Goal: Task Accomplishment & Management: Use online tool/utility

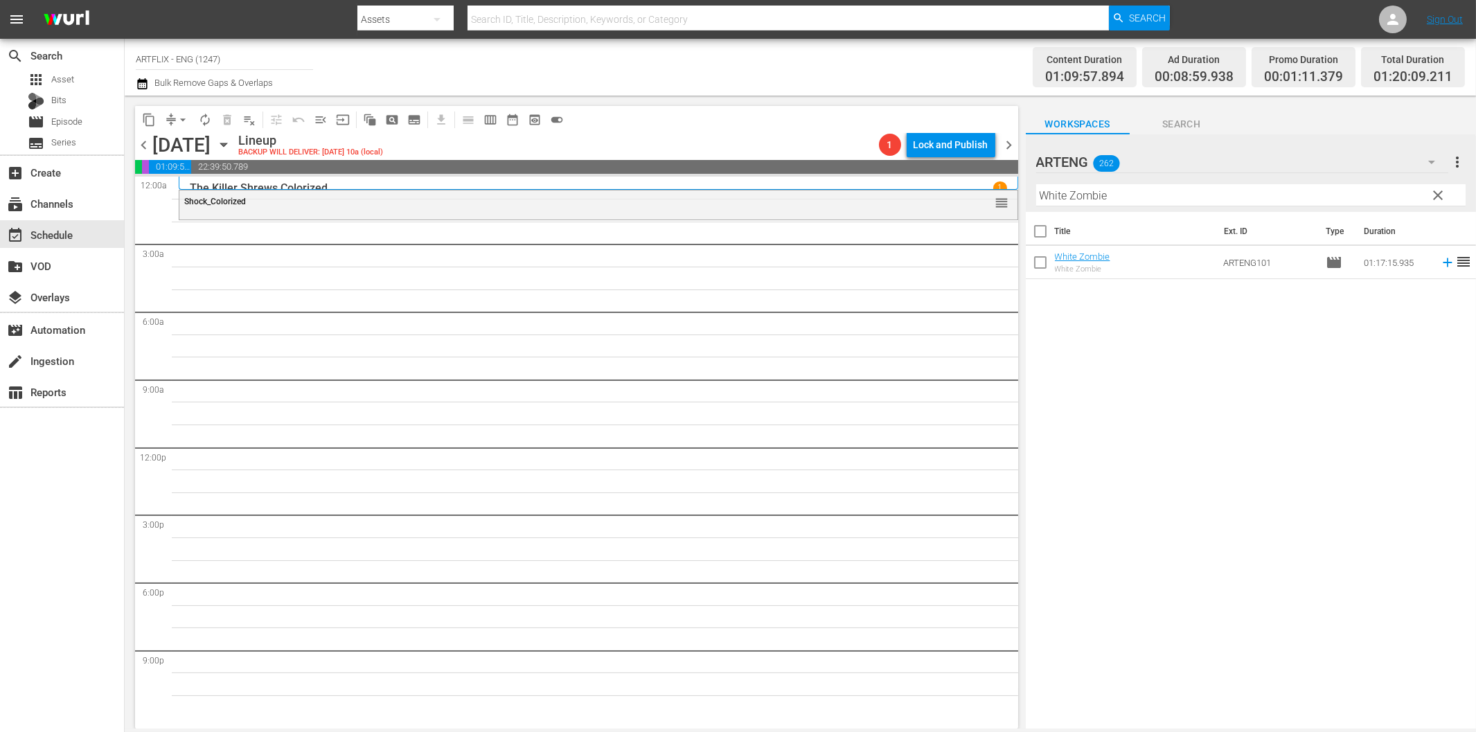
click at [1084, 198] on input "White Zombie" at bounding box center [1250, 195] width 429 height 22
click at [1440, 260] on icon at bounding box center [1447, 262] width 15 height 15
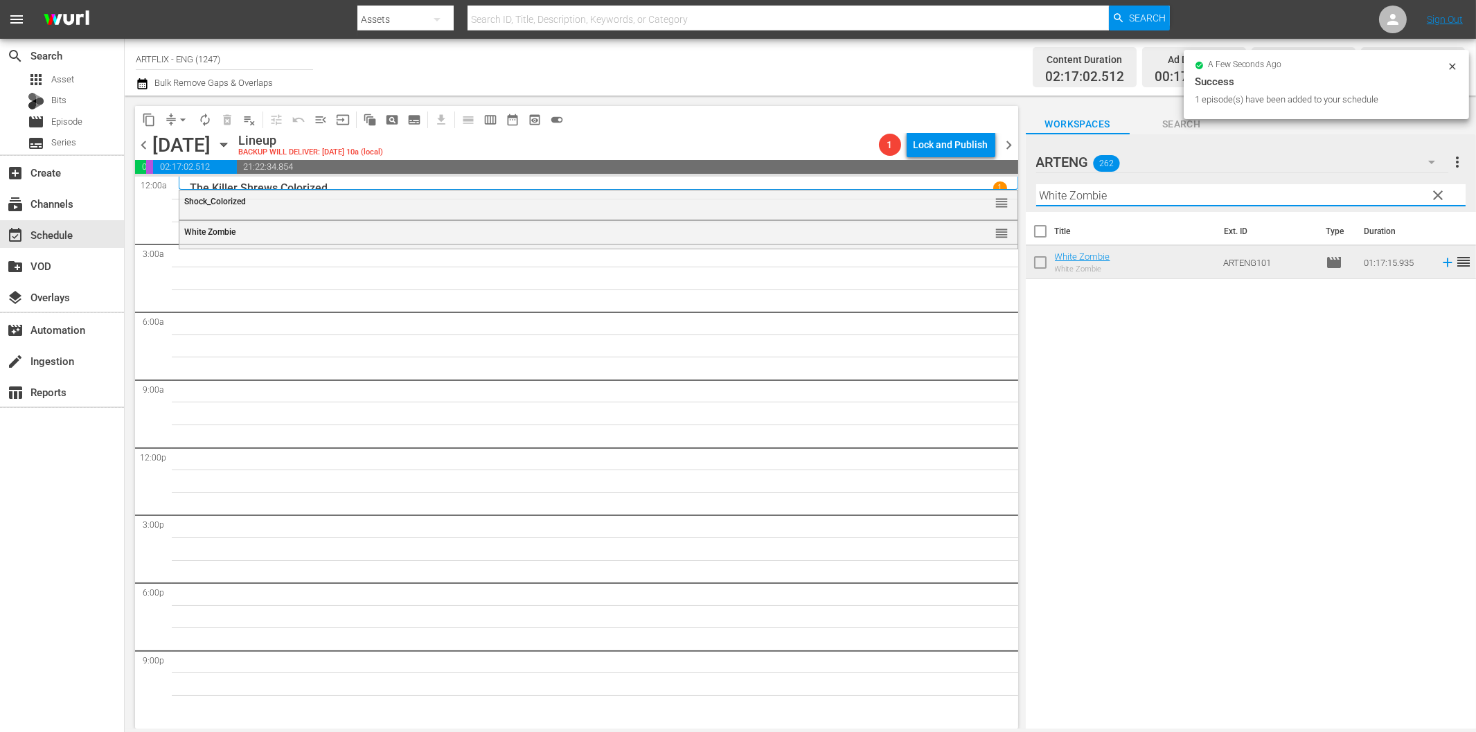
drag, startPoint x: 1111, startPoint y: 195, endPoint x: 1119, endPoint y: 197, distance: 7.9
click at [1111, 195] on input "White Zombie" at bounding box center [1250, 195] width 429 height 22
paste input "Date Bait"
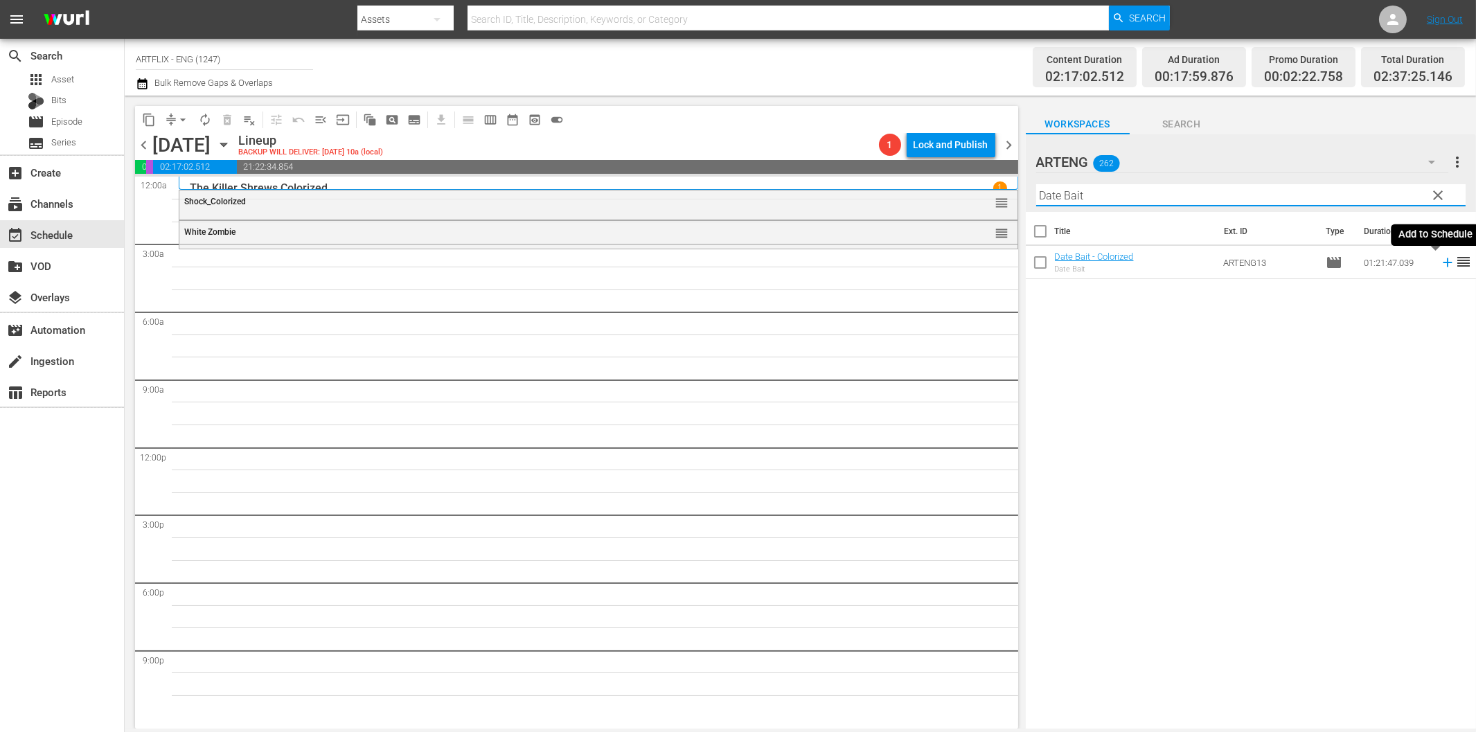
click at [1440, 264] on icon at bounding box center [1447, 262] width 15 height 15
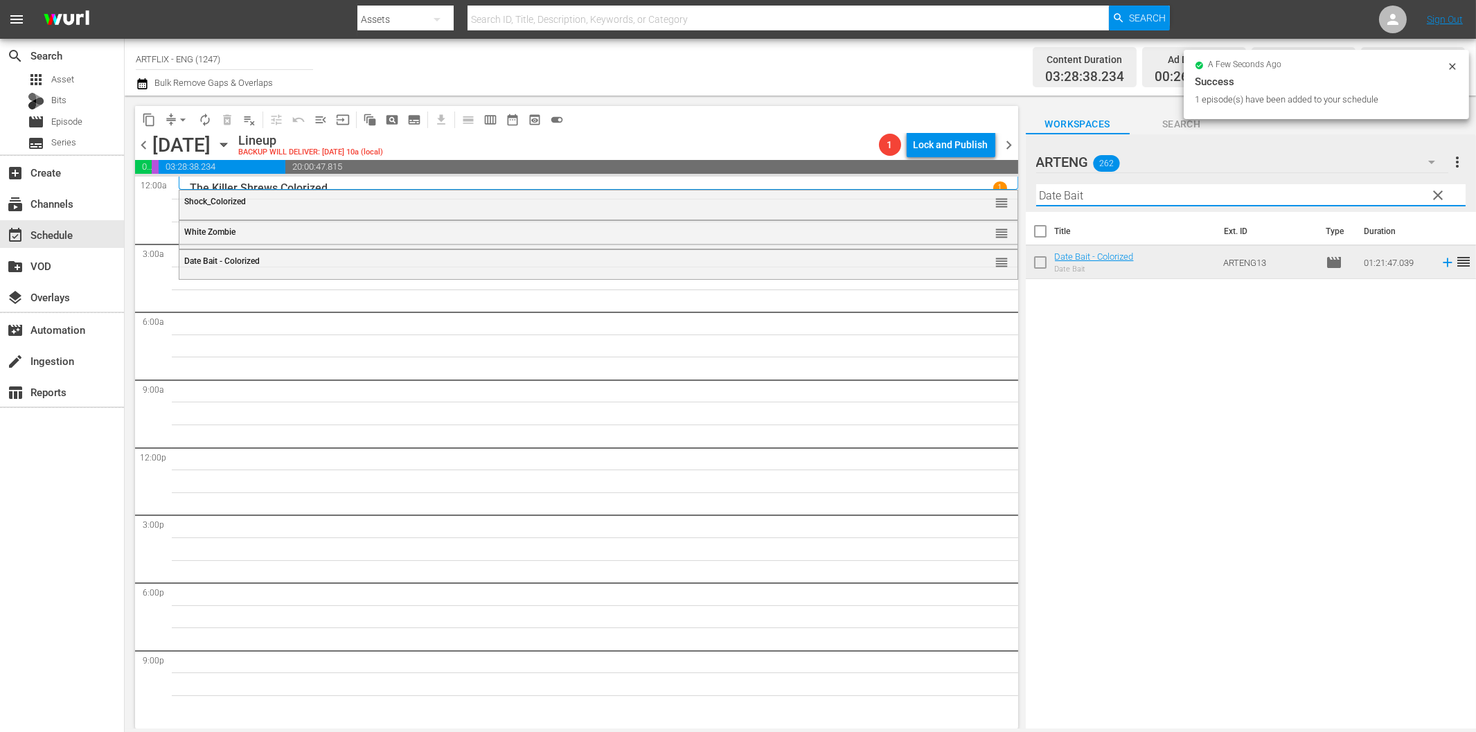
click at [1094, 199] on input "Date Bait" at bounding box center [1250, 195] width 429 height 22
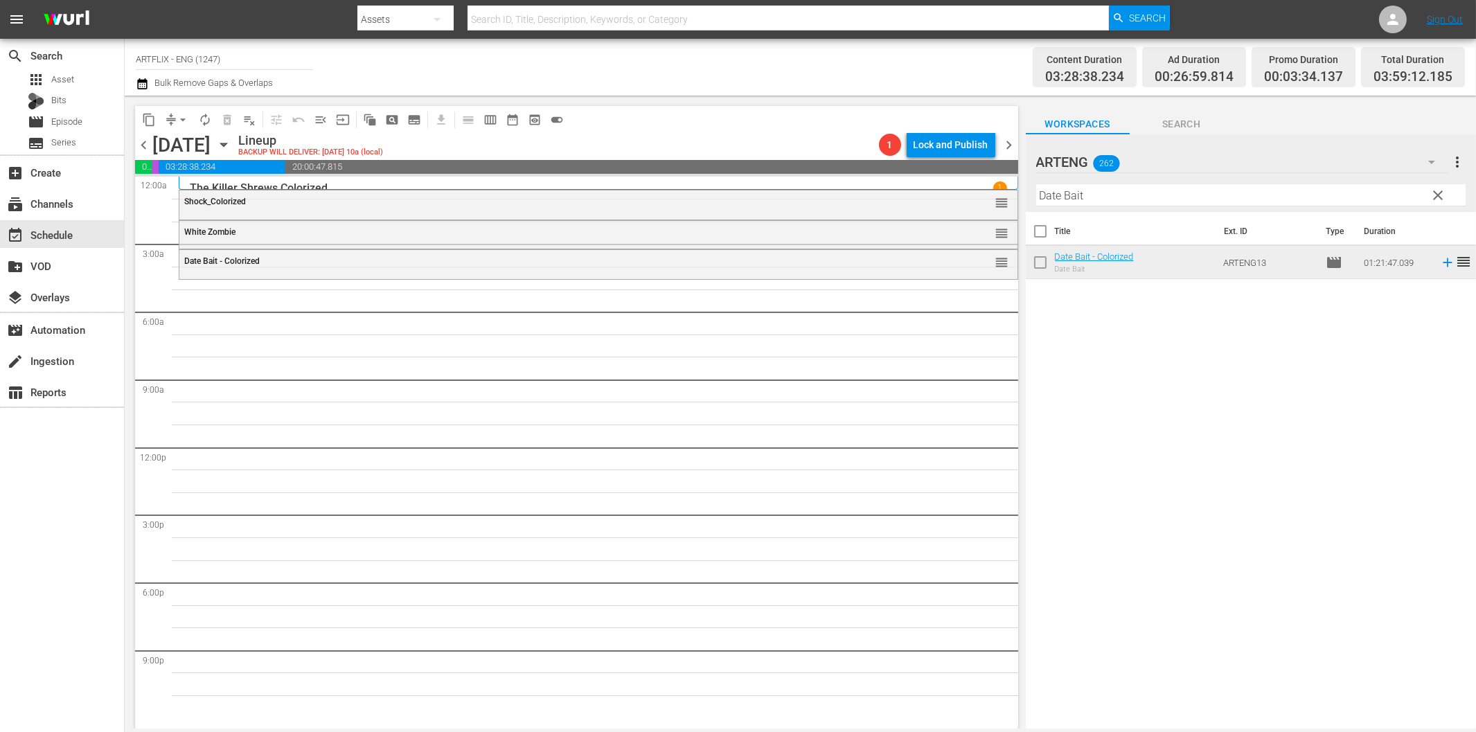
click at [1097, 199] on input "Date Bait" at bounding box center [1250, 195] width 429 height 22
paste input "Time Out for Rhythm"
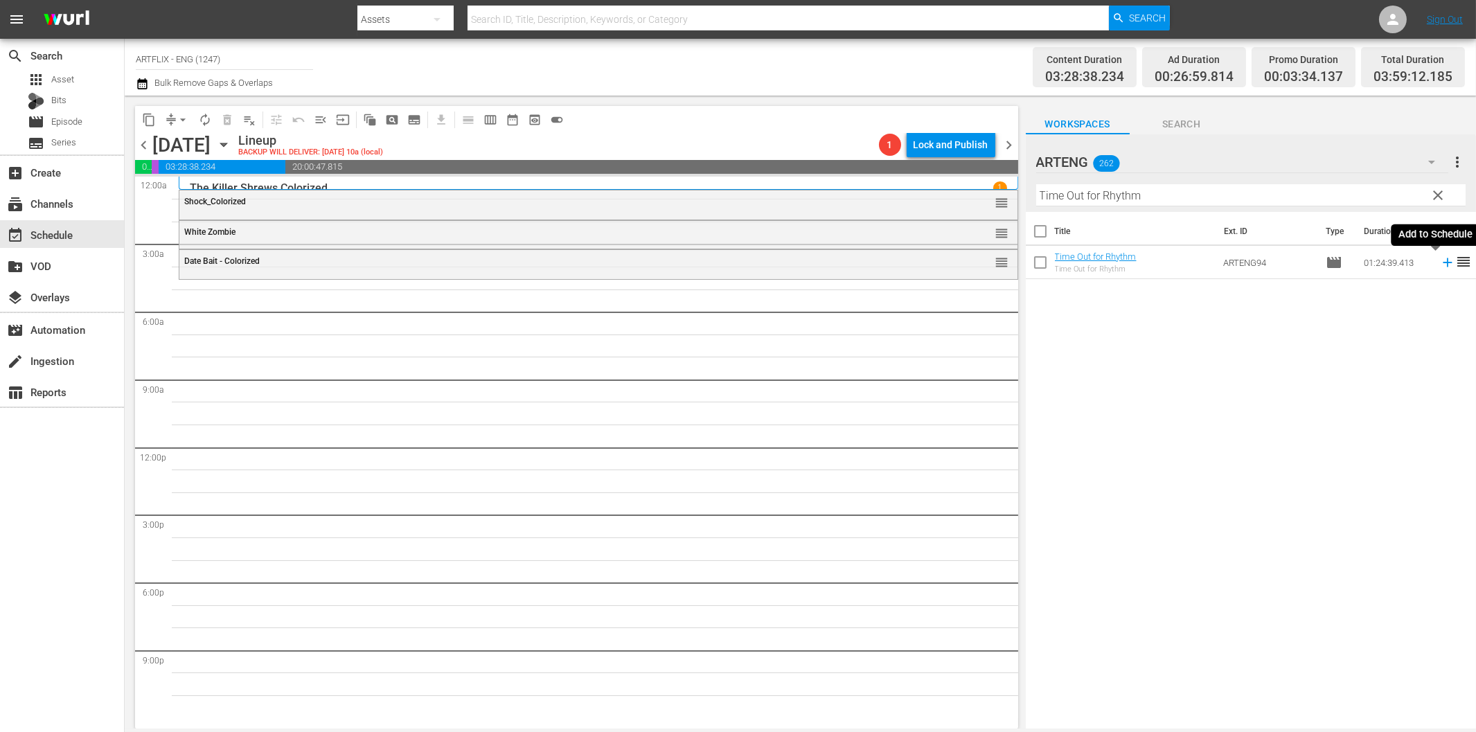
click at [1440, 264] on icon at bounding box center [1447, 262] width 15 height 15
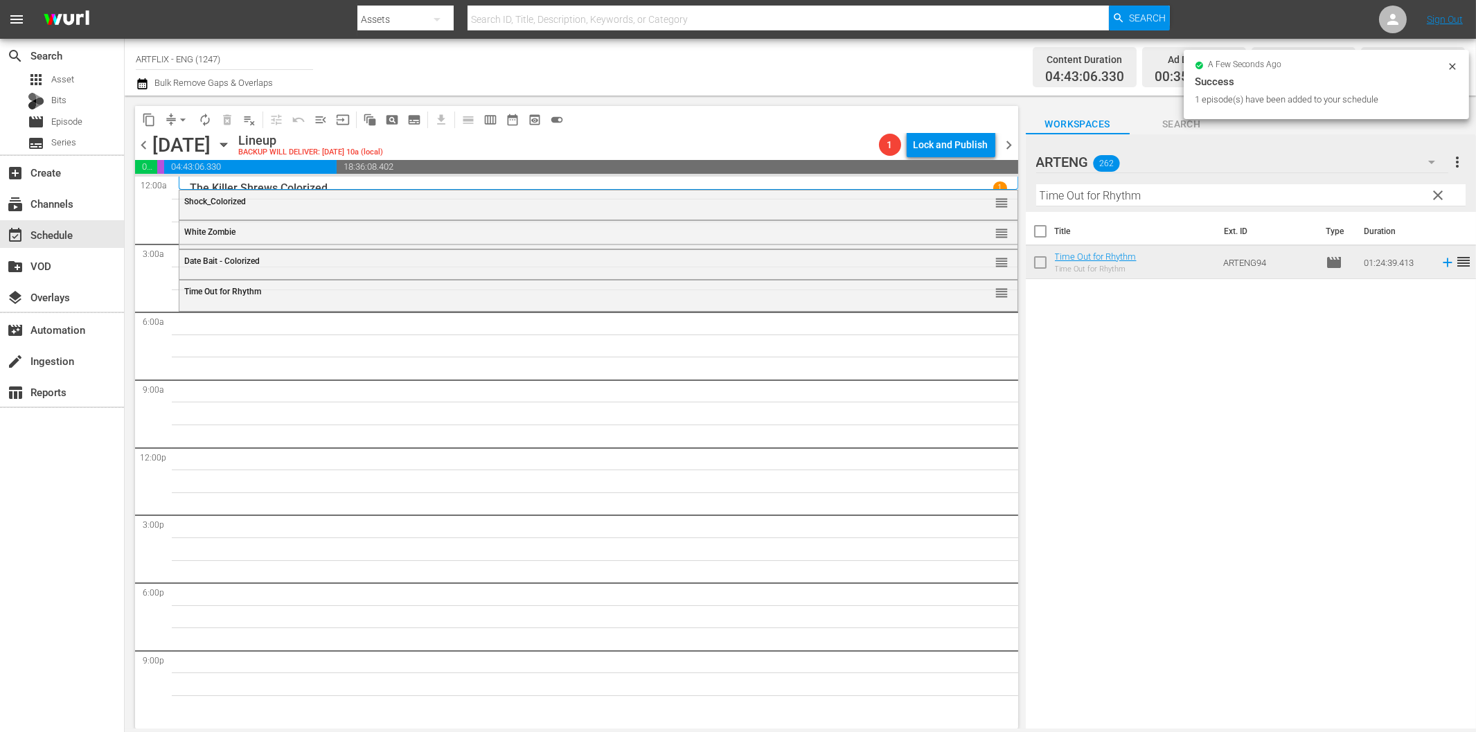
click at [1127, 192] on input "Time Out for Rhythm" at bounding box center [1250, 195] width 429 height 22
paste input "he Strange Love of [PERSON_NAME]"
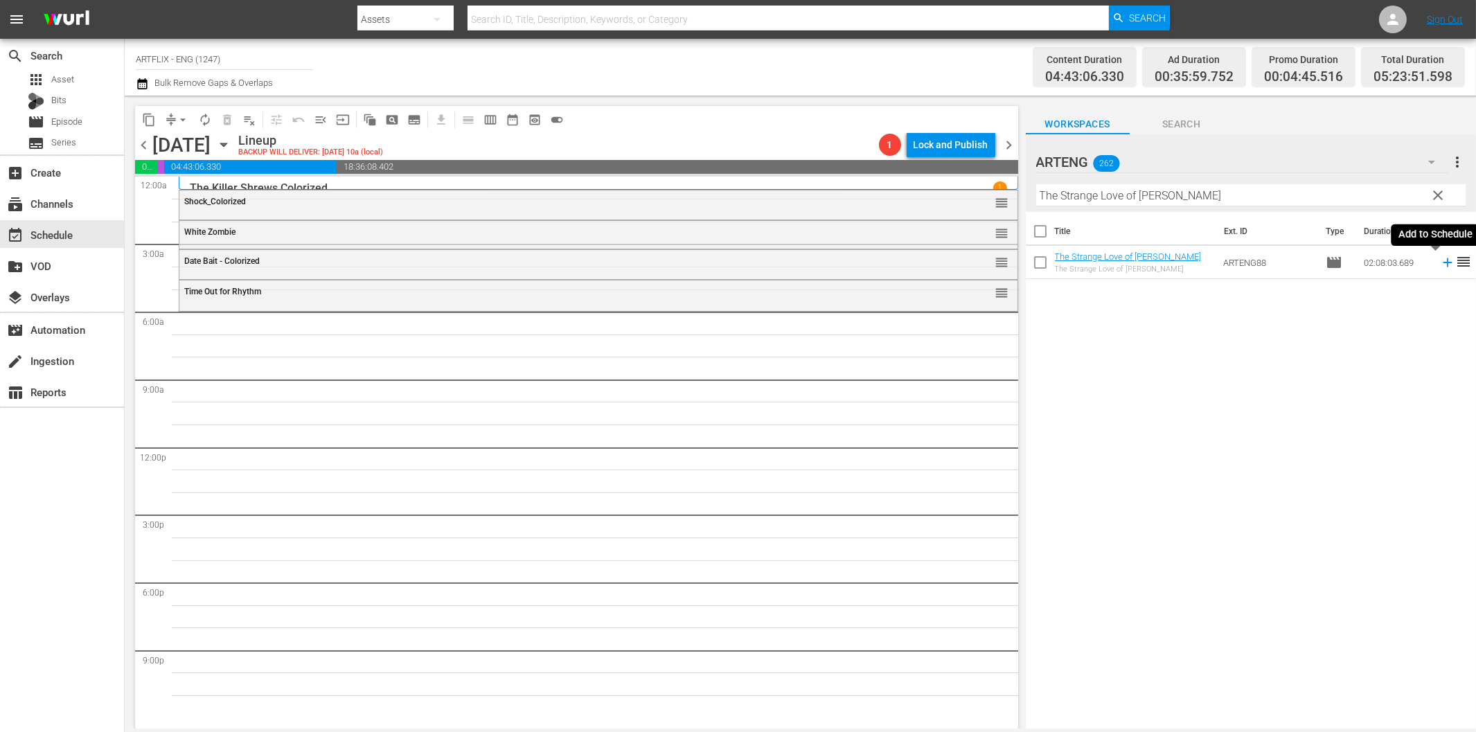
click at [1440, 264] on icon at bounding box center [1447, 262] width 15 height 15
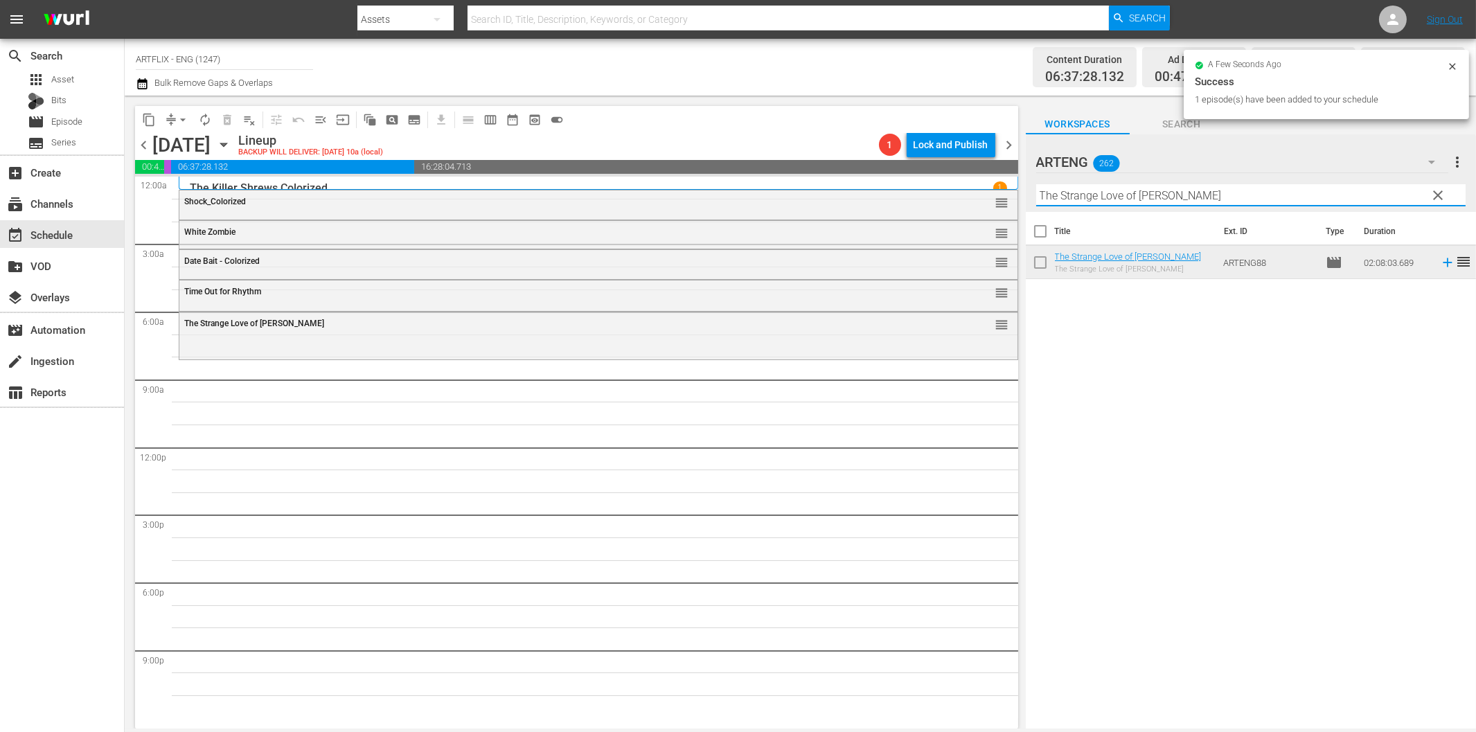
click at [1078, 188] on input "The Strange Love of [PERSON_NAME]" at bounding box center [1250, 195] width 429 height 22
paste input "His Girl [DATE]"
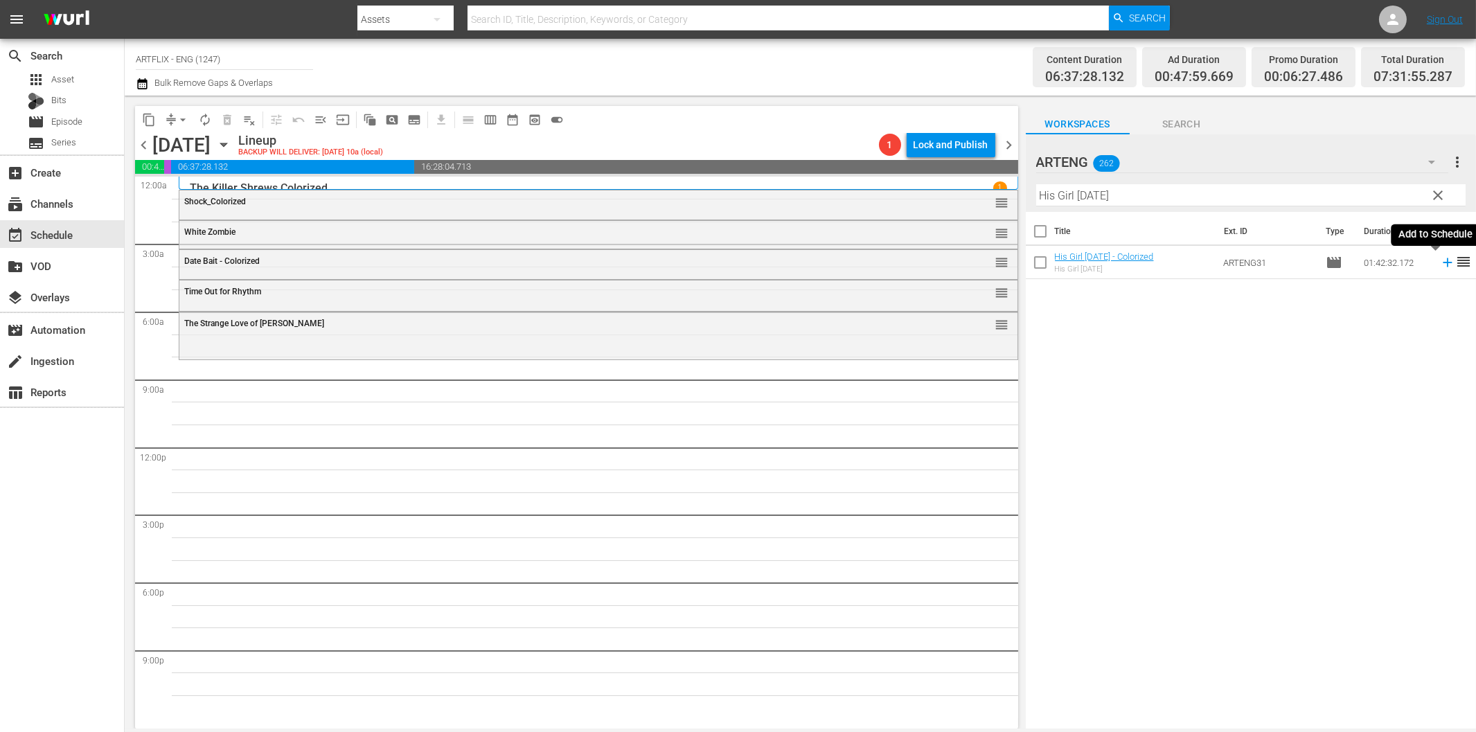
click at [1440, 263] on icon at bounding box center [1447, 262] width 15 height 15
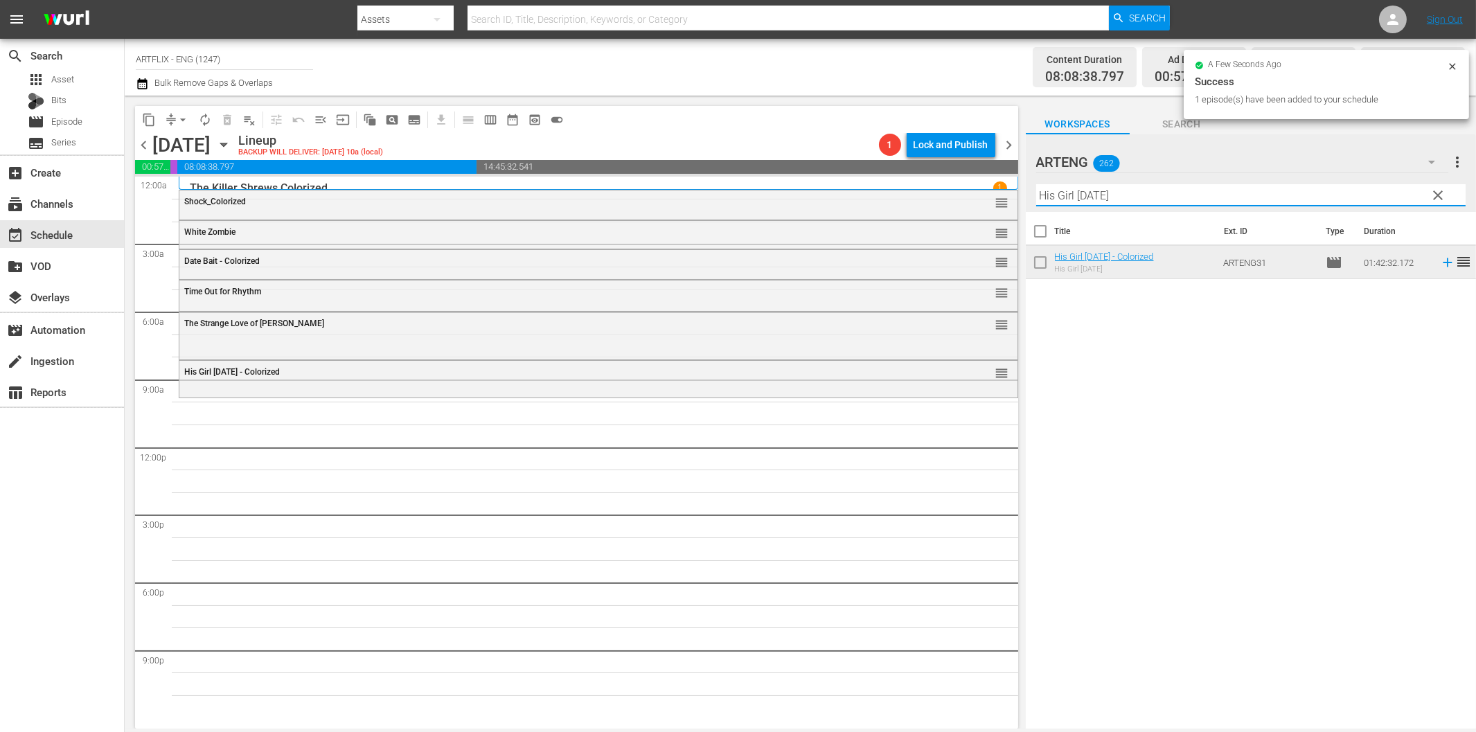
click at [1132, 203] on input "His Girl [DATE]" at bounding box center [1250, 195] width 429 height 22
paste input "[PERSON_NAME] the Fearless"
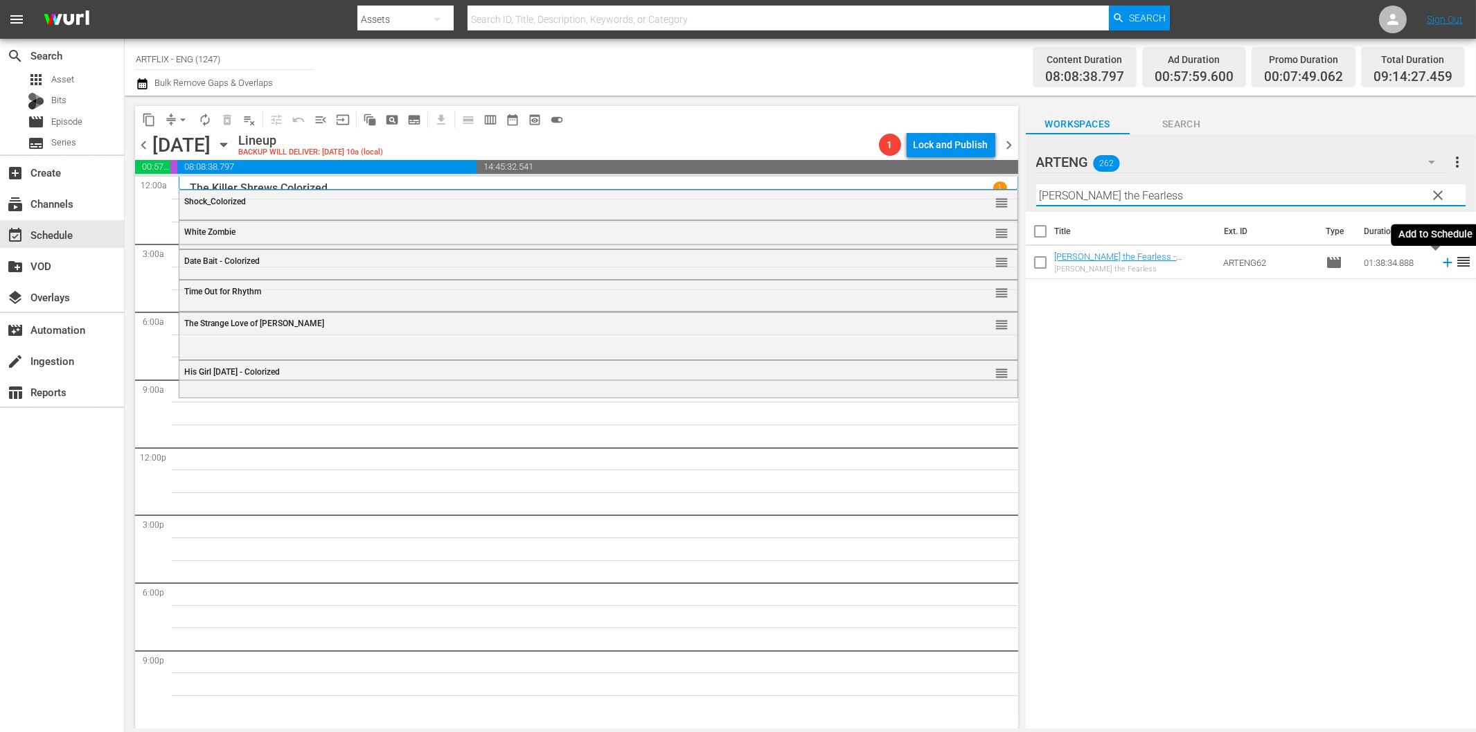
click at [1443, 265] on icon at bounding box center [1447, 262] width 9 height 9
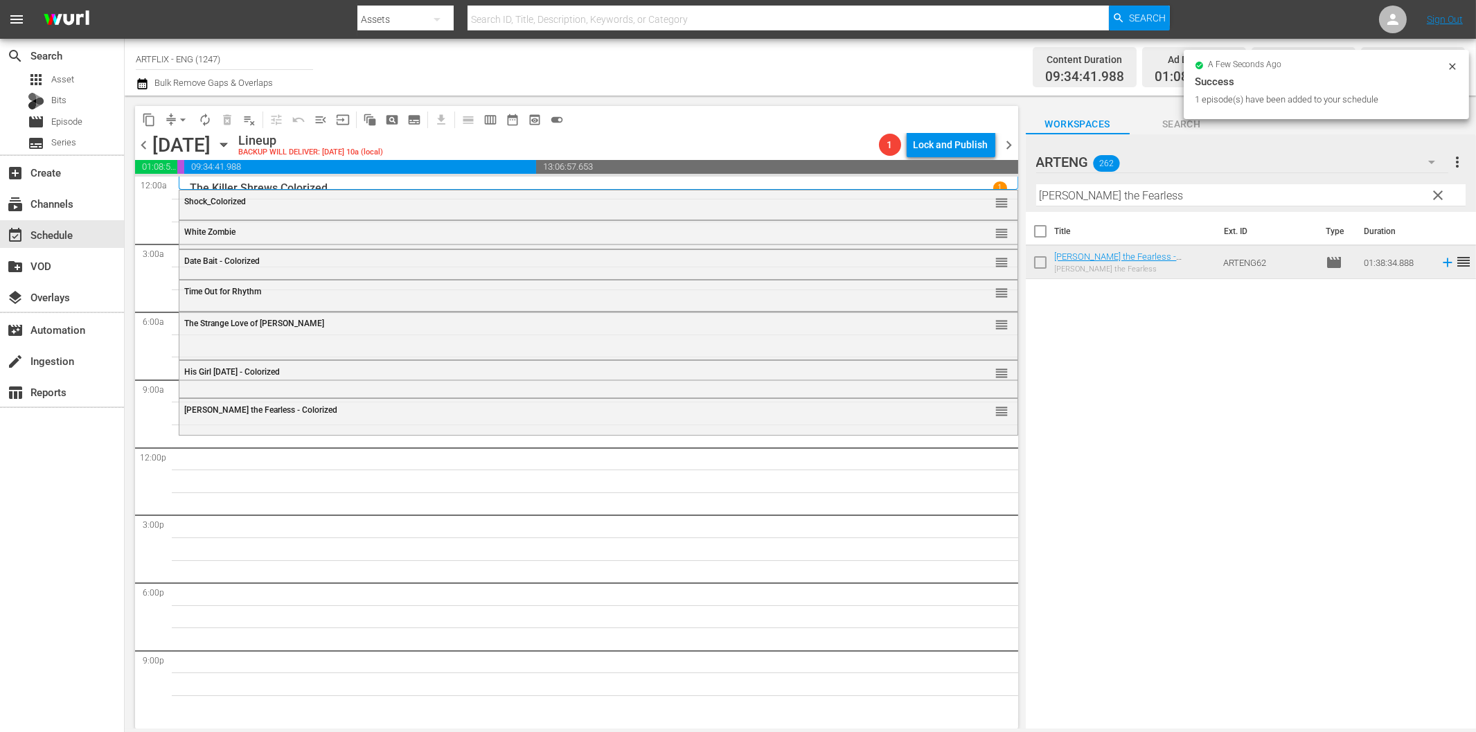
click at [1076, 195] on input "[PERSON_NAME] the Fearless" at bounding box center [1250, 195] width 429 height 22
paste input "Five Minutes to Love"
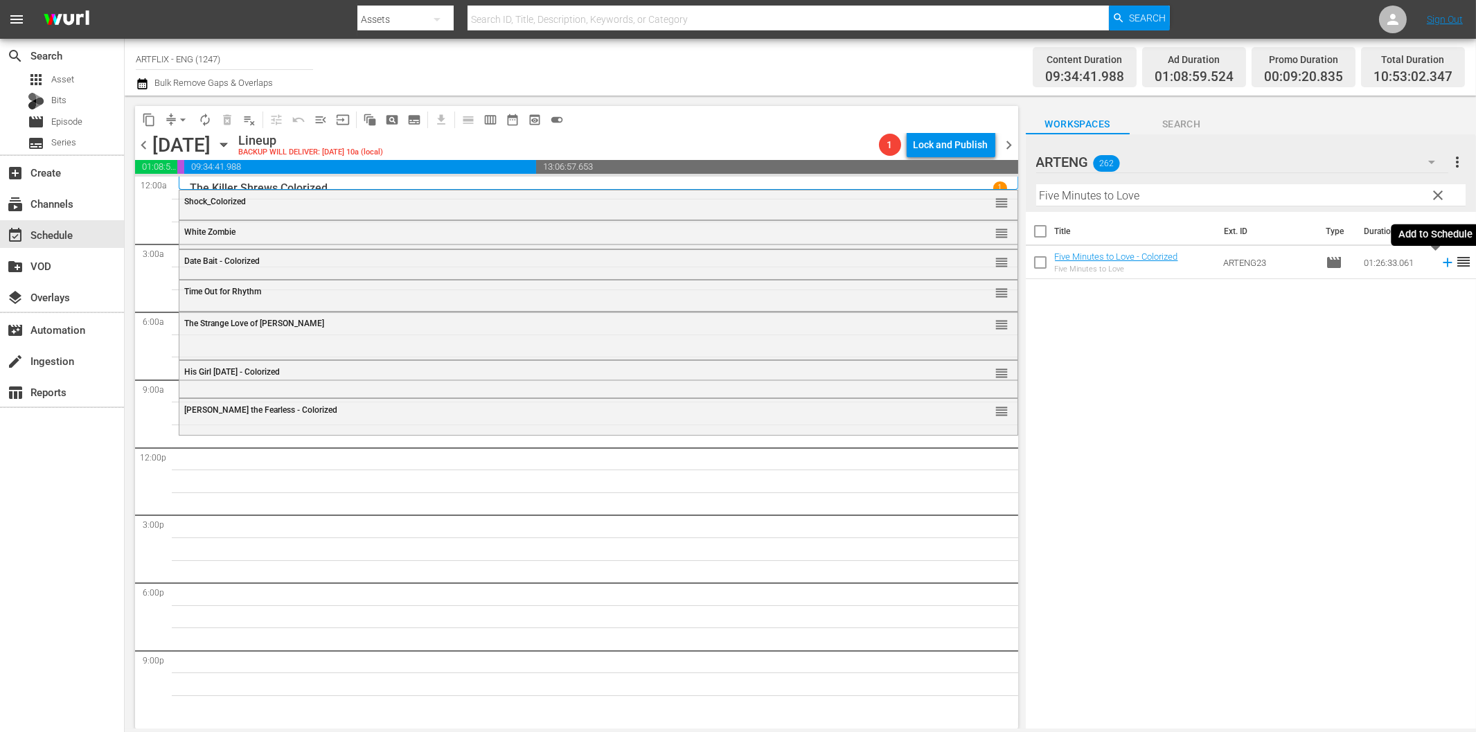
click at [1440, 267] on icon at bounding box center [1447, 262] width 15 height 15
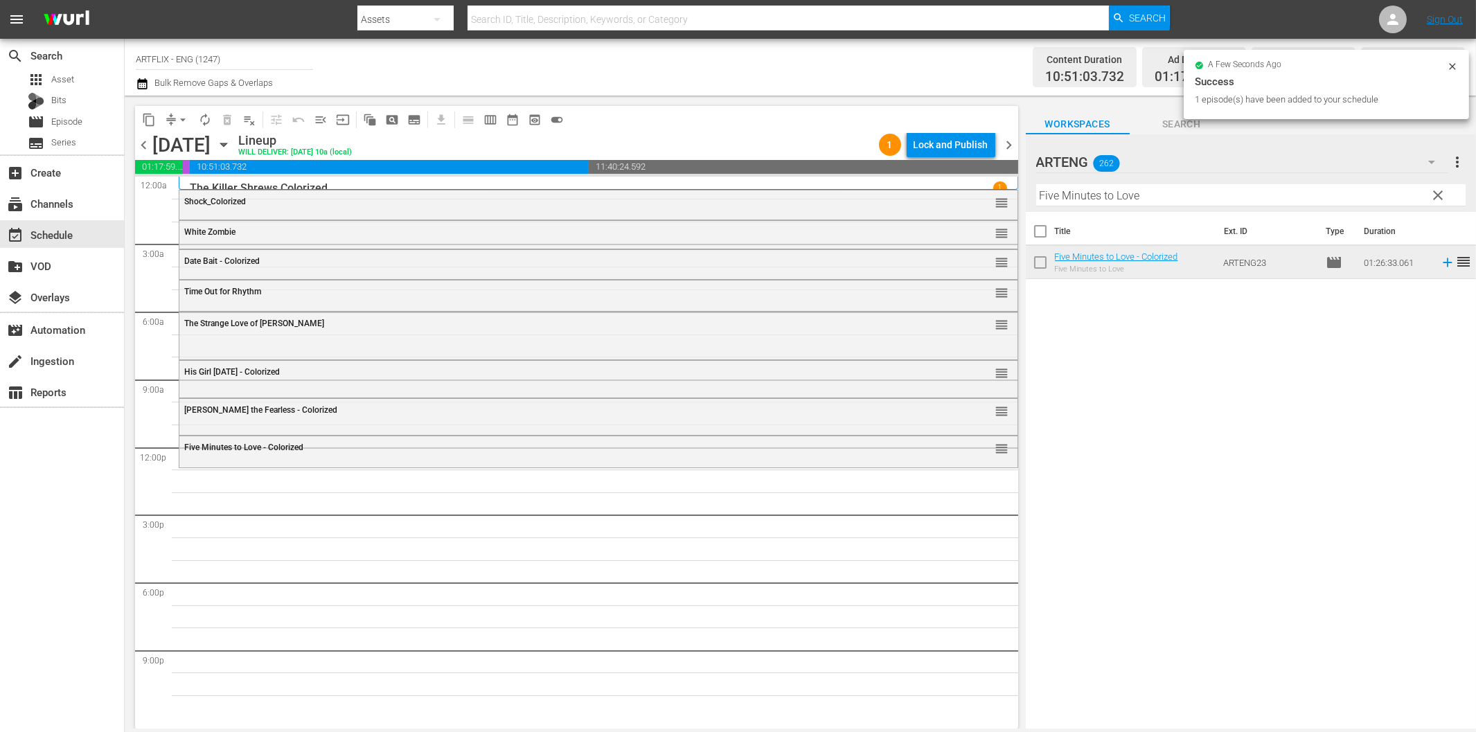
click at [1165, 190] on input "Five Minutes to Love" at bounding box center [1250, 195] width 429 height 22
paste input "High Flyers"
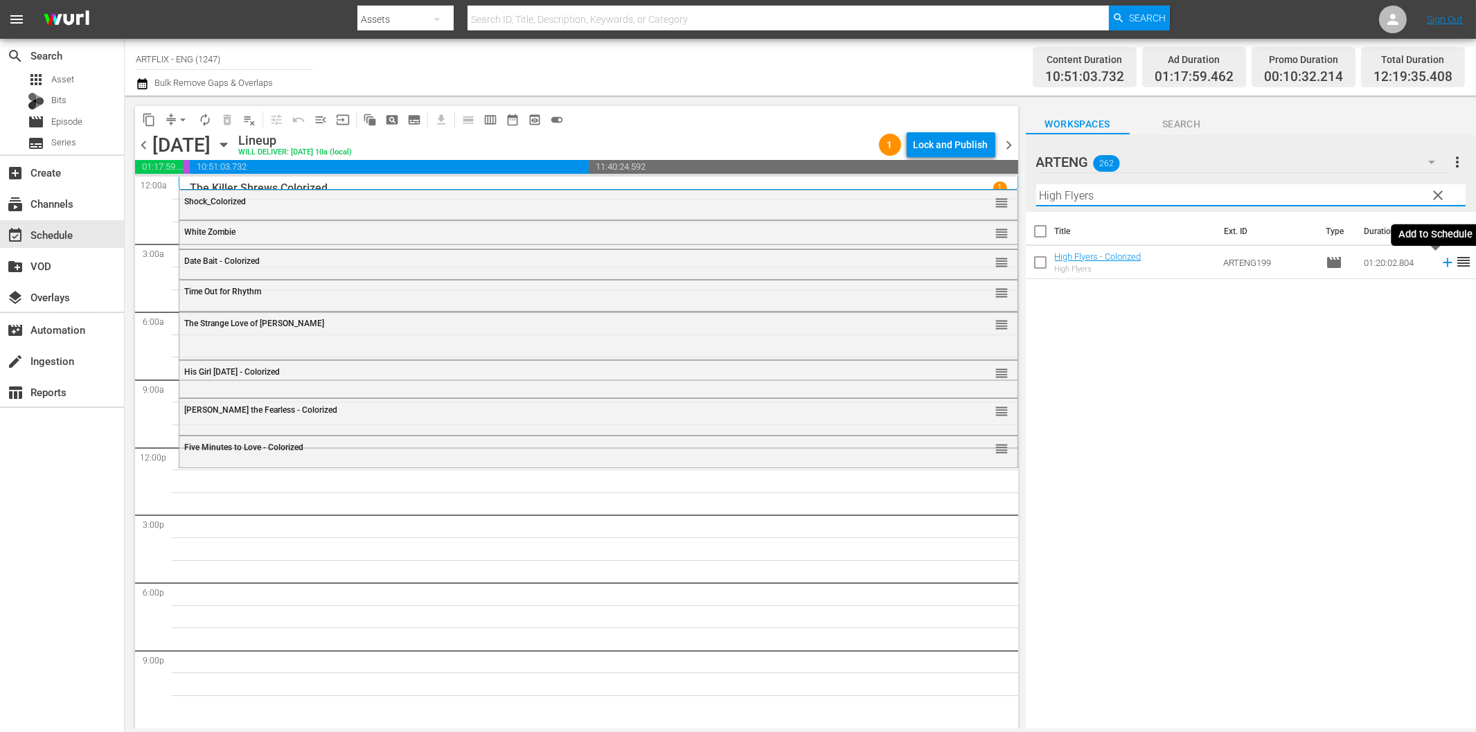
click at [1440, 268] on icon at bounding box center [1447, 262] width 15 height 15
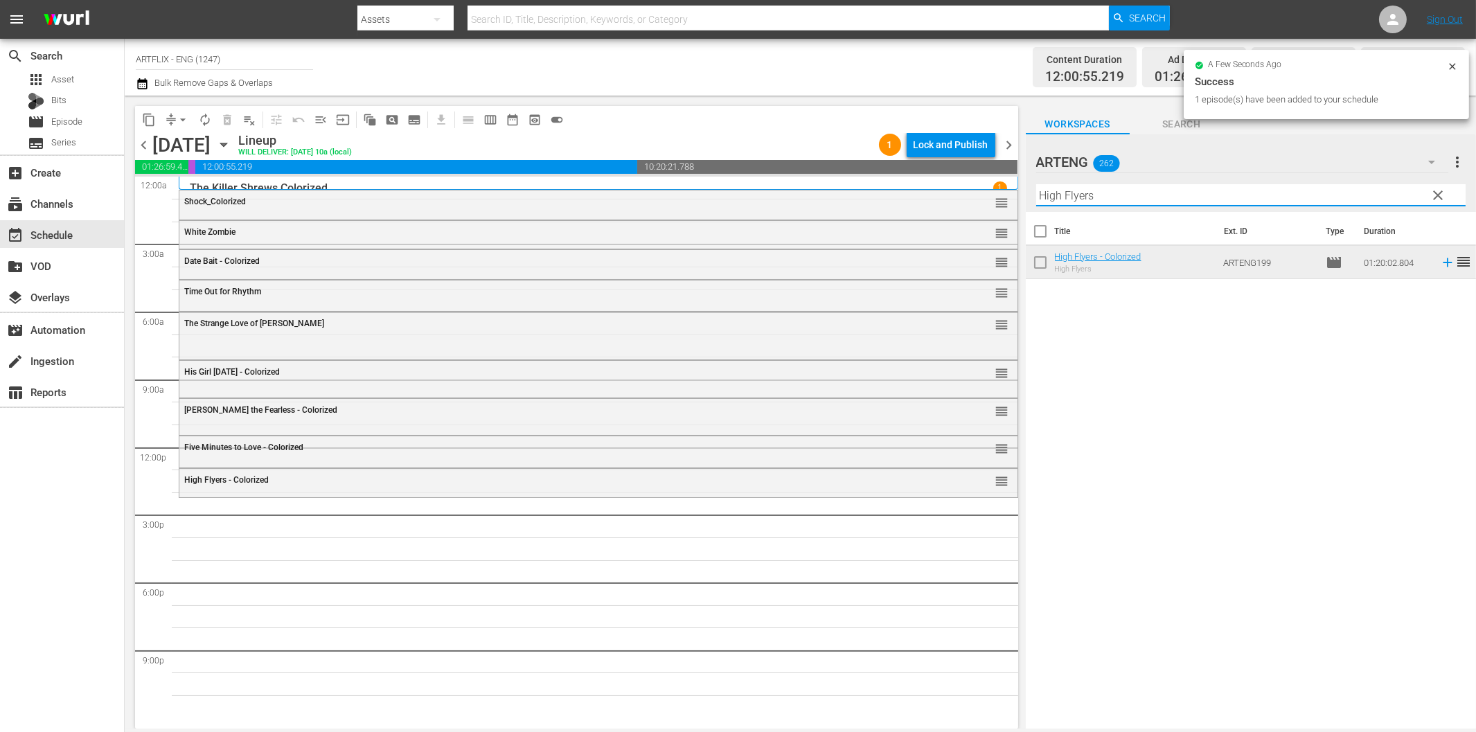
click at [1176, 192] on input "High Flyers" at bounding box center [1250, 195] width 429 height 22
paste input "The [DEMOGRAPHIC_DATA] Confesse"
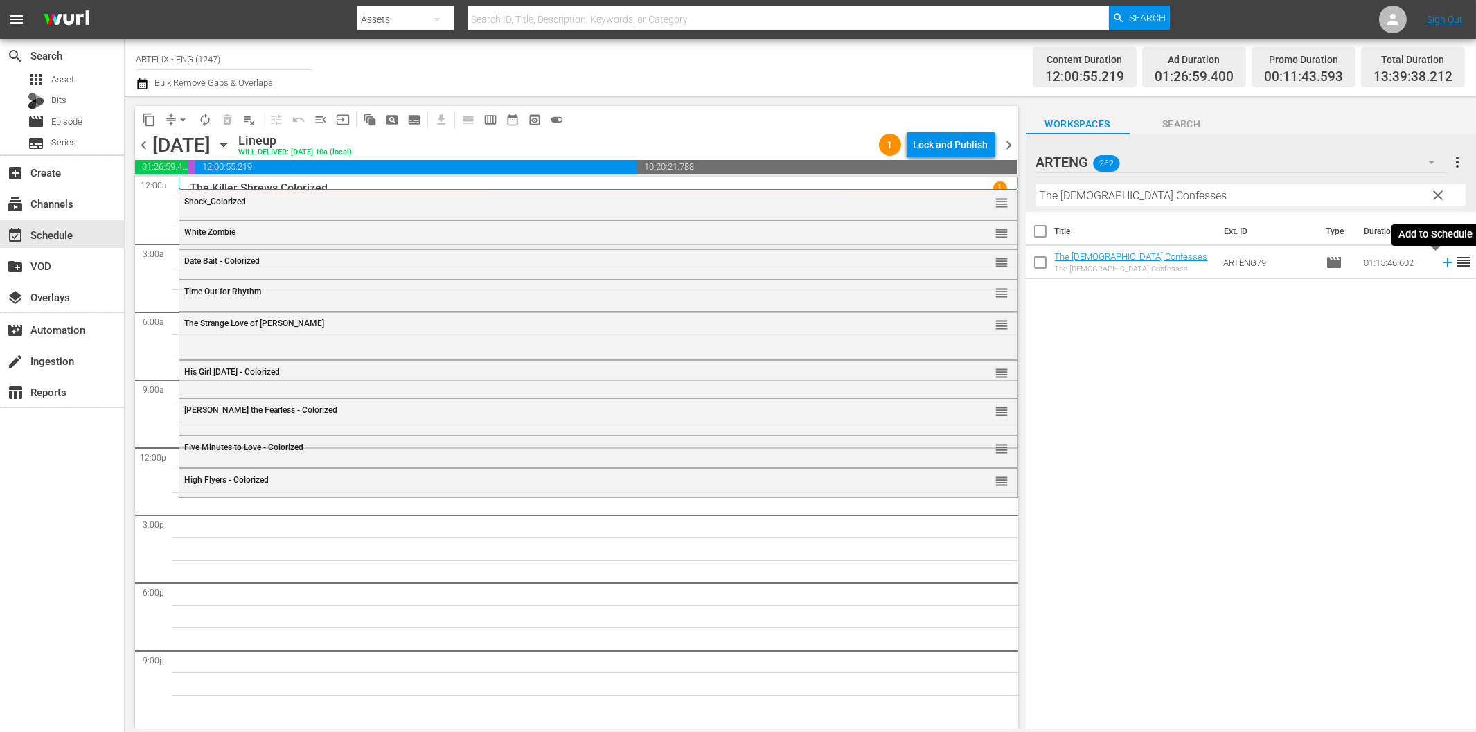
drag, startPoint x: 1436, startPoint y: 265, endPoint x: 1406, endPoint y: 269, distance: 30.1
click at [1440, 265] on icon at bounding box center [1447, 262] width 15 height 15
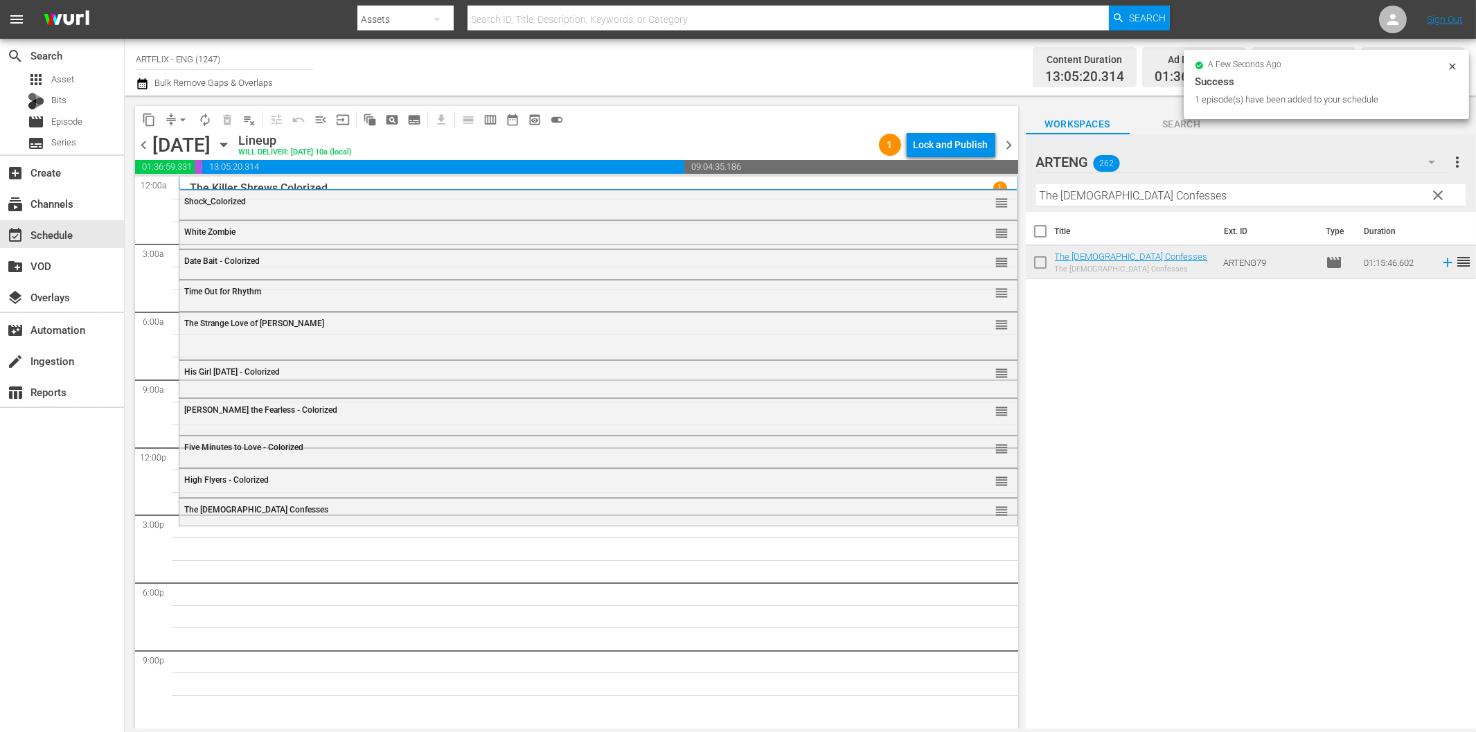
click at [1178, 204] on input "The [DEMOGRAPHIC_DATA] Confesses" at bounding box center [1250, 195] width 429 height 22
paste input "Dangerous Holiday"
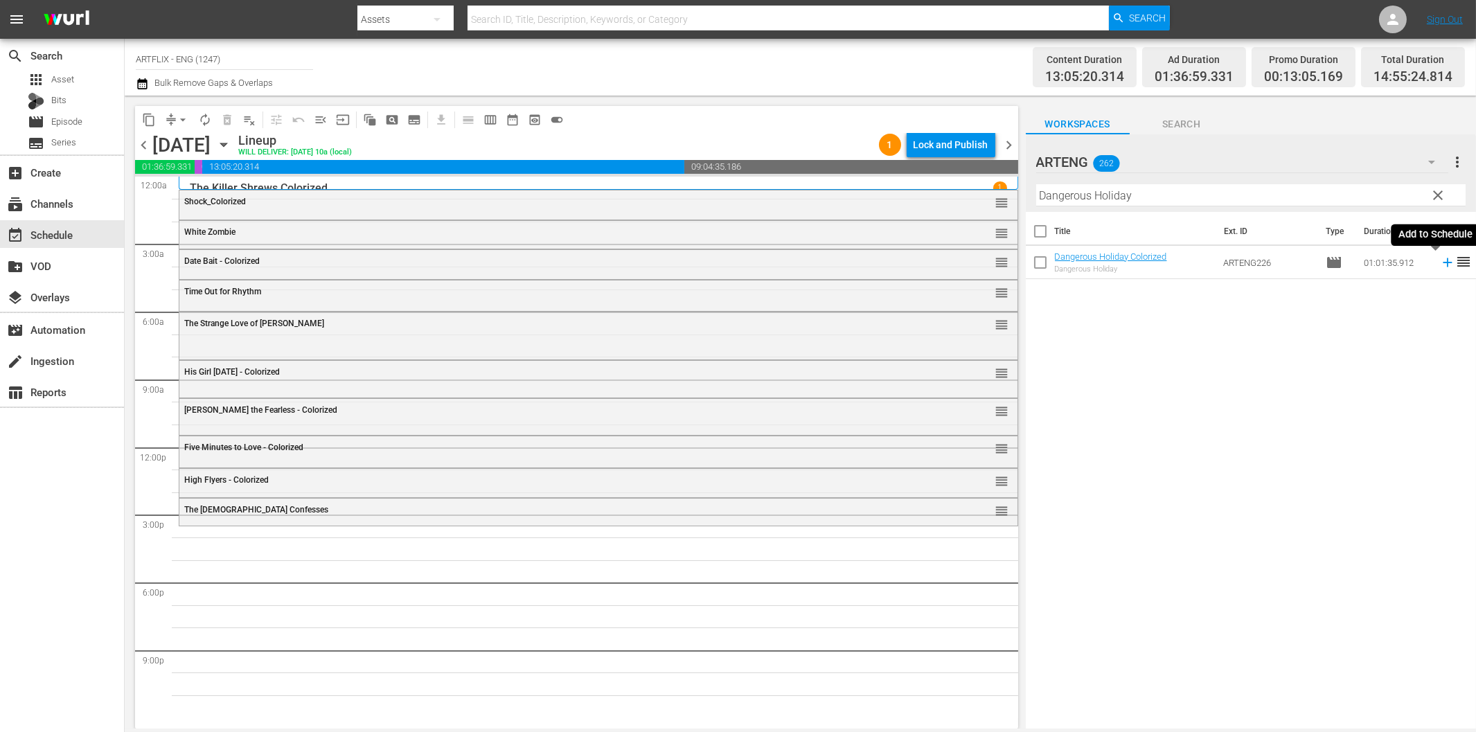
click at [1440, 261] on icon at bounding box center [1447, 262] width 15 height 15
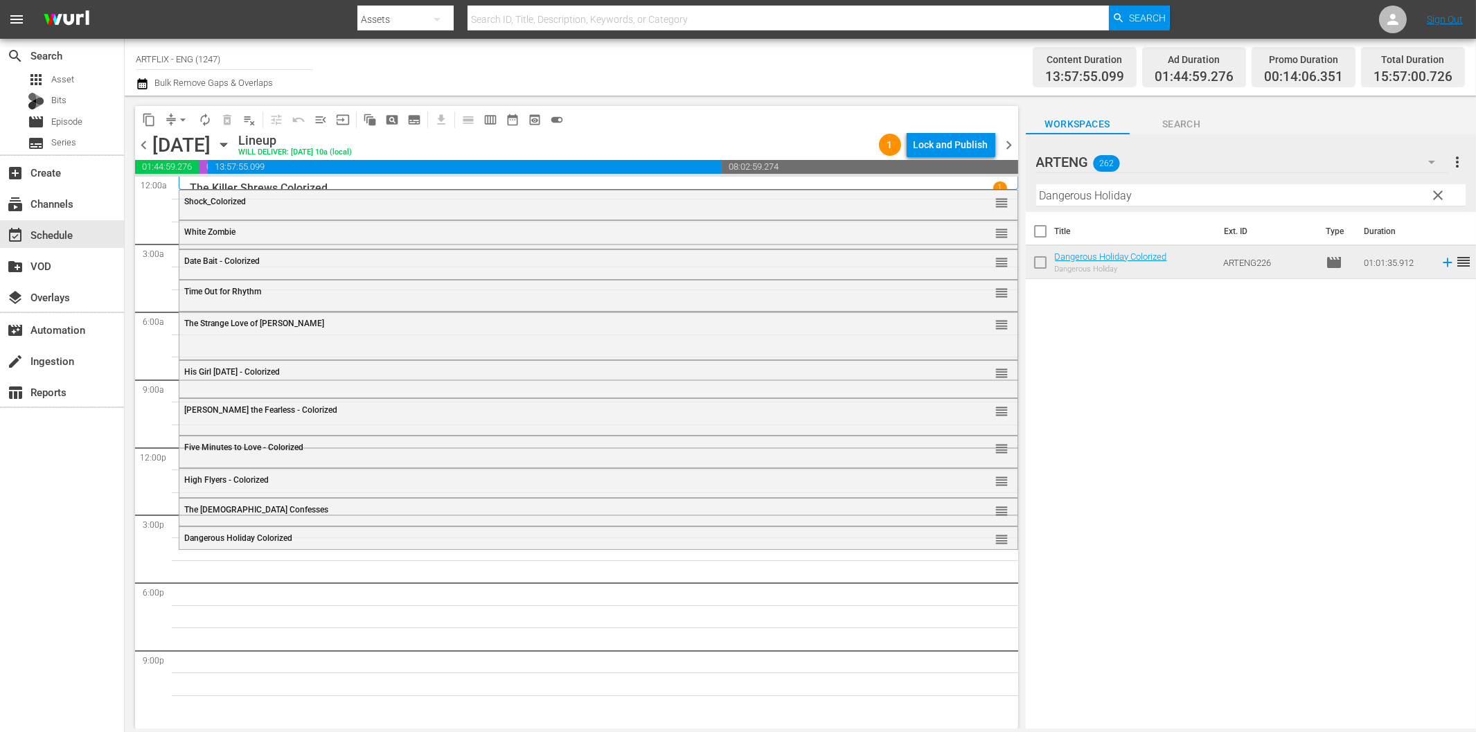
click at [1150, 195] on input "Dangerous Holiday" at bounding box center [1250, 195] width 429 height 22
paste input "The Last Chance"
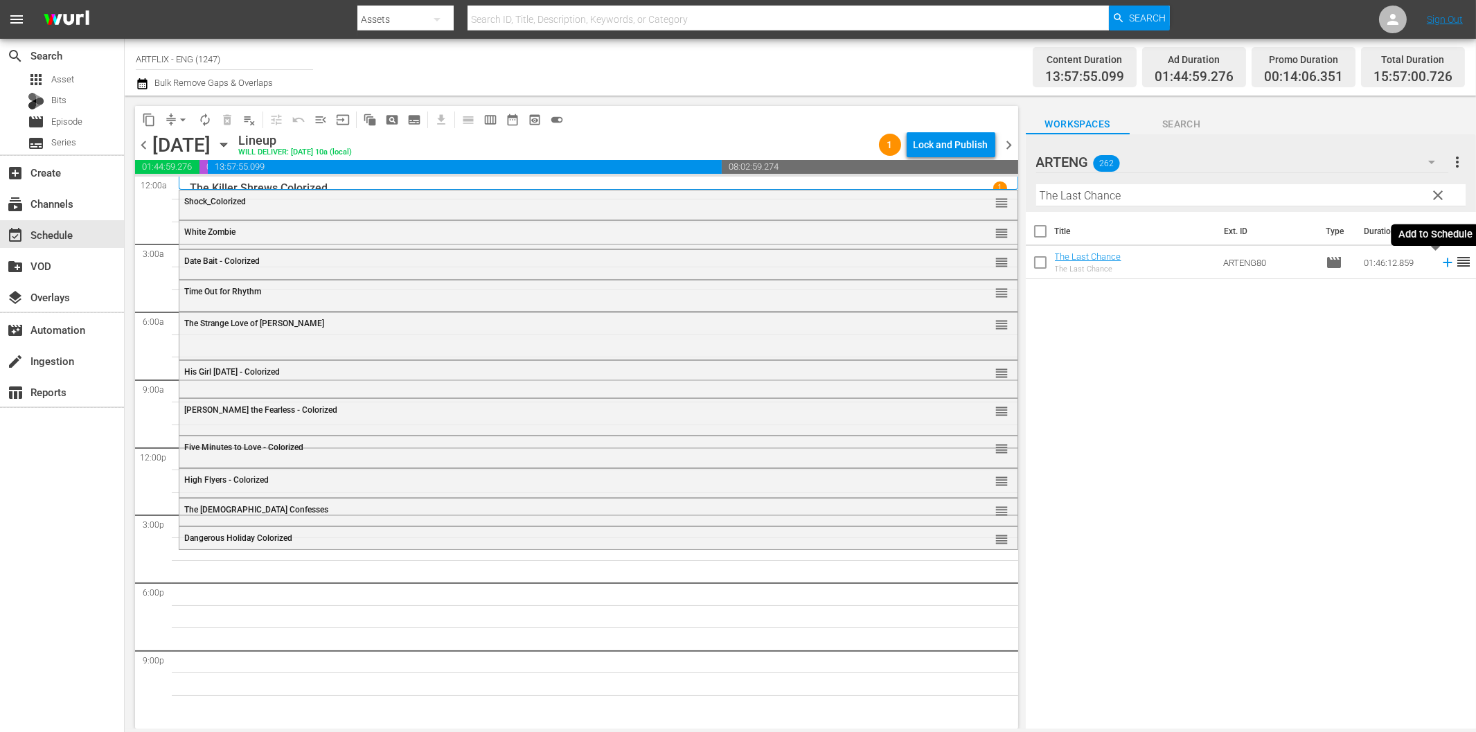
click at [1440, 262] on icon at bounding box center [1447, 262] width 15 height 15
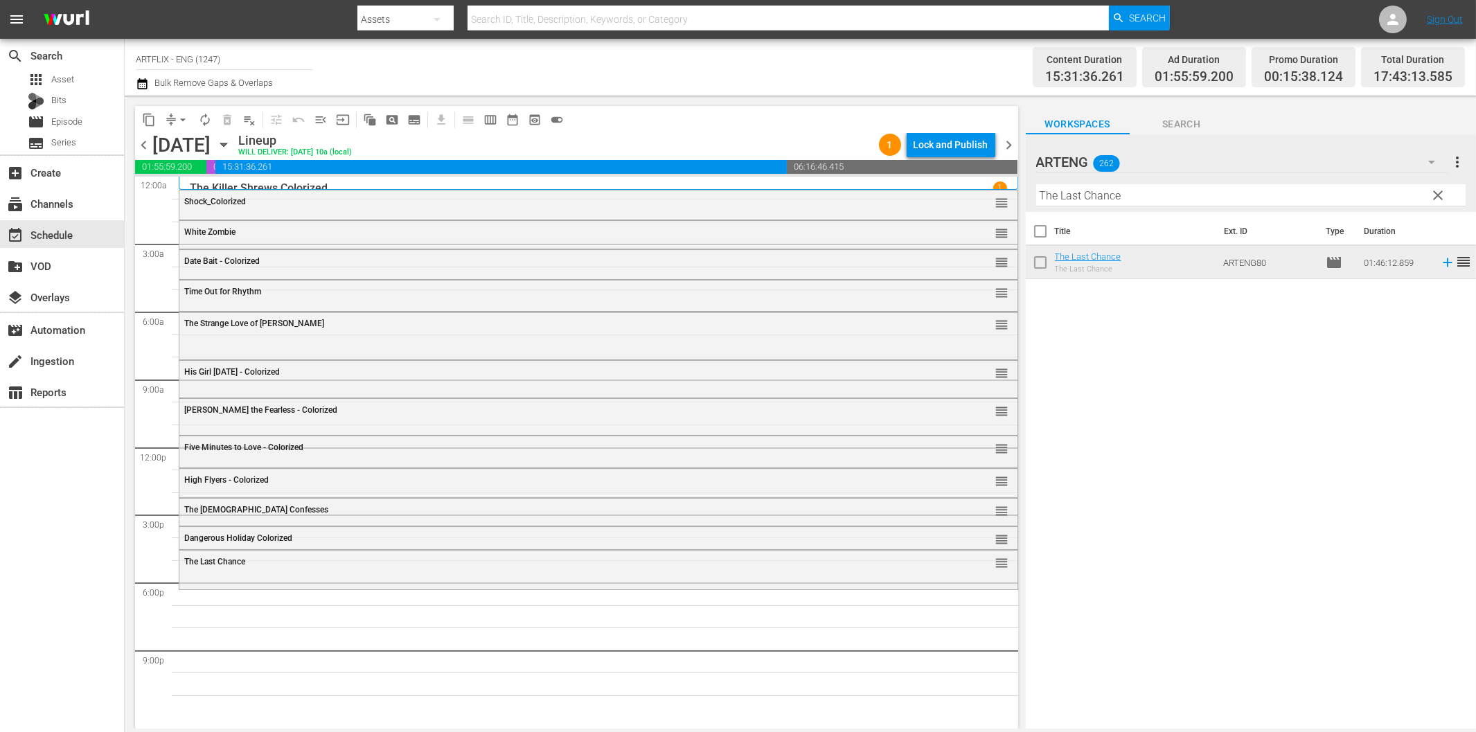
click at [1147, 192] on input "The Last Chance" at bounding box center [1250, 195] width 429 height 22
paste input "Cheers of the Crowd"
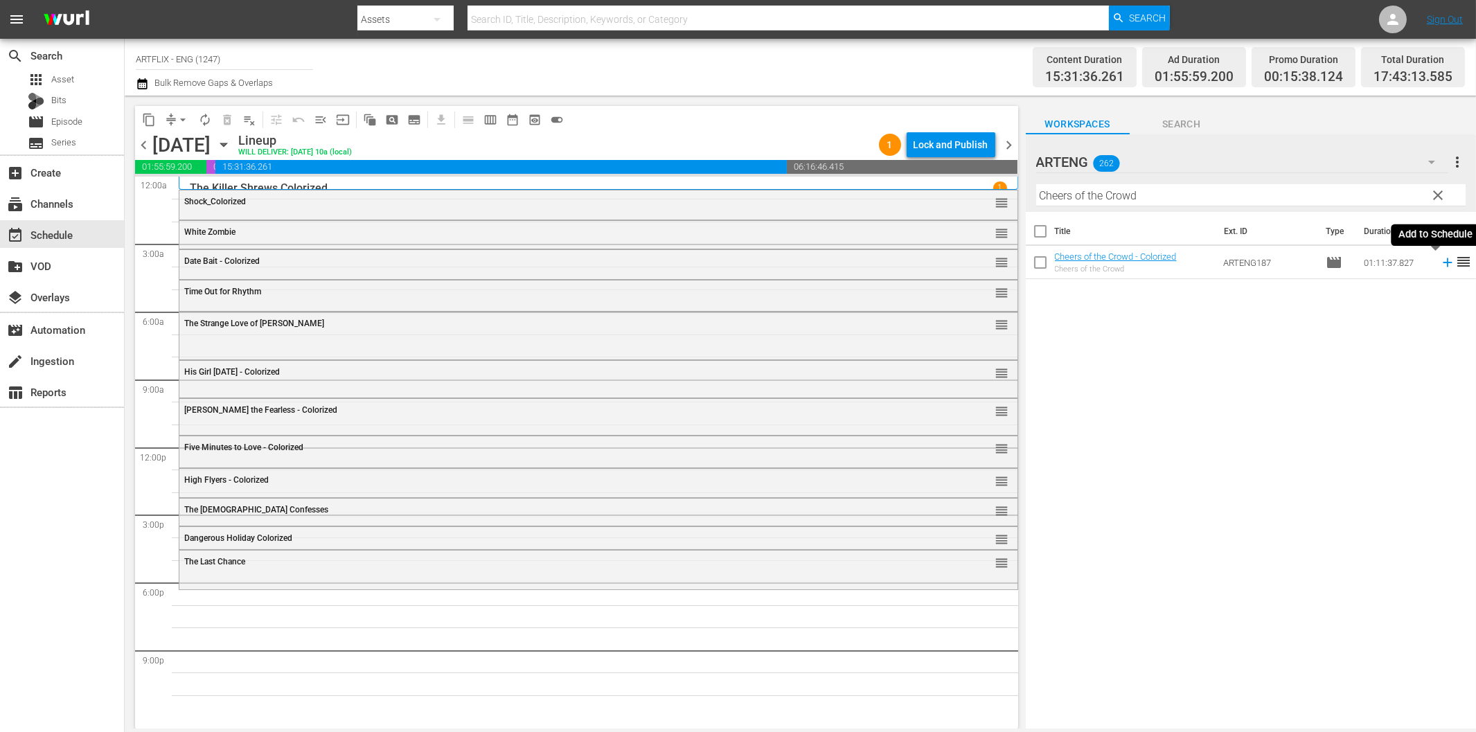
click at [1443, 262] on icon at bounding box center [1447, 262] width 9 height 9
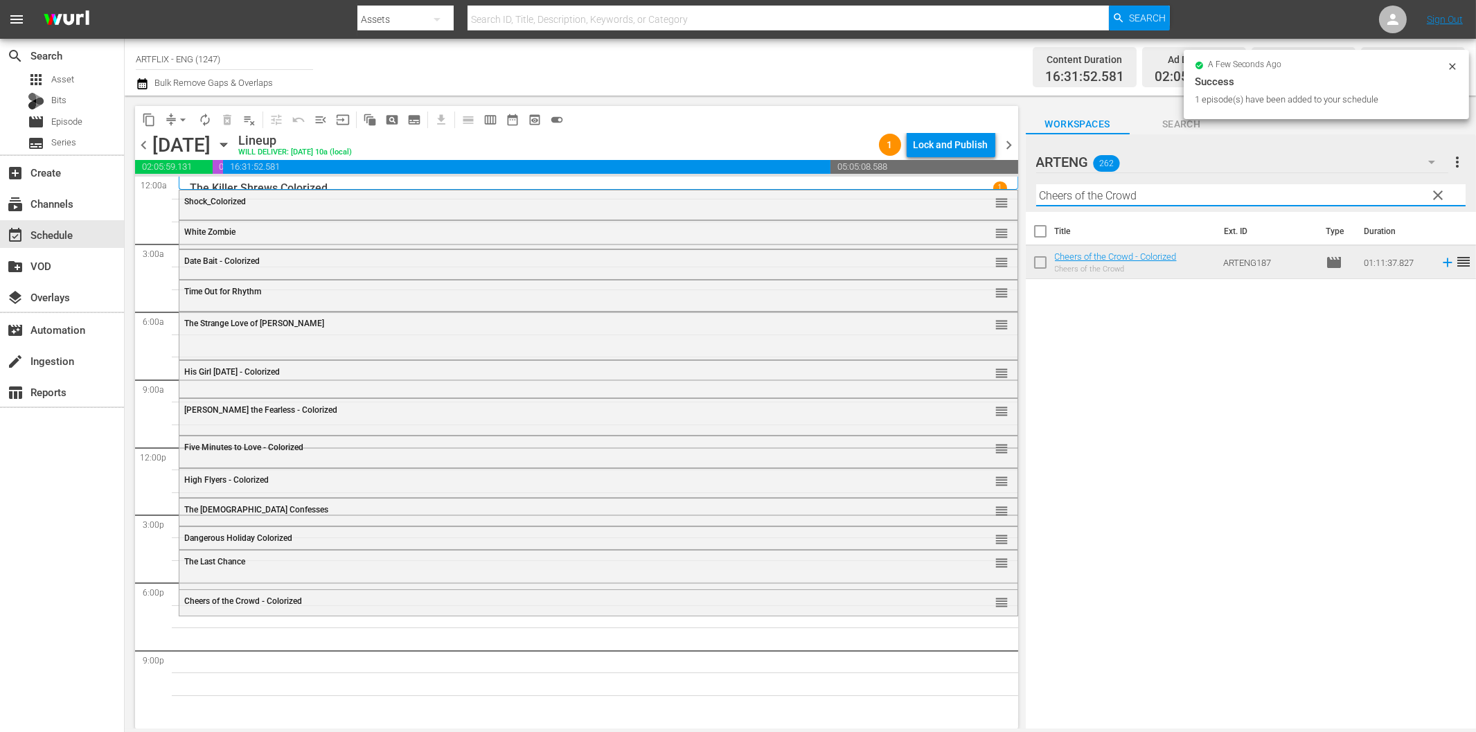
click at [1096, 192] on input "Cheers of the Crowd" at bounding box center [1250, 195] width 429 height 22
paste input "That Uncertain Feeling"
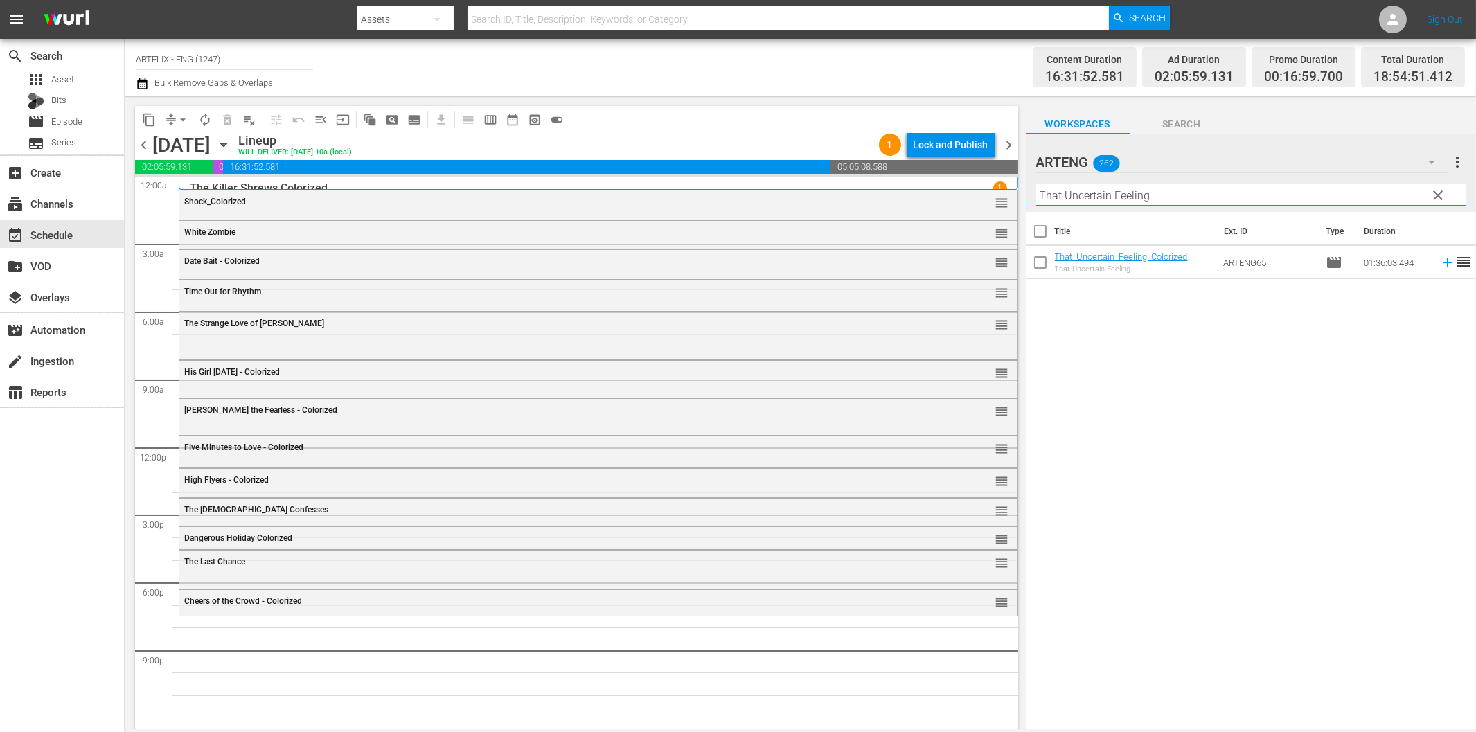
click at [1440, 266] on icon at bounding box center [1447, 262] width 15 height 15
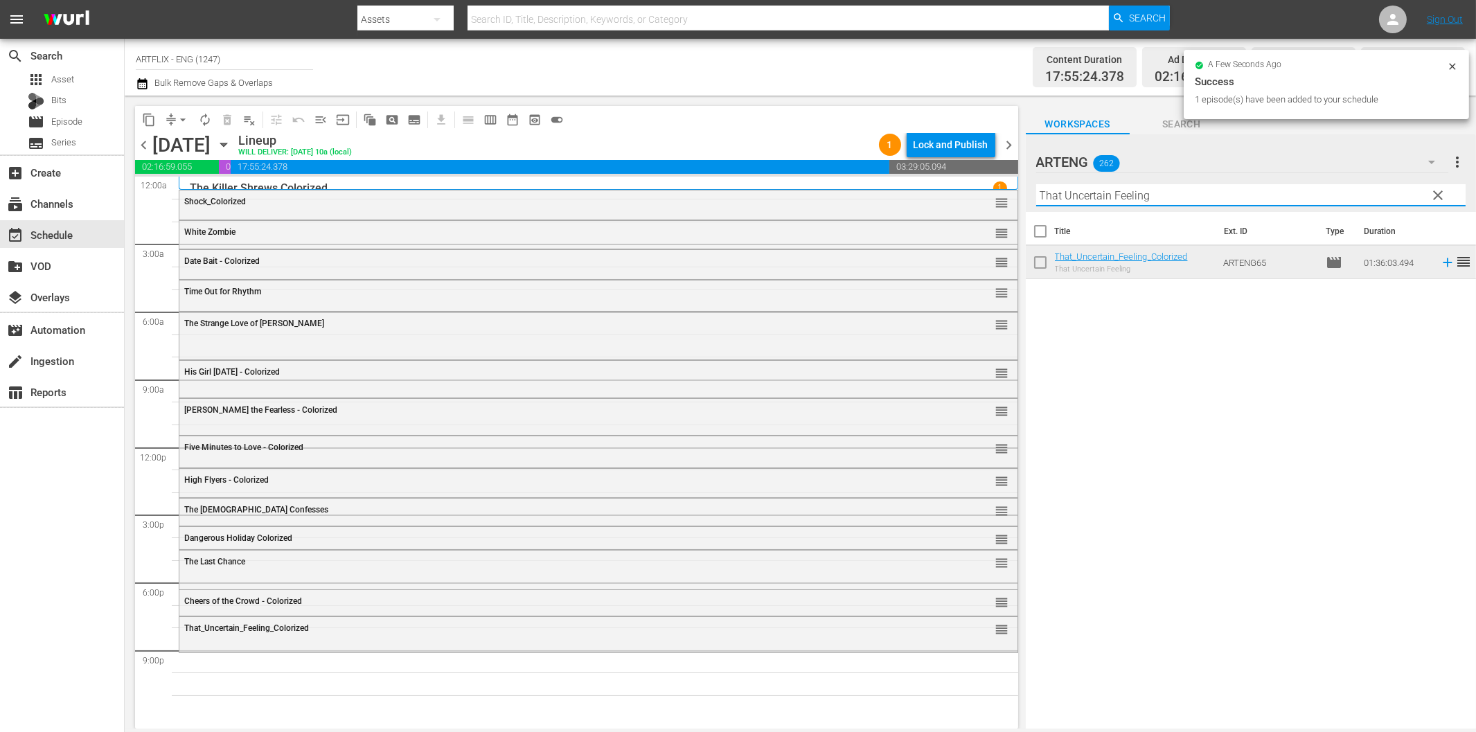
click at [1307, 199] on input "That Uncertain Feeling" at bounding box center [1250, 195] width 429 height 22
paste input "reasure of Fear"
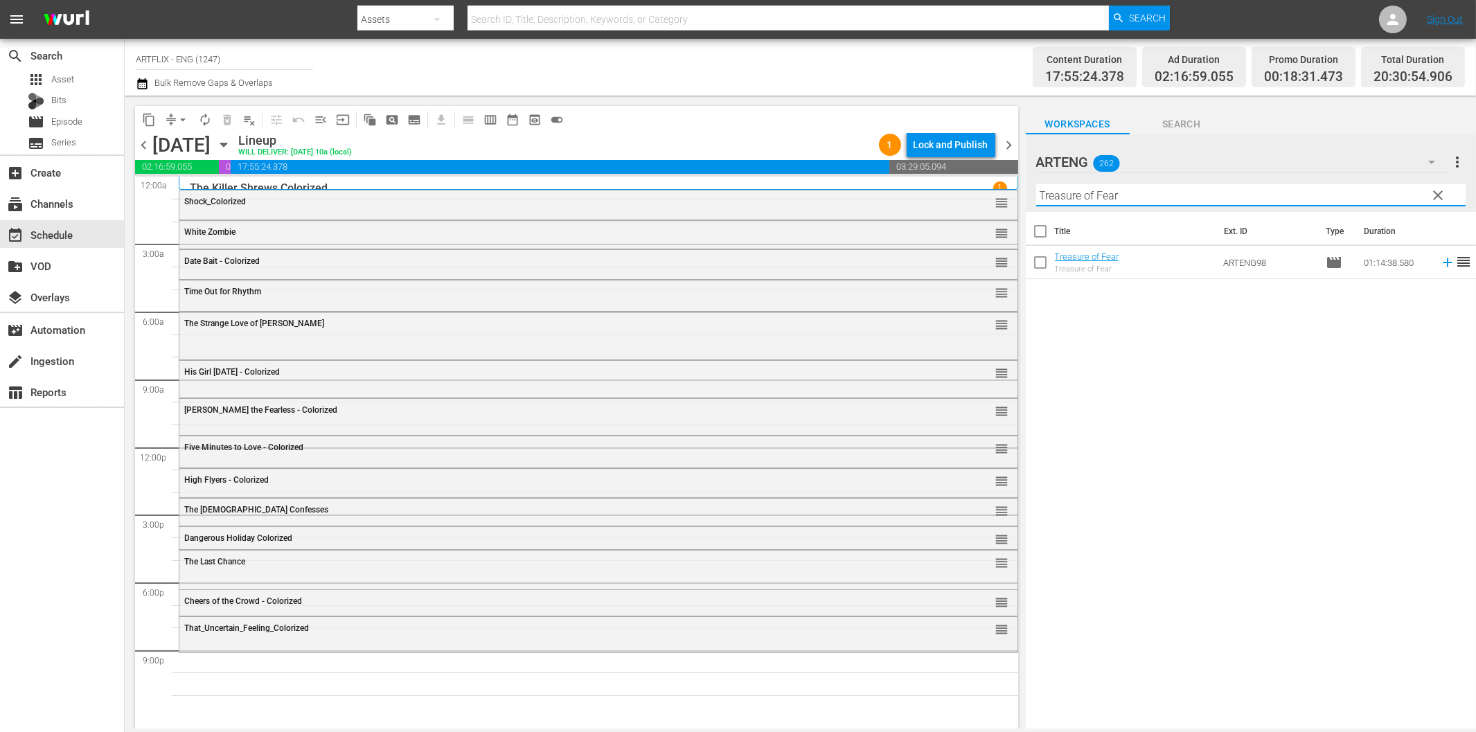
click at [1443, 263] on icon at bounding box center [1447, 262] width 9 height 9
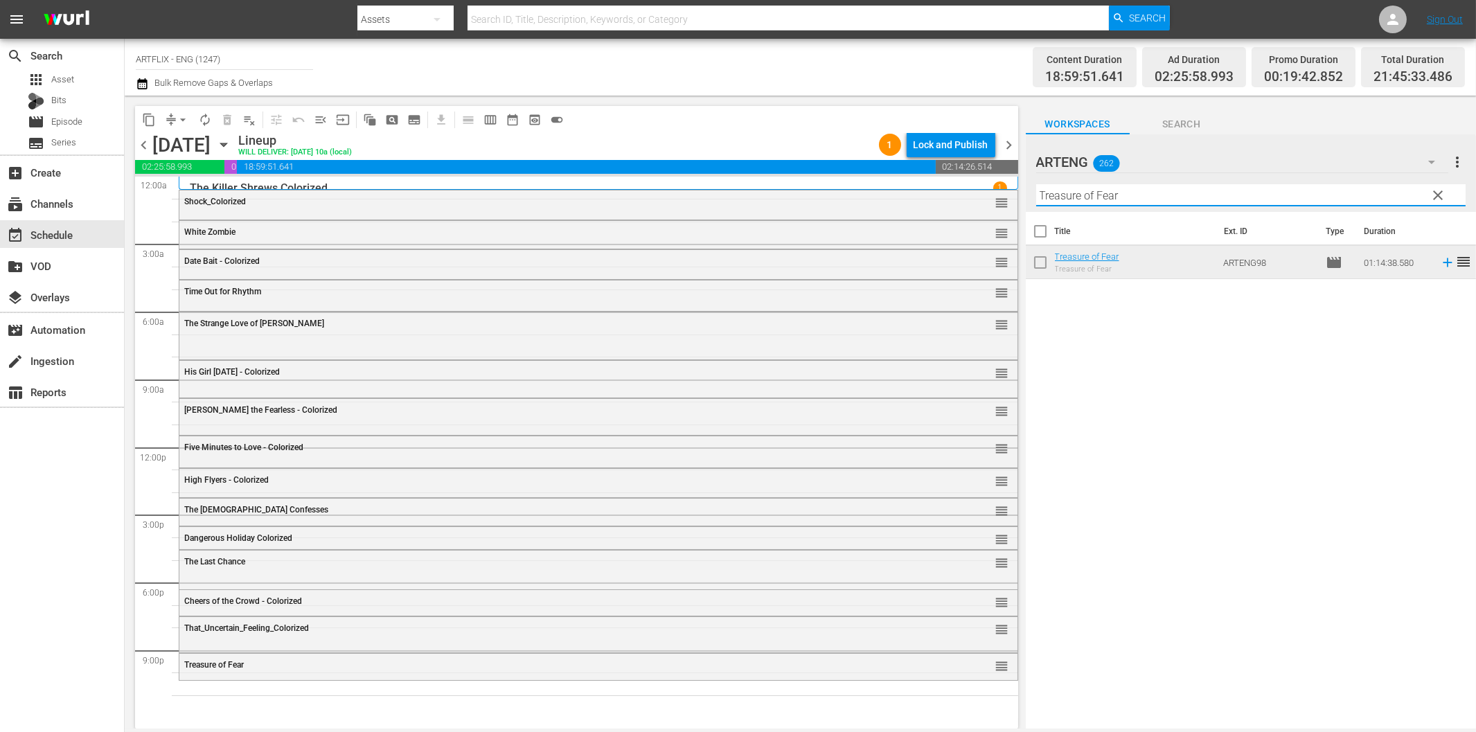
click at [1240, 195] on input "Treasure of Fear" at bounding box center [1250, 195] width 429 height 22
paste input "he Ghost Galleon"
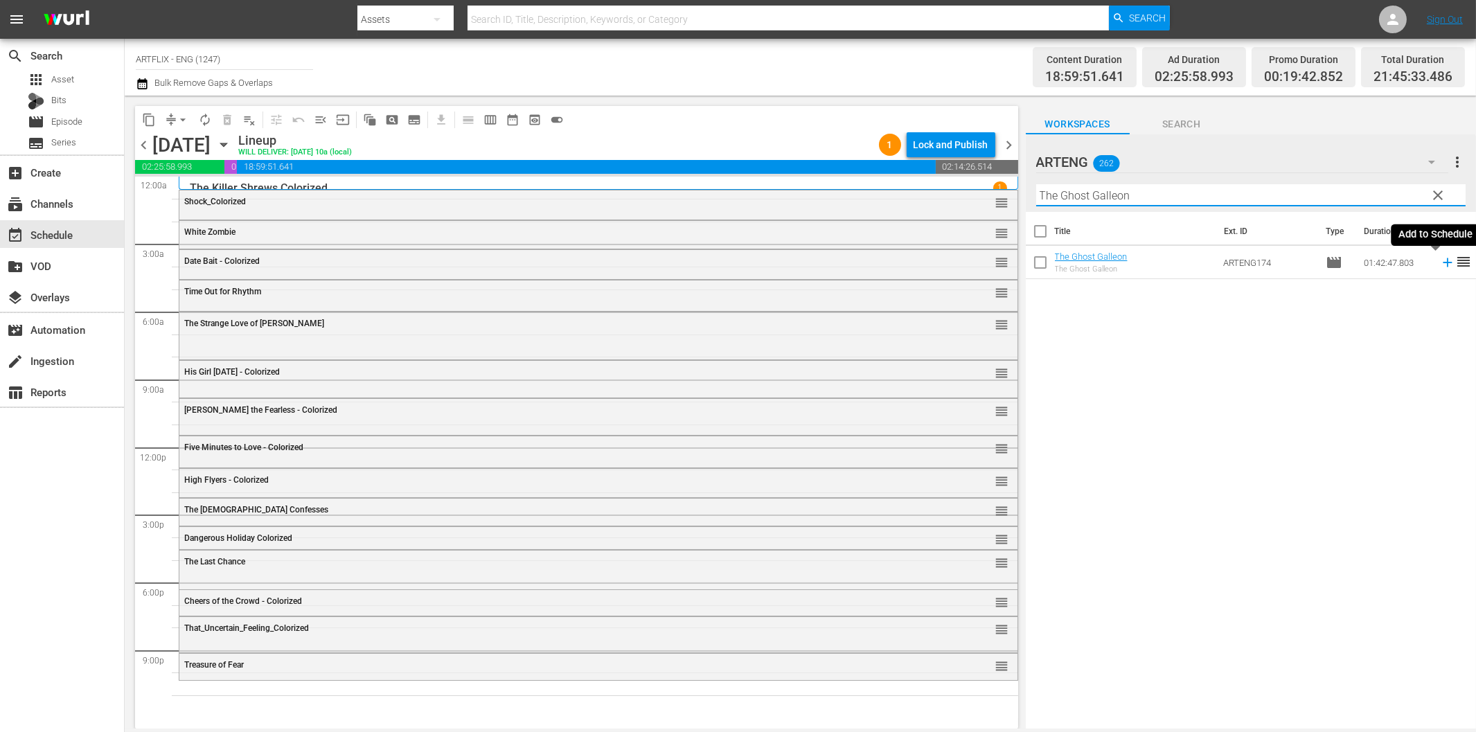
click at [1440, 260] on icon at bounding box center [1447, 262] width 15 height 15
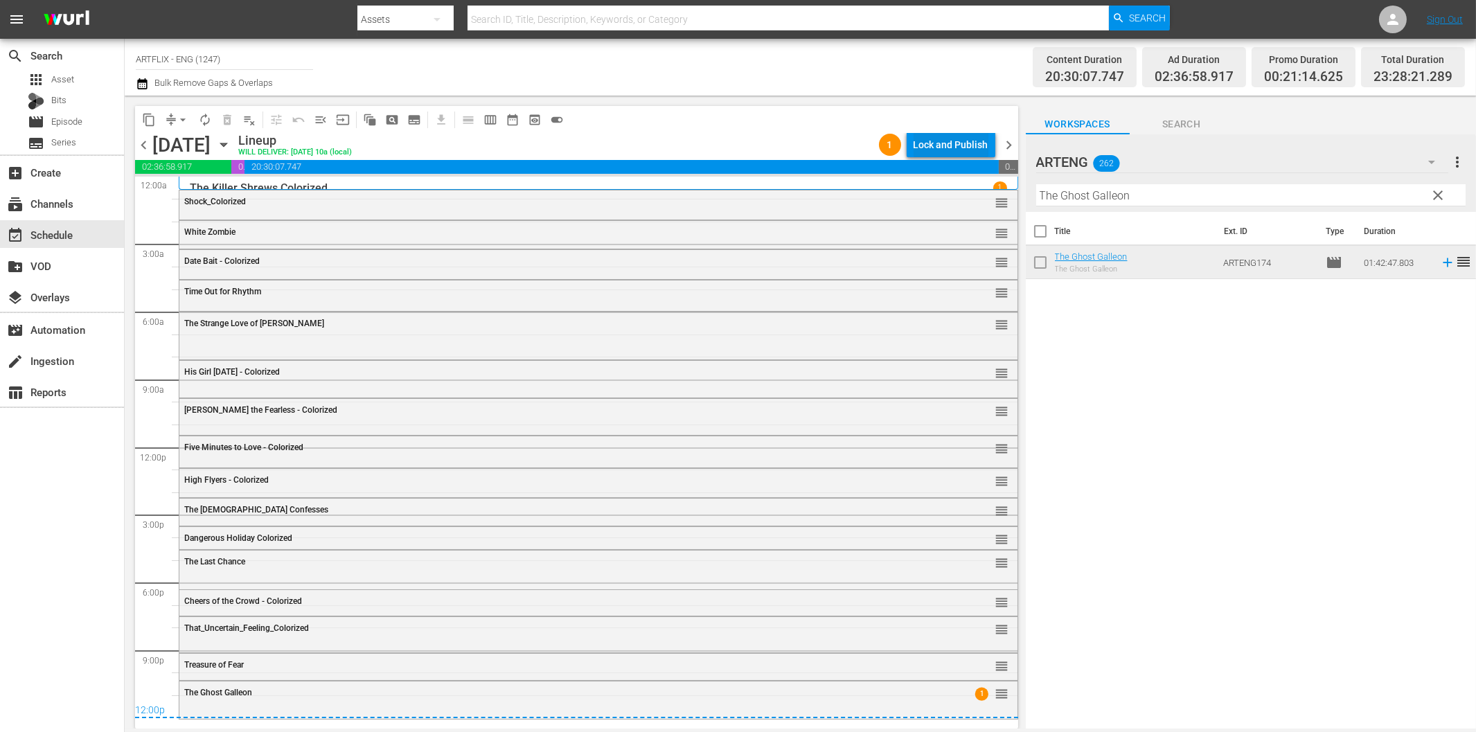
click at [974, 148] on div "Lock and Publish" at bounding box center [950, 144] width 75 height 25
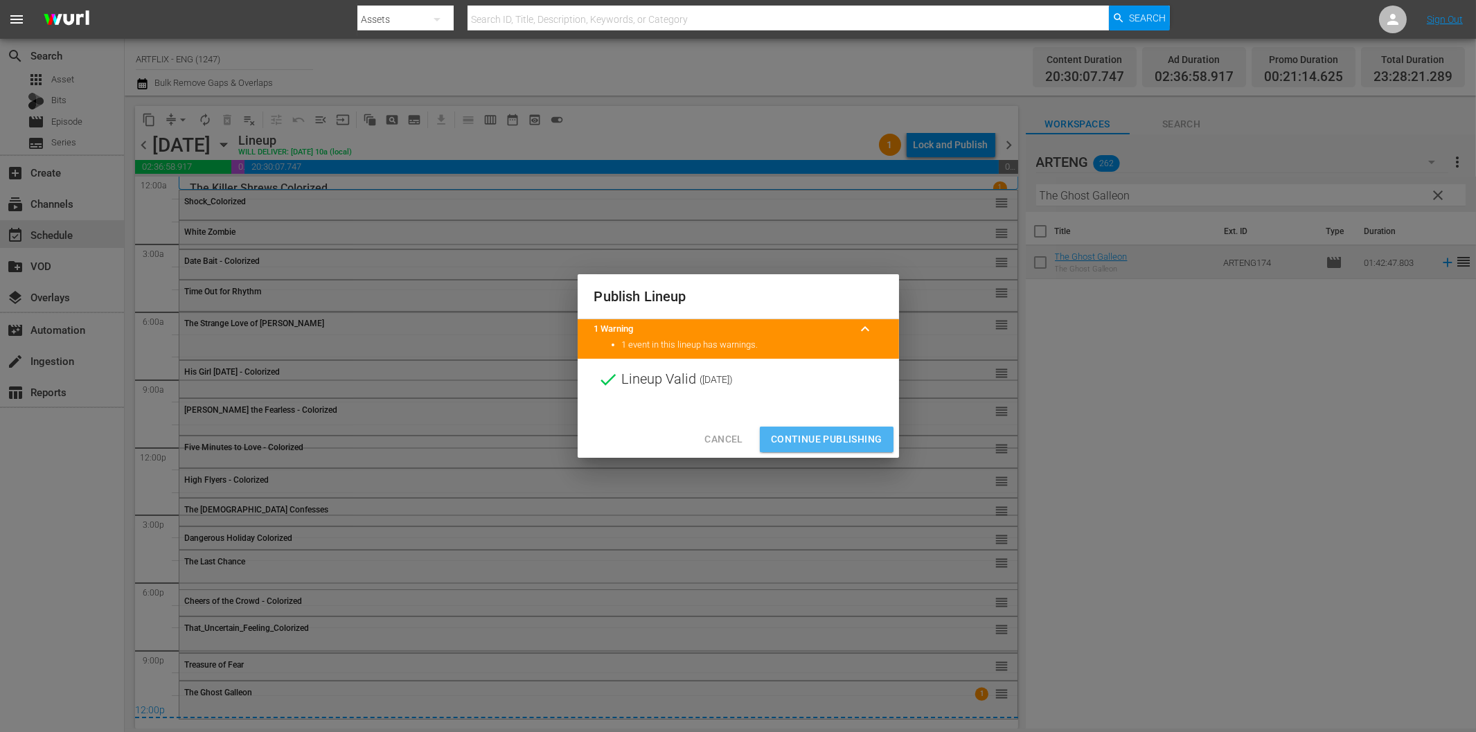
click at [848, 438] on span "Continue Publishing" at bounding box center [826, 439] width 111 height 17
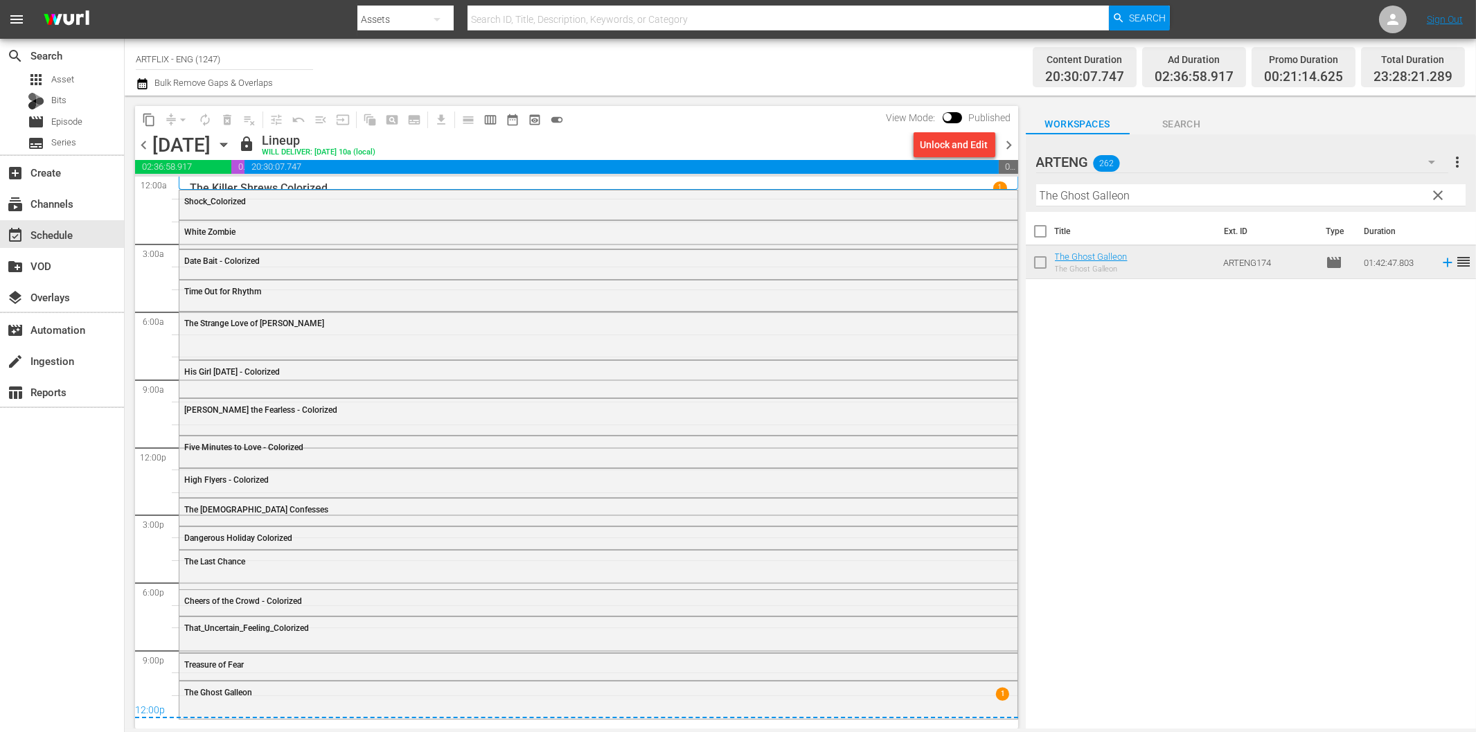
click at [1073, 202] on input "The Ghost Galleon" at bounding box center [1250, 195] width 429 height 22
paste input "Dead End"
drag, startPoint x: 1008, startPoint y: 147, endPoint x: 1037, endPoint y: 170, distance: 37.0
click at [1009, 147] on span "chevron_right" at bounding box center [1009, 144] width 17 height 17
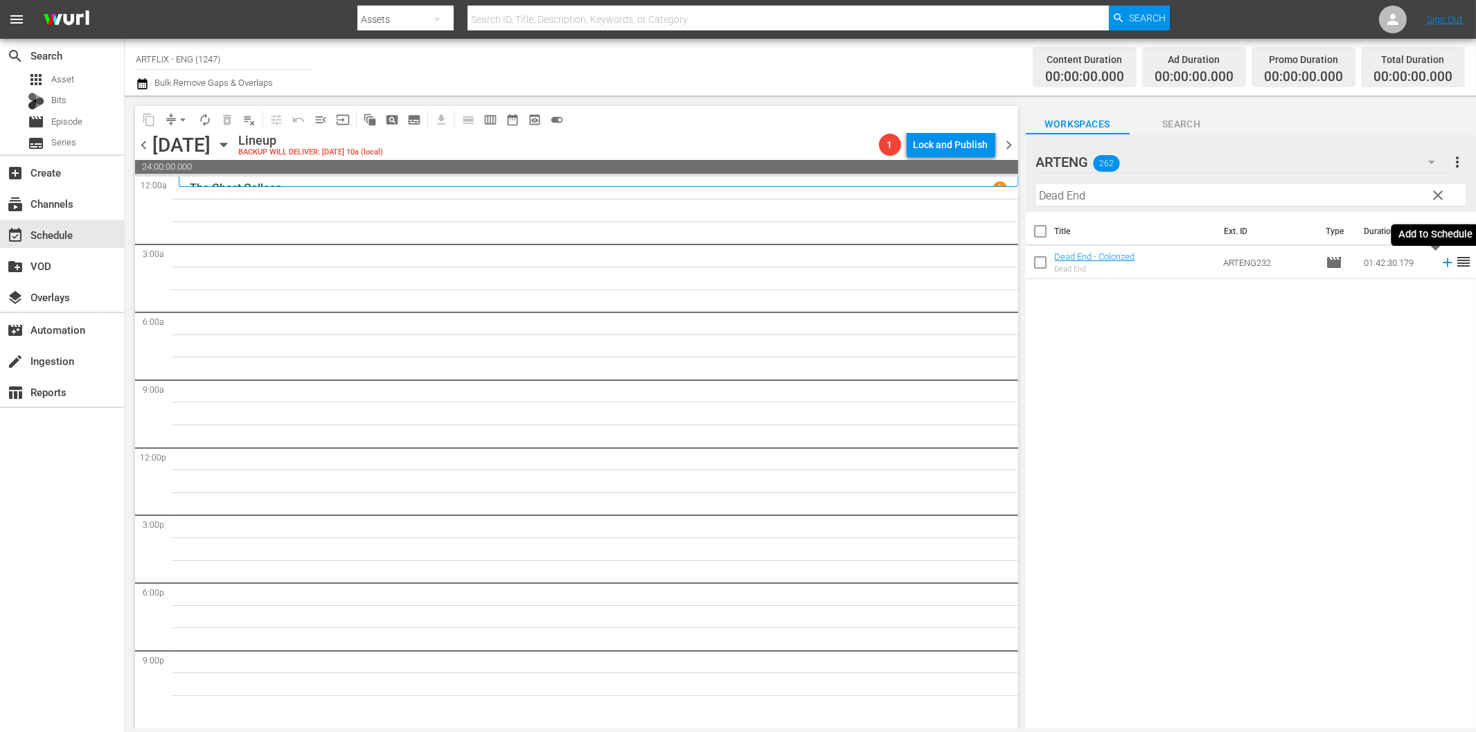
click at [1440, 260] on icon at bounding box center [1447, 262] width 15 height 15
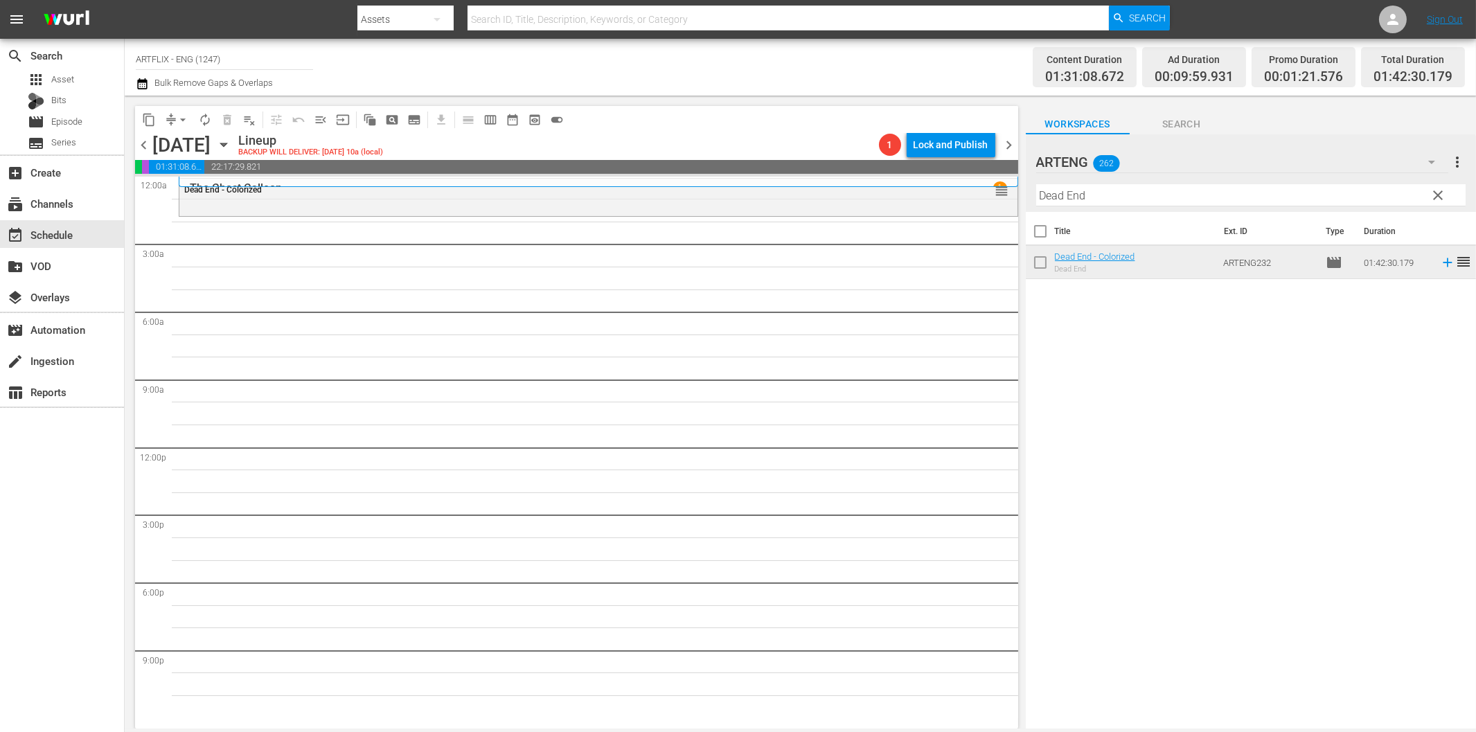
click at [1096, 192] on input "Dead End" at bounding box center [1250, 195] width 429 height 22
paste input "ishonored [DEMOGRAPHIC_DATA]"
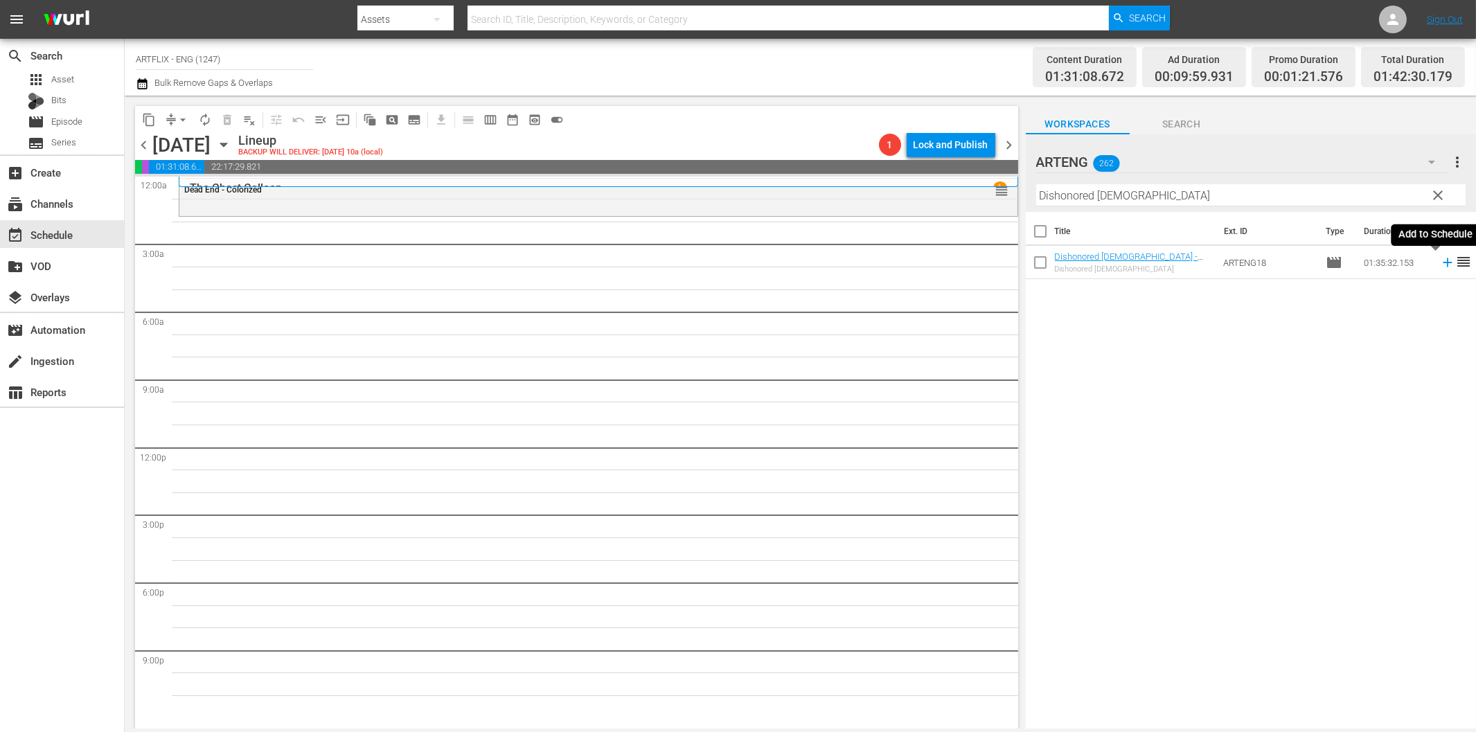
click at [1440, 261] on icon at bounding box center [1447, 262] width 15 height 15
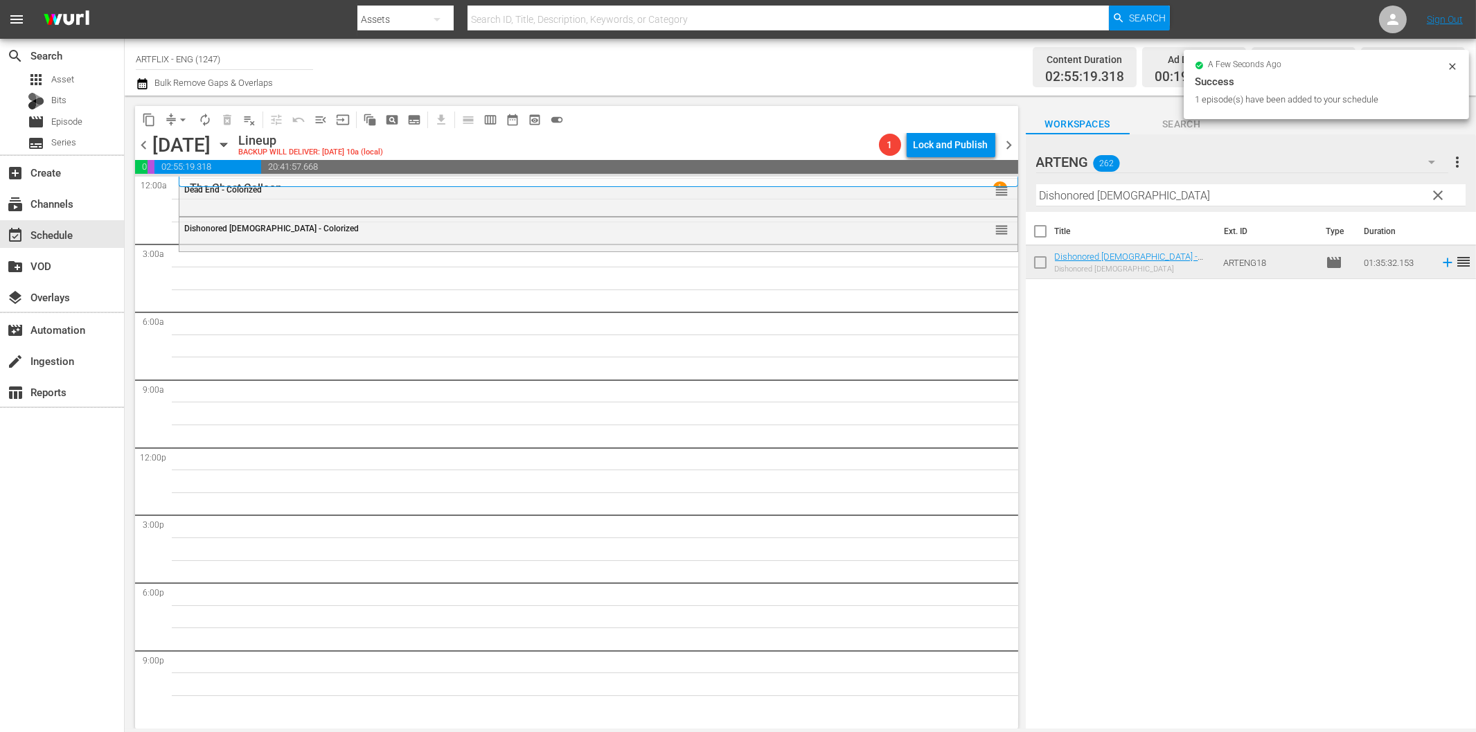
click at [1166, 196] on input "Dishonored [DEMOGRAPHIC_DATA]" at bounding box center [1250, 195] width 429 height 22
paste input "Fear and Desire"
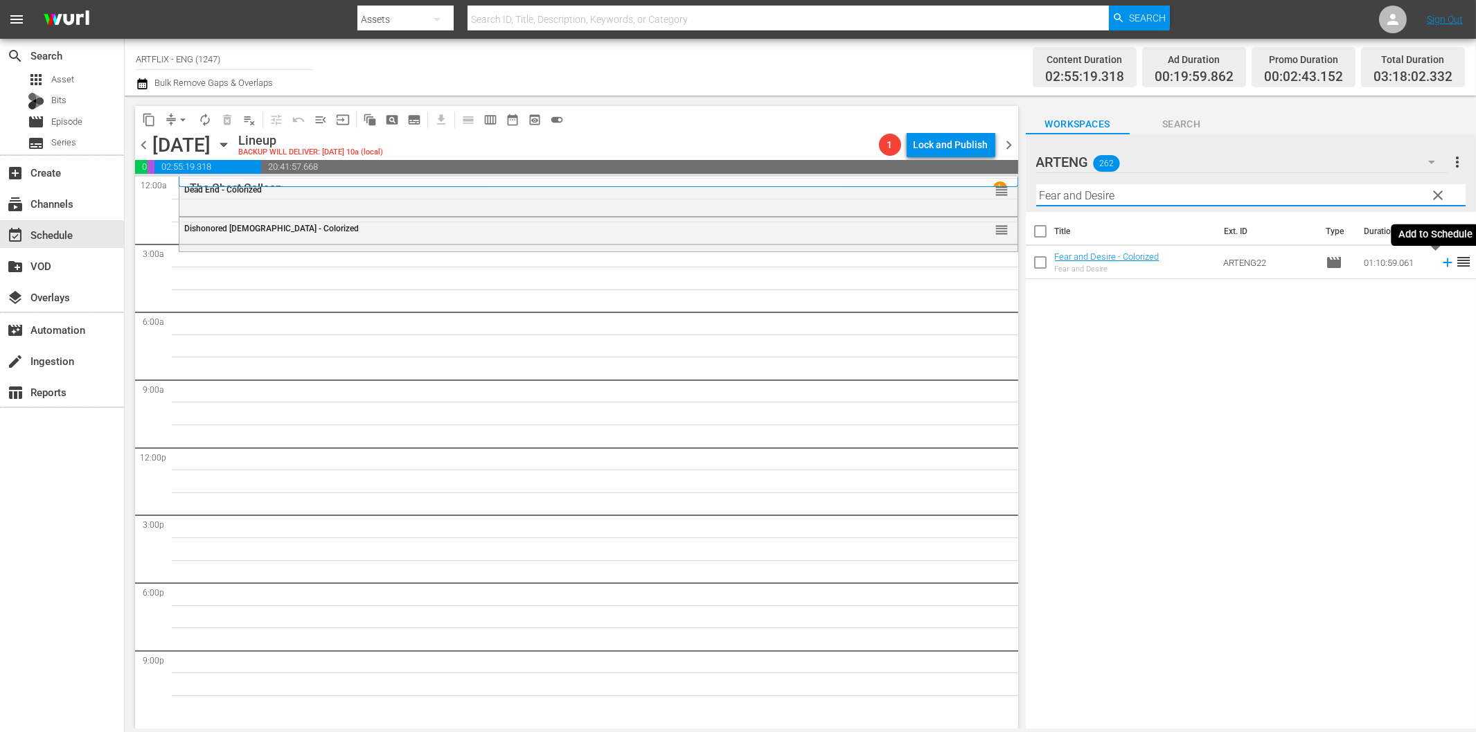
click at [1440, 265] on icon at bounding box center [1447, 262] width 15 height 15
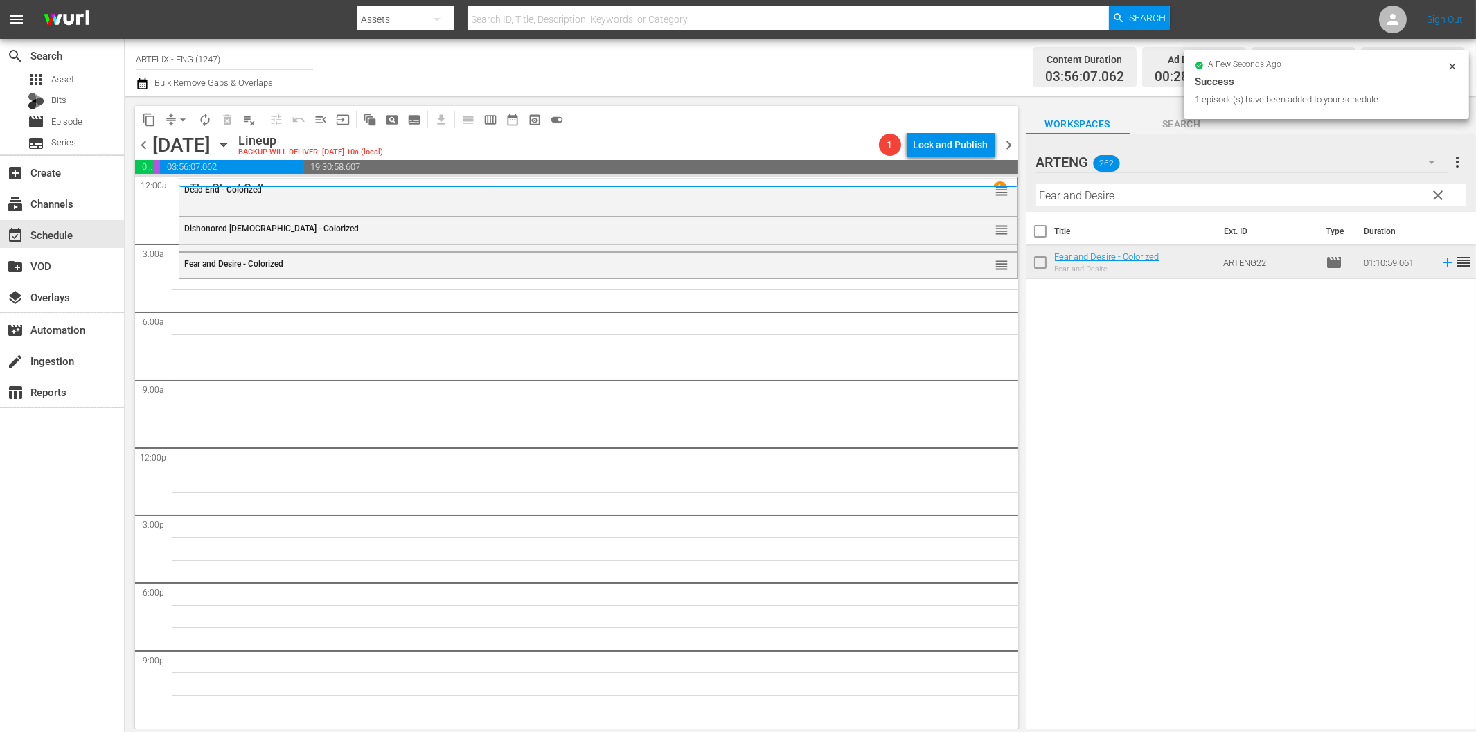
click at [1075, 195] on input "Fear and Desire" at bounding box center [1250, 195] width 429 height 22
paste input "Sin Takes a Holiday"
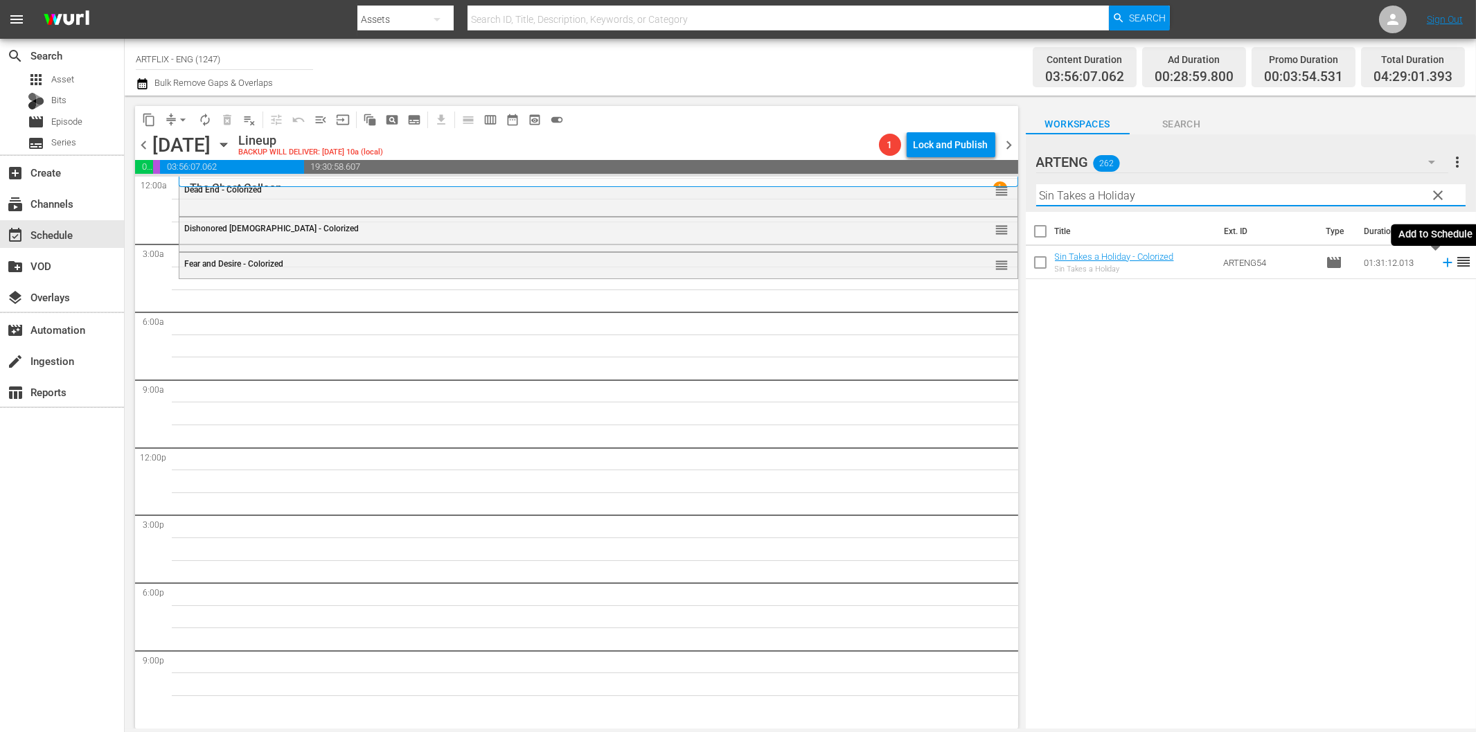
click at [1440, 260] on icon at bounding box center [1447, 262] width 15 height 15
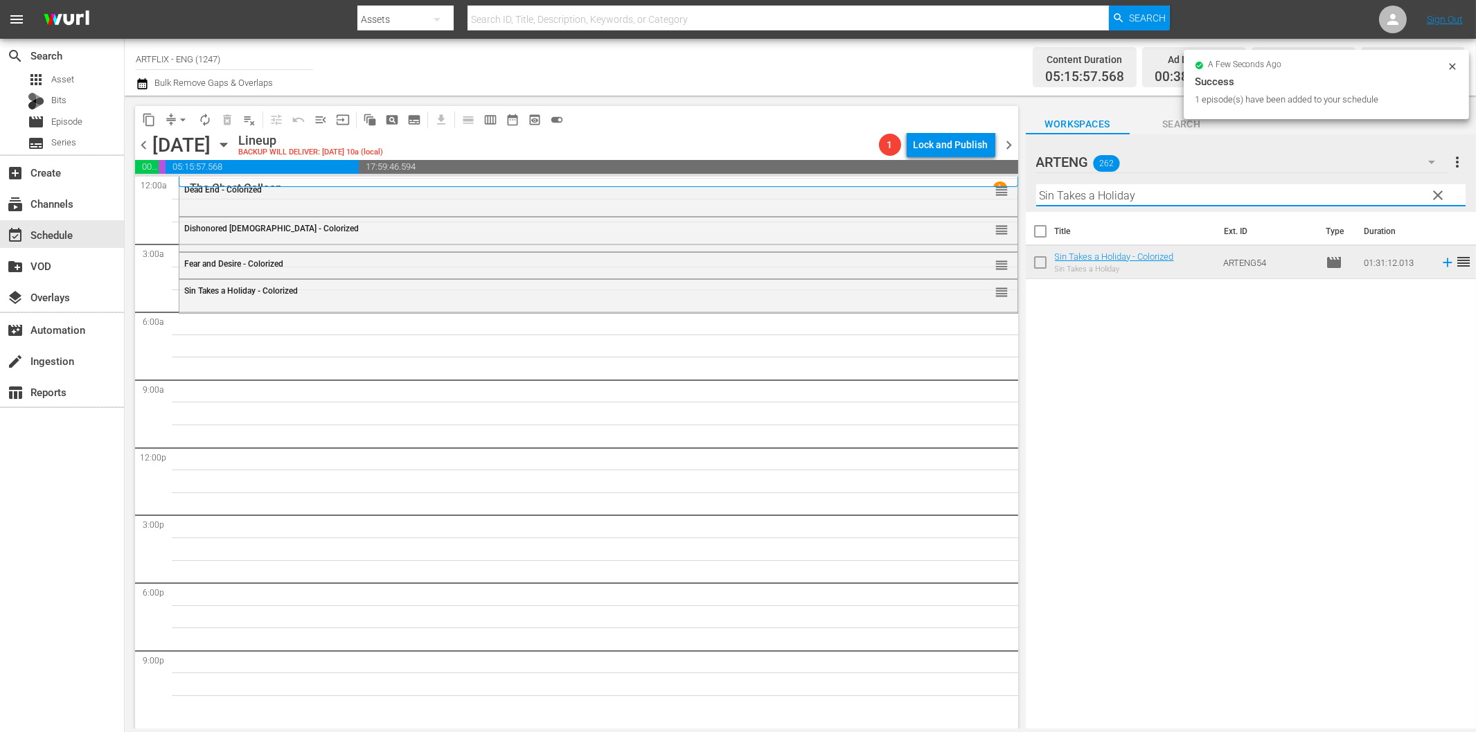
click at [1168, 195] on input "Sin Takes a Holiday" at bounding box center [1250, 195] width 429 height 22
paste input "Boys of the Cit"
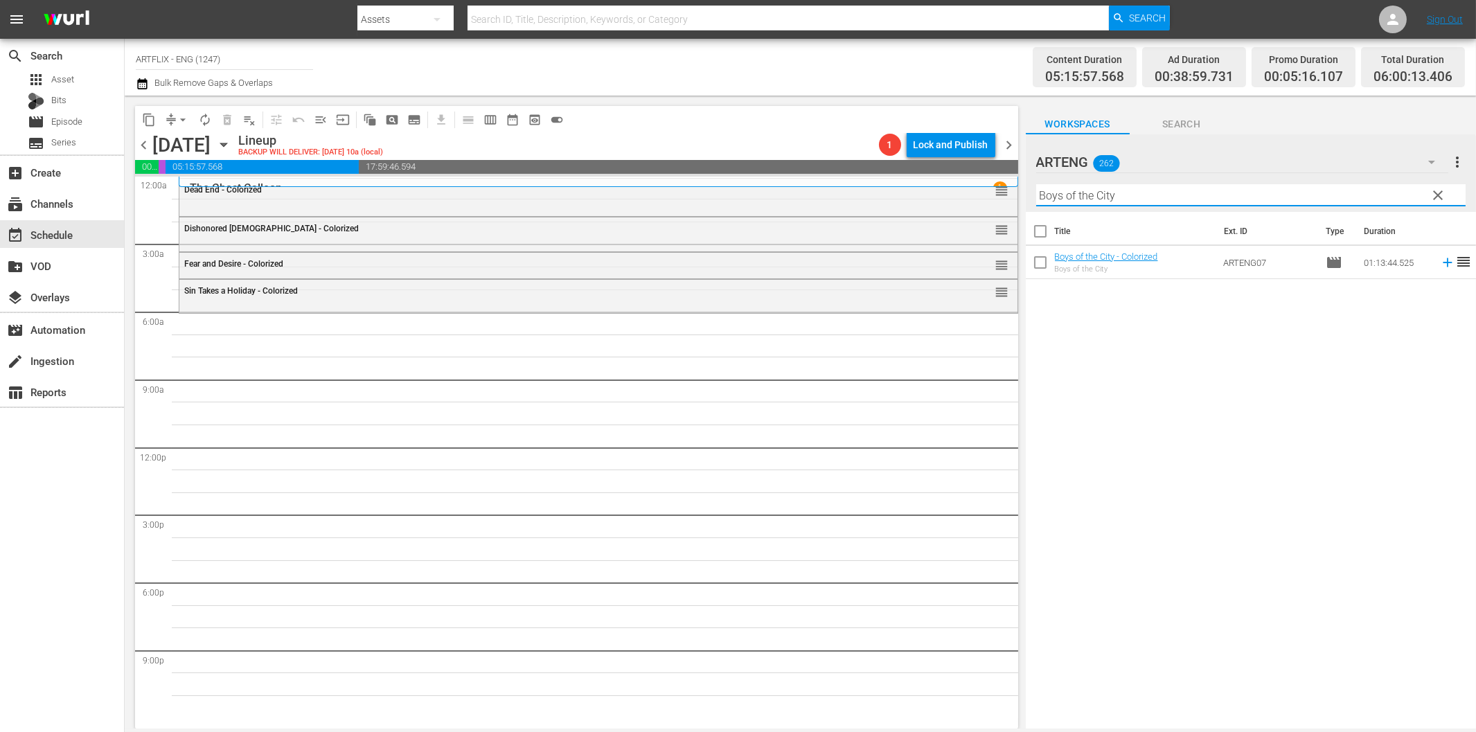
click at [1440, 264] on icon at bounding box center [1447, 262] width 15 height 15
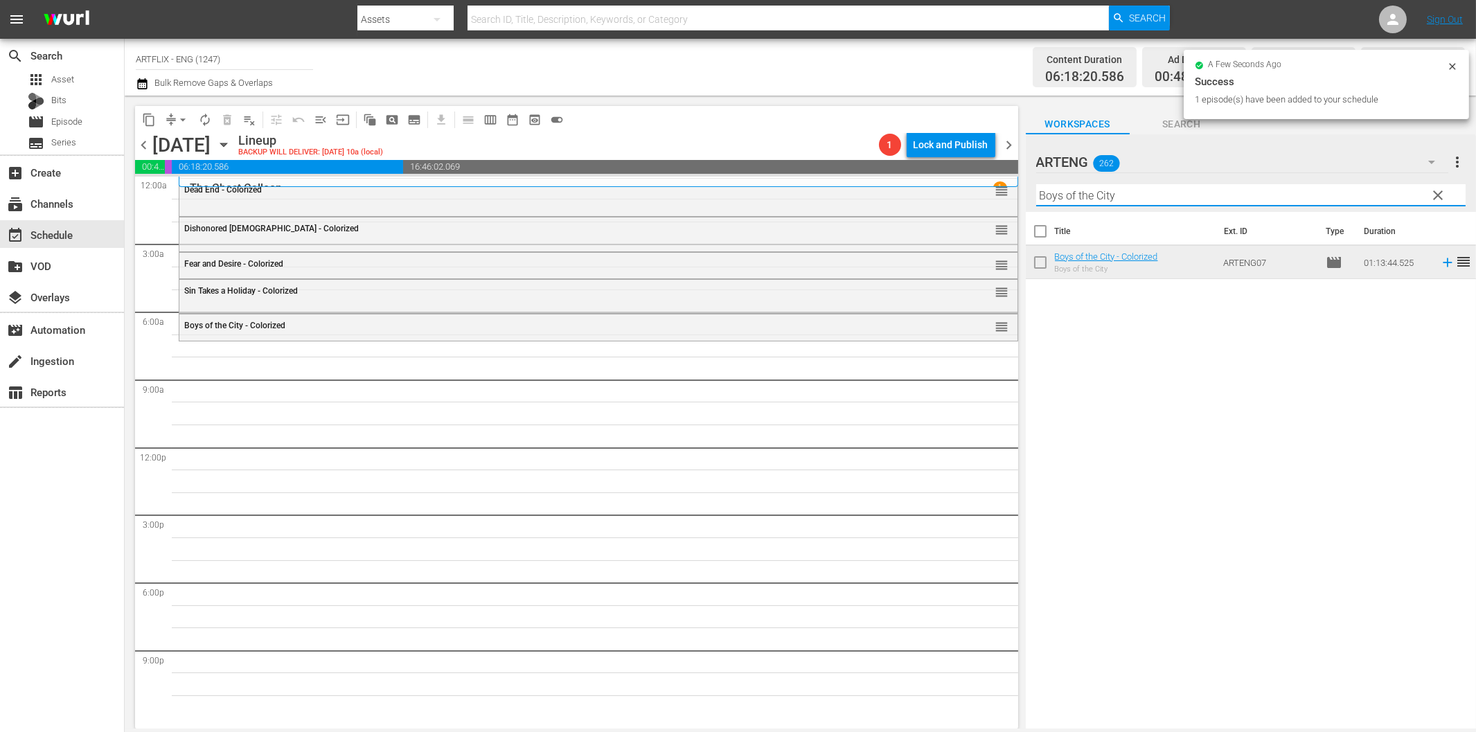
click at [1044, 195] on input "Boys of the City" at bounding box center [1250, 195] width 429 height 22
paste input "The Girl From Calgar"
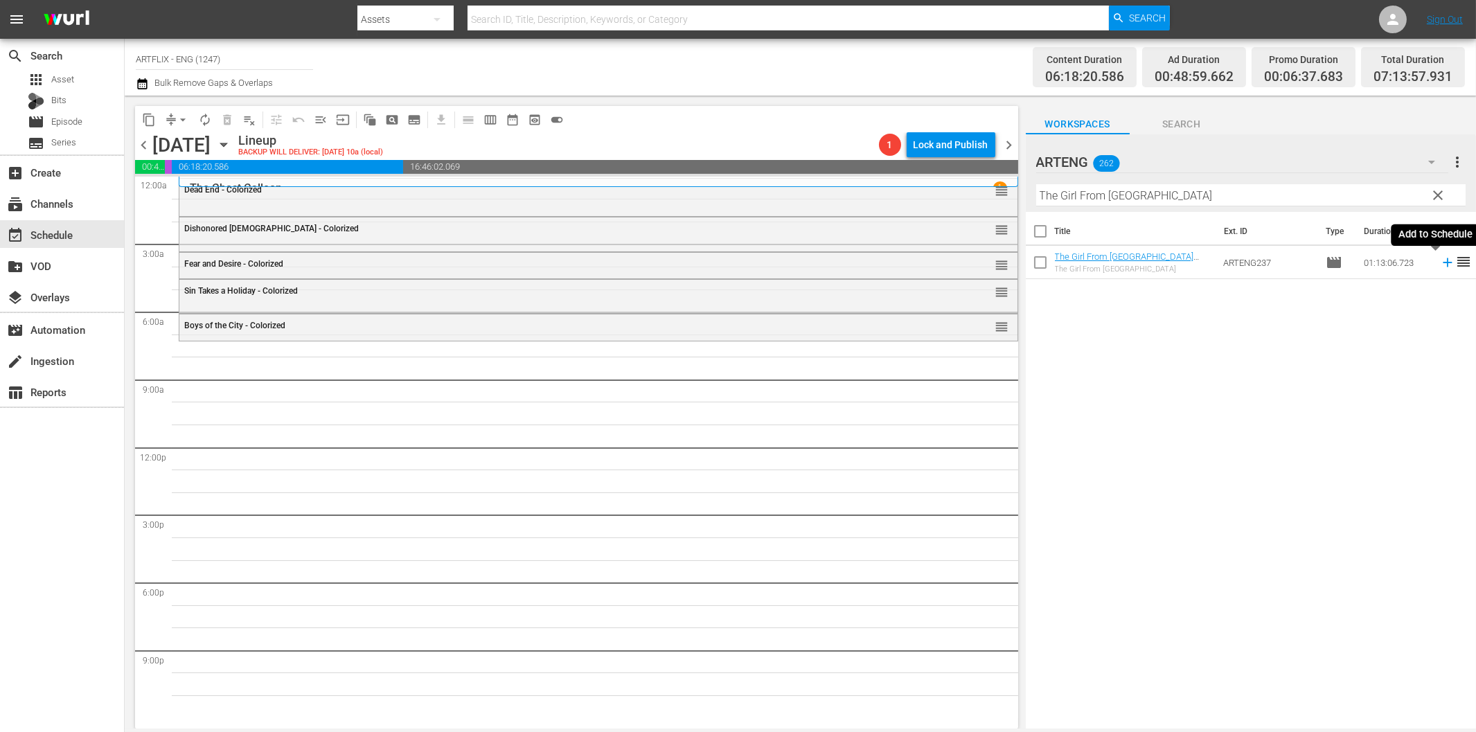
click at [1440, 265] on icon at bounding box center [1447, 262] width 15 height 15
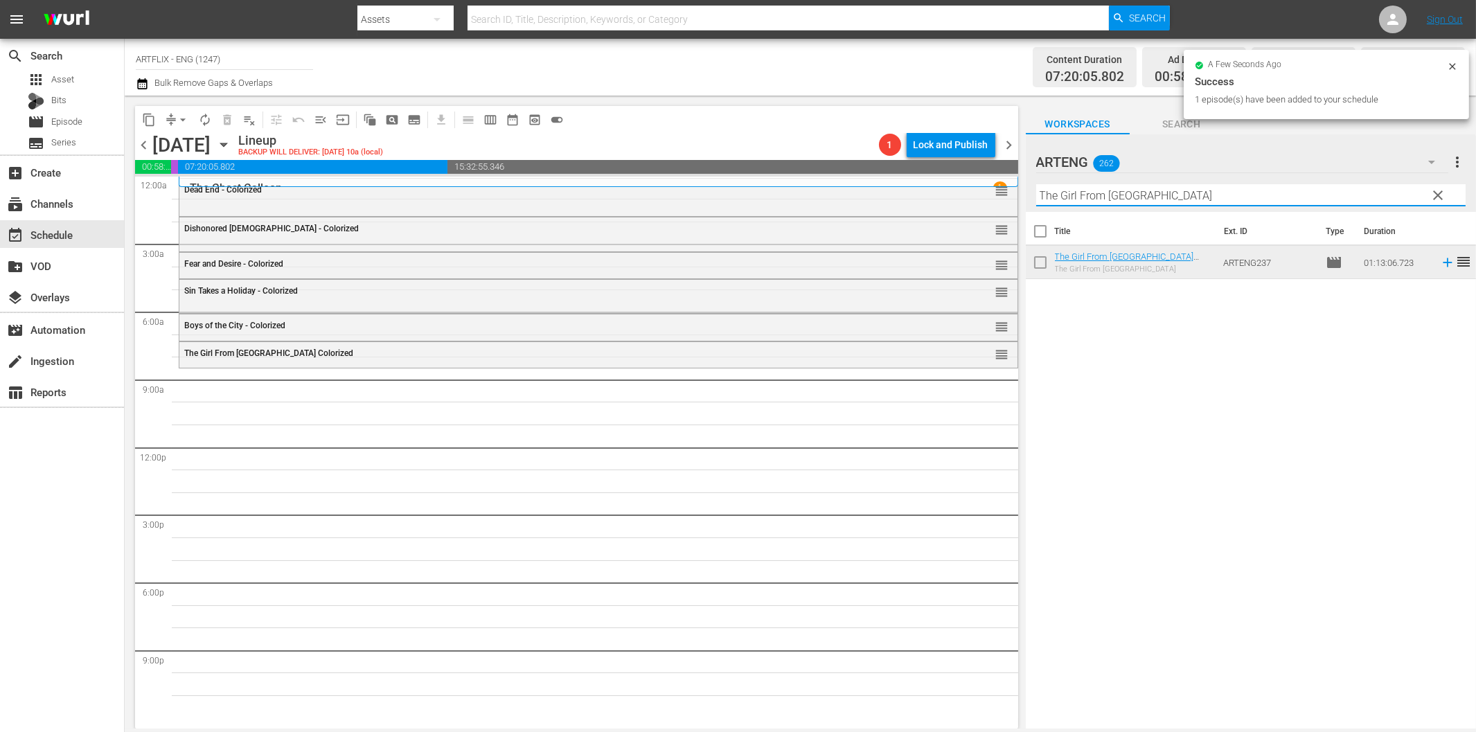
click at [1082, 198] on input "The Girl From [GEOGRAPHIC_DATA]" at bounding box center [1250, 195] width 429 height 22
paste input "Swing High, Swing Low"
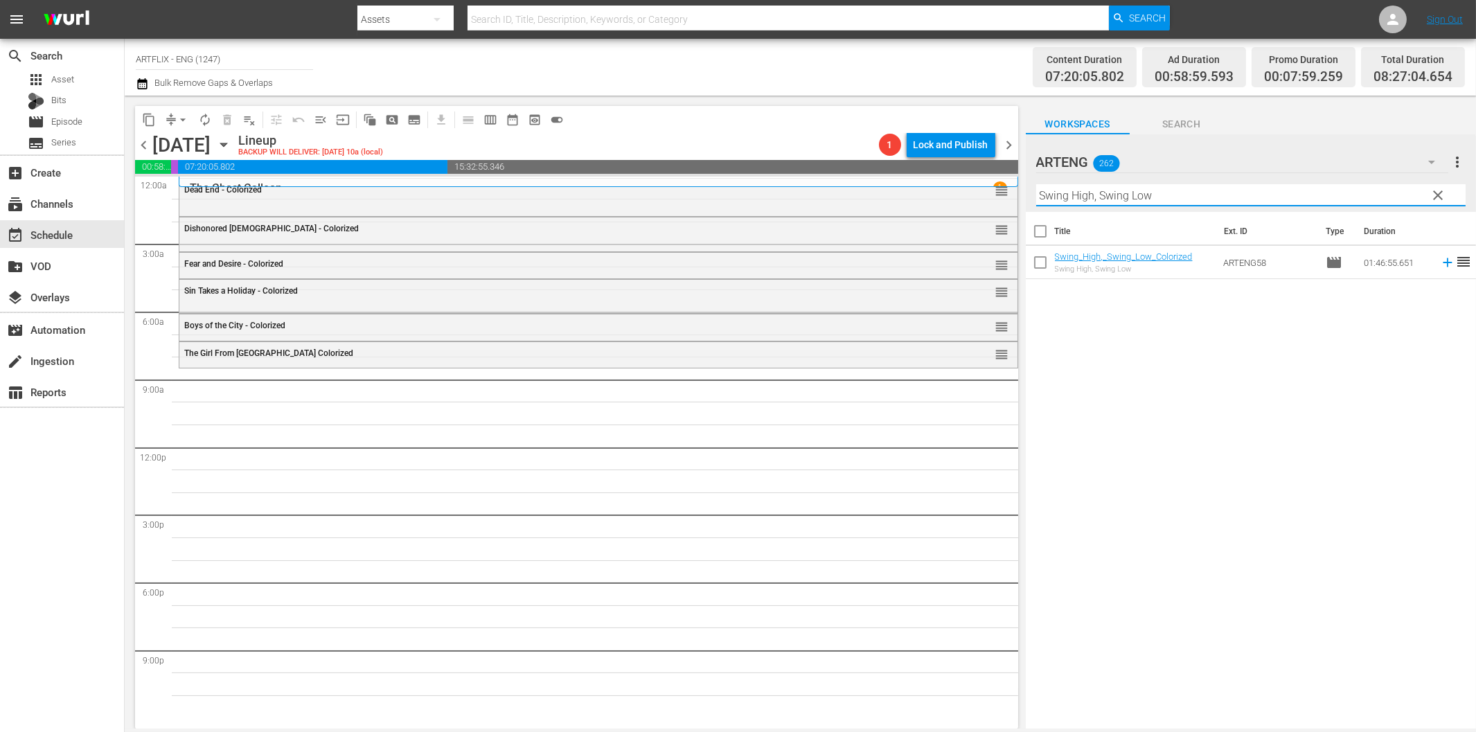
click at [1440, 260] on icon at bounding box center [1447, 262] width 15 height 15
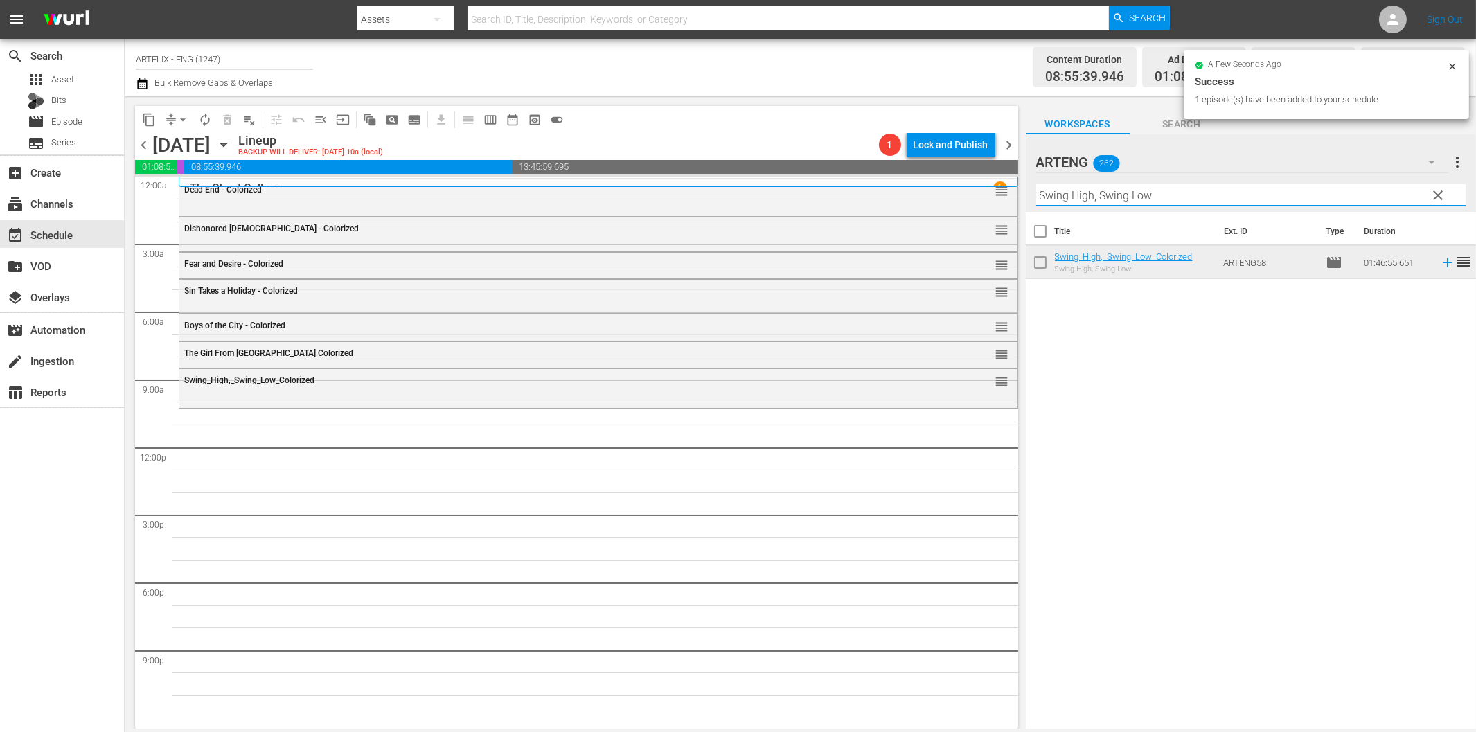
click at [1224, 199] on input "Swing High, Swing Low" at bounding box center [1250, 195] width 429 height 22
paste input "[PERSON_NAME] and [PERSON_NAME]"
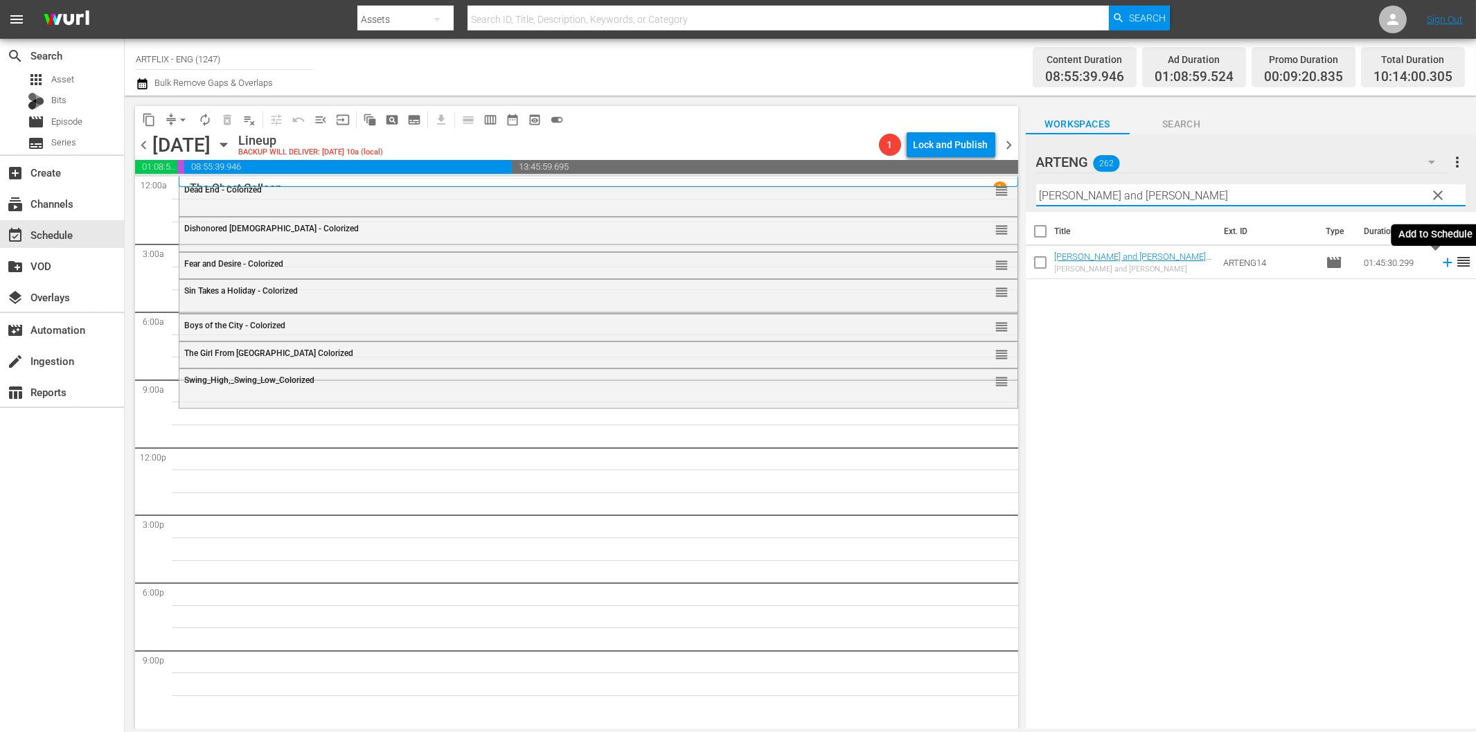
click at [1440, 258] on icon at bounding box center [1447, 262] width 15 height 15
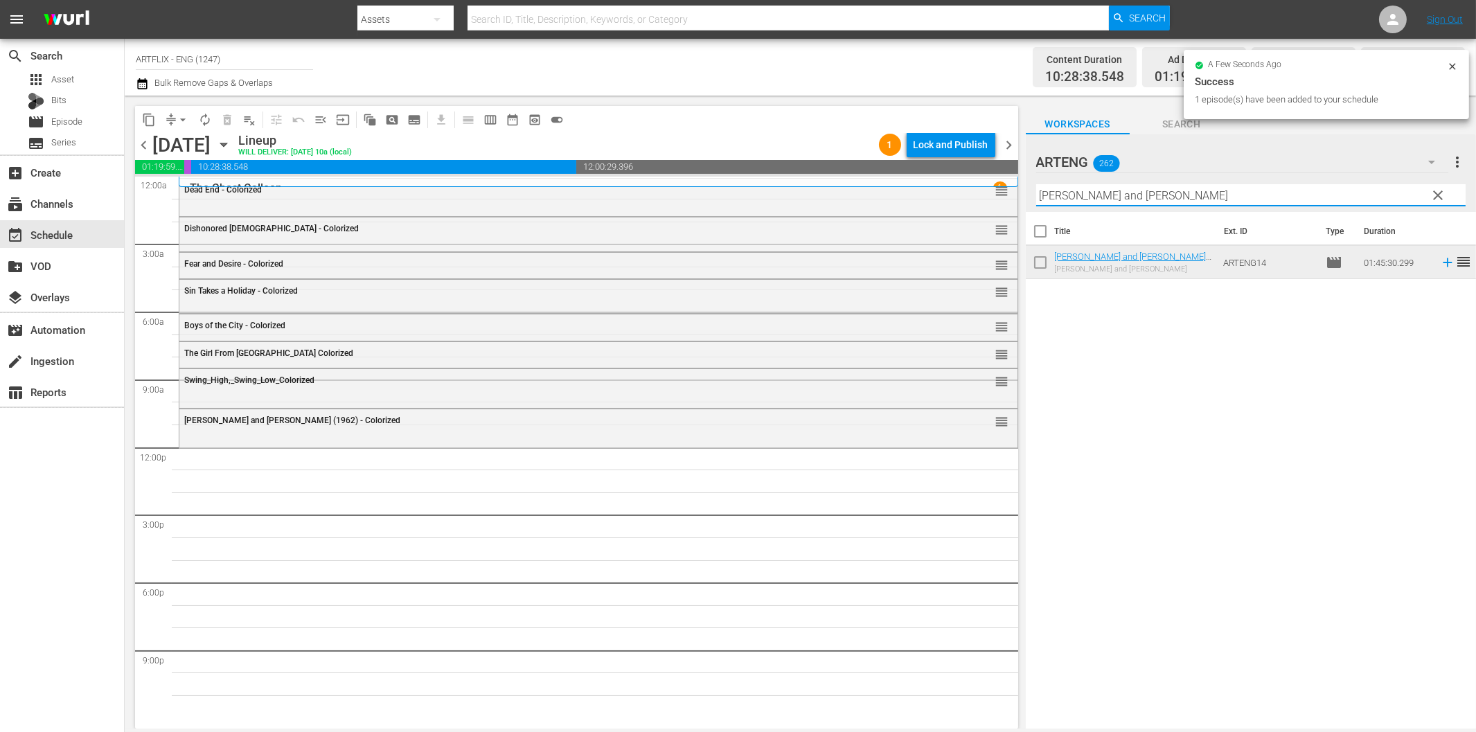
click at [1070, 201] on input "[PERSON_NAME] and [PERSON_NAME]" at bounding box center [1250, 195] width 429 height 22
paste input "Laurel & Hardy Chronicles - Volume 1"
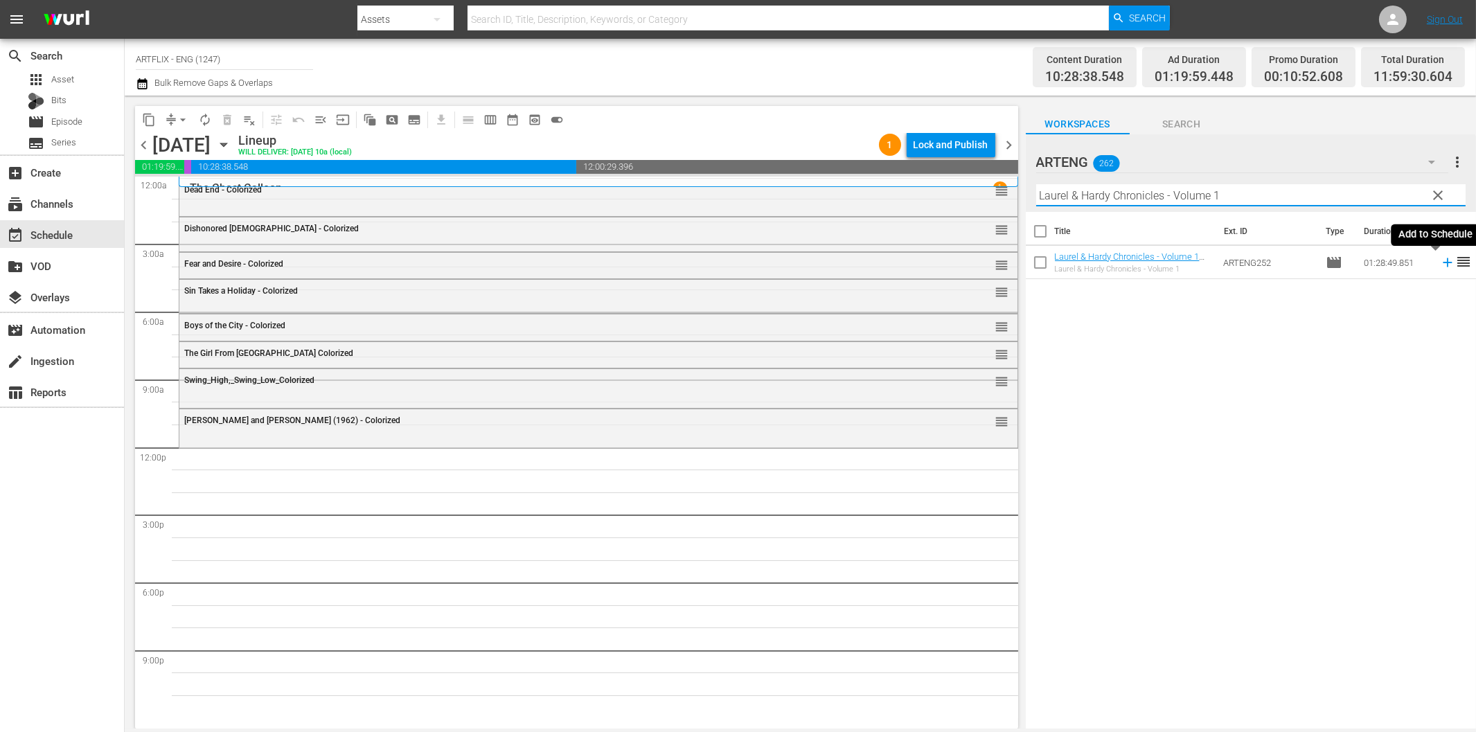
click at [1440, 264] on icon at bounding box center [1447, 262] width 15 height 15
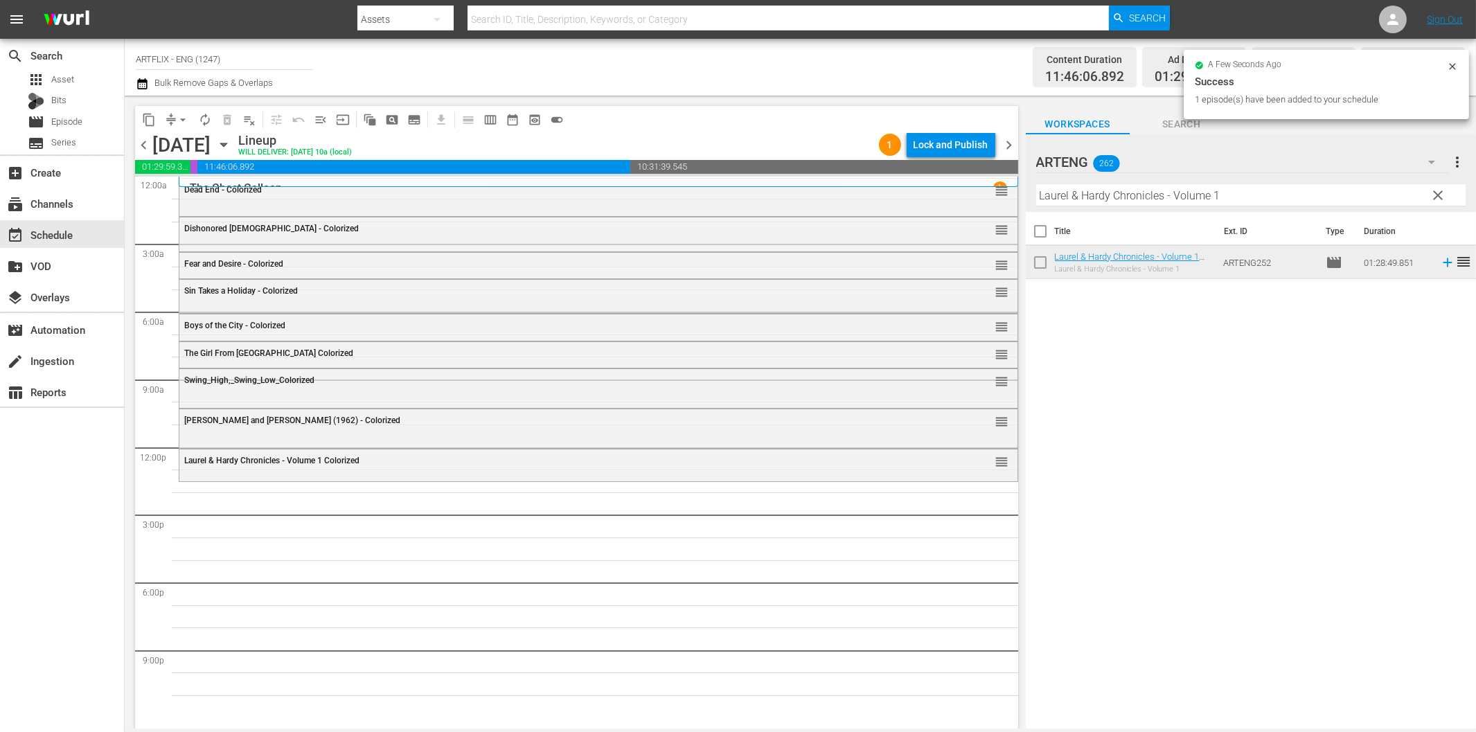
click at [1097, 197] on input "Laurel & Hardy Chronicles - Volume 1" at bounding box center [1250, 195] width 429 height 22
paste input "Rockin' in the Rockies"
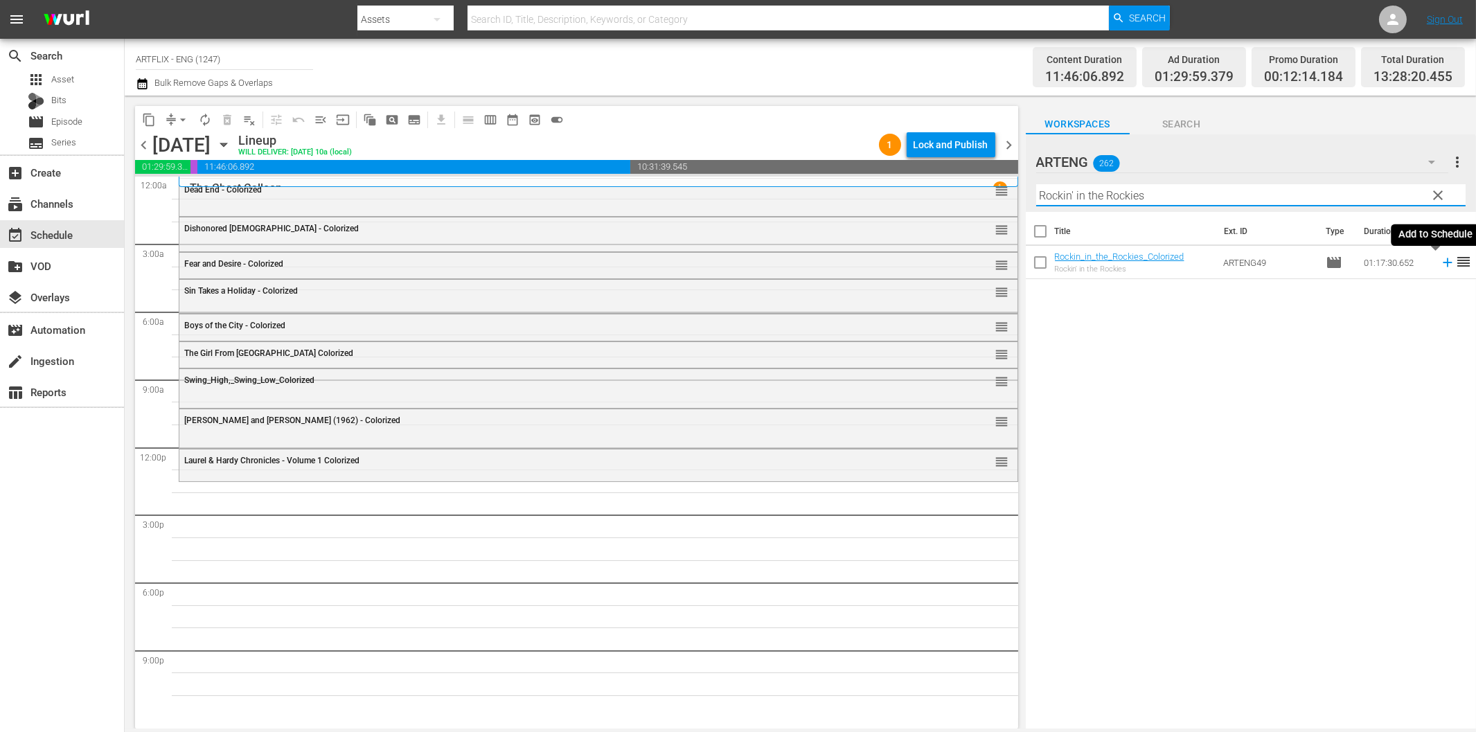
click at [1440, 261] on icon at bounding box center [1447, 262] width 15 height 15
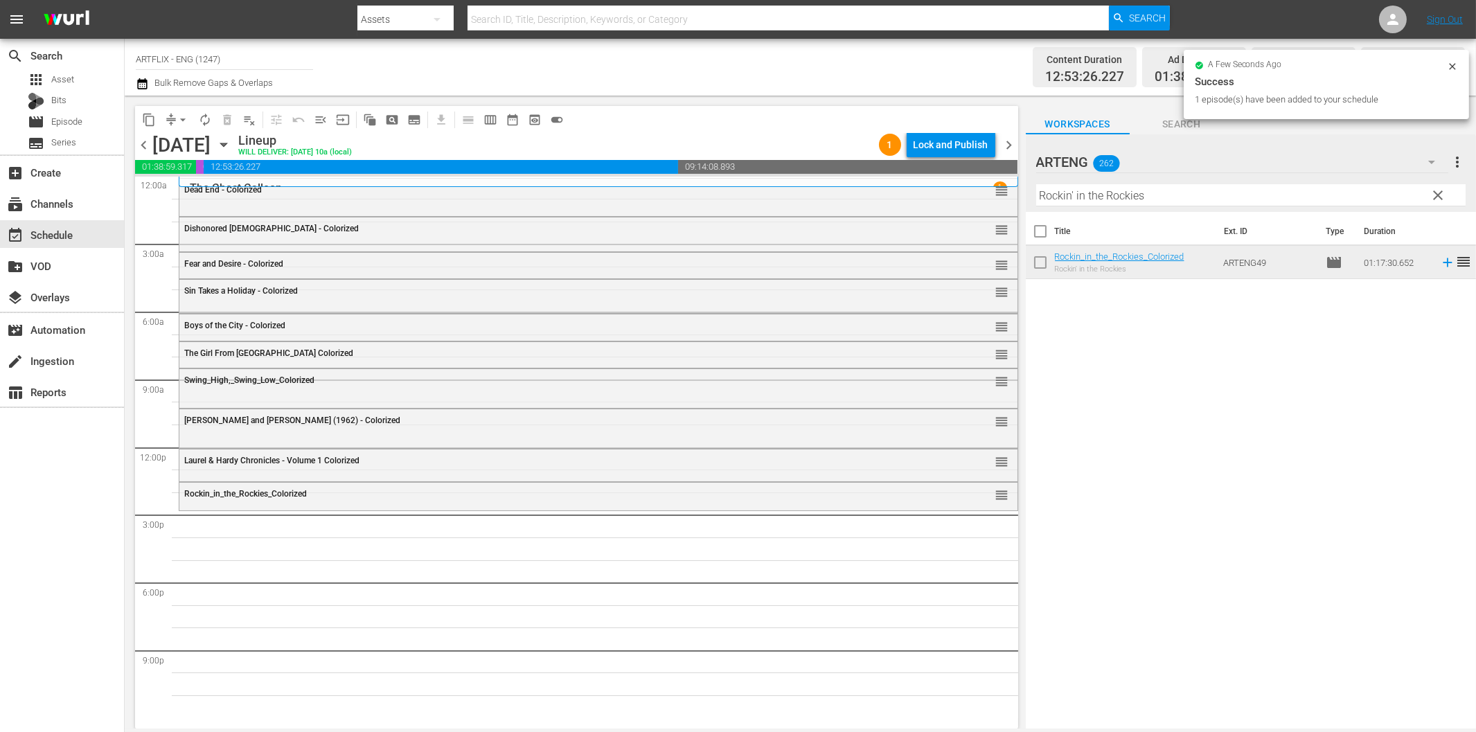
click at [1099, 197] on input "Rockin' in the Rockies" at bounding box center [1250, 195] width 429 height 22
paste input "[GEOGRAPHIC_DATA]"
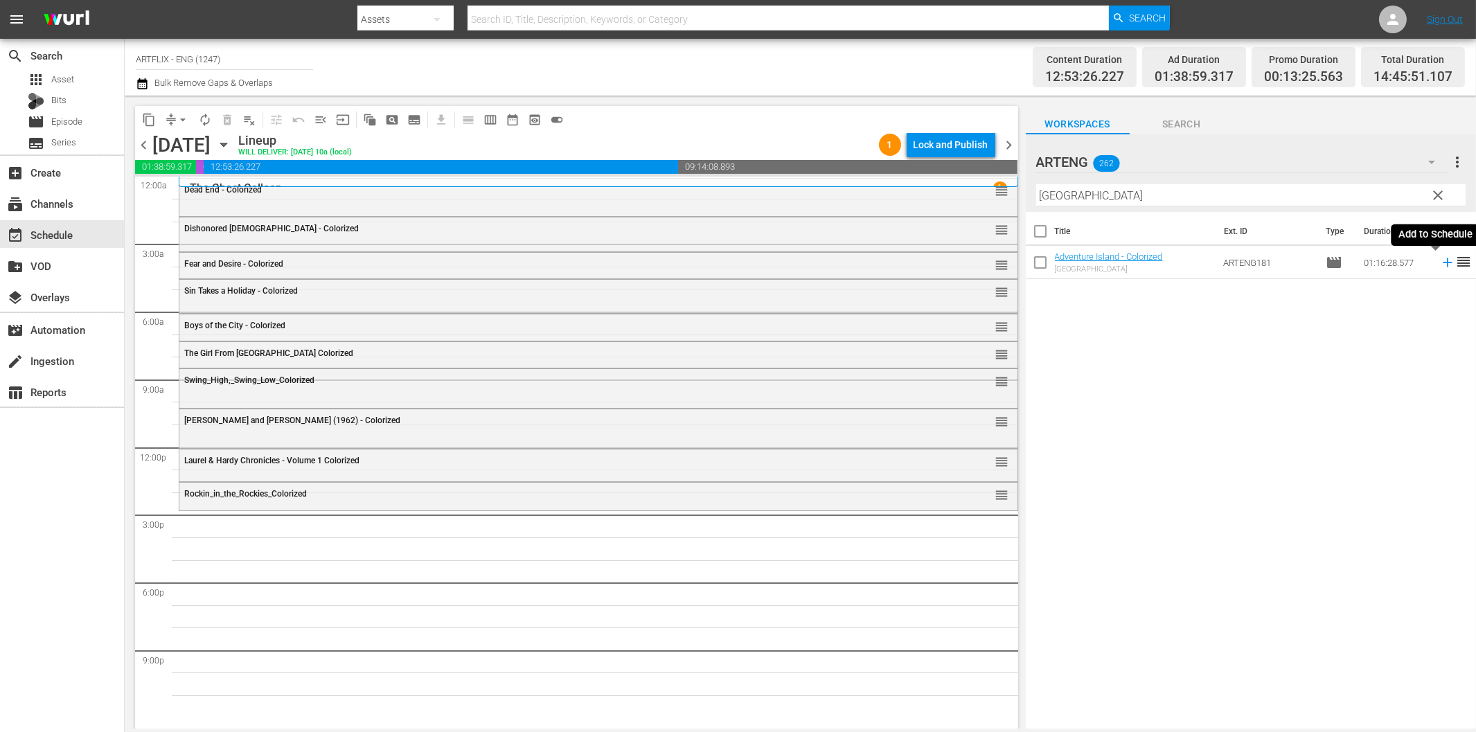
click at [1440, 259] on icon at bounding box center [1447, 262] width 15 height 15
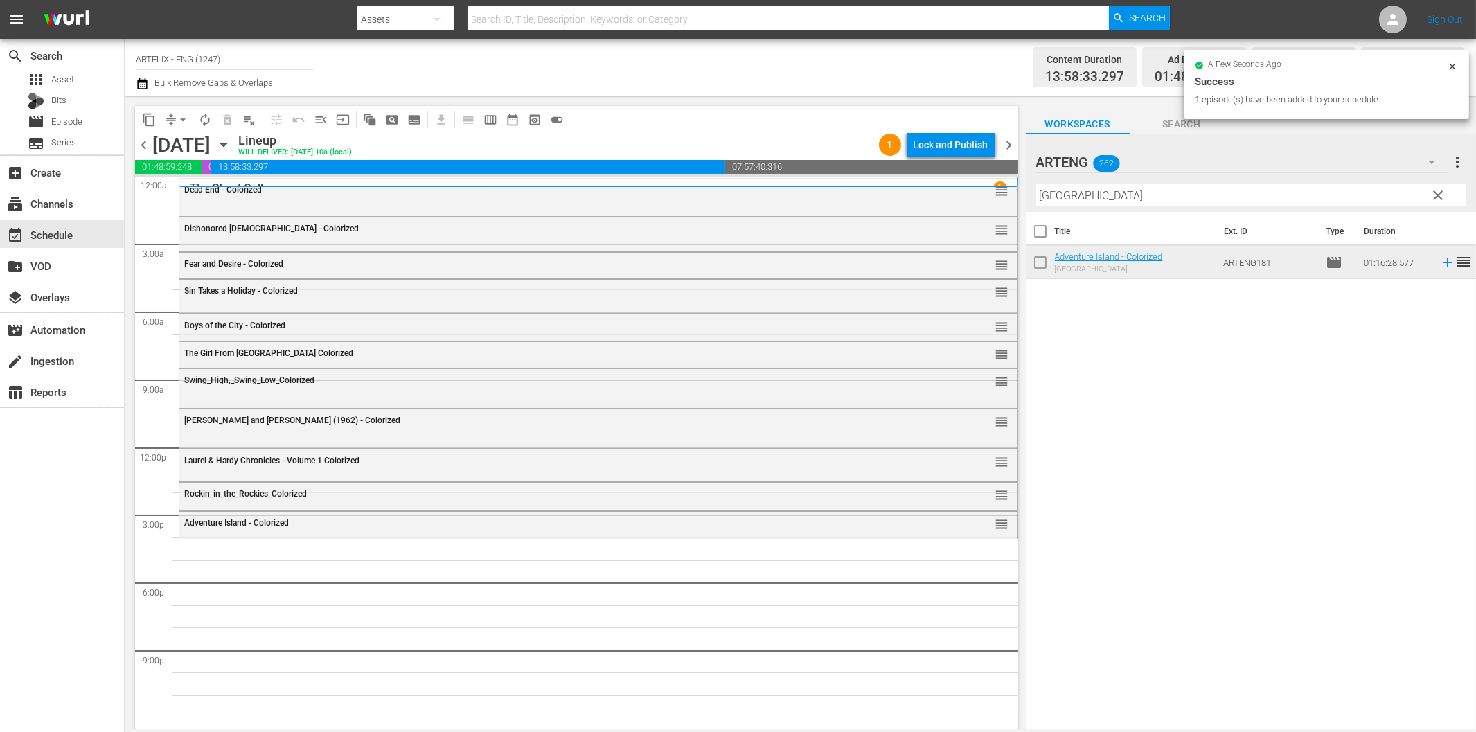
click at [1144, 199] on input "[GEOGRAPHIC_DATA]" at bounding box center [1250, 195] width 429 height 22
paste input "fghanistan - The Last War Bus"
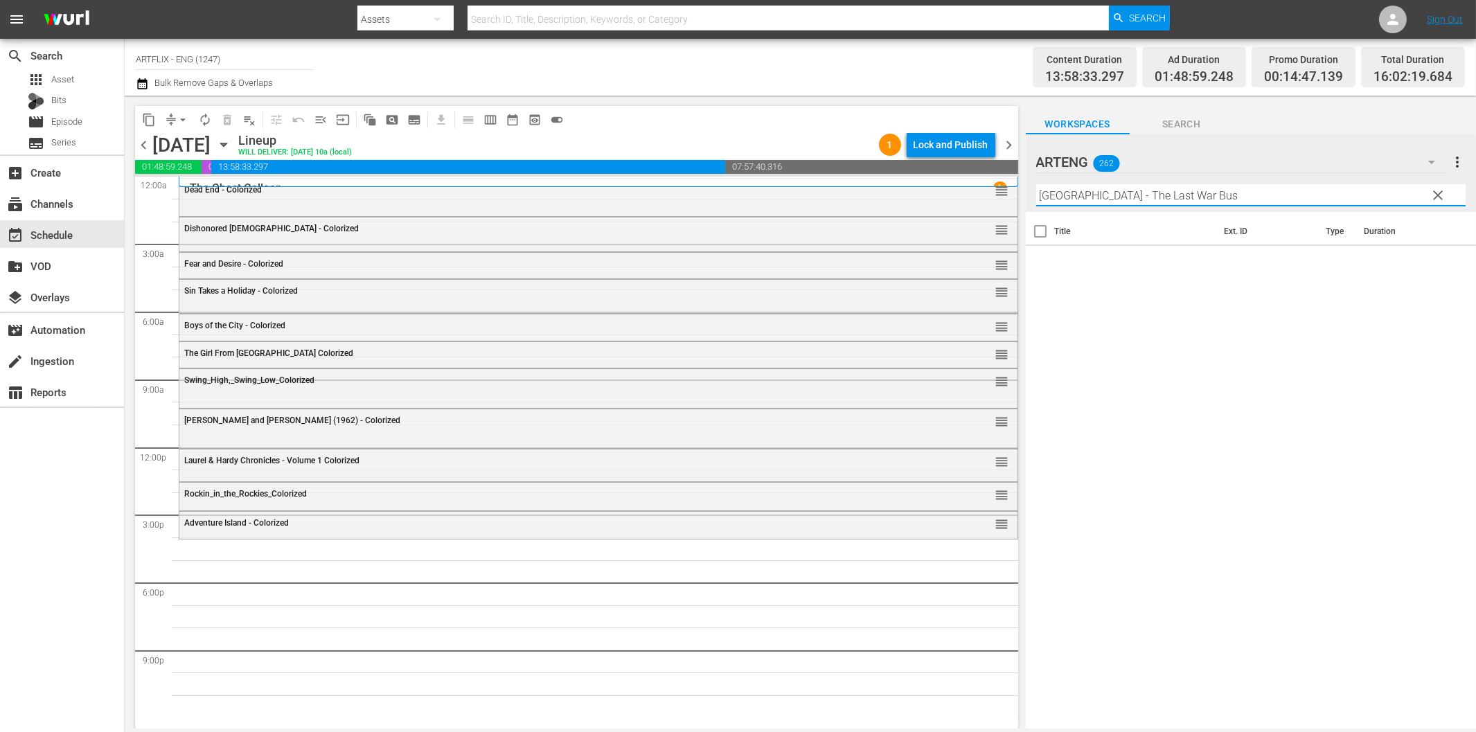
drag, startPoint x: 1099, startPoint y: 192, endPoint x: 1285, endPoint y: 195, distance: 185.6
click at [1285, 195] on input "[GEOGRAPHIC_DATA] - The Last War Bus" at bounding box center [1250, 195] width 429 height 22
click at [1443, 262] on icon at bounding box center [1447, 262] width 9 height 9
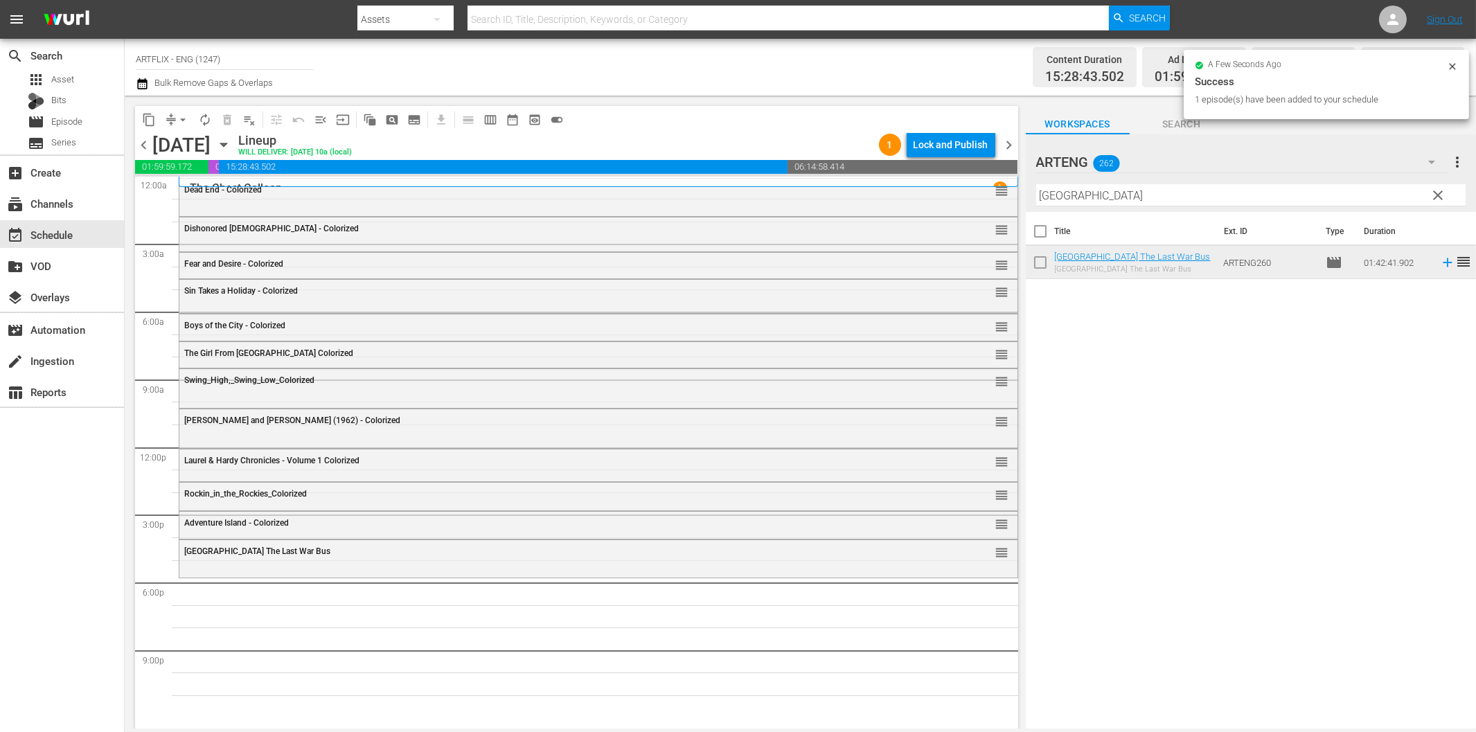
click at [1159, 188] on input "[GEOGRAPHIC_DATA]" at bounding box center [1250, 195] width 429 height 22
paste input "Black Magic"
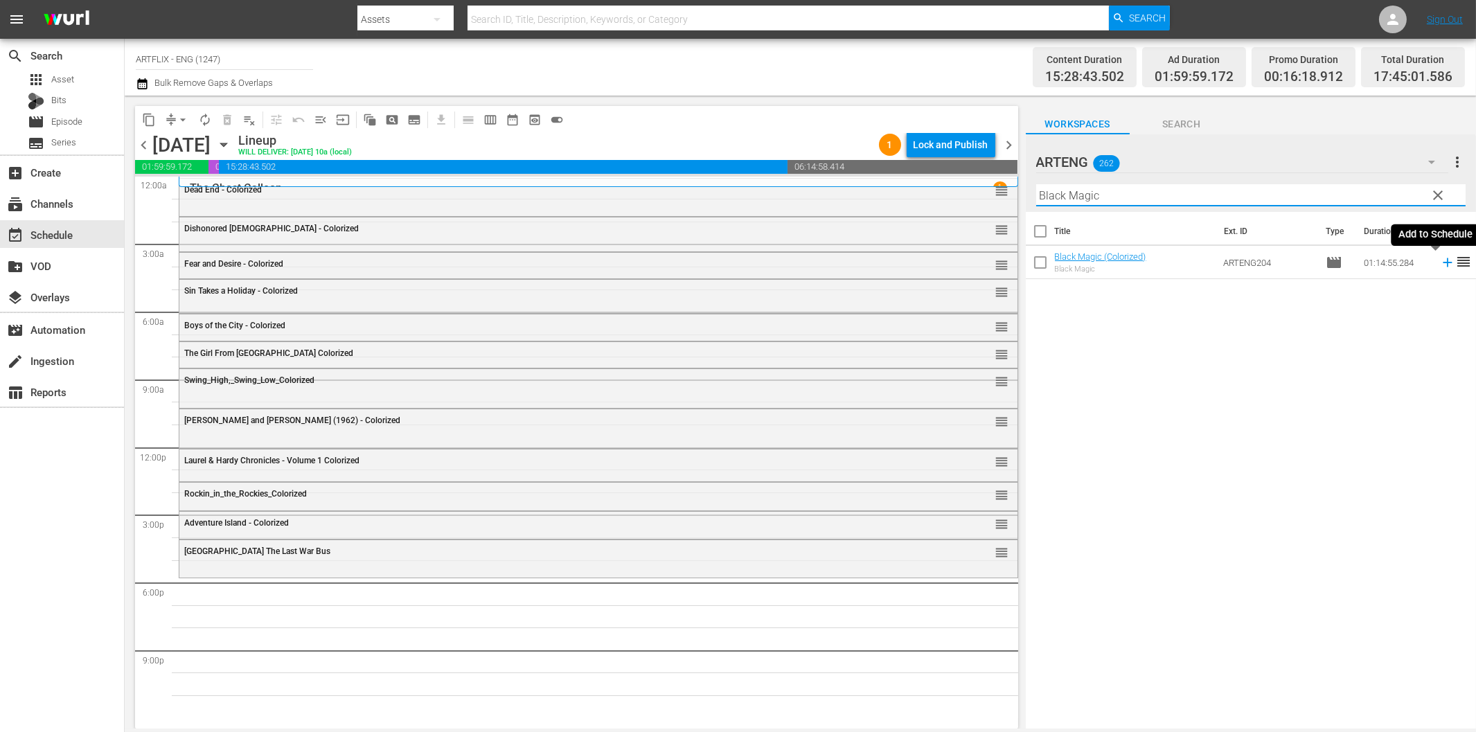
click at [1443, 263] on icon at bounding box center [1447, 262] width 9 height 9
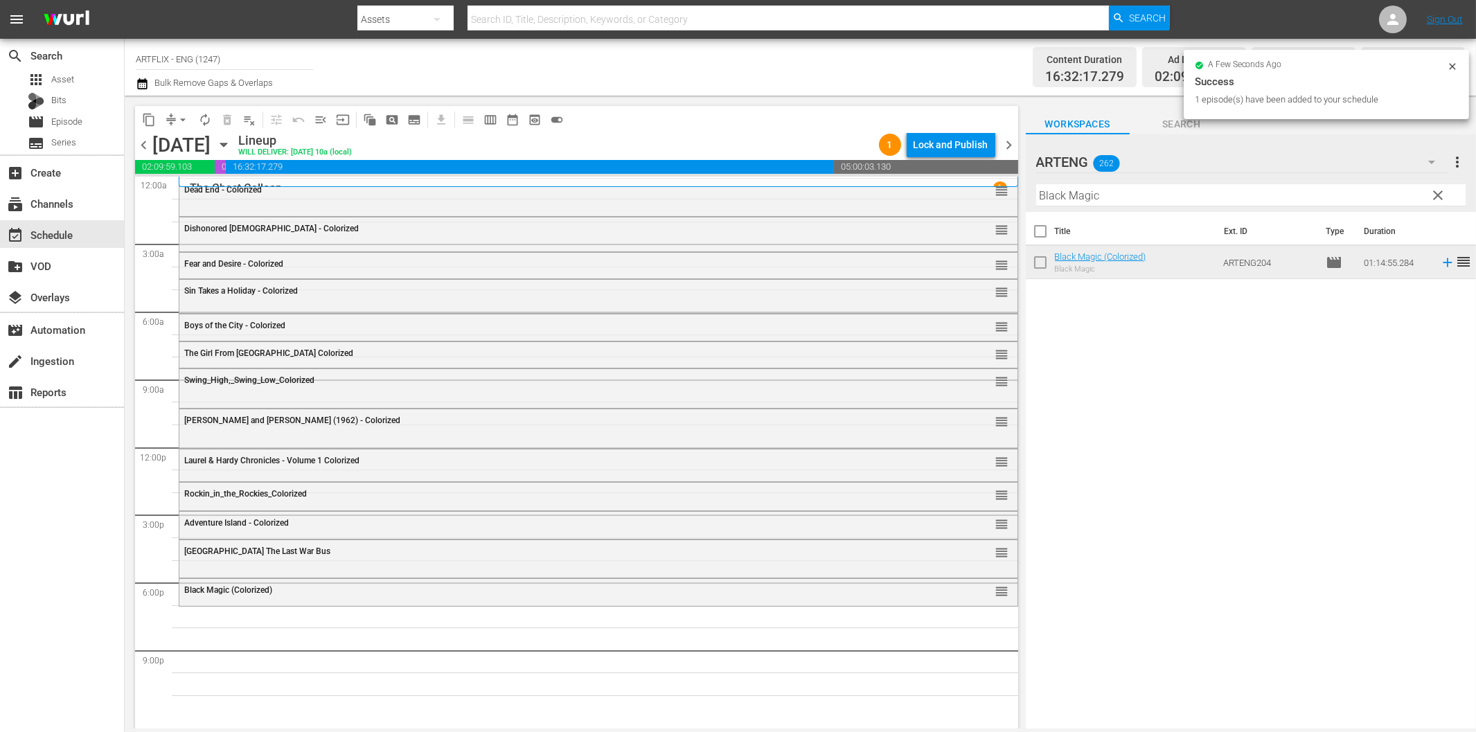
click at [1077, 199] on input "Black Magic" at bounding box center [1250, 195] width 429 height 22
paste input "[PERSON_NAME]"
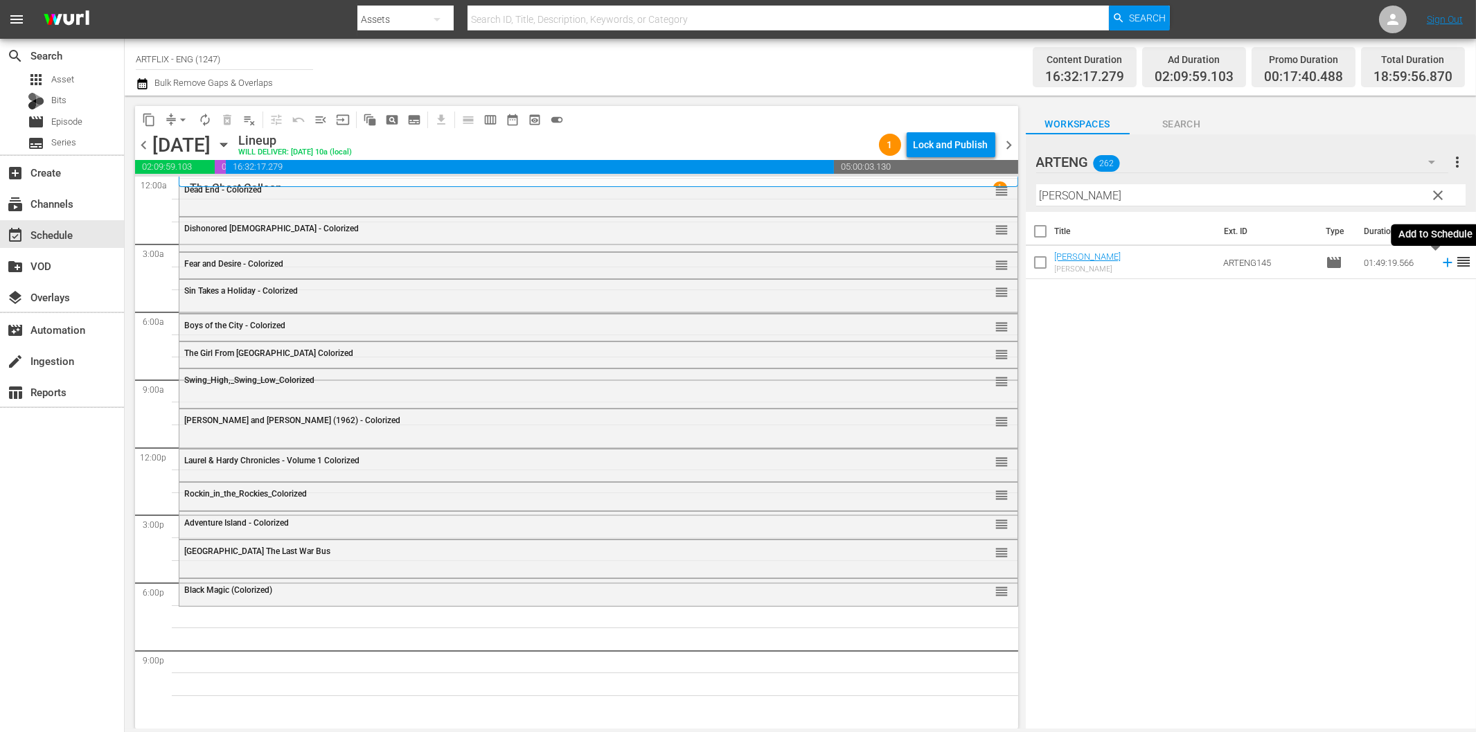
click at [1443, 259] on icon at bounding box center [1447, 262] width 9 height 9
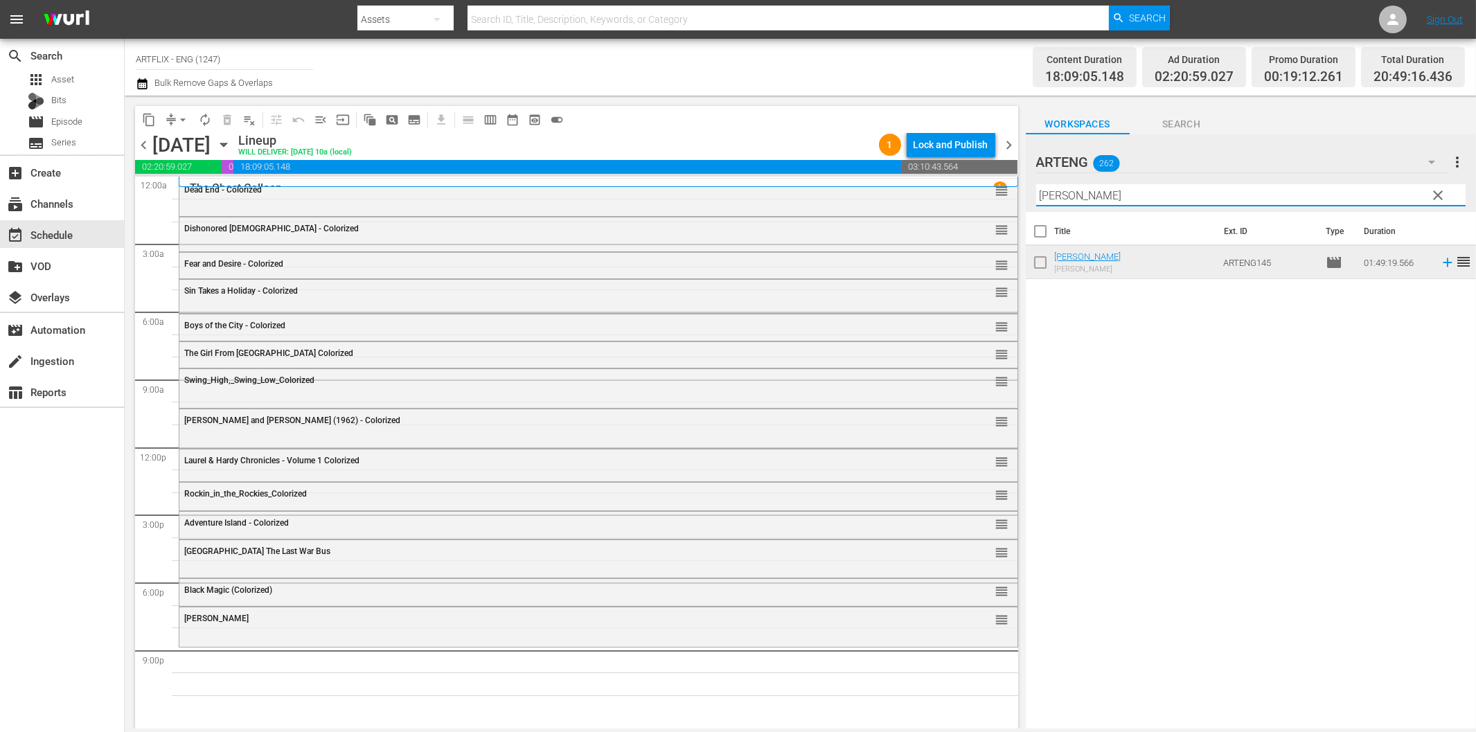
click at [1206, 191] on input "[PERSON_NAME]" at bounding box center [1250, 195] width 429 height 22
paste input "Gung Ho!"
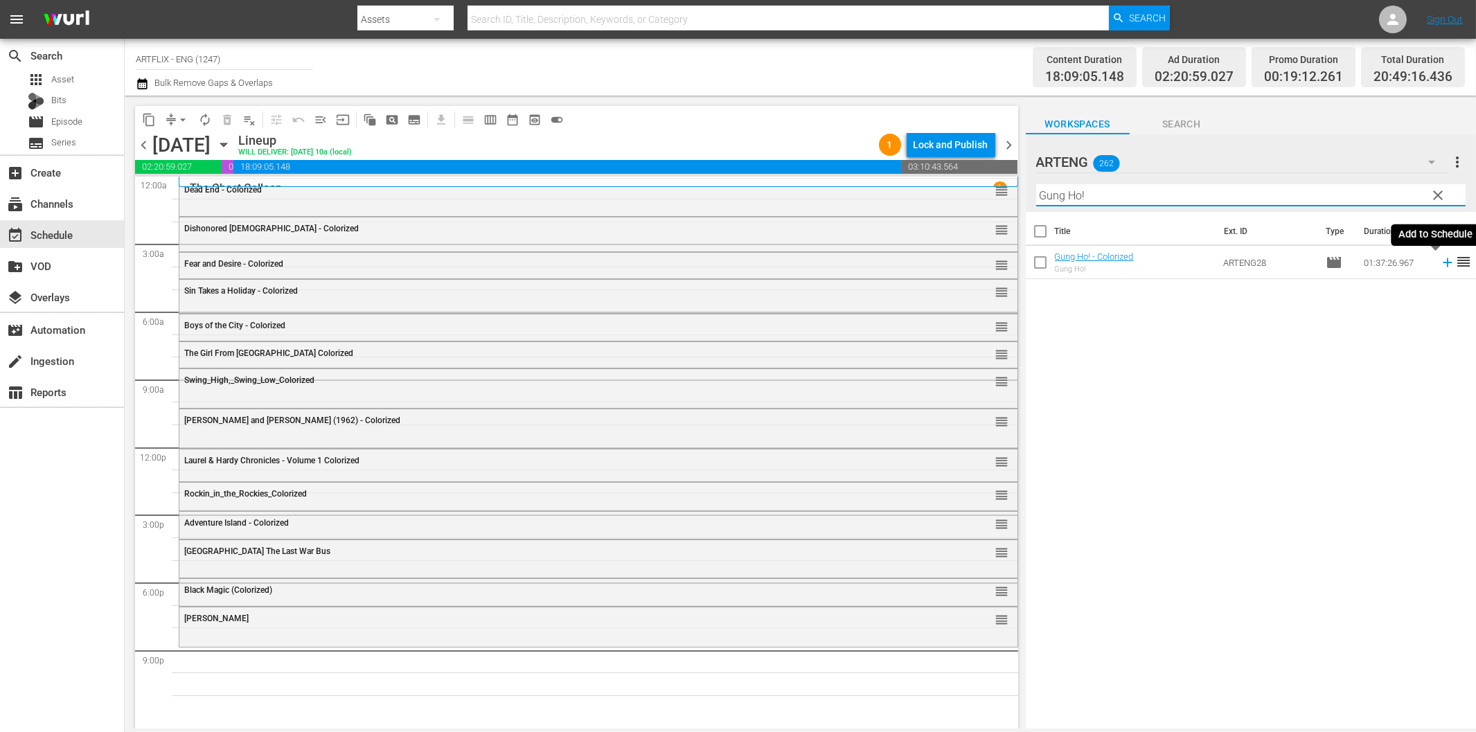
click at [1440, 261] on icon at bounding box center [1447, 262] width 15 height 15
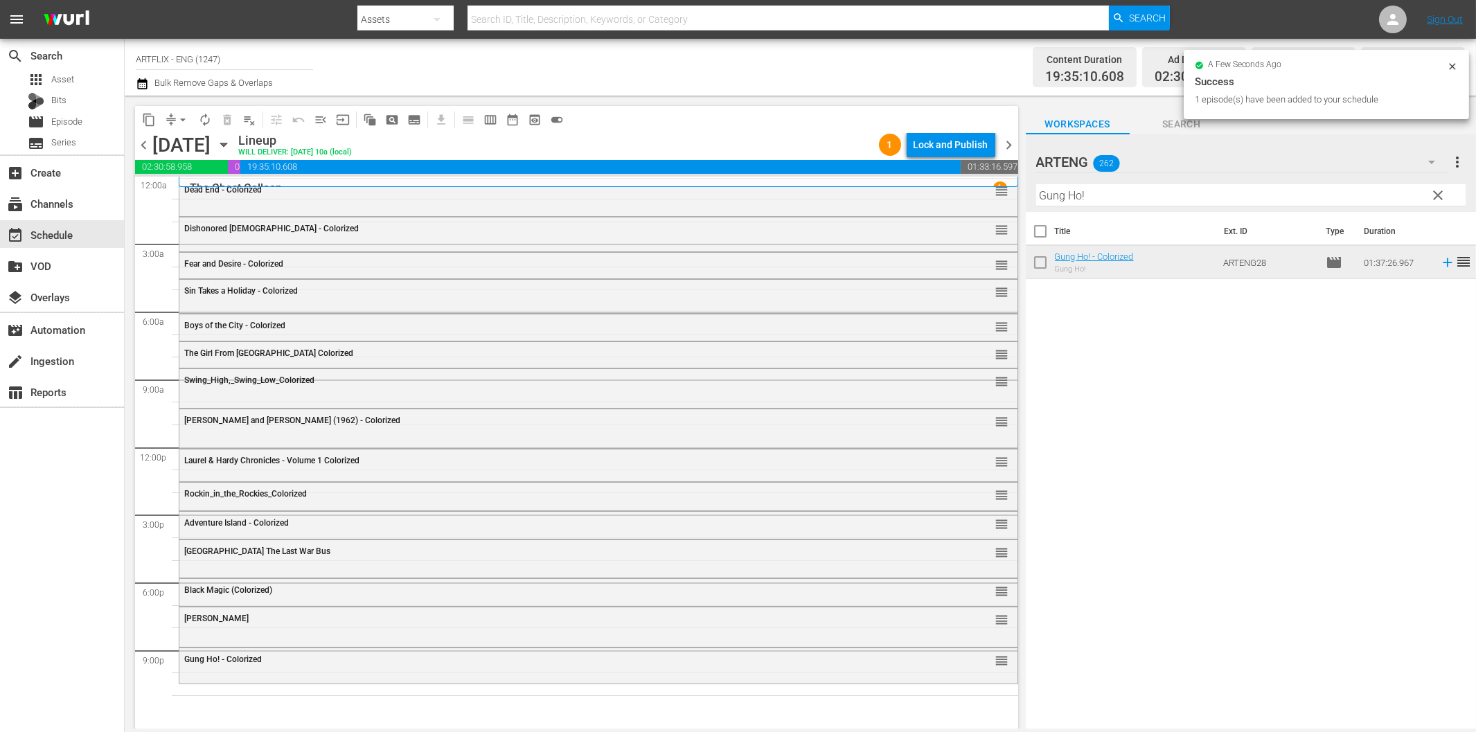
click at [1164, 202] on input "Gung Ho!" at bounding box center [1250, 195] width 429 height 22
paste input "Nightmare Castle Colorized"
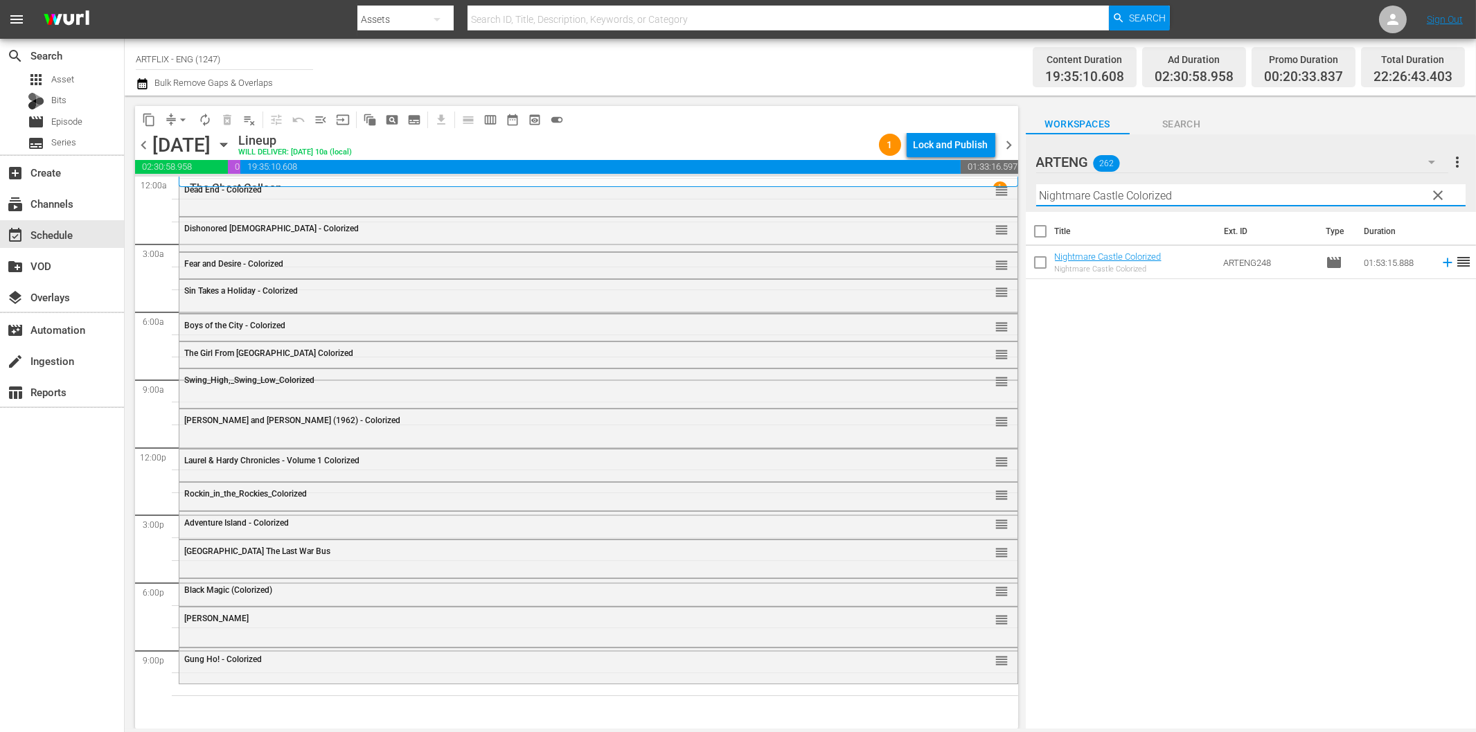
click at [1440, 260] on icon at bounding box center [1447, 262] width 15 height 15
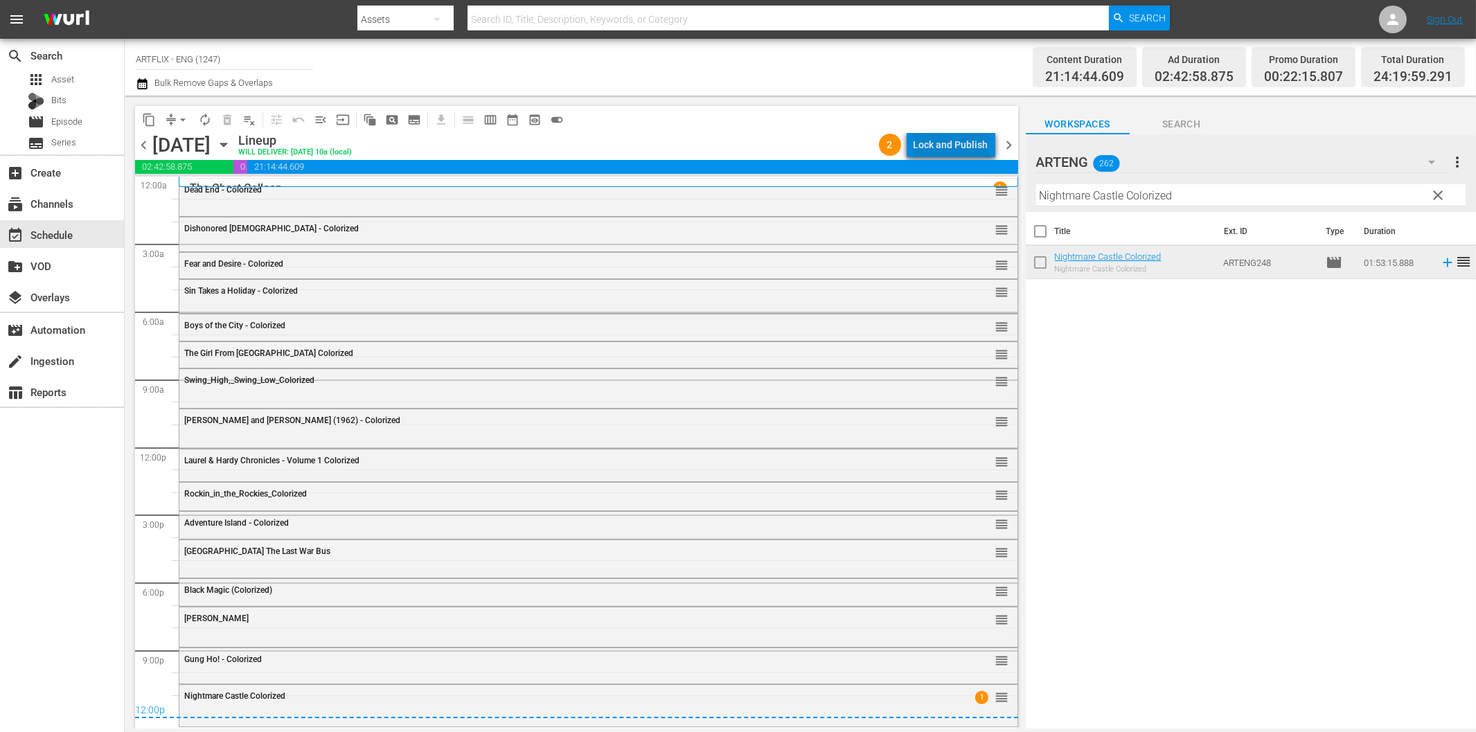
click at [959, 148] on div "Lock and Publish" at bounding box center [950, 144] width 75 height 25
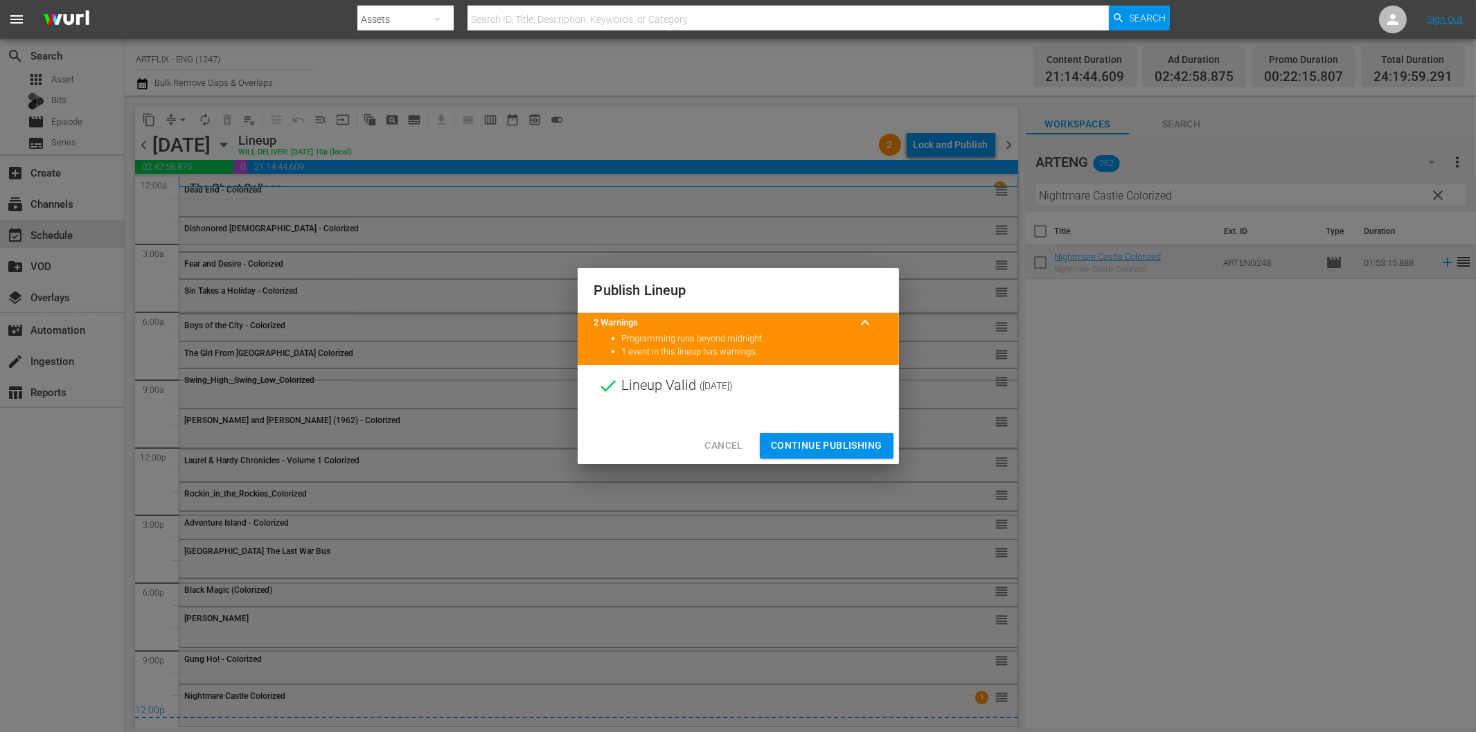
click at [846, 439] on span "Continue Publishing" at bounding box center [826, 445] width 111 height 17
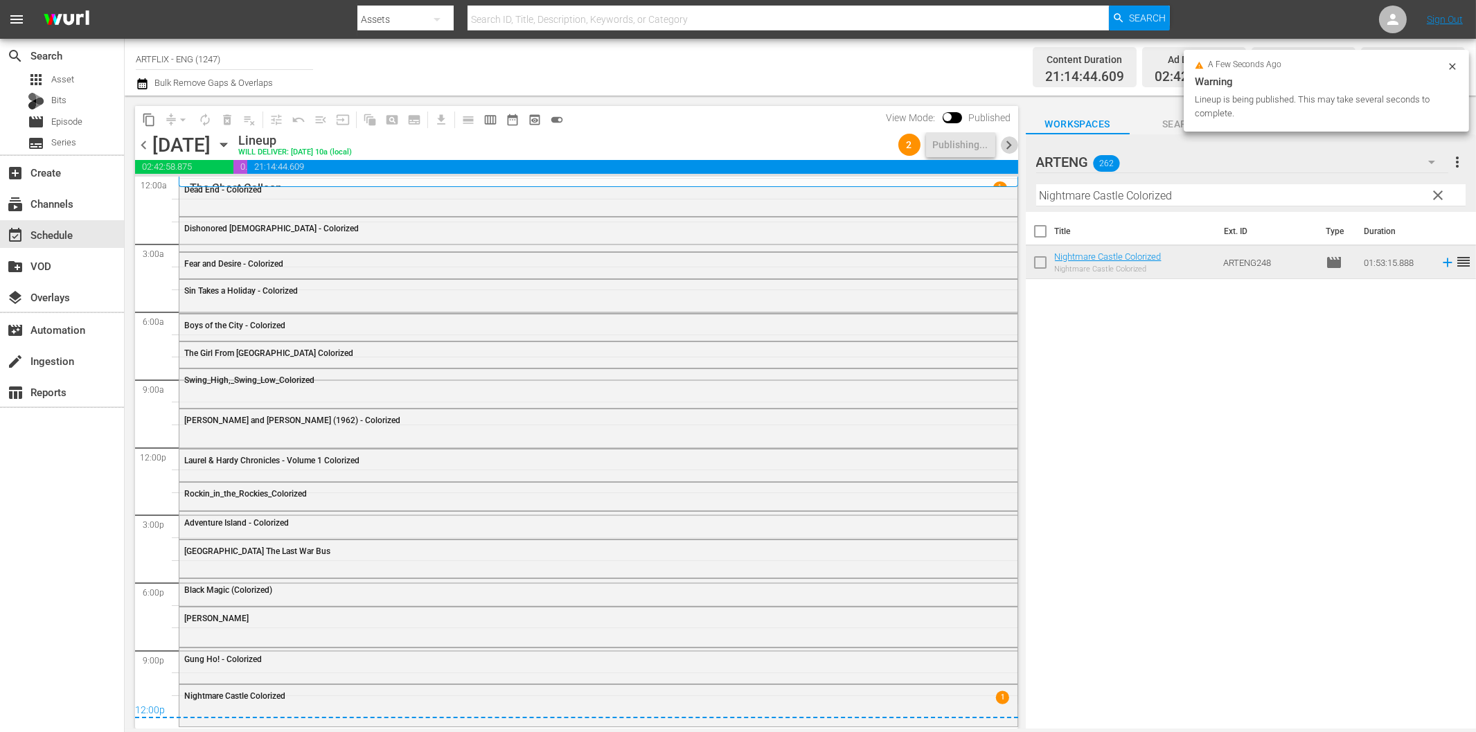
click at [1010, 149] on span "chevron_right" at bounding box center [1009, 144] width 17 height 17
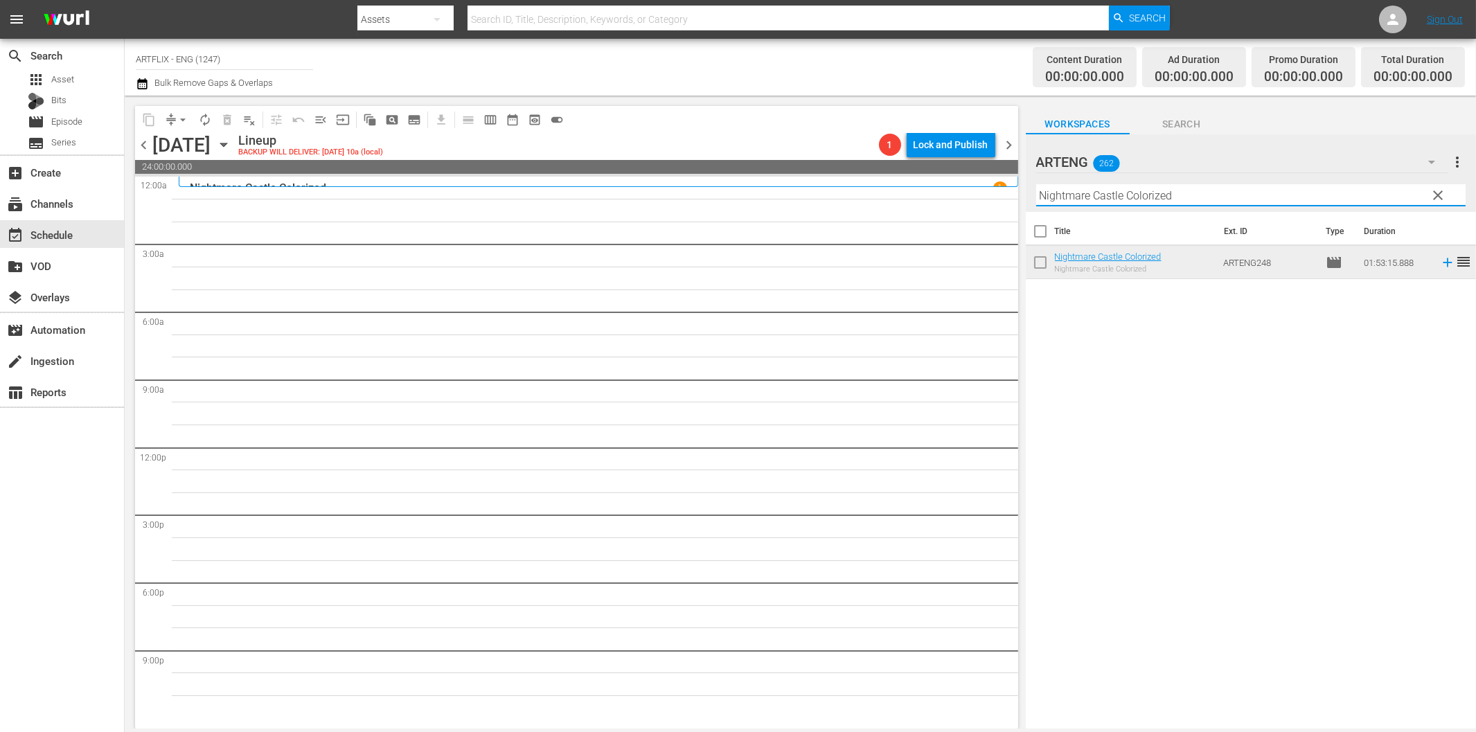
click at [1183, 194] on input "Nightmare Castle Colorized" at bounding box center [1250, 195] width 429 height 22
paste input "The Devil and [PERSON_NAME]"
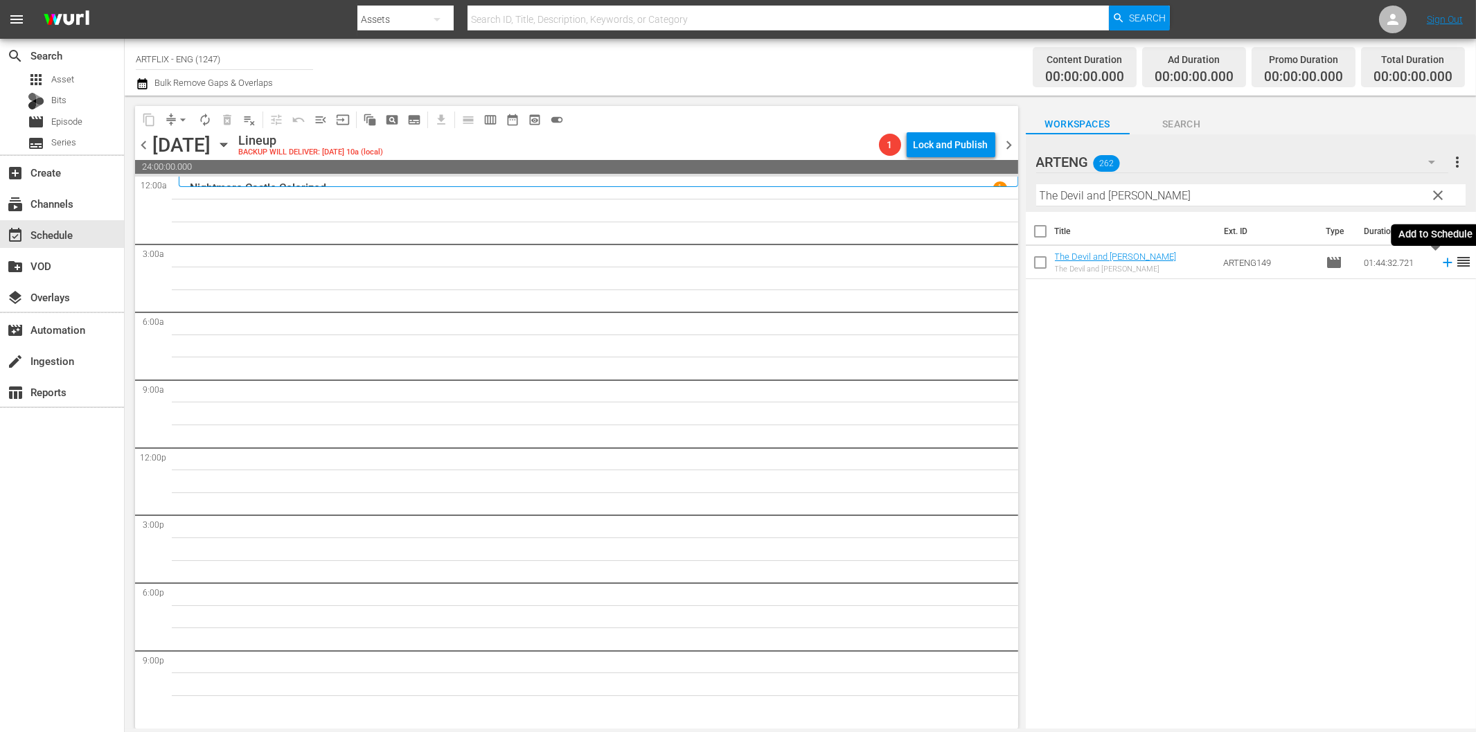
click at [1440, 265] on icon at bounding box center [1447, 262] width 15 height 15
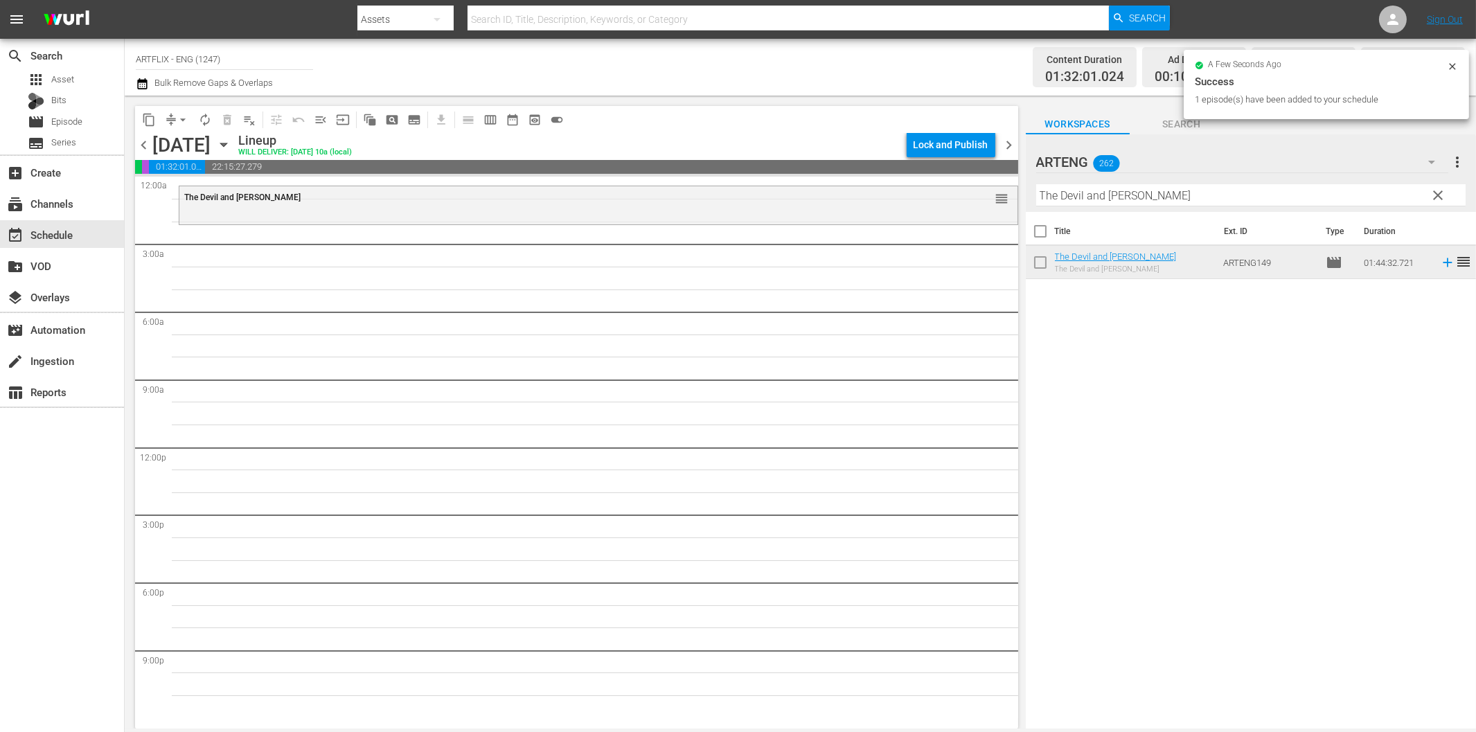
click at [1154, 197] on input "The Devil and [PERSON_NAME]" at bounding box center [1250, 195] width 429 height 22
paste input "Conduct Unbecoming"
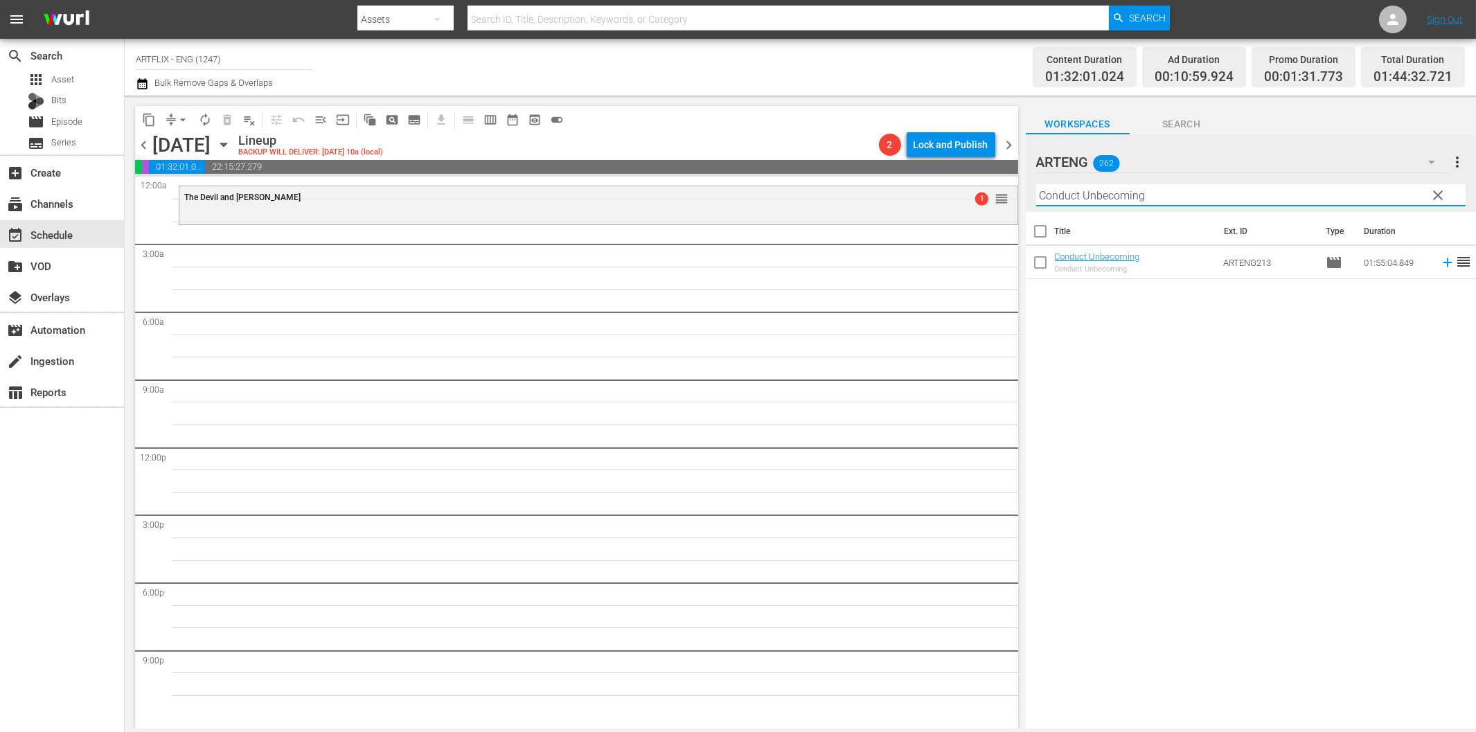
click at [1440, 260] on icon at bounding box center [1447, 262] width 15 height 15
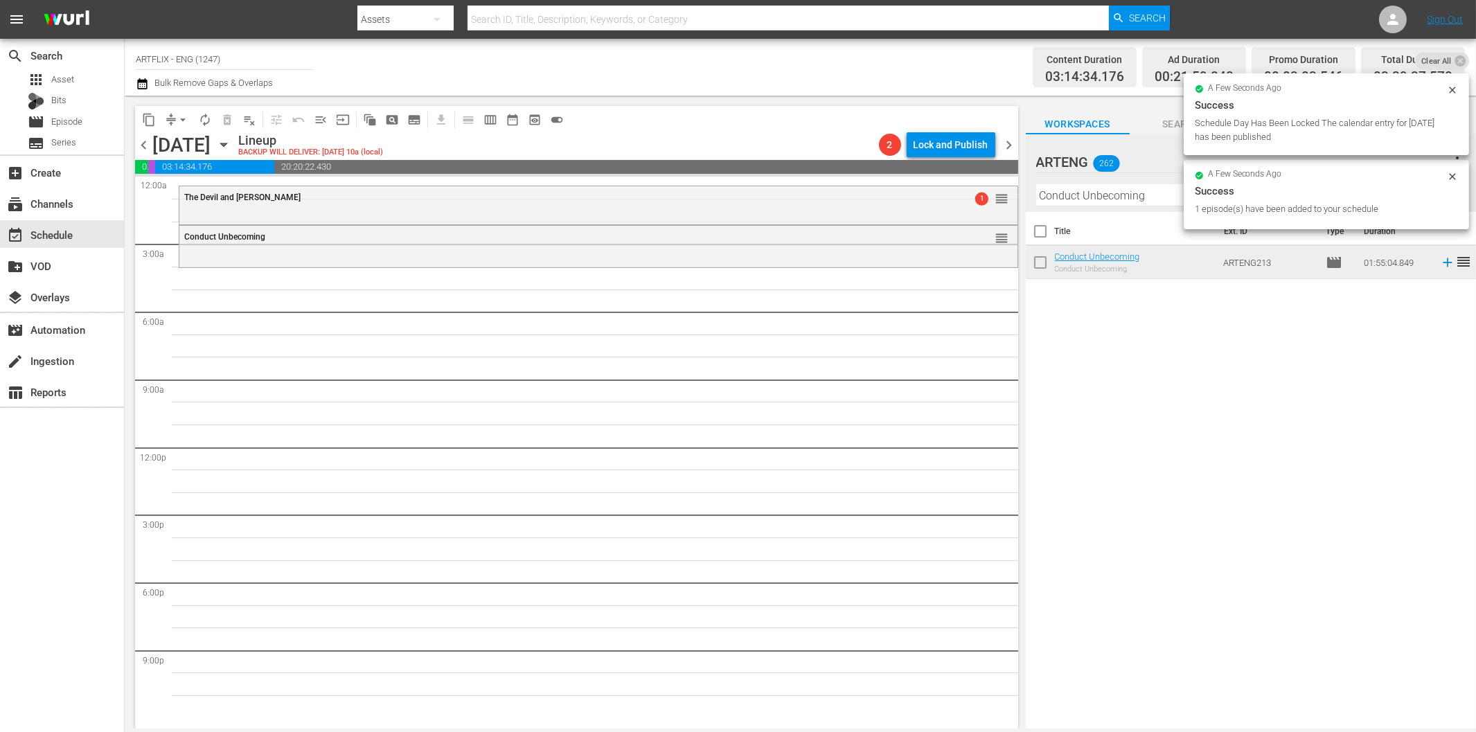
click at [1184, 202] on div "a few seconds ago Success 1 episode(s) have been added to your schedule" at bounding box center [1326, 194] width 285 height 69
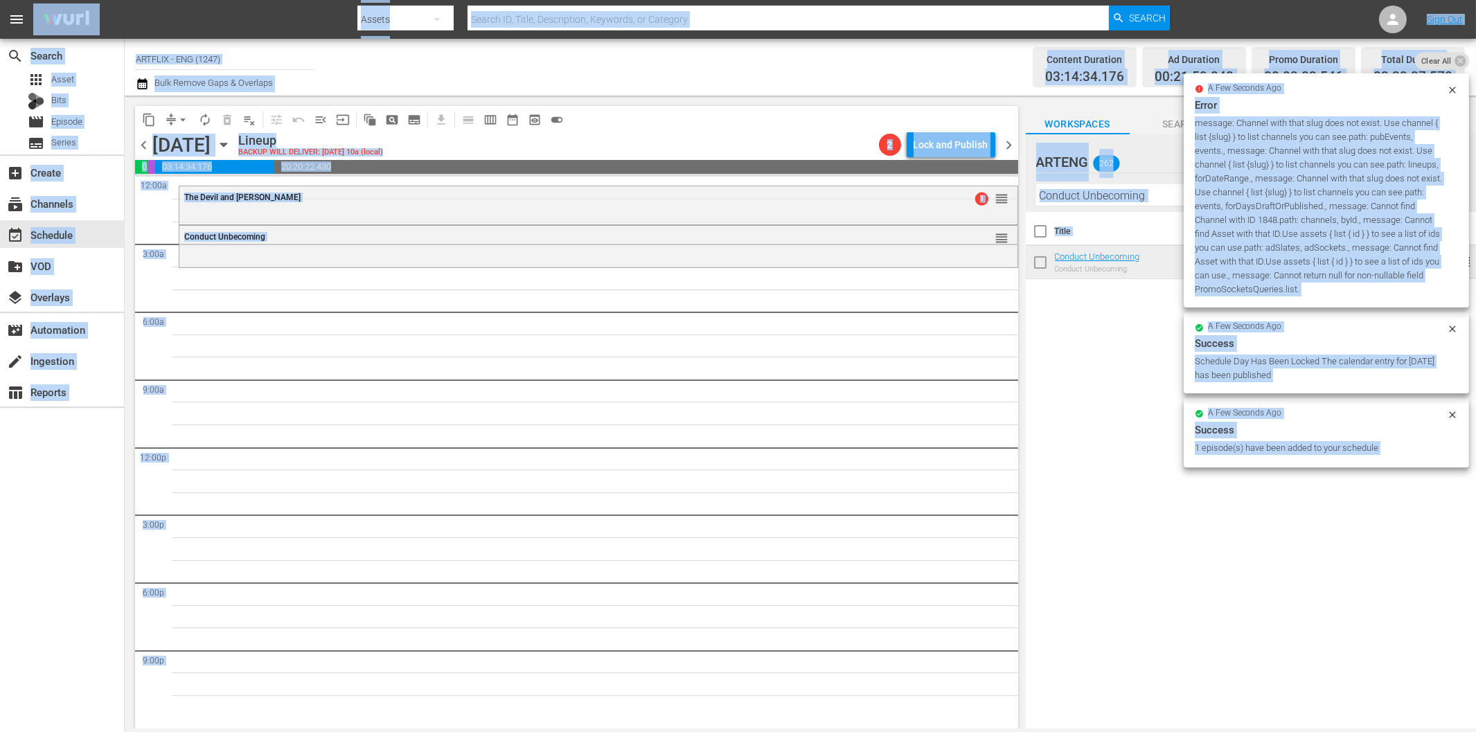
click at [1141, 197] on input "Conduct Unbecoming" at bounding box center [1250, 195] width 429 height 22
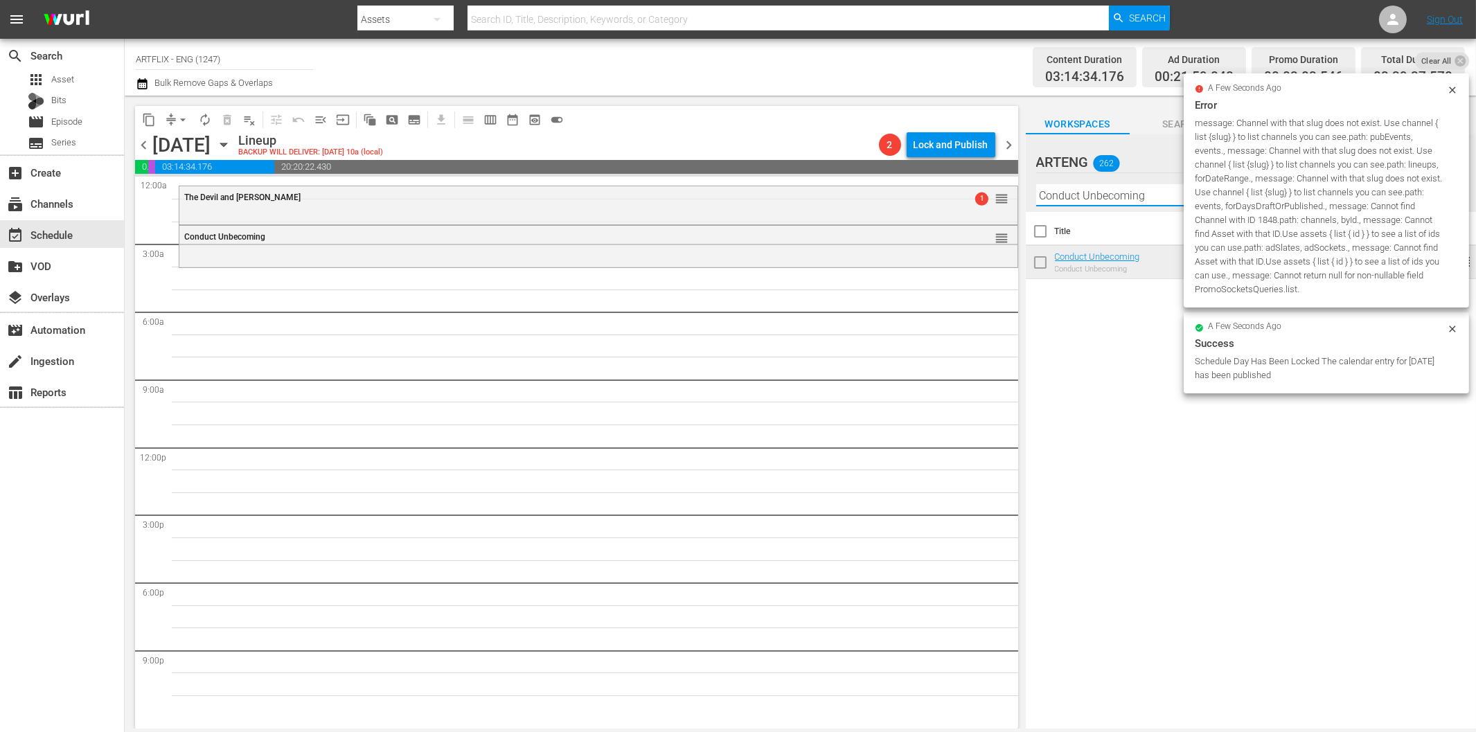
click at [1130, 196] on input "Conduct Unbecoming" at bounding box center [1250, 195] width 429 height 22
paste input "Me and [GEOGRAPHIC_DATA]"
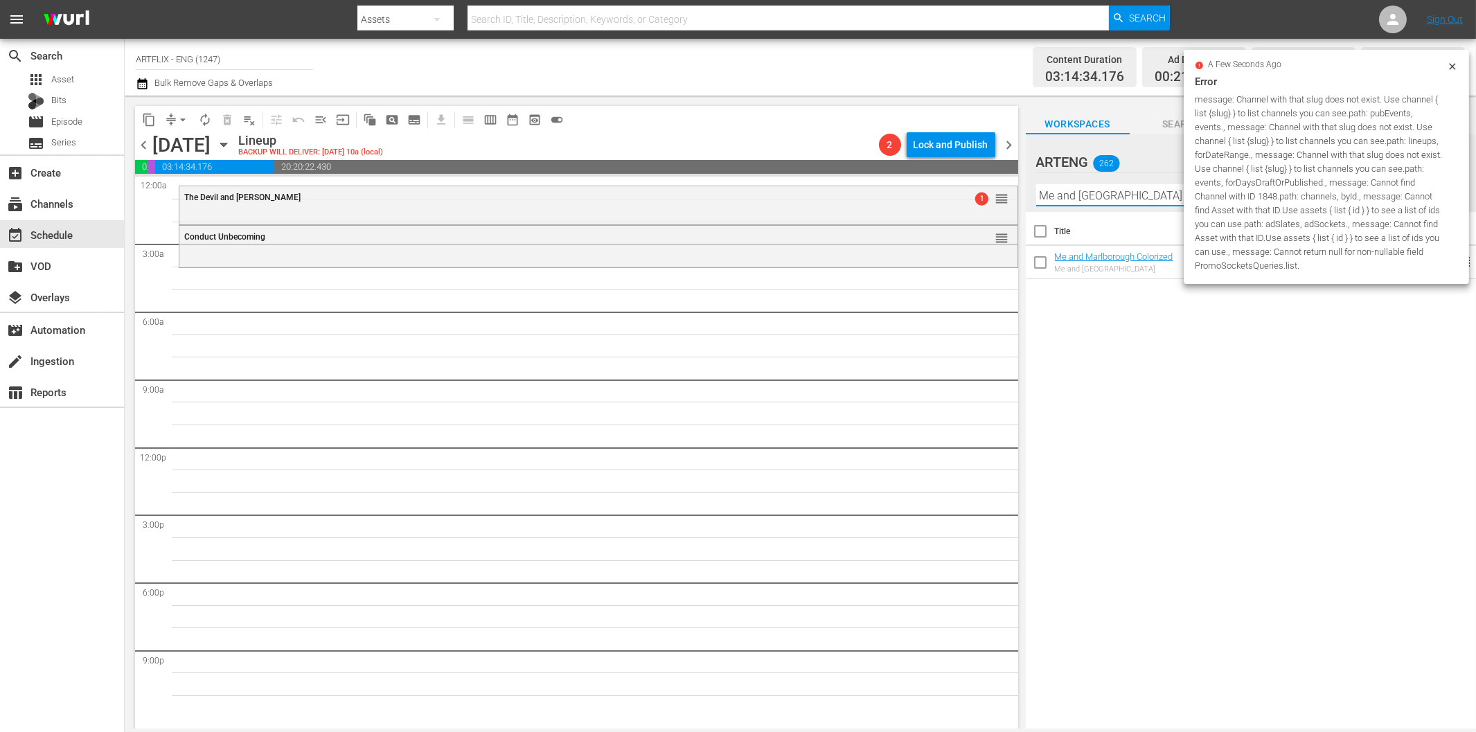
click at [1115, 384] on div "Title Ext. ID Type Duration Me and [GEOGRAPHIC_DATA] Colorized Me and Marlborou…" at bounding box center [1251, 471] width 450 height 519
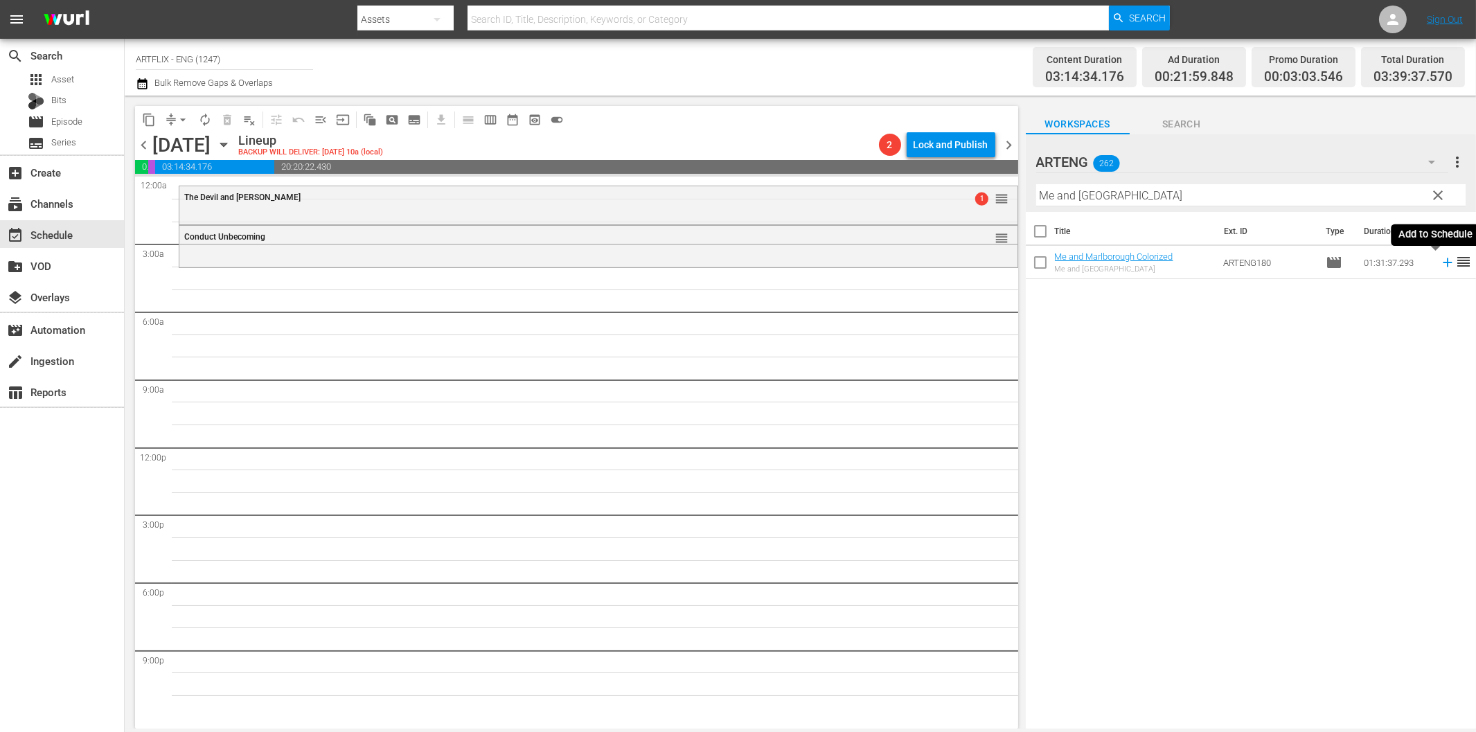
click at [1440, 265] on icon at bounding box center [1447, 262] width 15 height 15
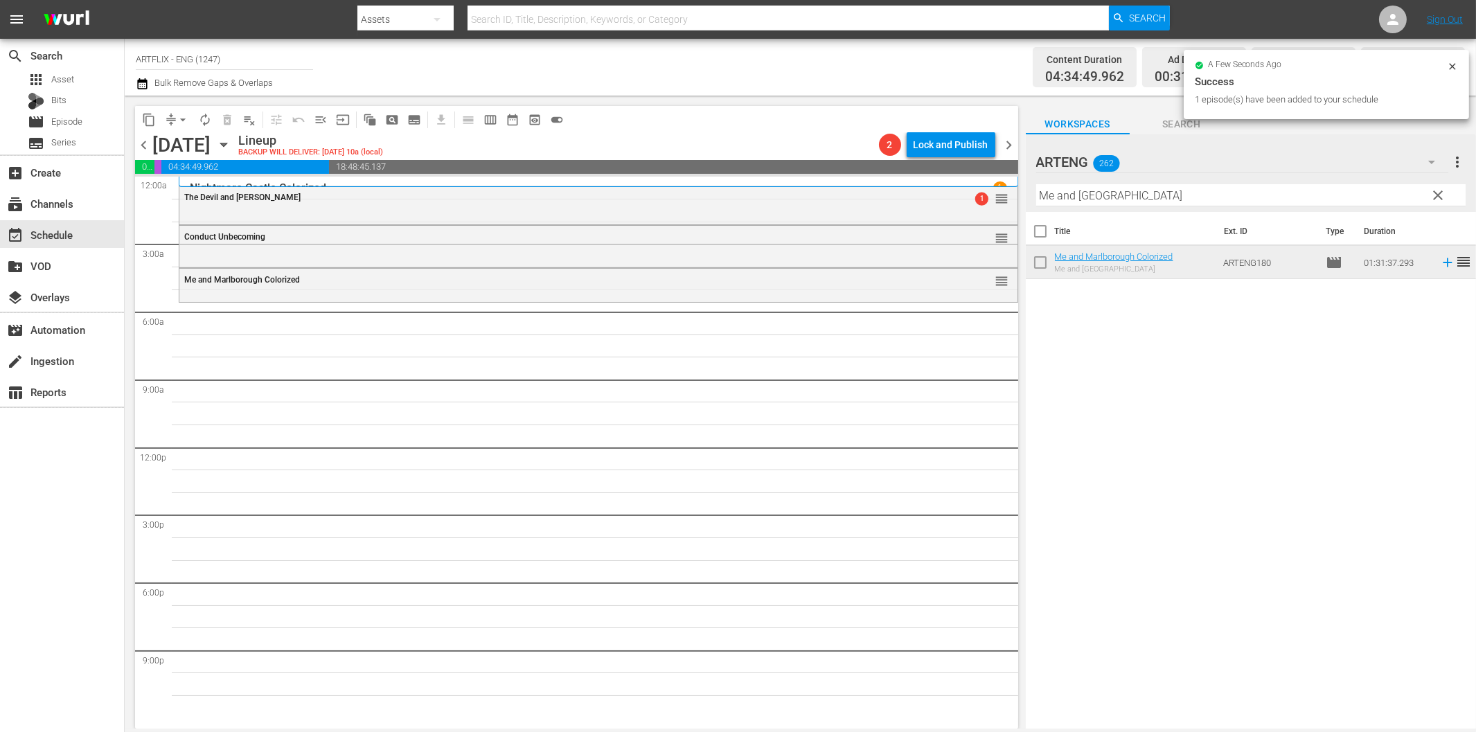
click at [1164, 191] on input "Me and [GEOGRAPHIC_DATA]" at bounding box center [1250, 195] width 429 height 22
paste input "Corregidor"
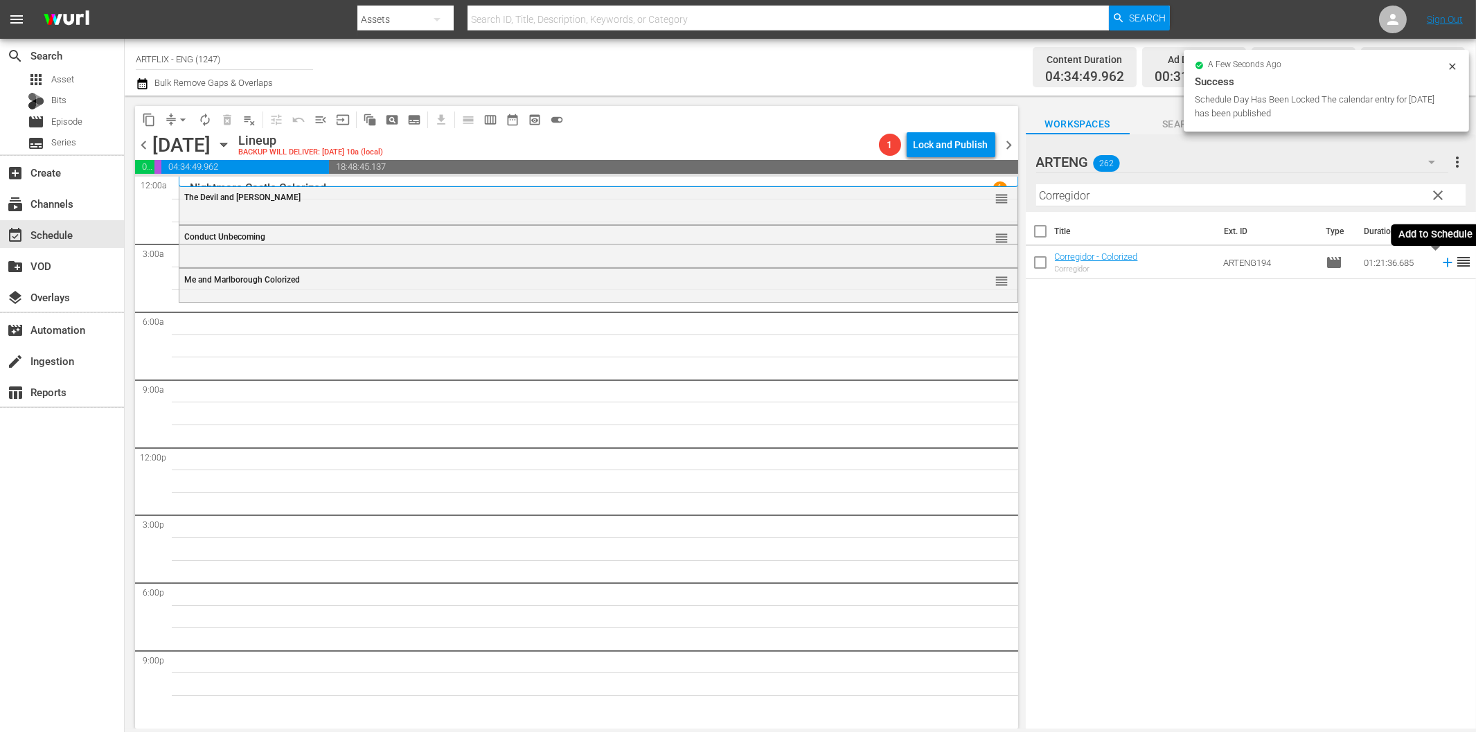
click at [1443, 262] on icon at bounding box center [1447, 262] width 9 height 9
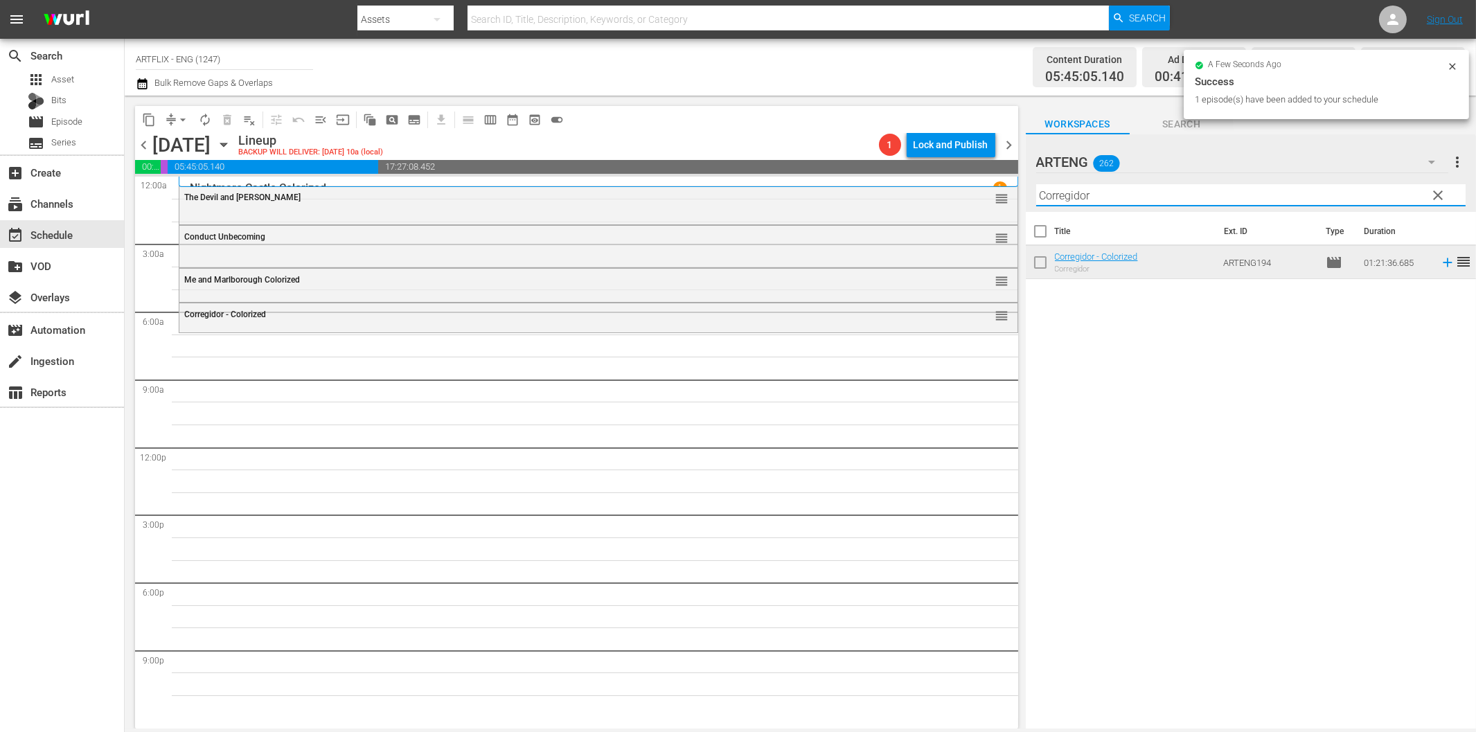
click at [1132, 195] on input "Corregidor" at bounding box center [1250, 195] width 429 height 22
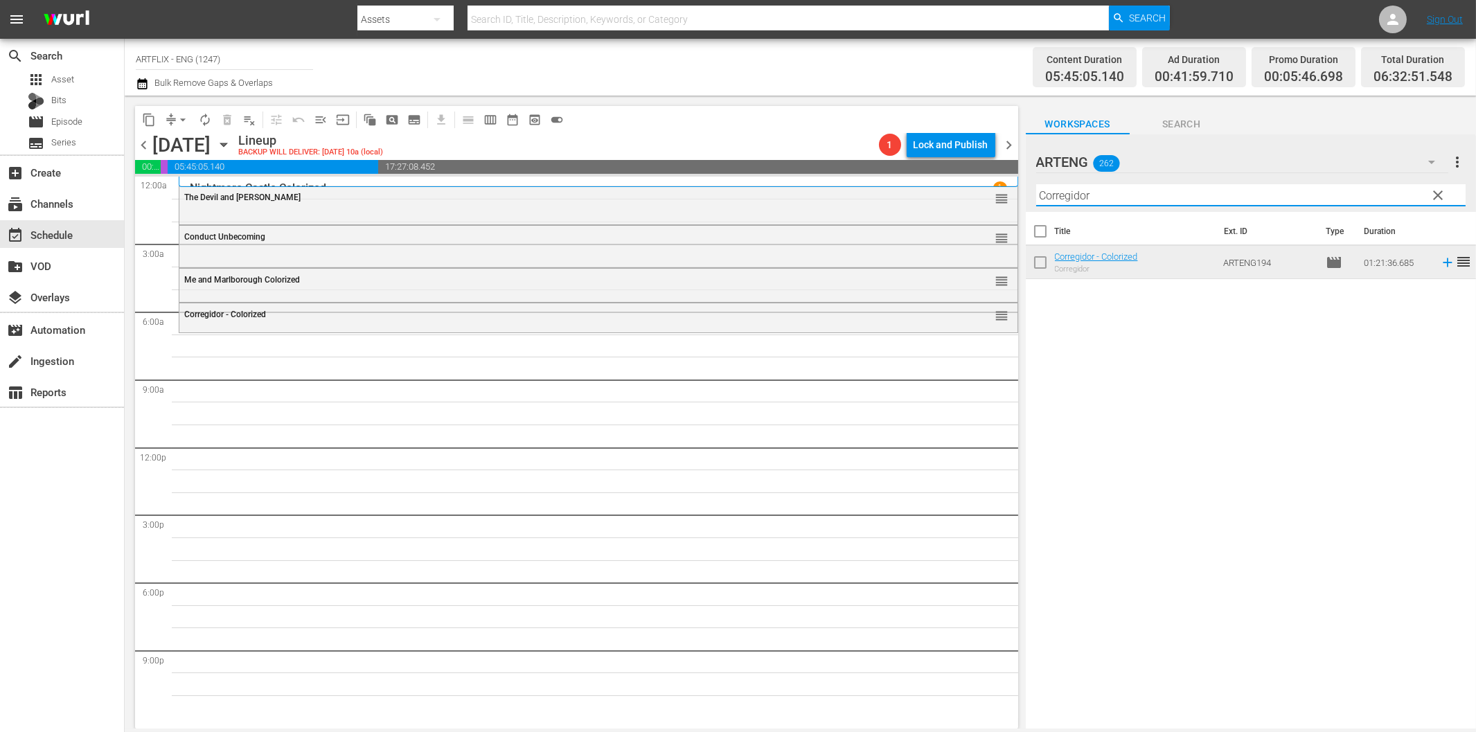
paste input "Have Rocket, Will Travel"
click at [1440, 261] on icon at bounding box center [1447, 262] width 15 height 15
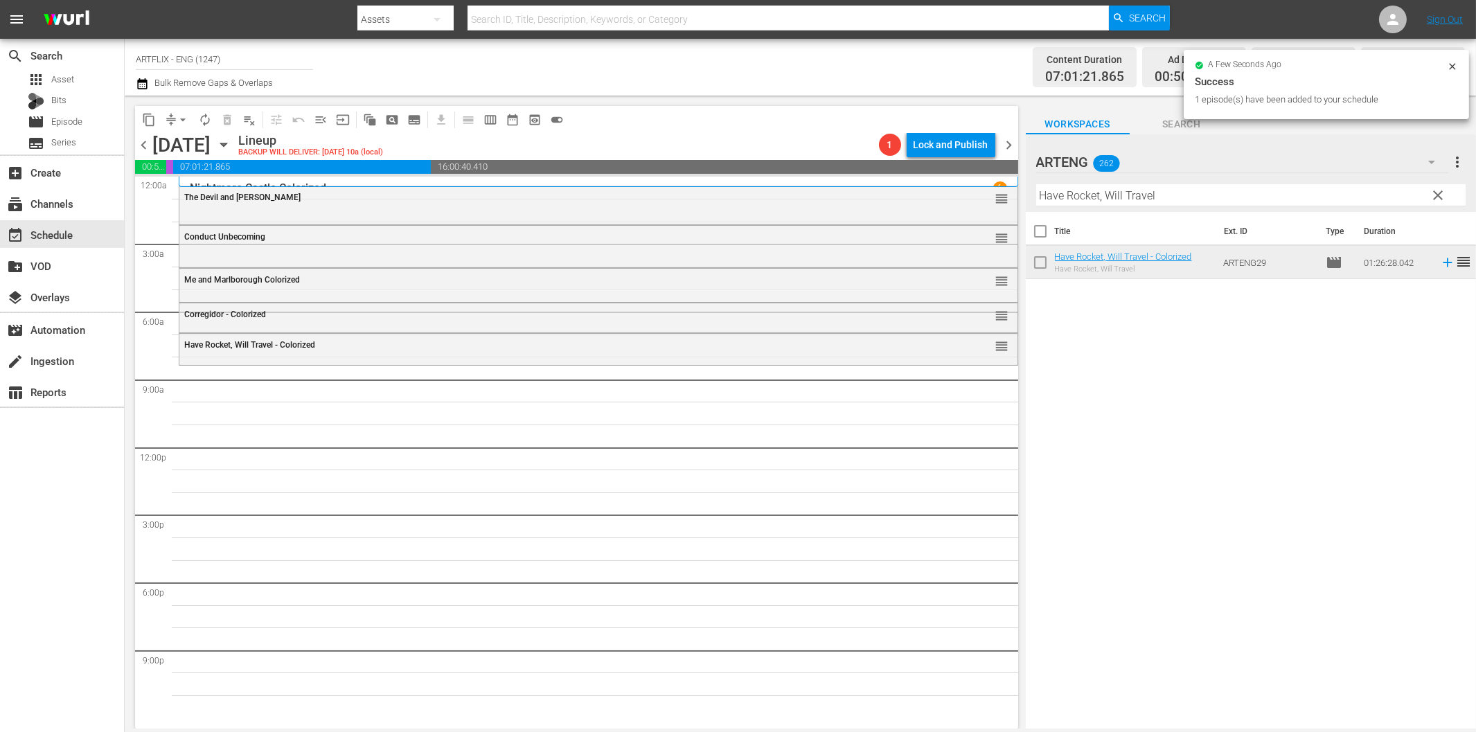
click at [1152, 197] on input "Have Rocket, Will Travel" at bounding box center [1250, 195] width 429 height 22
paste input "The Three Stooges - Best Of"
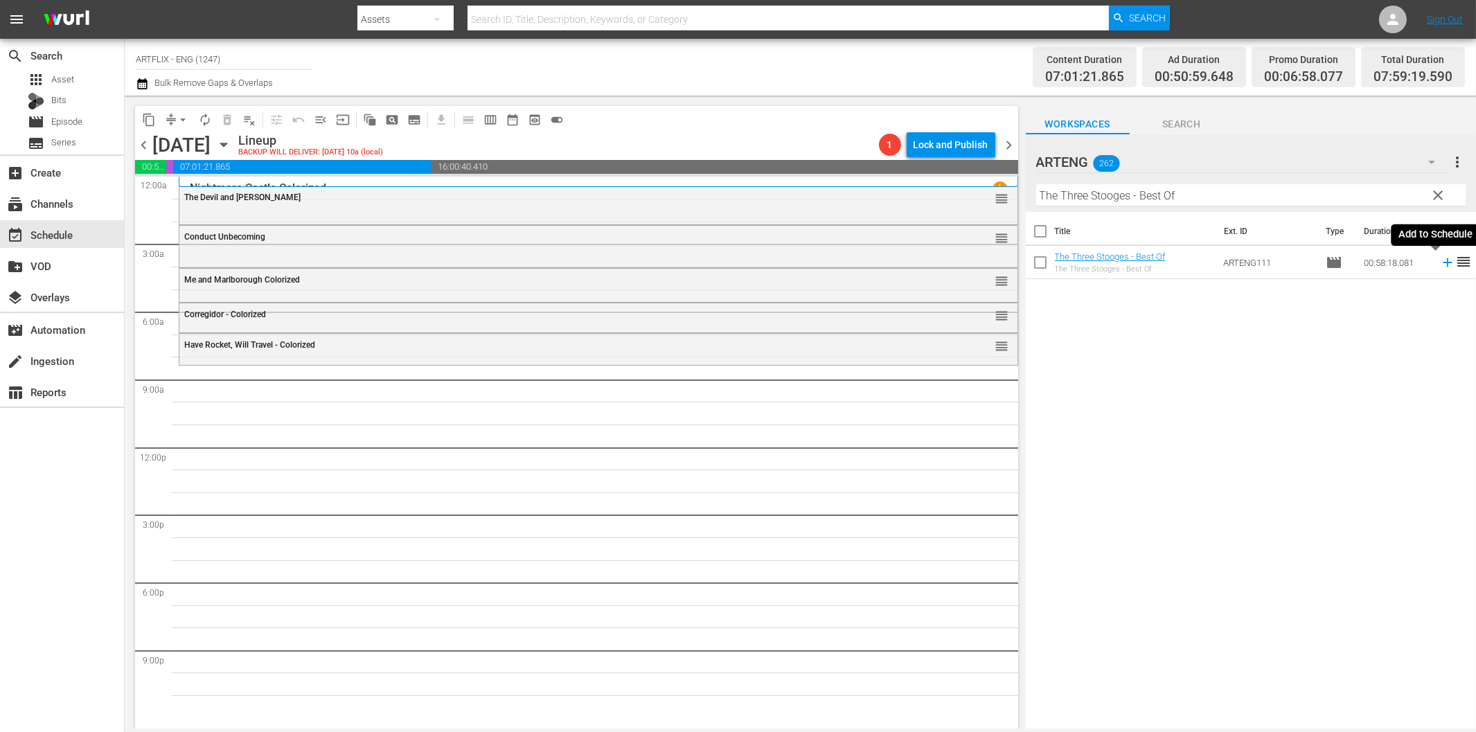
click at [1440, 265] on icon at bounding box center [1447, 262] width 15 height 15
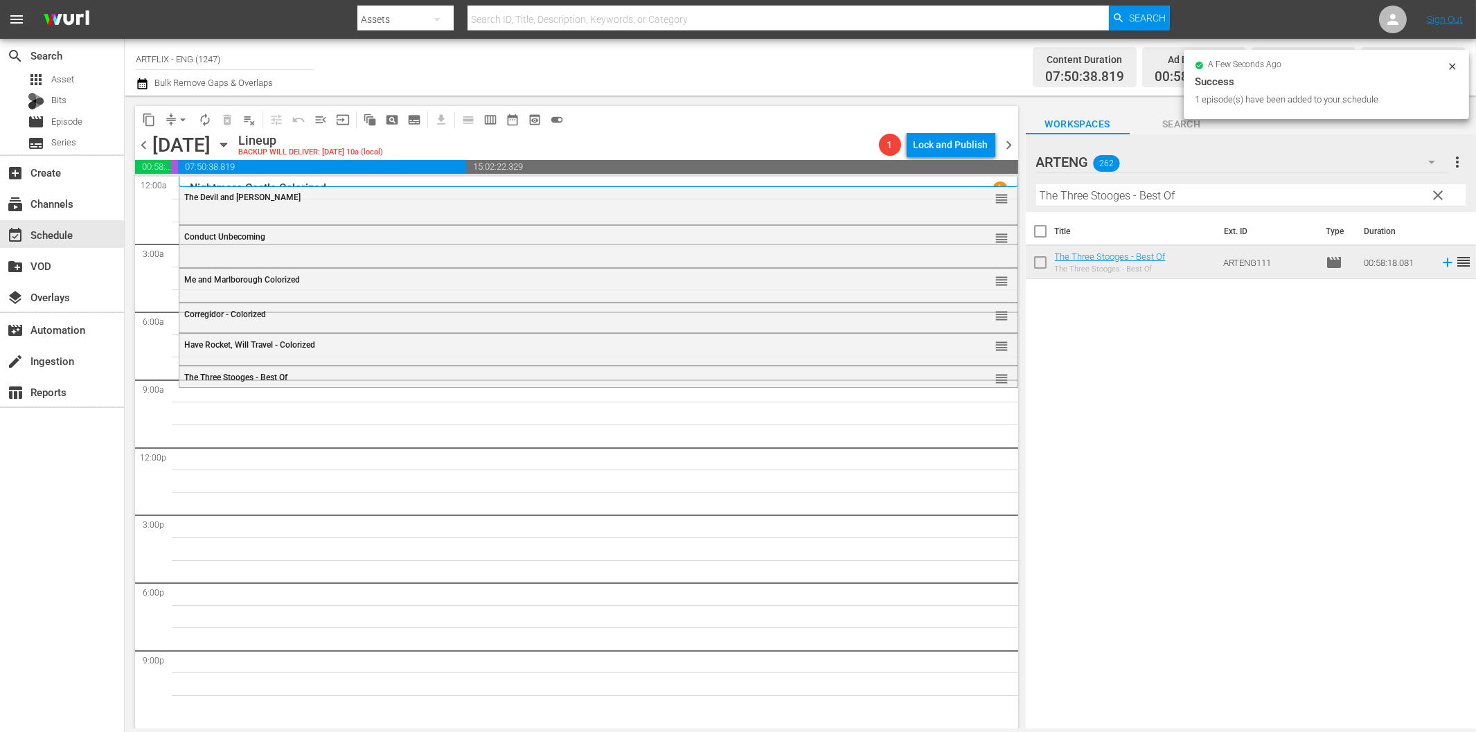
click at [1158, 196] on input "The Three Stooges - Best Of" at bounding box center [1250, 195] width 429 height 22
paste input "Africa Screams"
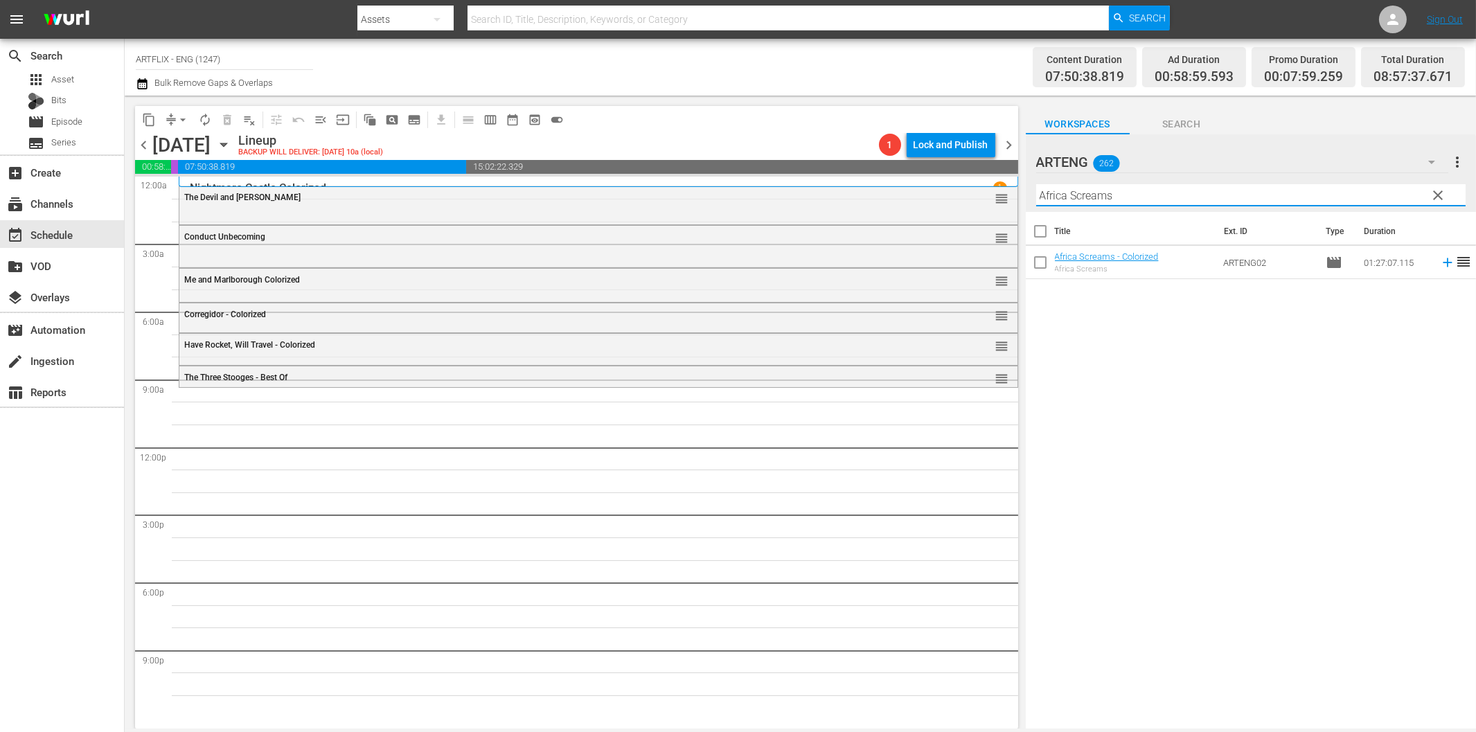
click at [1440, 261] on icon at bounding box center [1447, 262] width 15 height 15
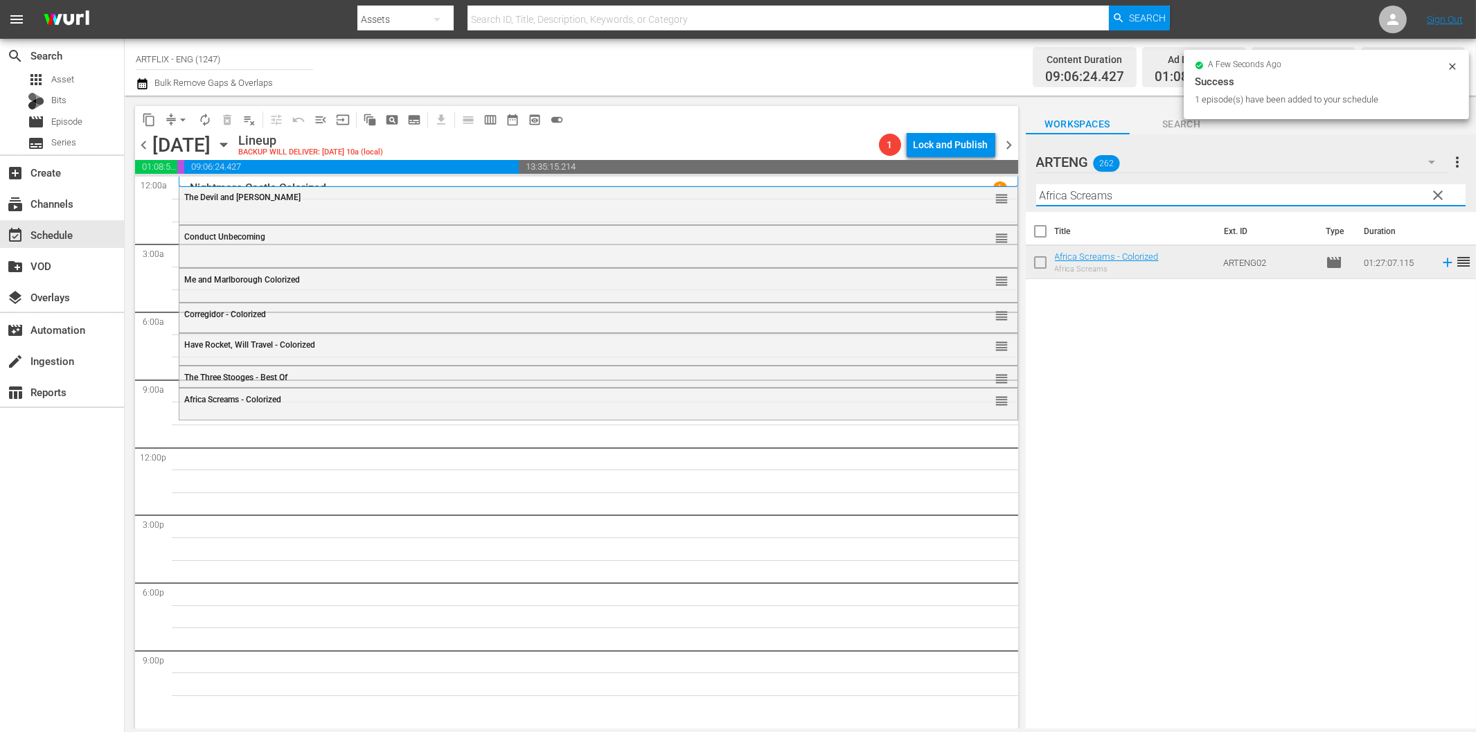
click at [1220, 190] on input "Africa Screams" at bounding box center [1250, 195] width 429 height 22
paste input "[PERSON_NAME]'s Revenge"
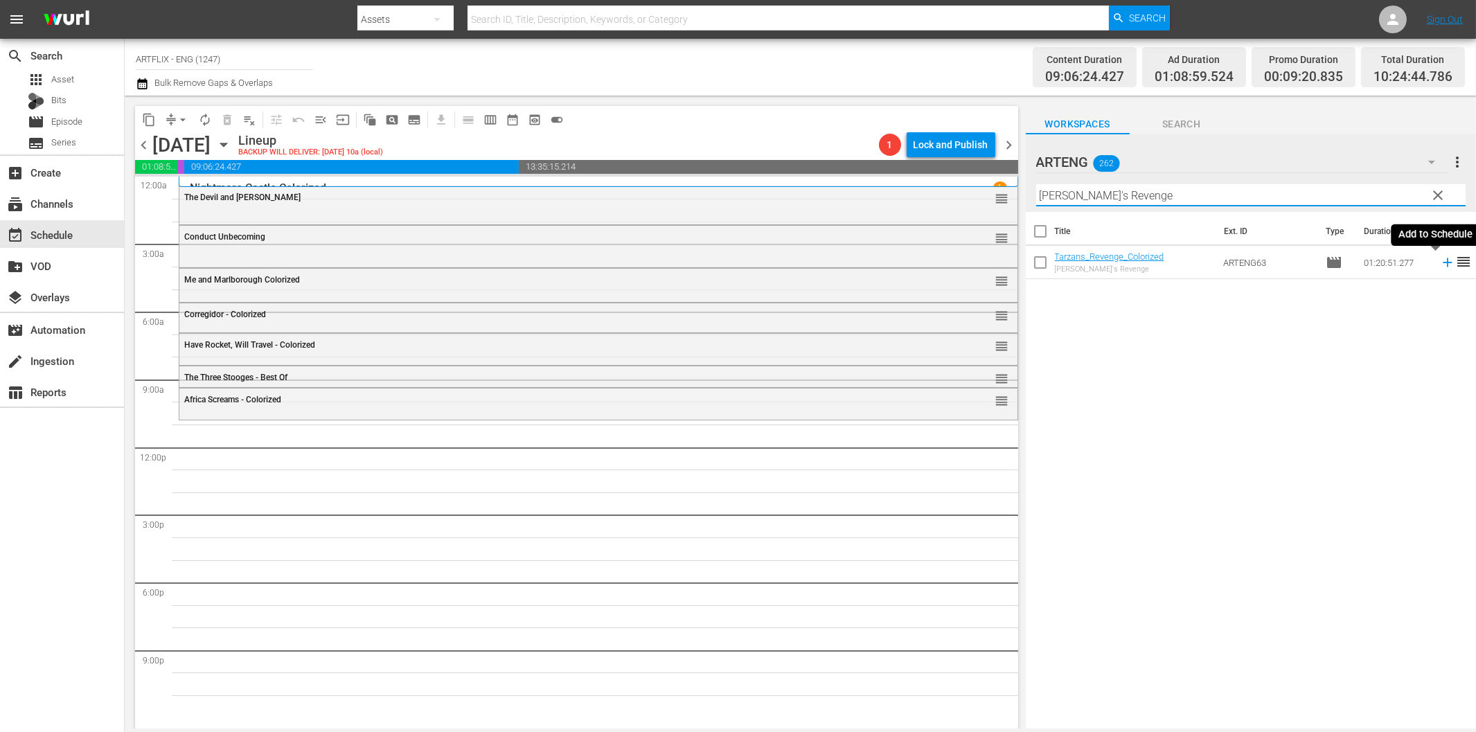
click at [1443, 262] on icon at bounding box center [1447, 262] width 9 height 9
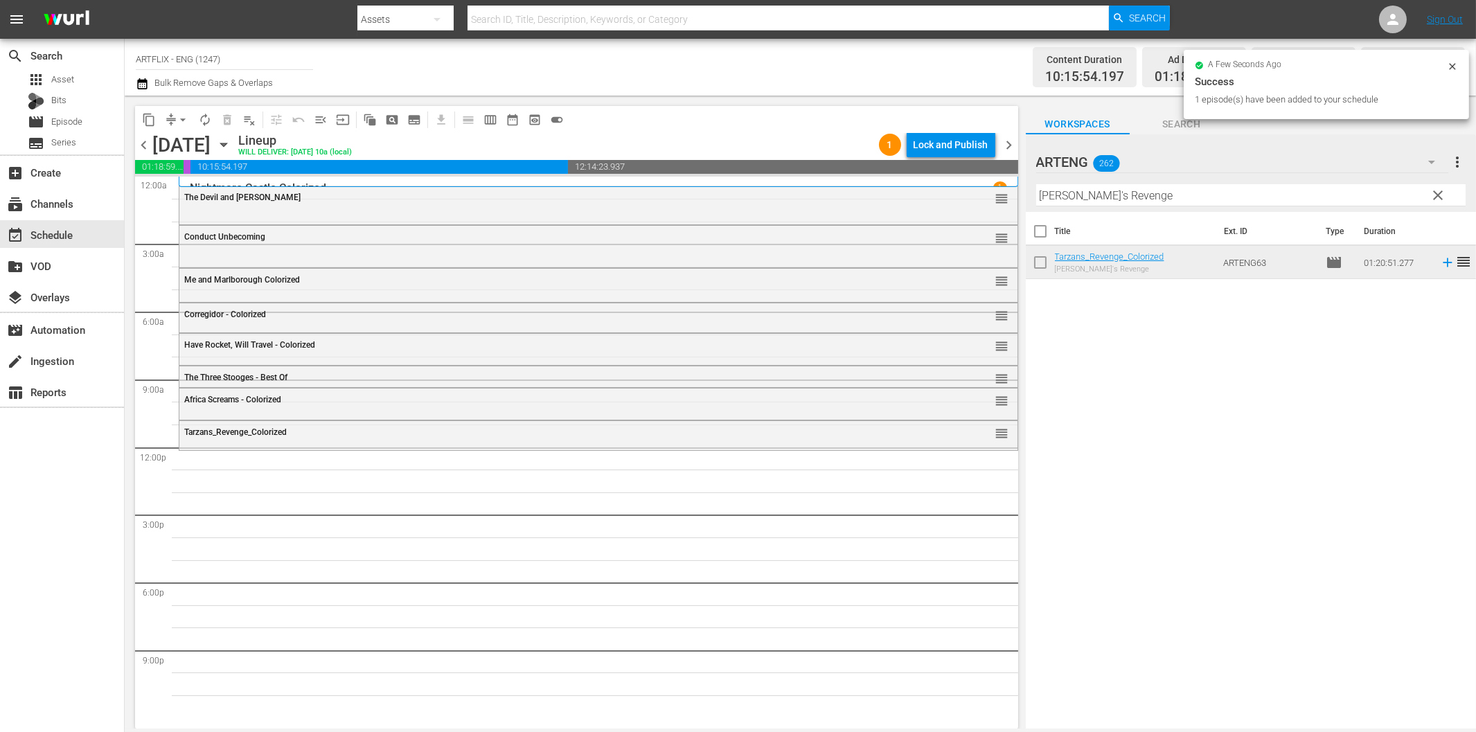
click at [1077, 191] on input "[PERSON_NAME]'s Revenge" at bounding box center [1250, 195] width 429 height 22
paste input "Drums of [GEOGRAPHIC_DATA]"
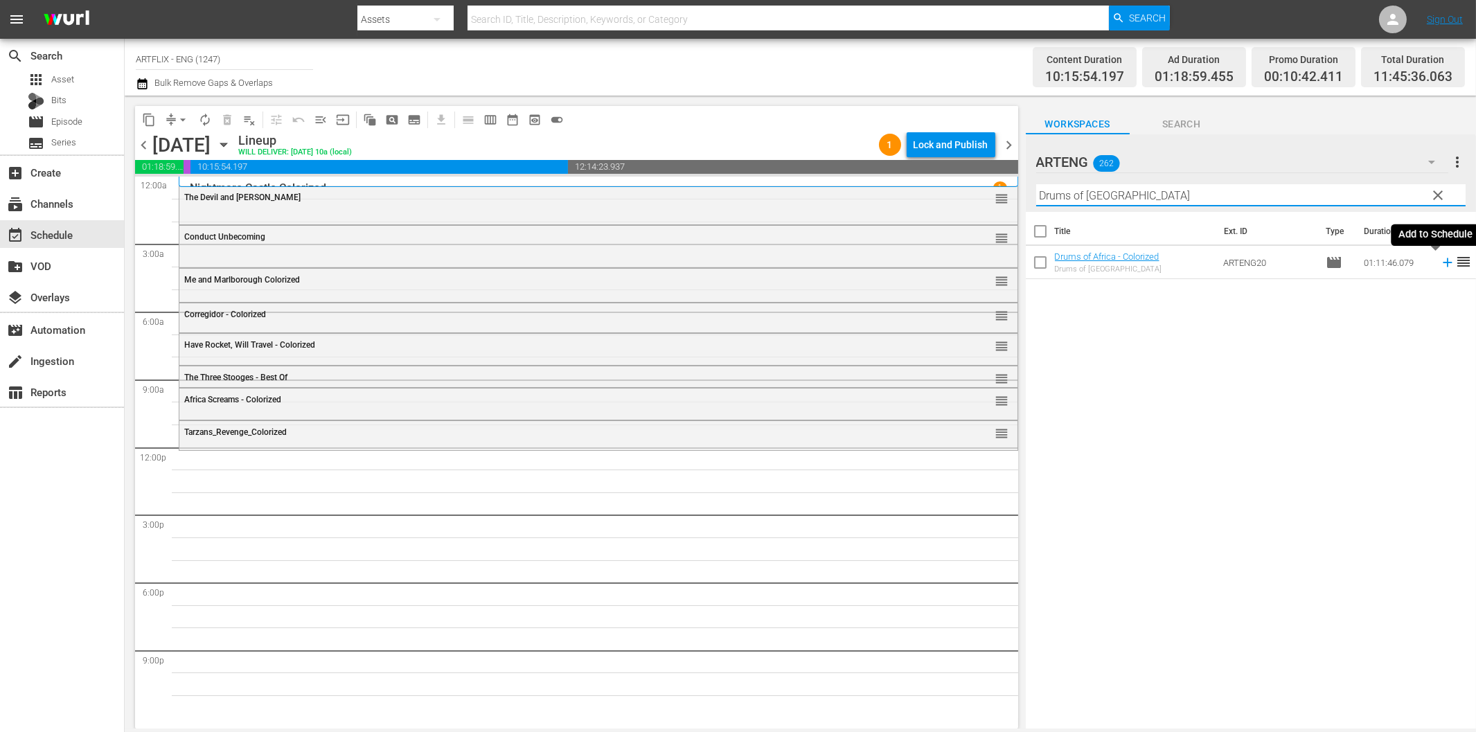
click at [1440, 260] on icon at bounding box center [1447, 262] width 15 height 15
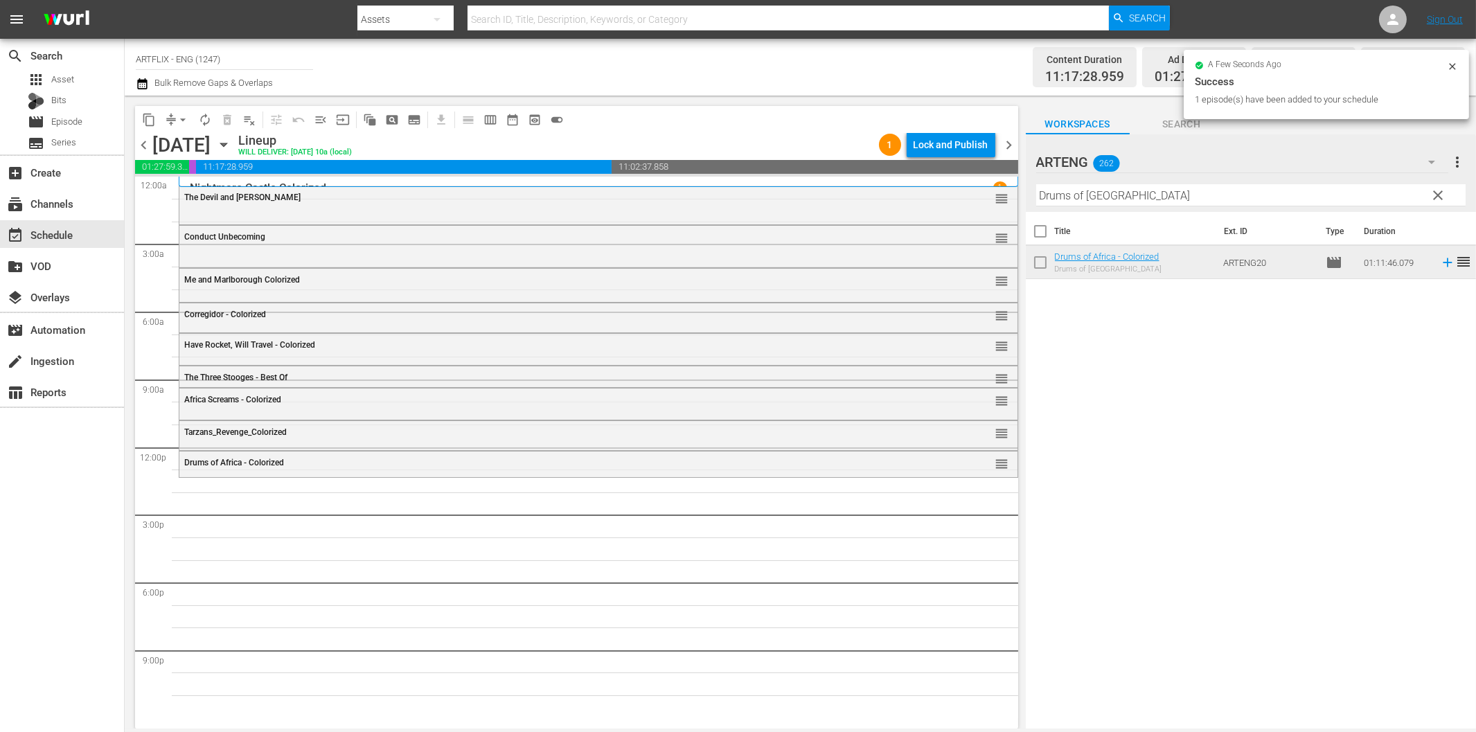
click at [1132, 191] on input "Drums of [GEOGRAPHIC_DATA]" at bounding box center [1250, 195] width 429 height 22
paste input "Escape from [GEOGRAPHIC_DATA]"
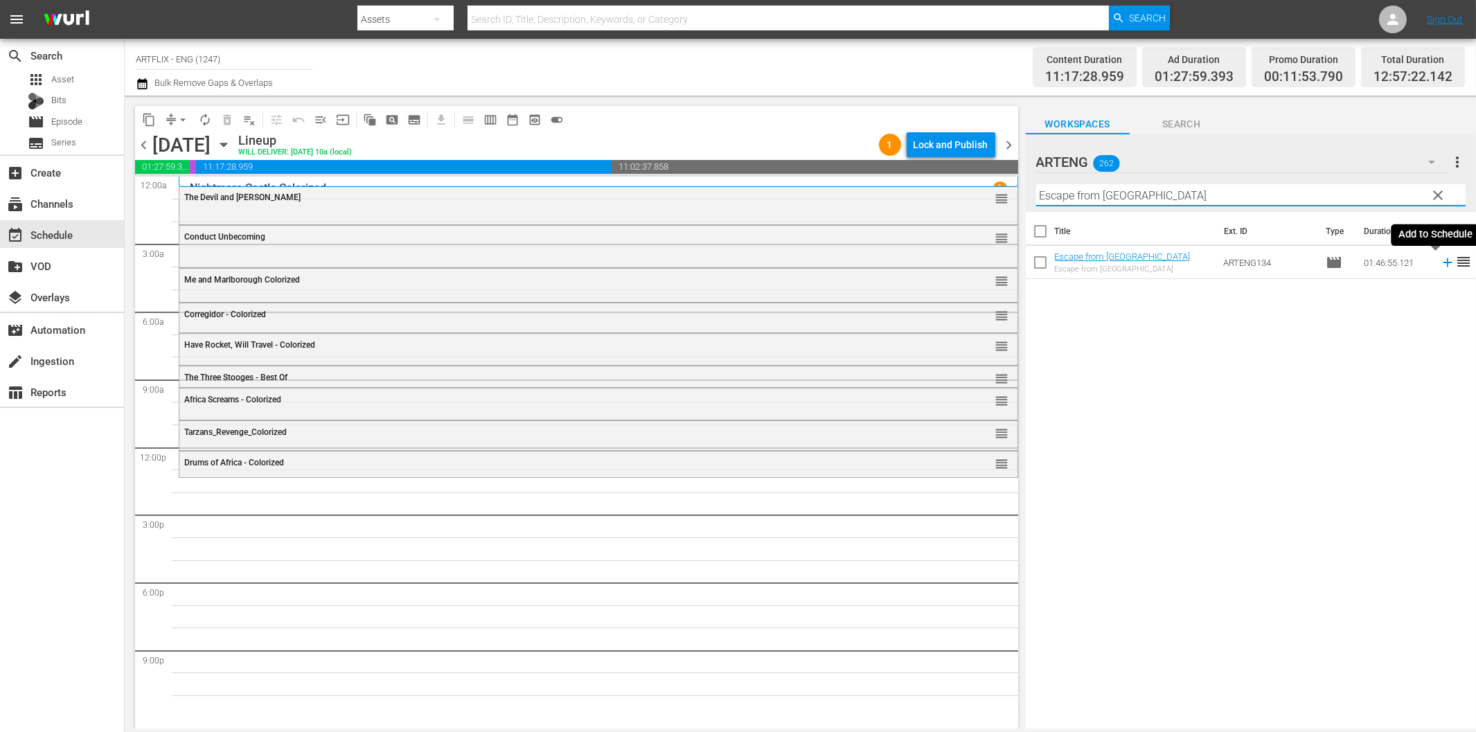
click at [1443, 263] on icon at bounding box center [1447, 262] width 9 height 9
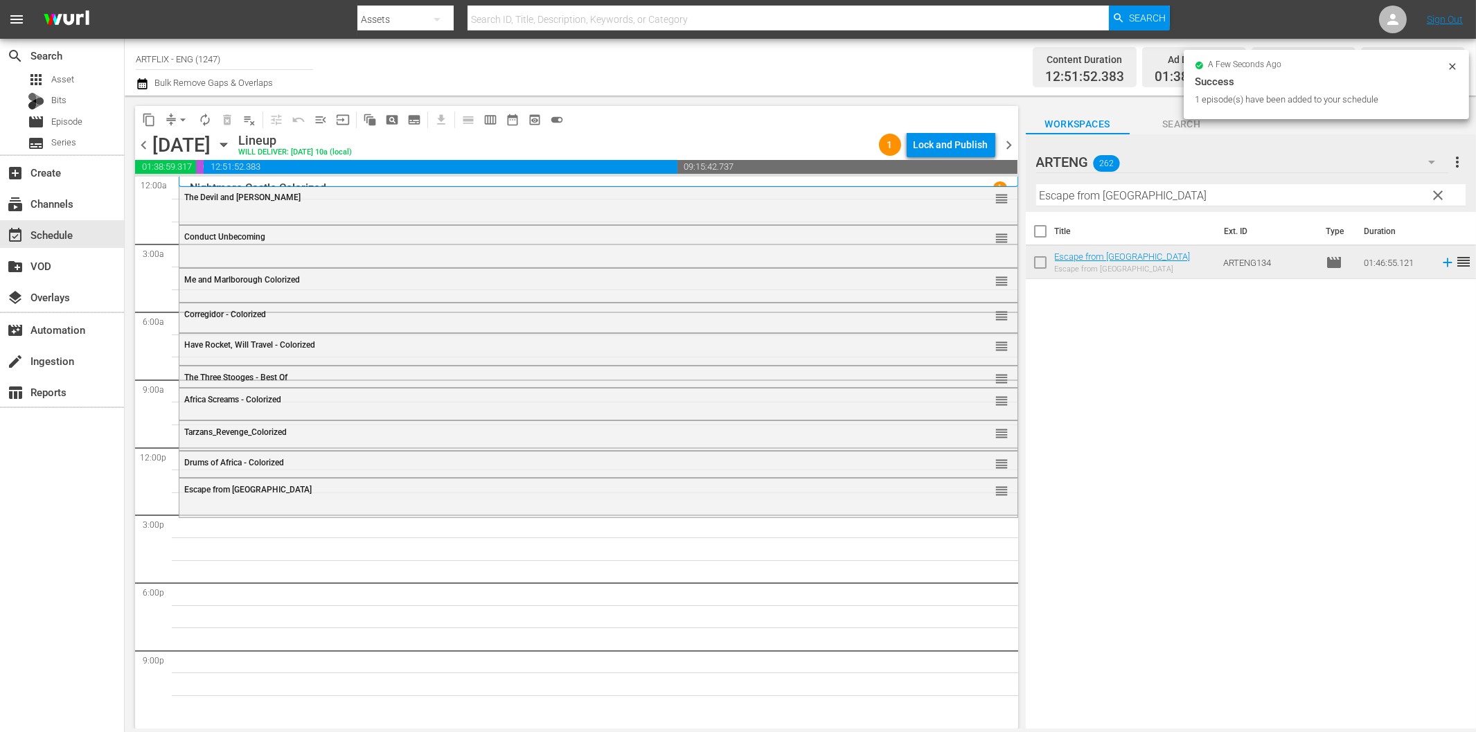
click at [1125, 191] on input "Escape from [GEOGRAPHIC_DATA]" at bounding box center [1250, 195] width 429 height 22
paste input "Captain [PERSON_NAME]"
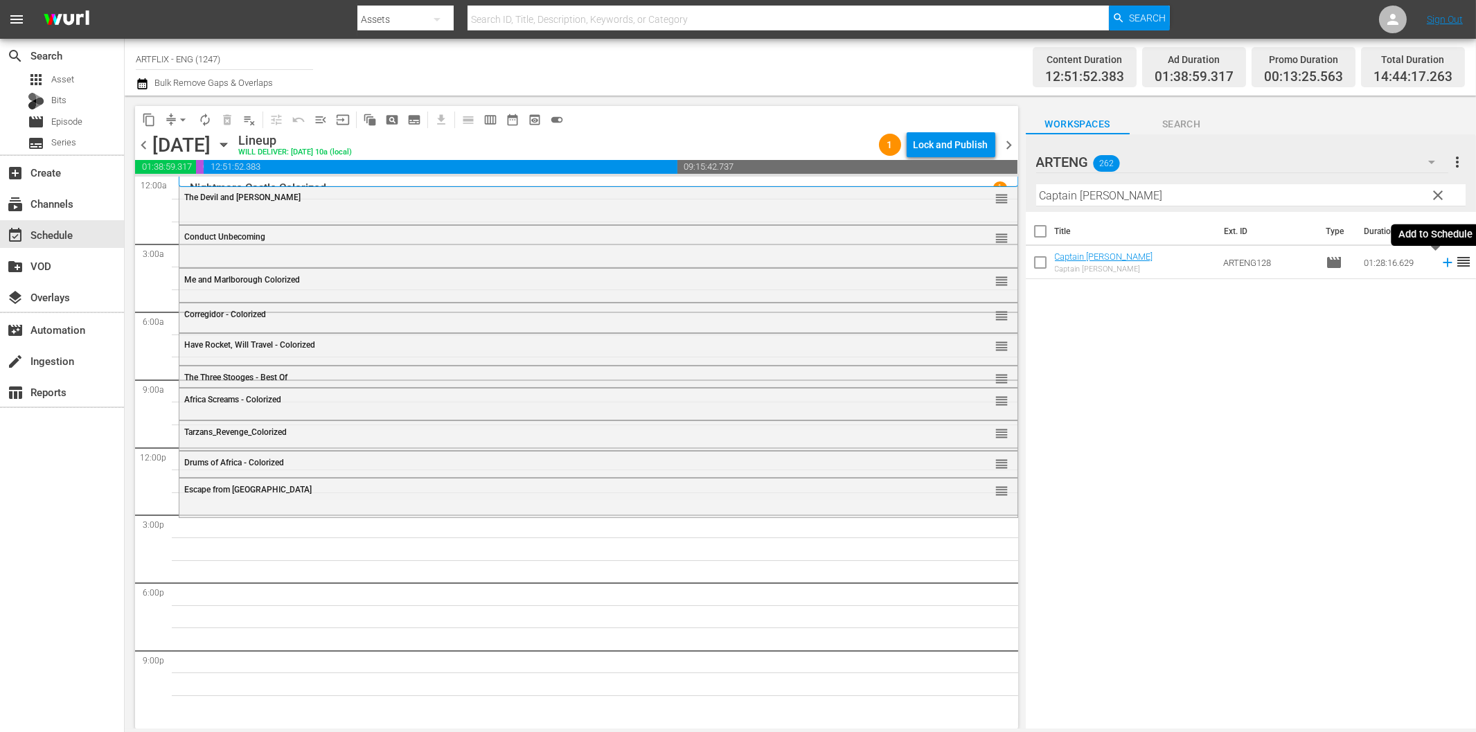
drag, startPoint x: 1438, startPoint y: 261, endPoint x: 1351, endPoint y: 274, distance: 87.6
click at [1440, 261] on icon at bounding box center [1447, 262] width 15 height 15
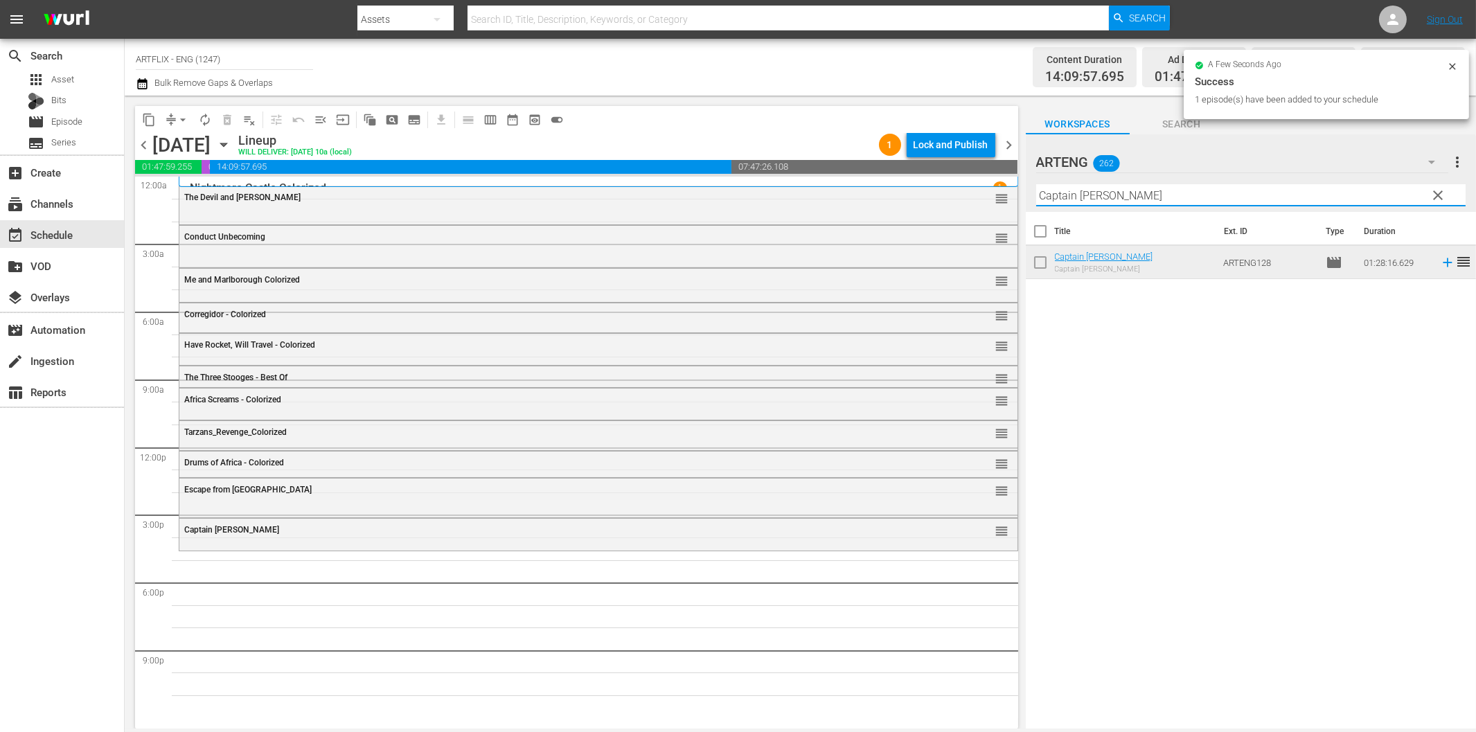
click at [1188, 197] on input "Captain [PERSON_NAME]" at bounding box center [1250, 195] width 429 height 22
paste input "[PERSON_NAME]"
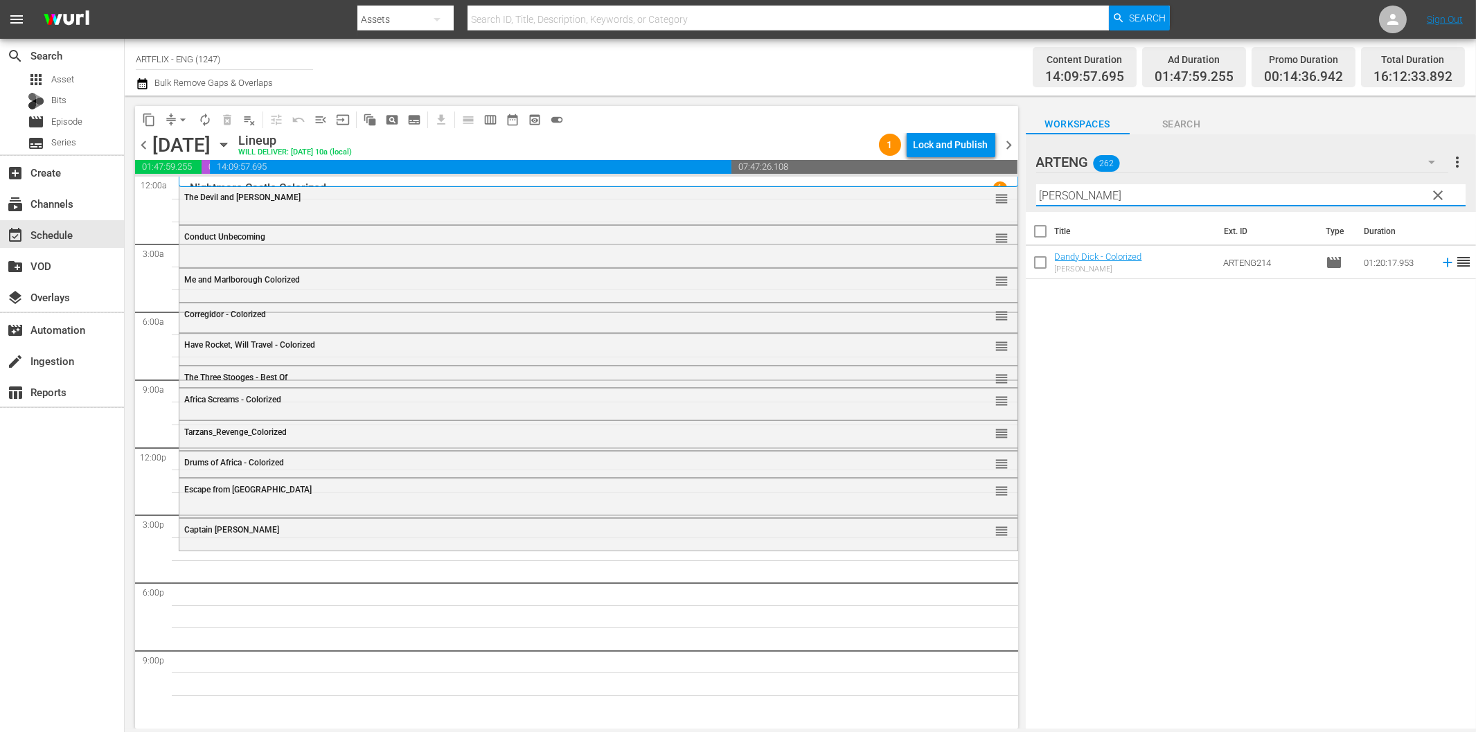
drag, startPoint x: 1435, startPoint y: 262, endPoint x: 1417, endPoint y: 267, distance: 18.8
click at [1443, 263] on icon at bounding box center [1447, 262] width 9 height 9
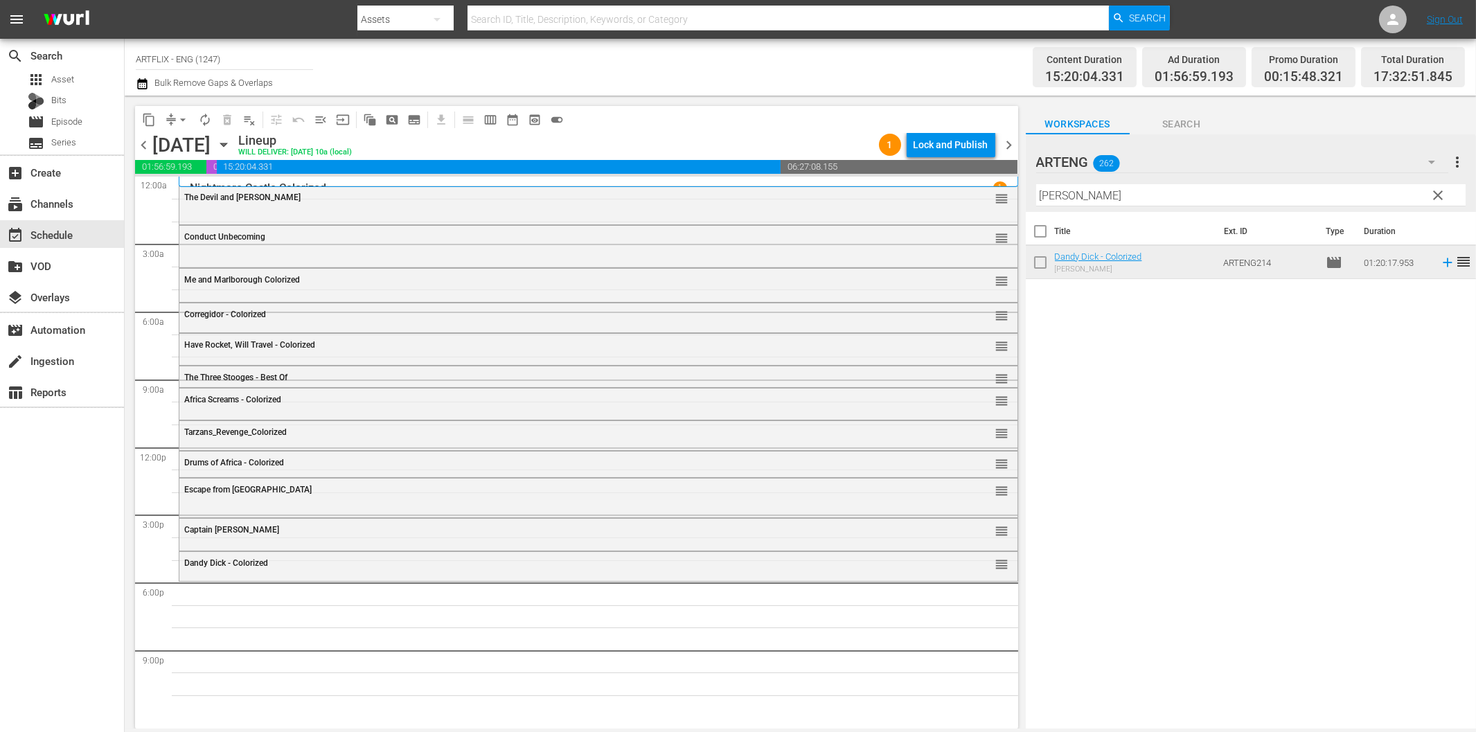
click at [1180, 192] on input "[PERSON_NAME]" at bounding box center [1250, 195] width 429 height 22
paste input "Woman on the Run"
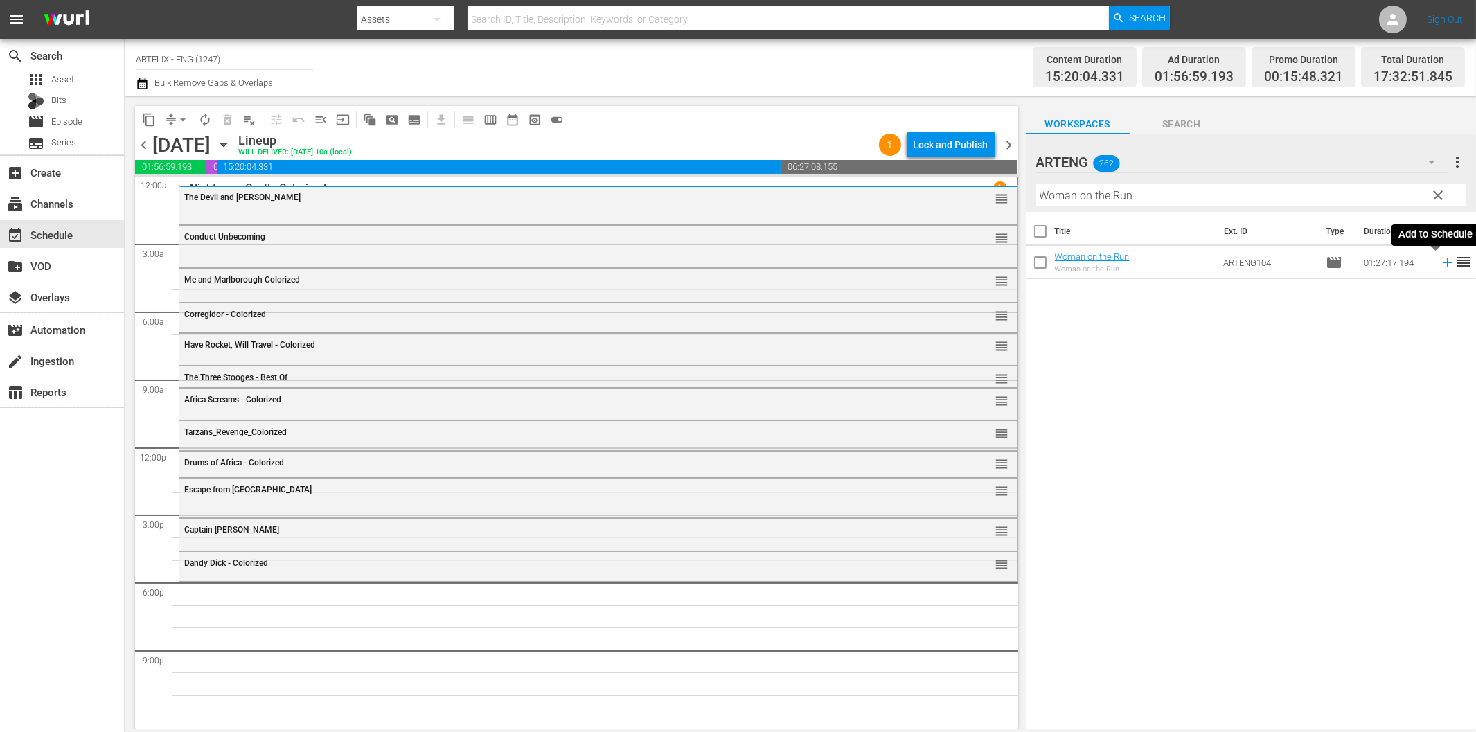
drag, startPoint x: 1435, startPoint y: 261, endPoint x: 1236, endPoint y: 277, distance: 199.4
click at [1440, 261] on icon at bounding box center [1447, 262] width 15 height 15
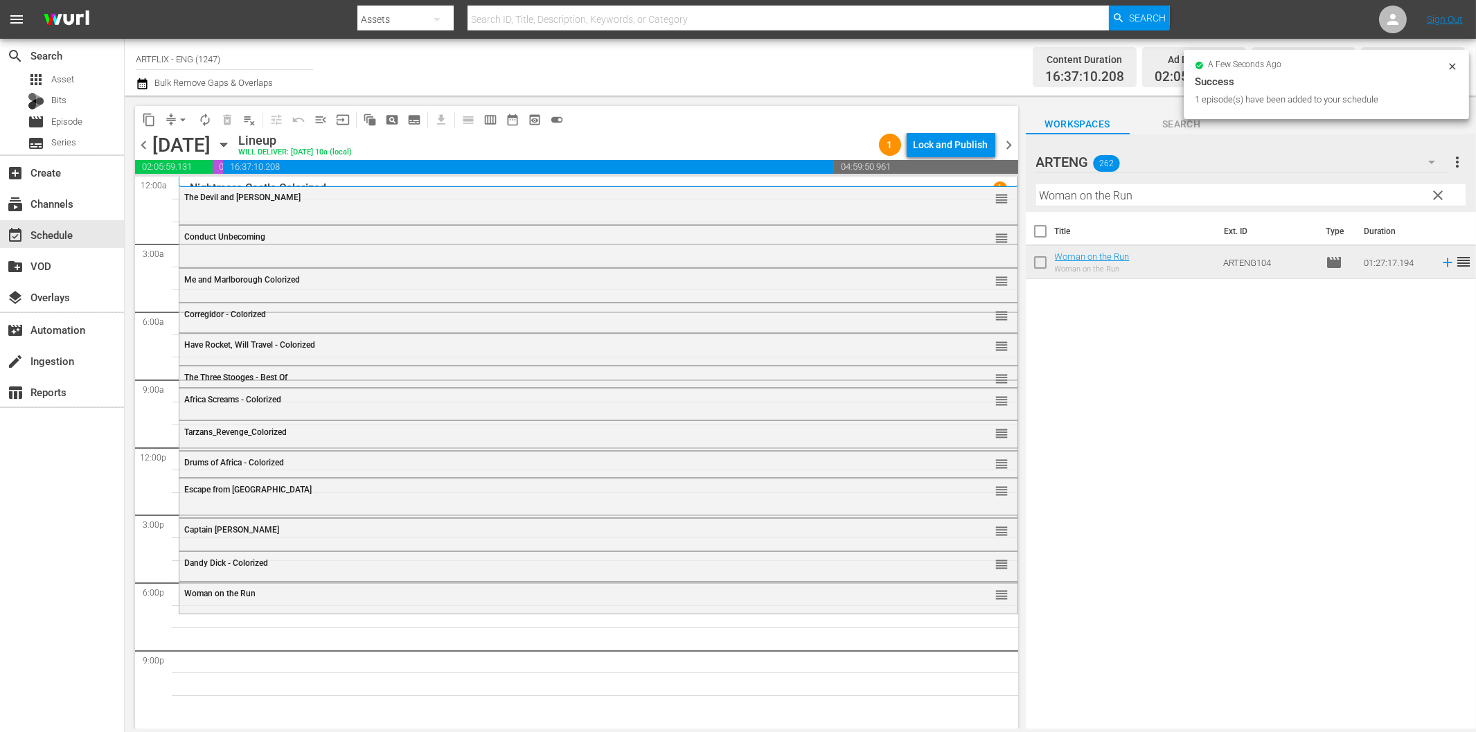
click at [1150, 204] on input "Woman on the Run" at bounding box center [1250, 195] width 429 height 22
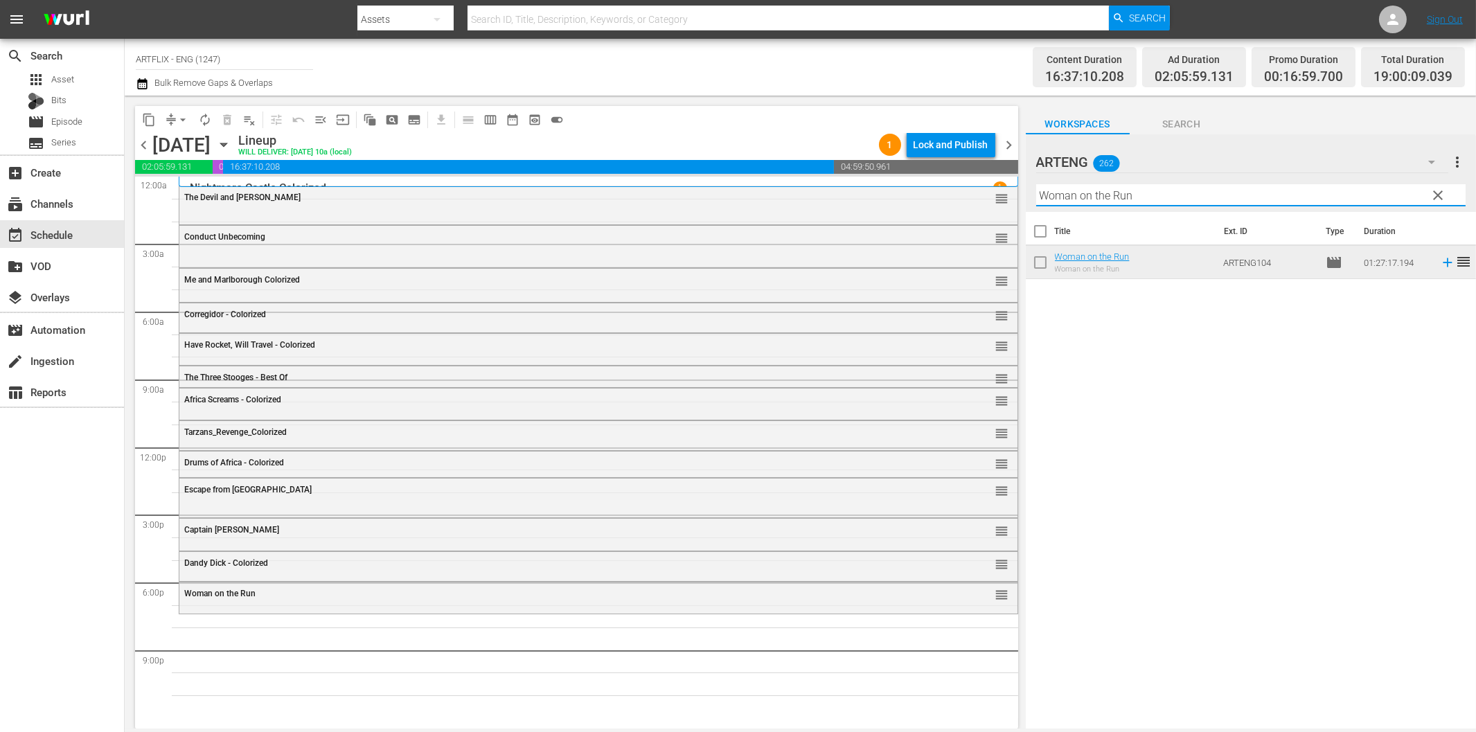
paste input "Dr. [PERSON_NAME]'s Strange Case"
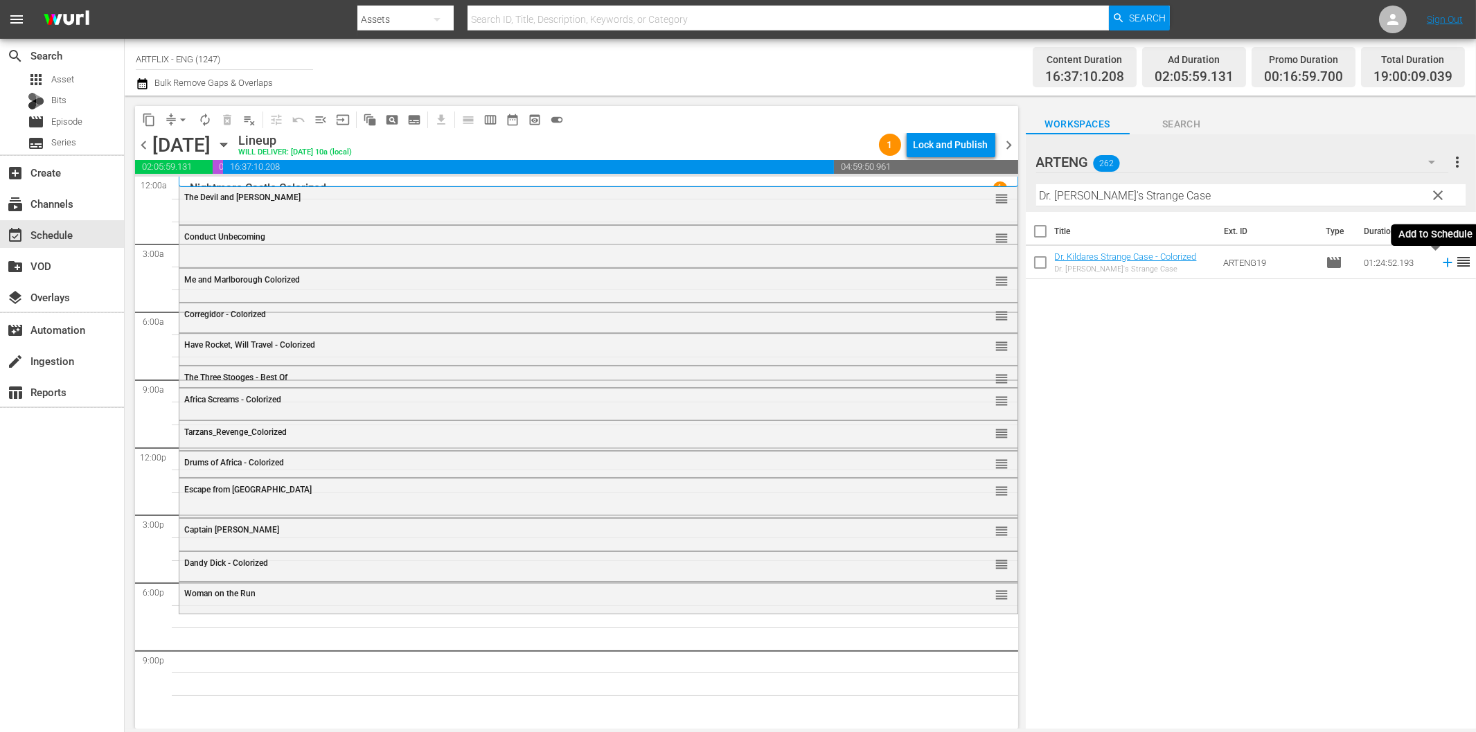
drag, startPoint x: 1434, startPoint y: 260, endPoint x: 1323, endPoint y: 267, distance: 111.7
click at [1440, 260] on icon at bounding box center [1447, 262] width 15 height 15
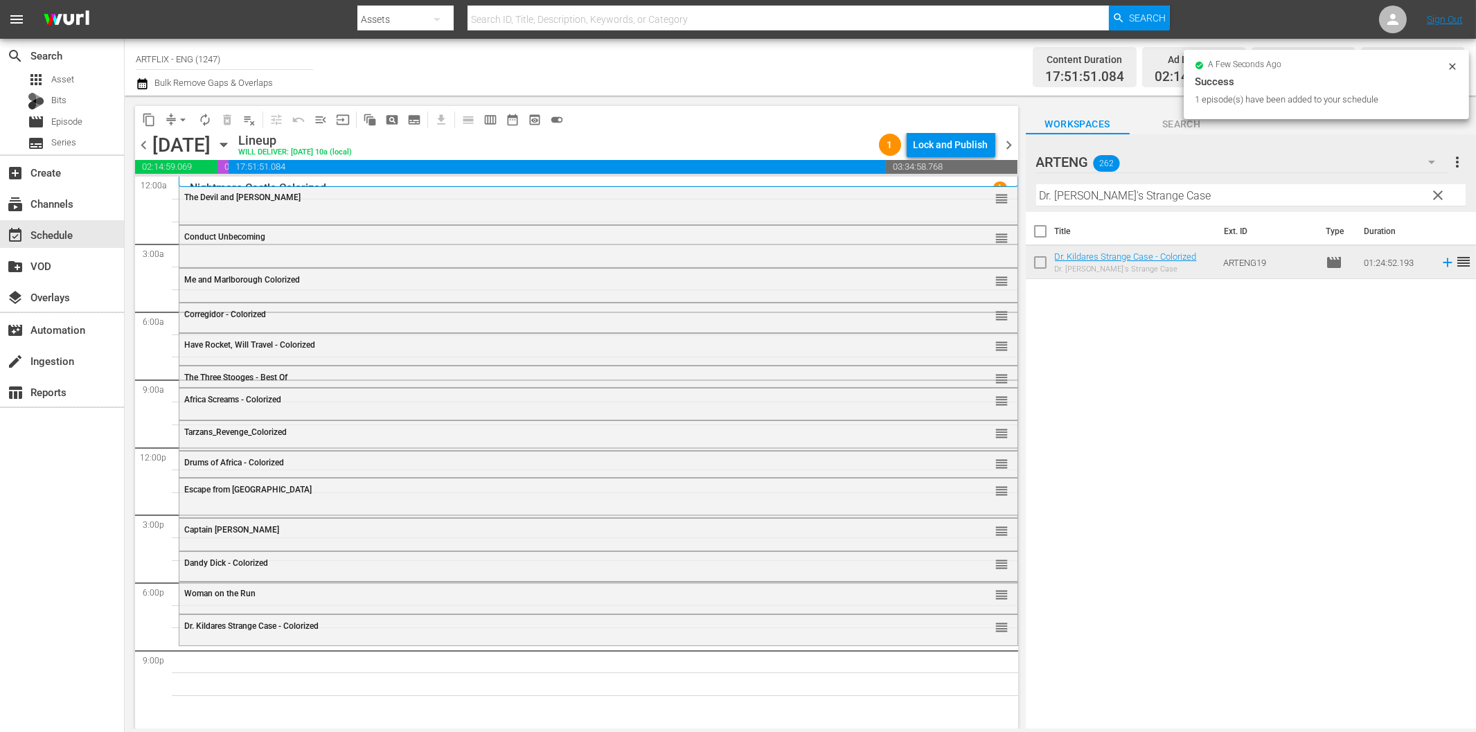
click at [1222, 204] on input "Dr. [PERSON_NAME]'s Strange Case" at bounding box center [1250, 195] width 429 height 22
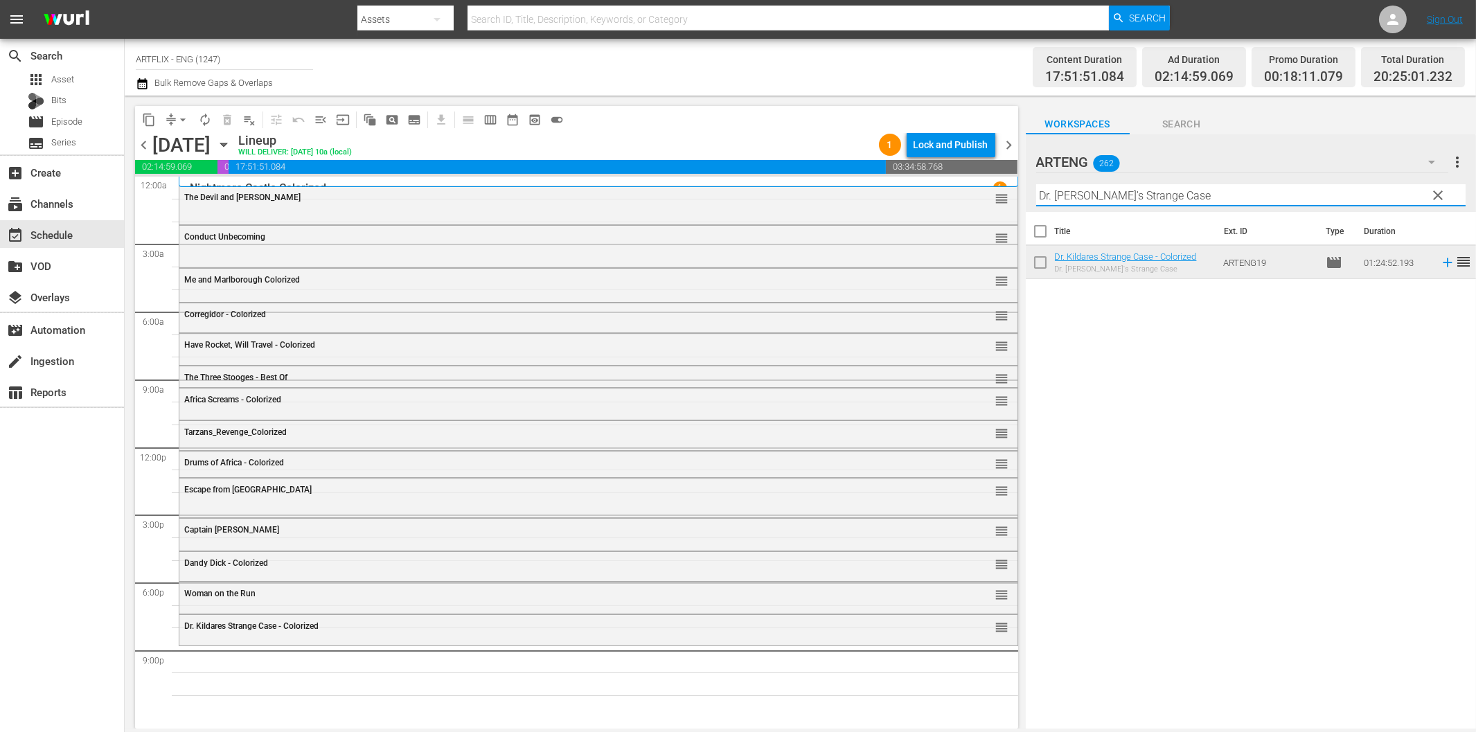
paste input "Prime Evil"
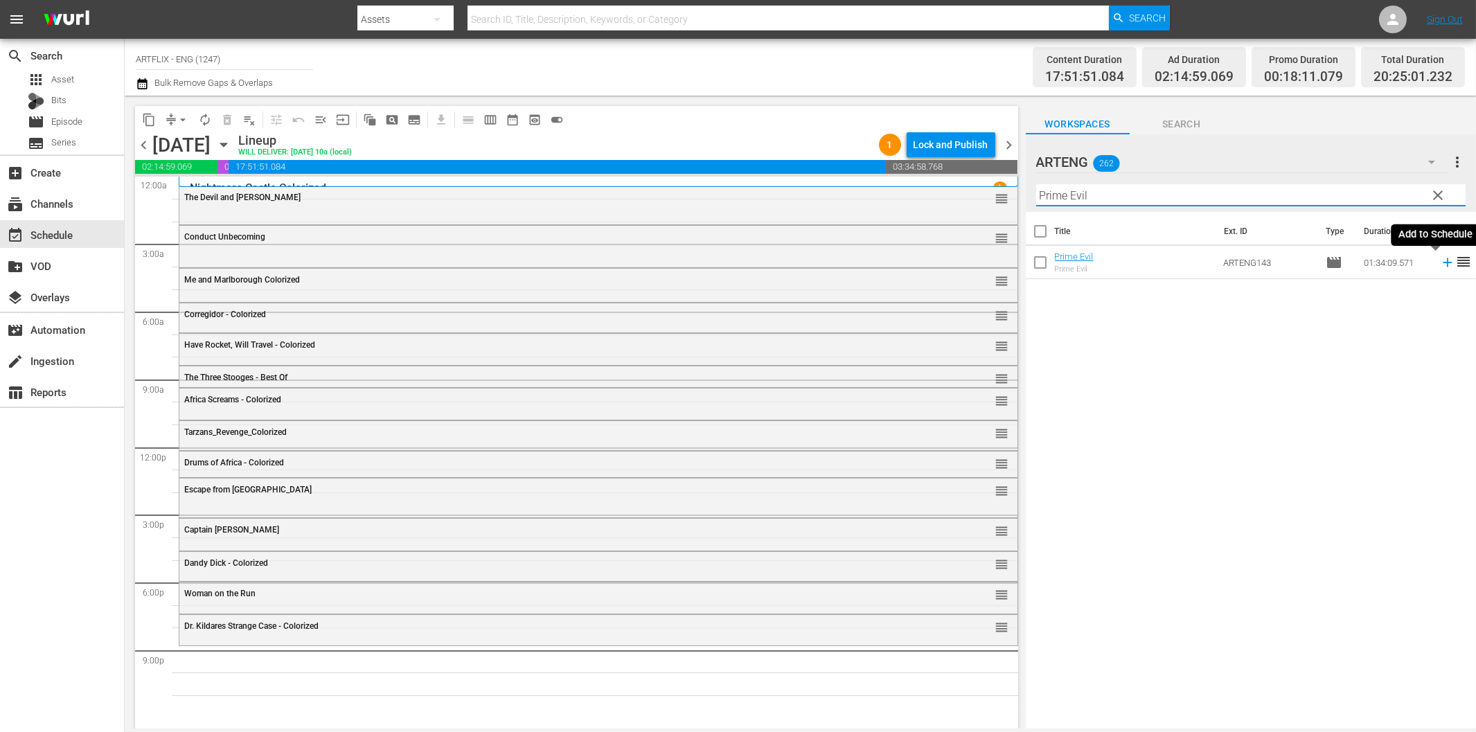
click at [1440, 263] on icon at bounding box center [1447, 262] width 15 height 15
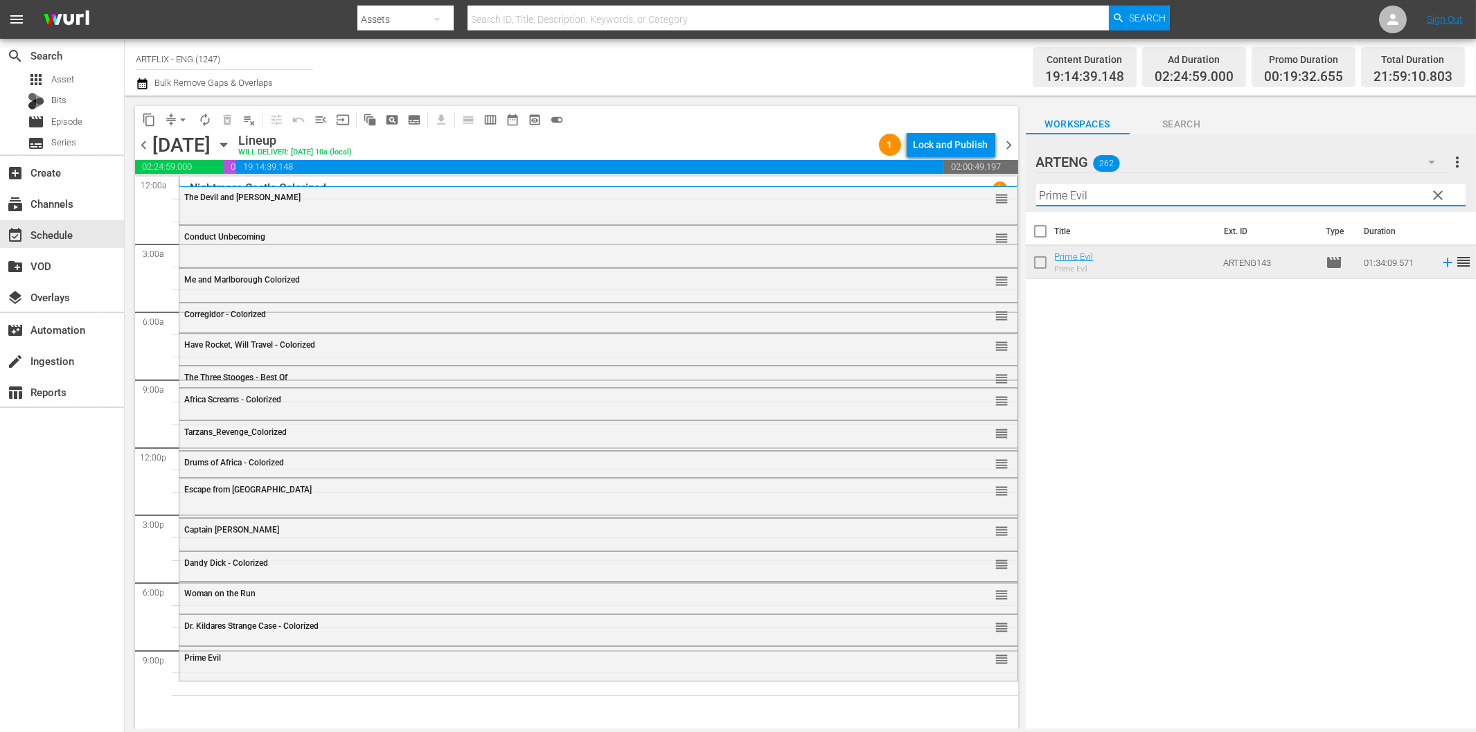
click at [1163, 188] on input "Prime Evil" at bounding box center [1250, 195] width 429 height 22
paste input "Run, Psycho, Run"
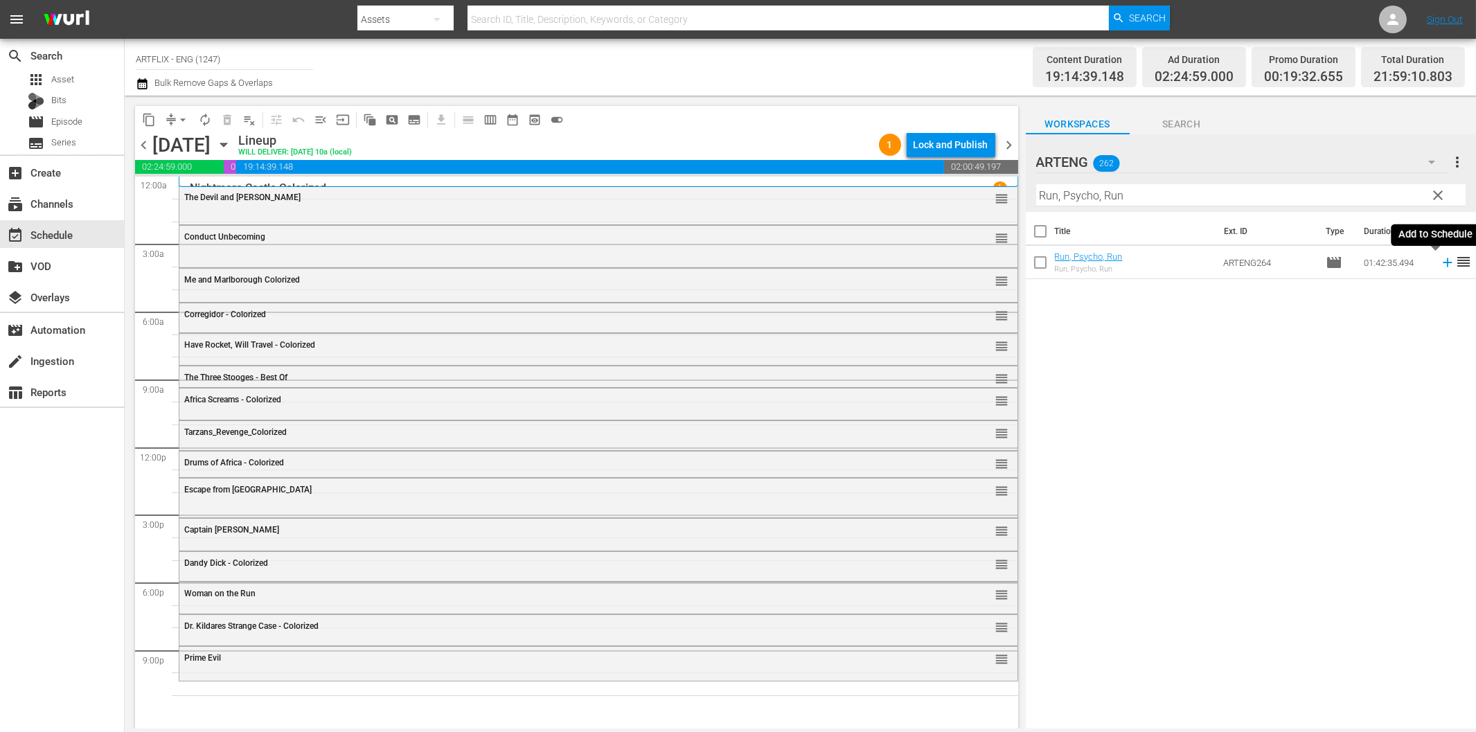
click at [1440, 266] on icon at bounding box center [1447, 262] width 15 height 15
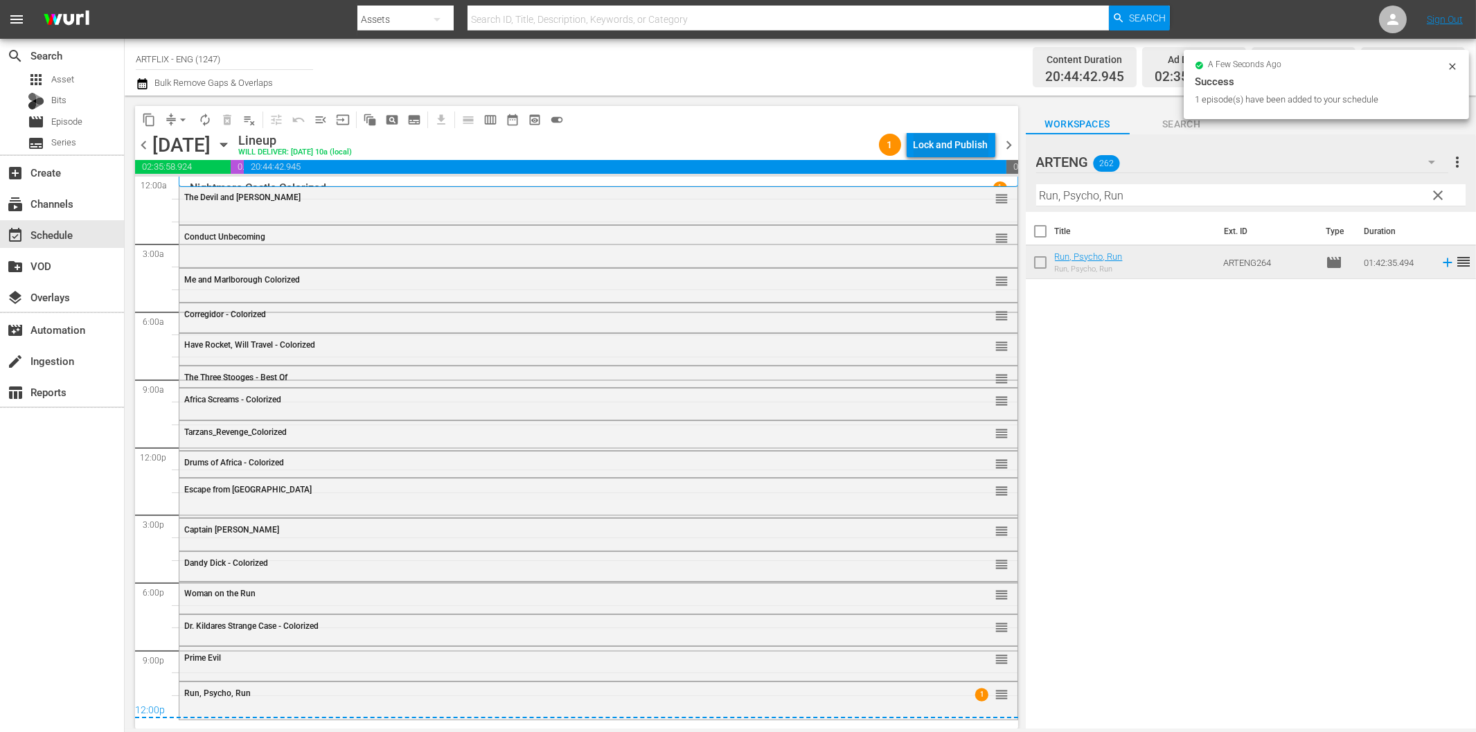
click at [963, 143] on div "Lock and Publish" at bounding box center [950, 144] width 75 height 25
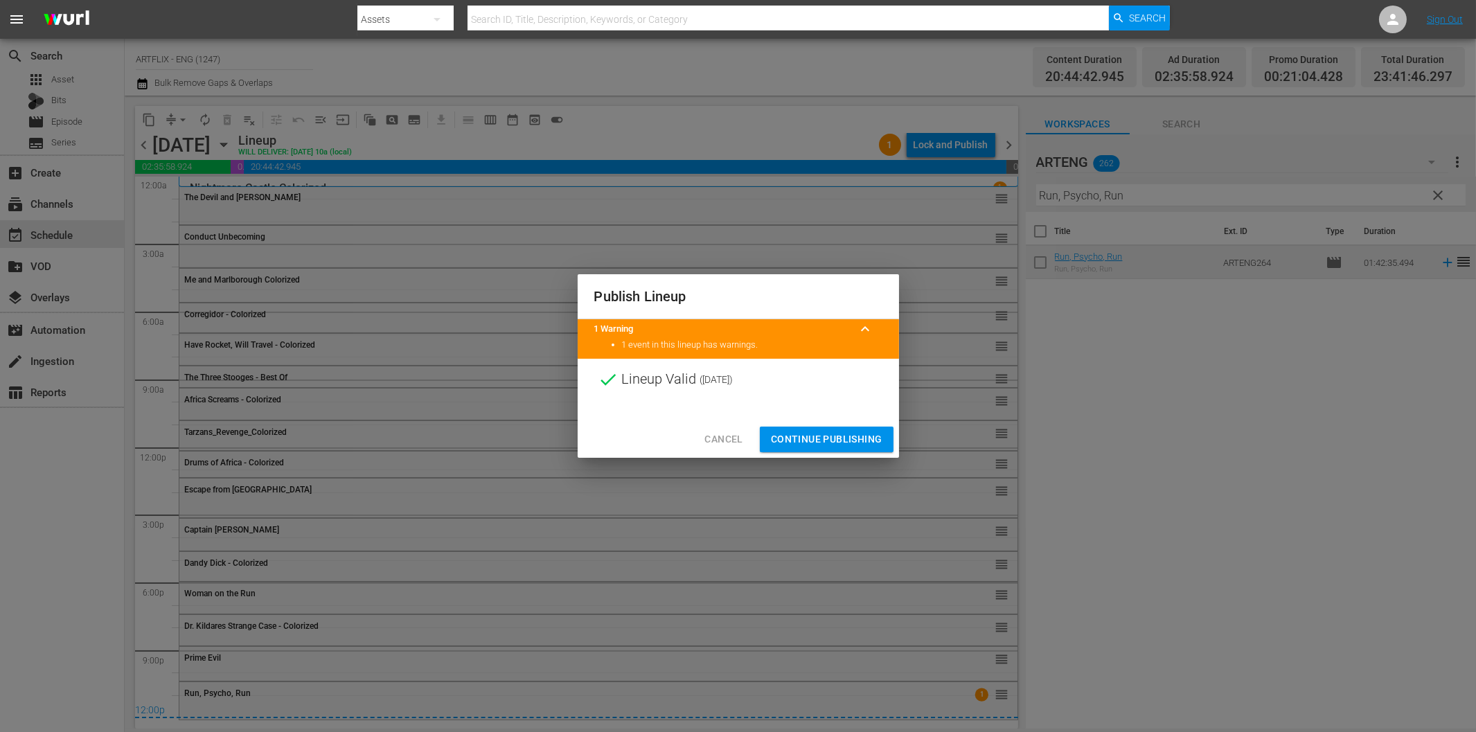
drag, startPoint x: 846, startPoint y: 439, endPoint x: 855, endPoint y: 437, distance: 9.2
click at [847, 440] on span "Continue Publishing" at bounding box center [826, 439] width 111 height 17
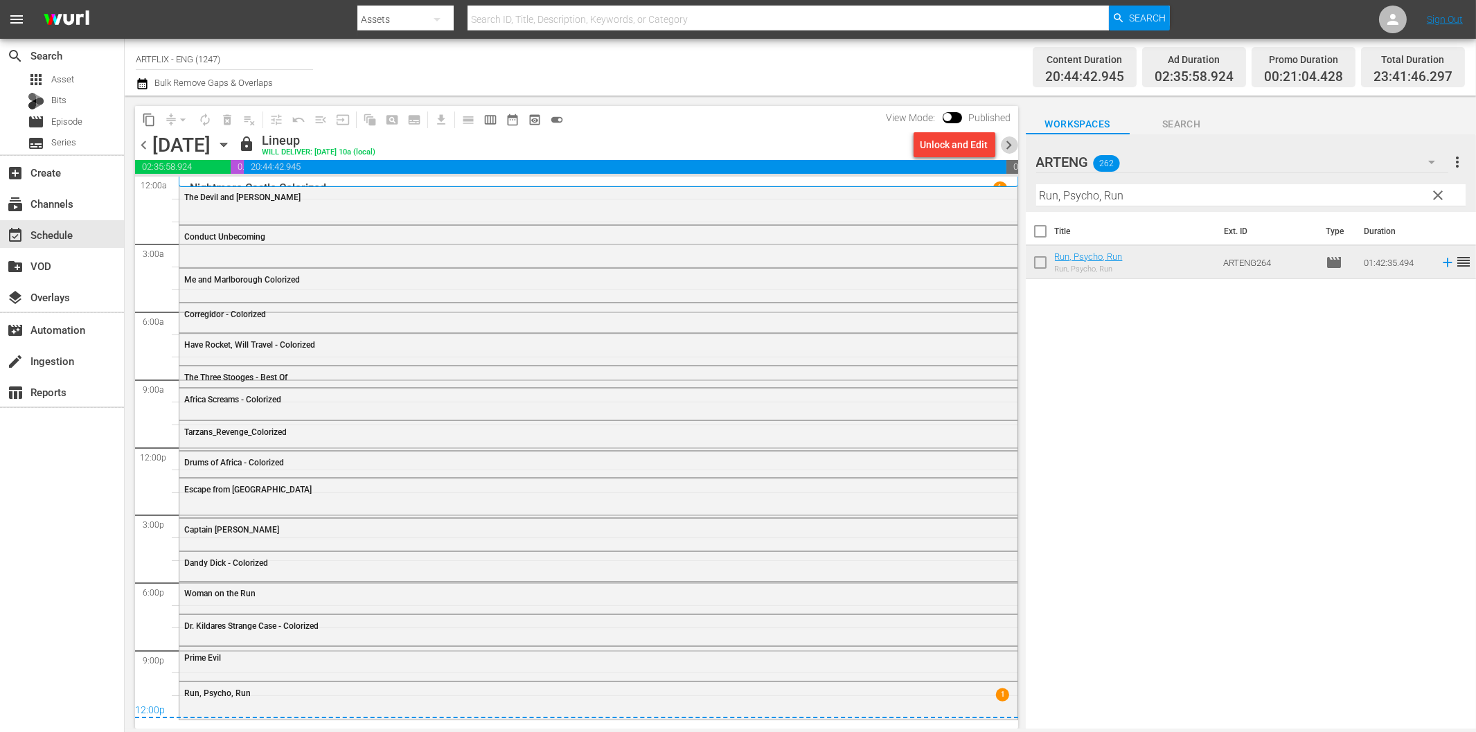
click at [1015, 140] on span "chevron_right" at bounding box center [1009, 144] width 17 height 17
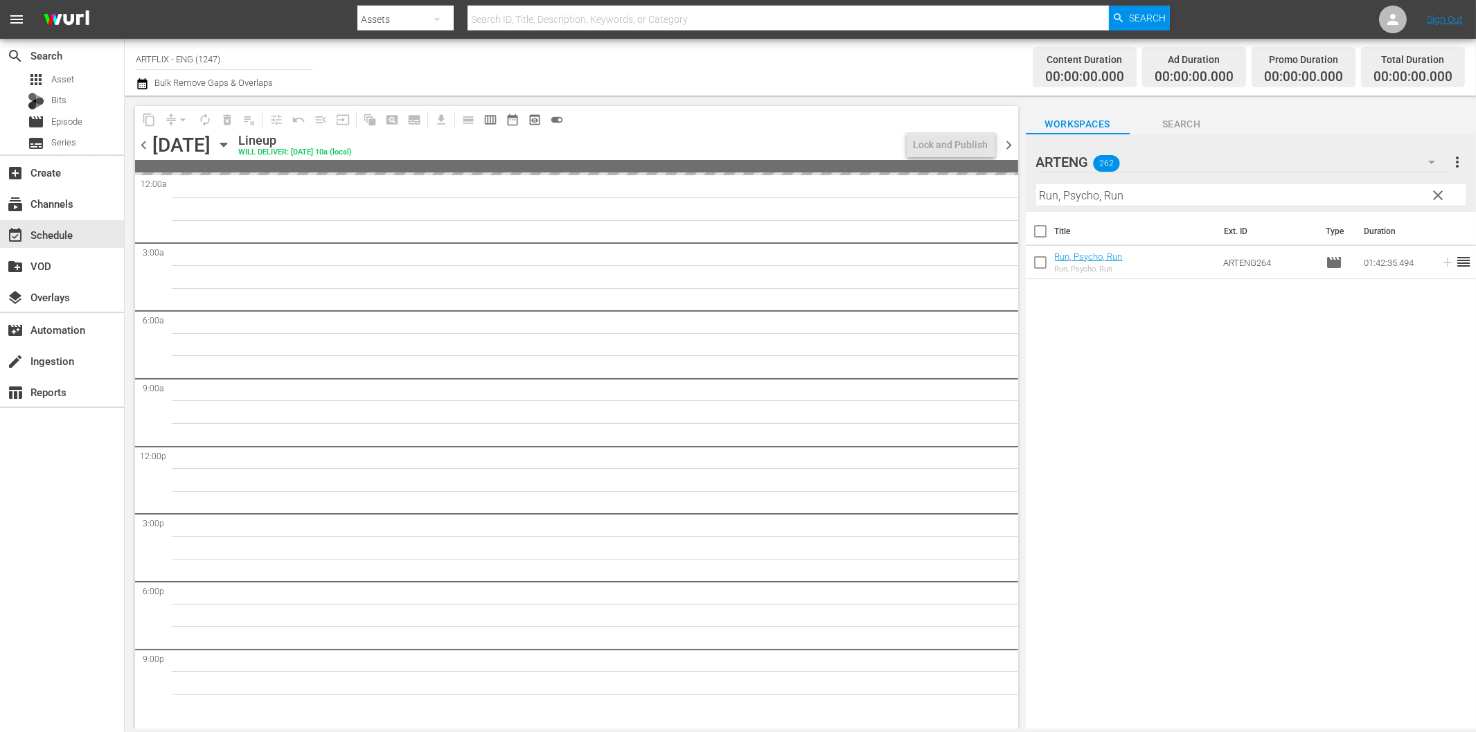
click at [1096, 190] on input "Run, Psycho, Run" at bounding box center [1250, 195] width 429 height 22
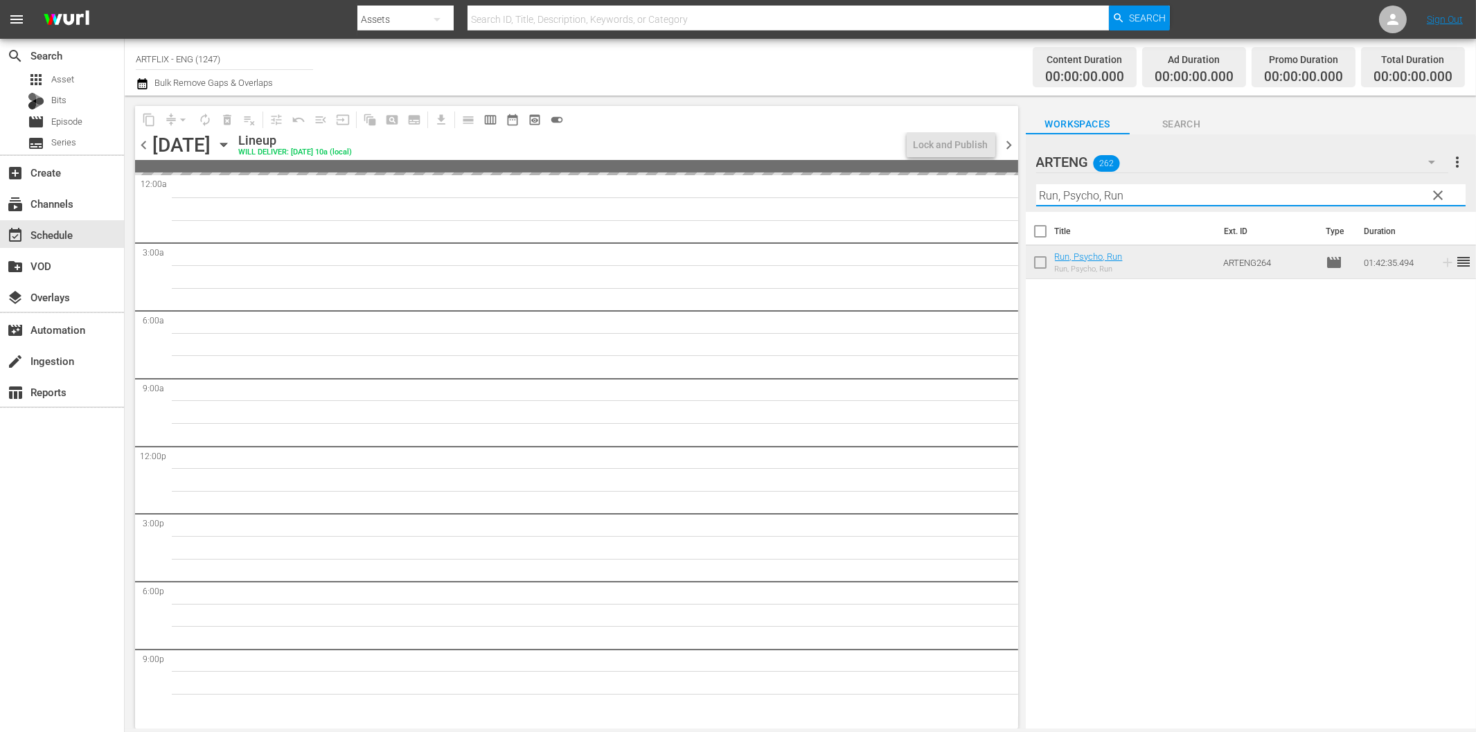
paste input "[PERSON_NAME] - Terror by Night"
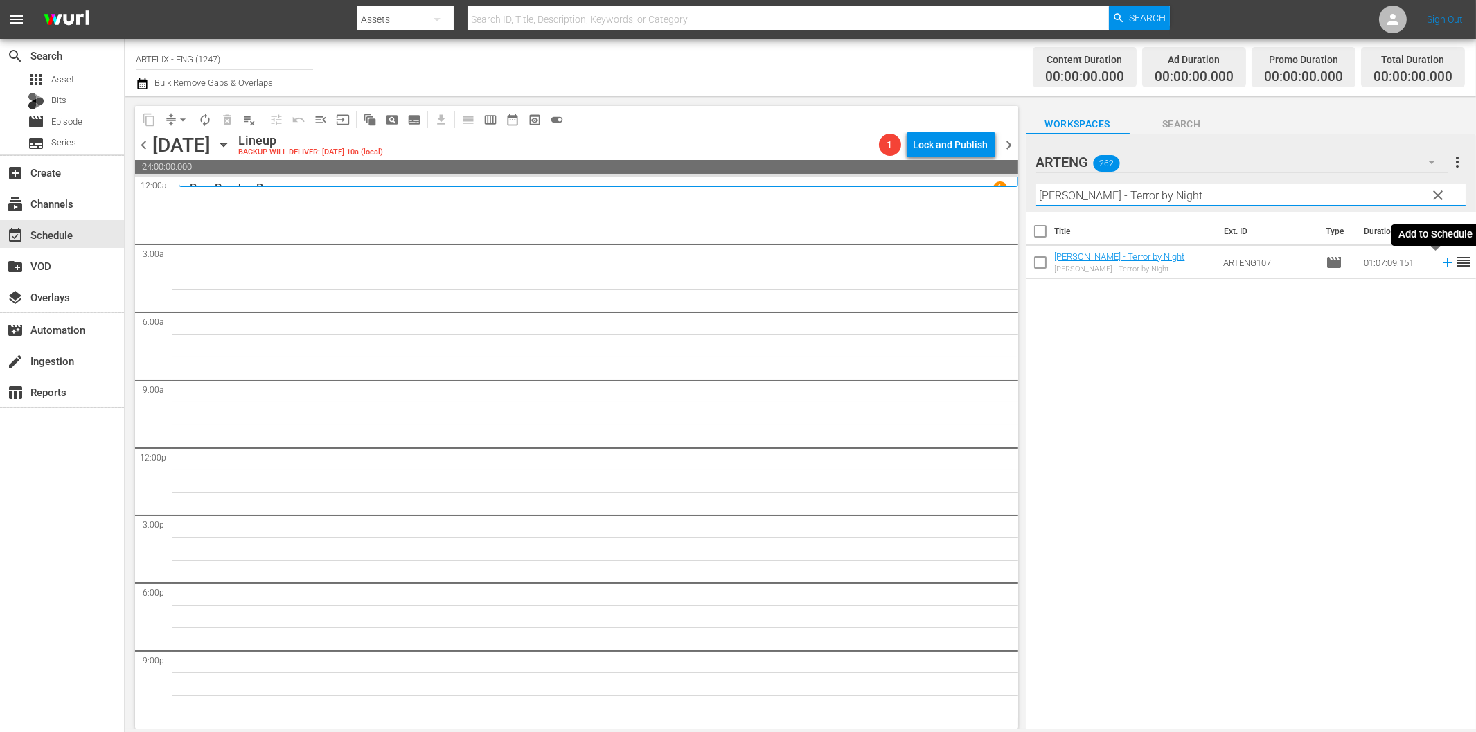
click at [1440, 268] on icon at bounding box center [1447, 262] width 15 height 15
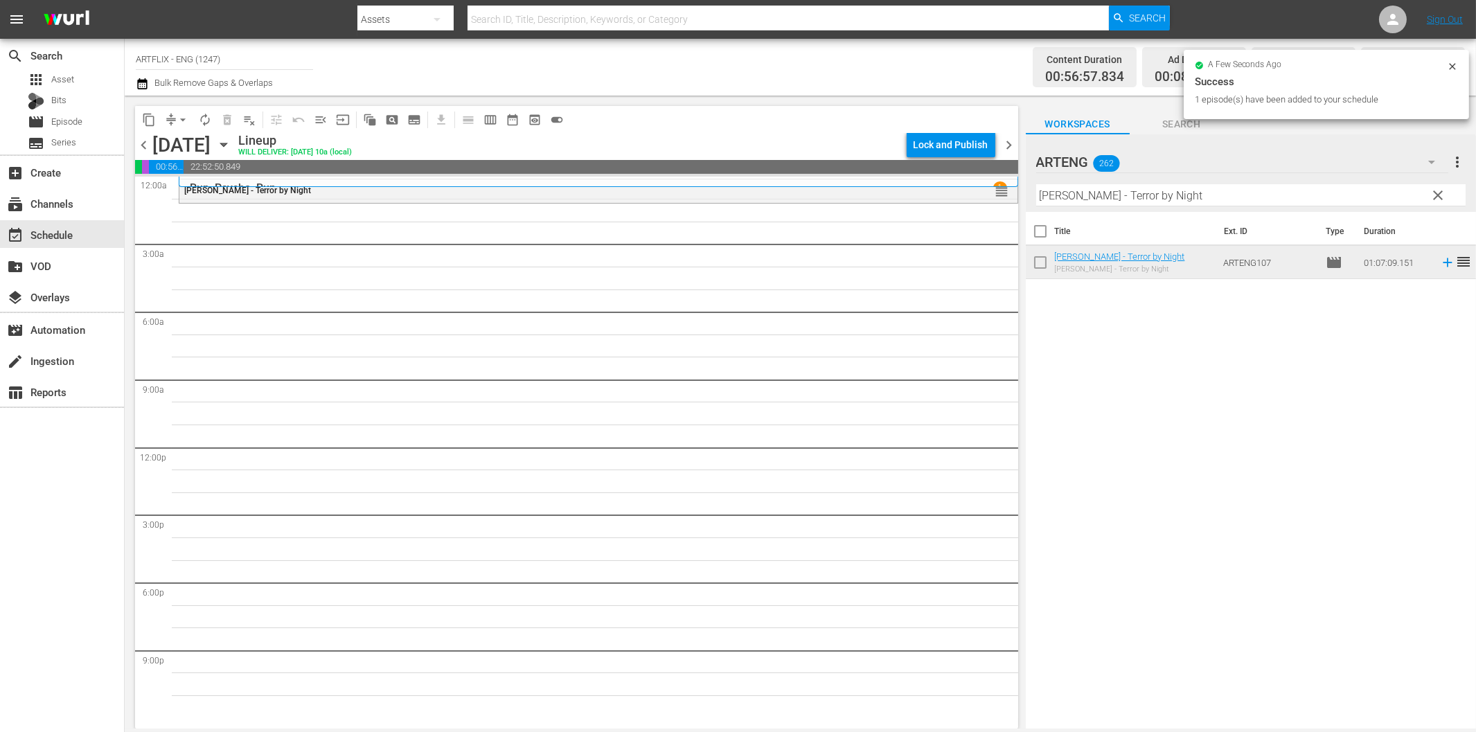
click at [1176, 187] on input "[PERSON_NAME] - Terror by Night" at bounding box center [1250, 195] width 429 height 22
paste input "The Crusader"
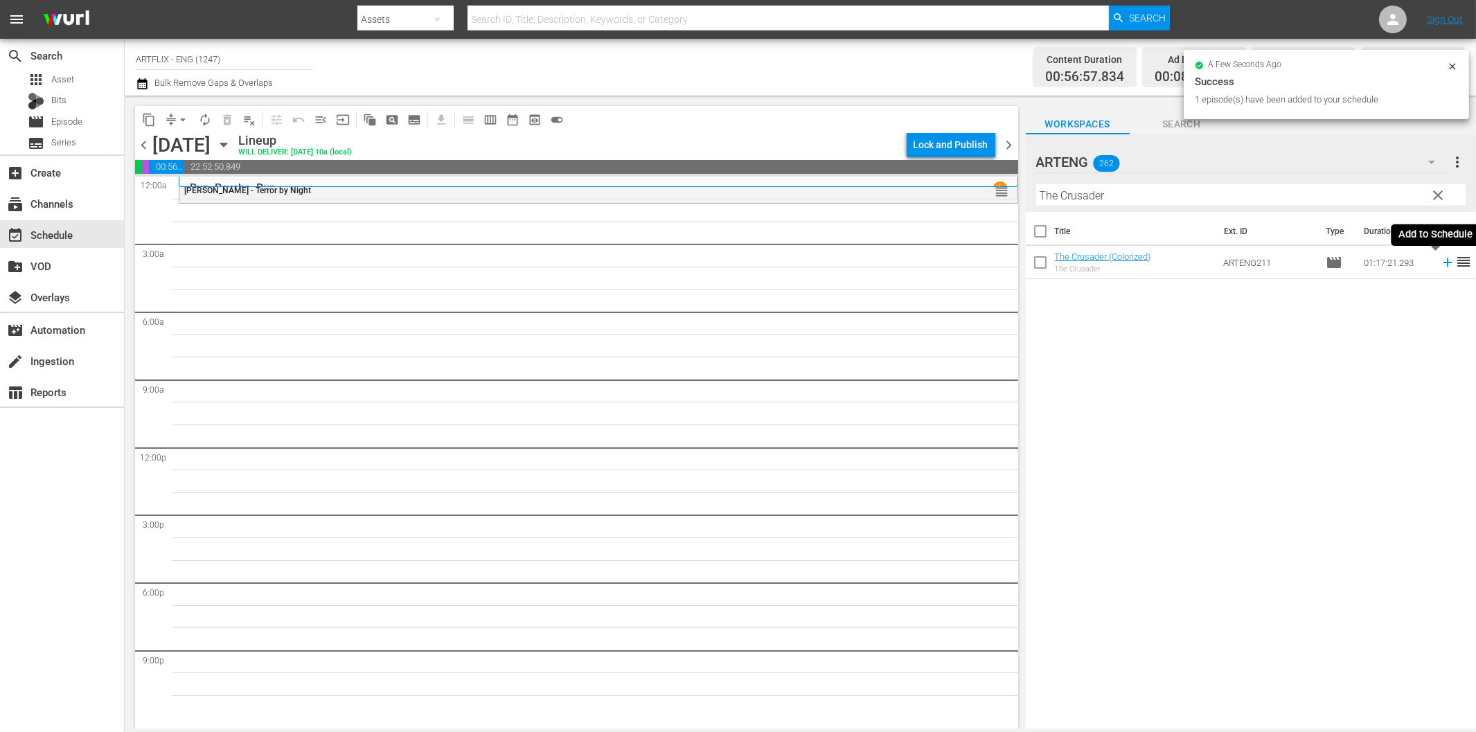
click at [1440, 258] on icon at bounding box center [1447, 262] width 15 height 15
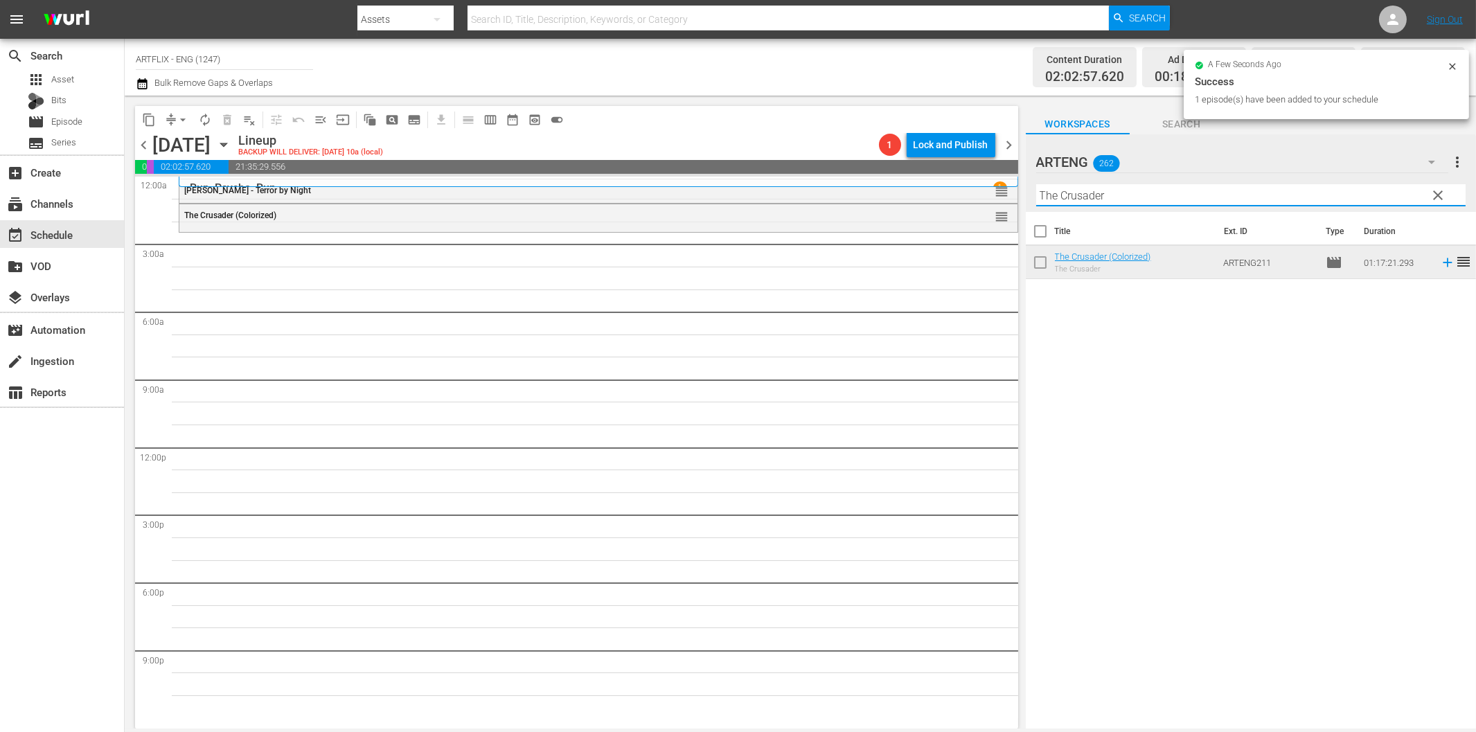
click at [1251, 197] on input "The Crusader" at bounding box center [1250, 195] width 429 height 22
paste input "[PERSON_NAME] and the King"
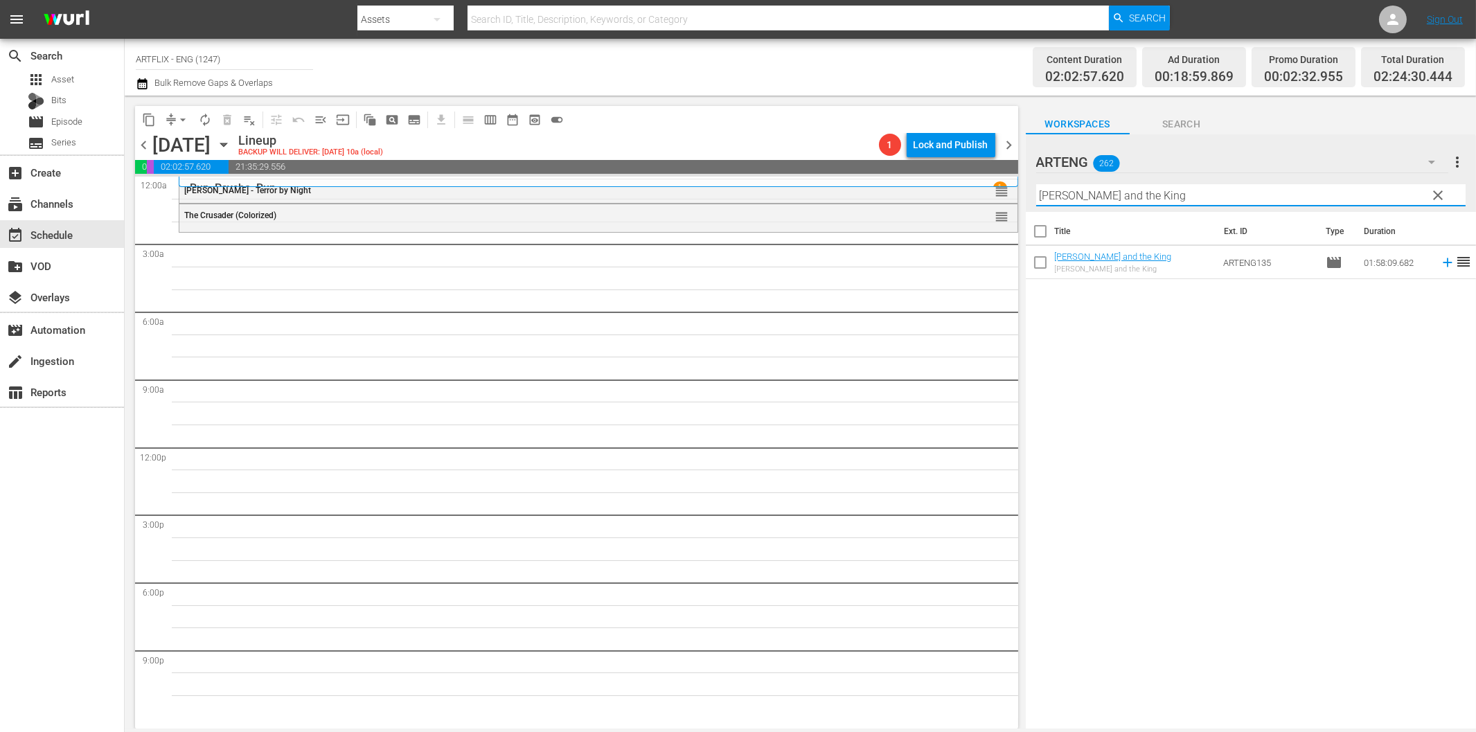
click at [1440, 261] on icon at bounding box center [1447, 262] width 15 height 15
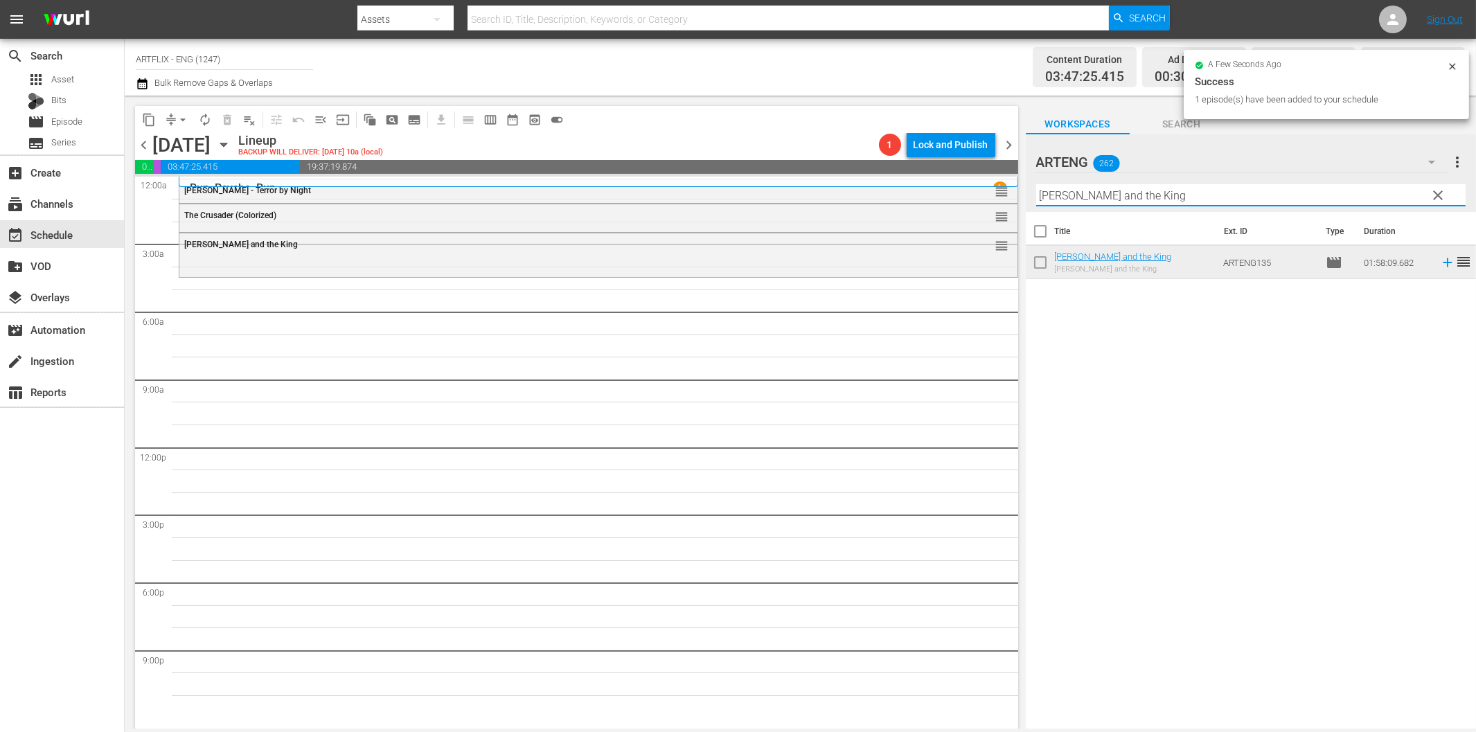
click at [1080, 194] on input "[PERSON_NAME] and the King" at bounding box center [1250, 195] width 429 height 22
paste input "Butley"
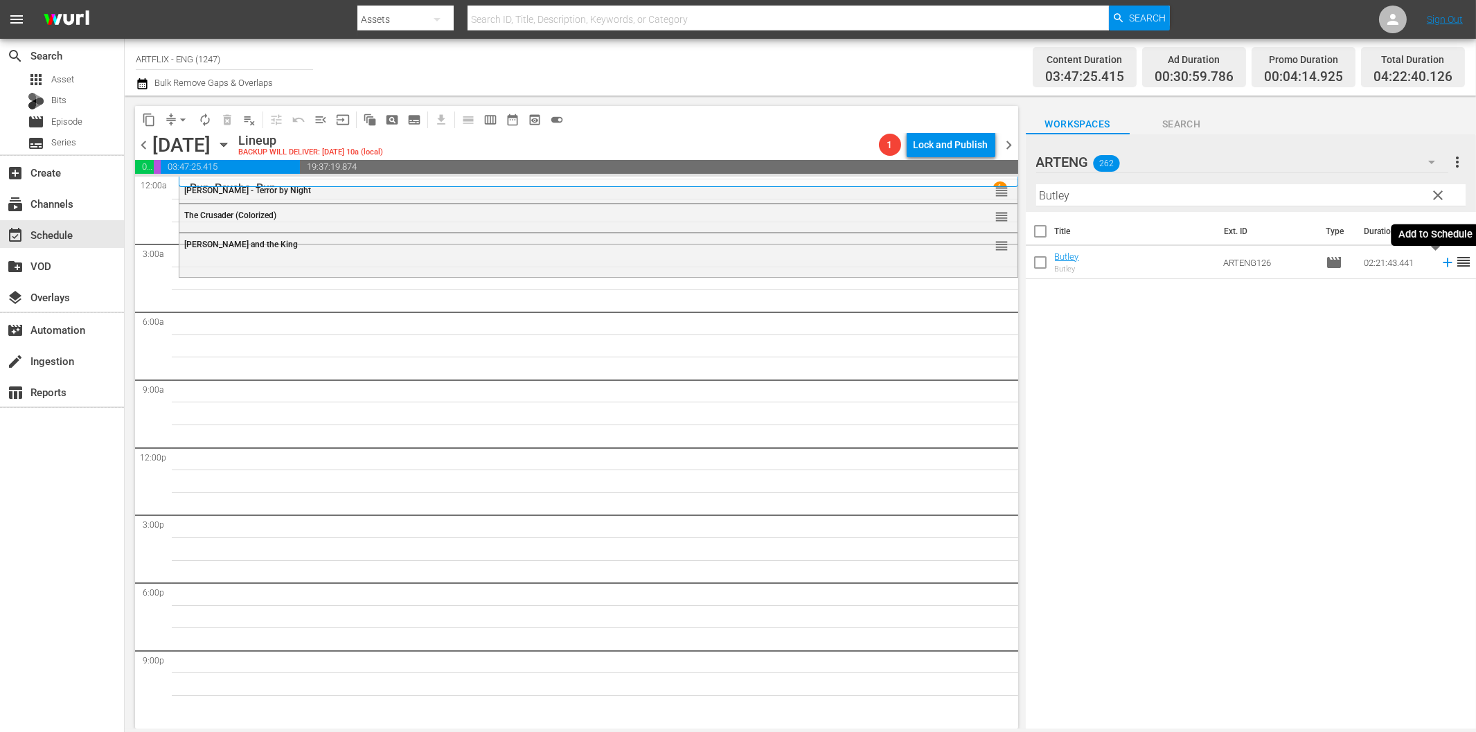
click at [1440, 260] on icon at bounding box center [1447, 262] width 15 height 15
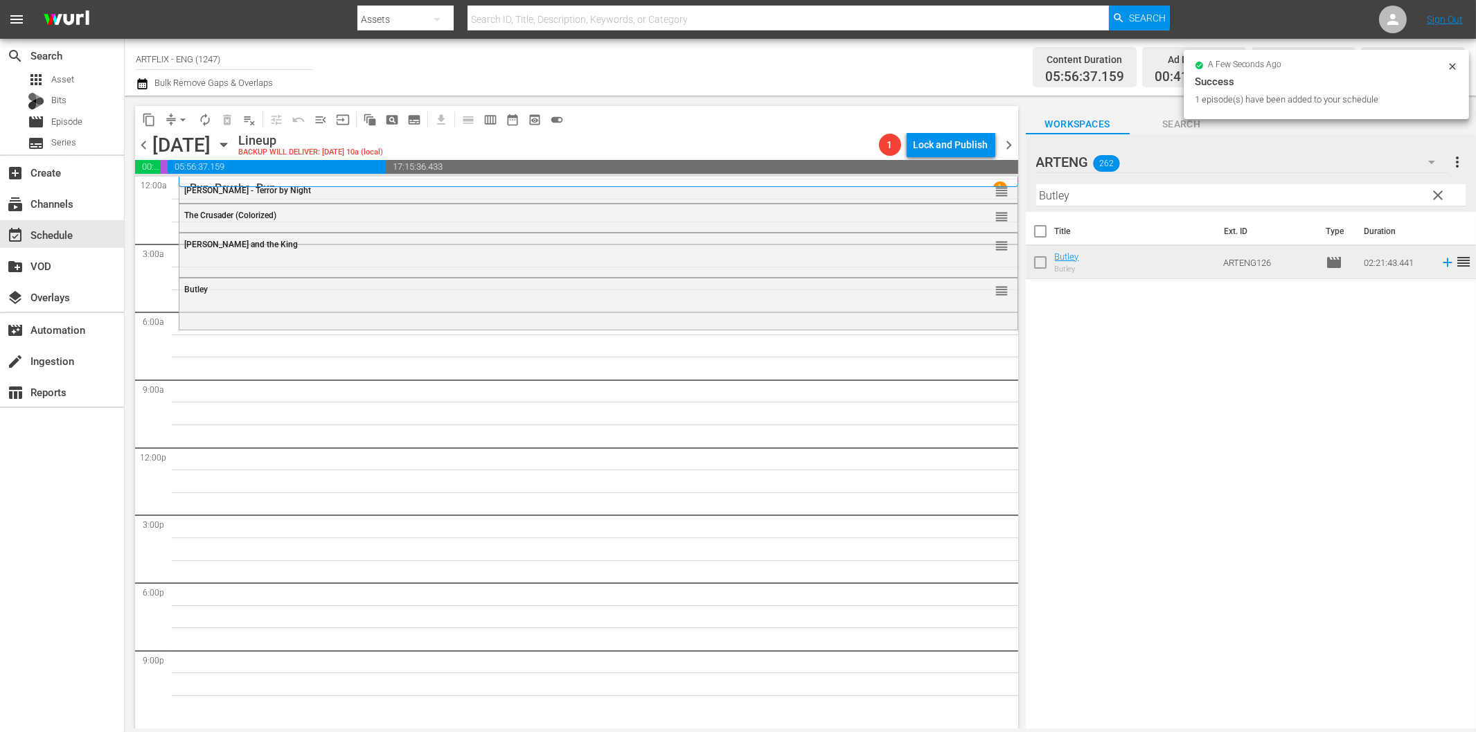
click at [1137, 196] on input "Butley" at bounding box center [1250, 195] width 429 height 22
paste input "Meet [PERSON_NAME]"
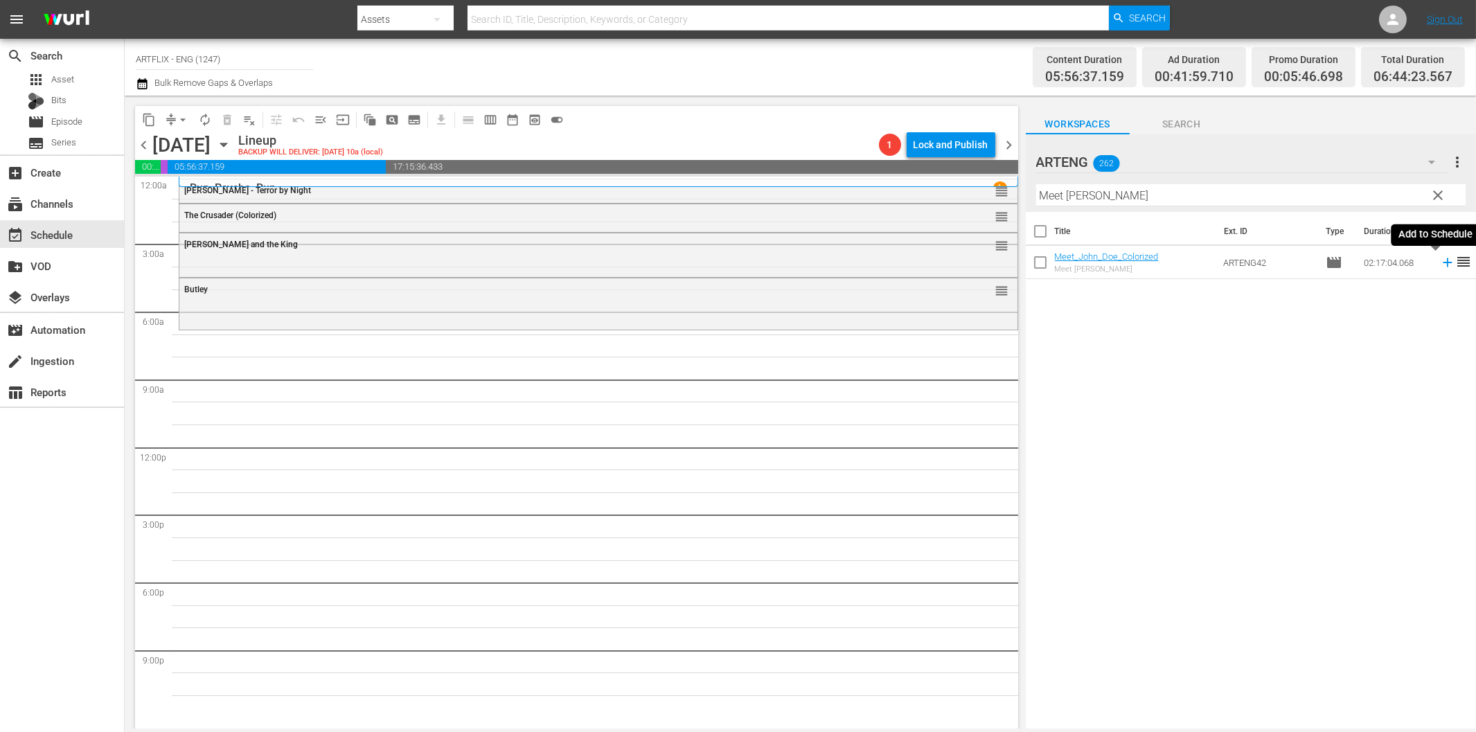
click at [1440, 264] on icon at bounding box center [1447, 262] width 15 height 15
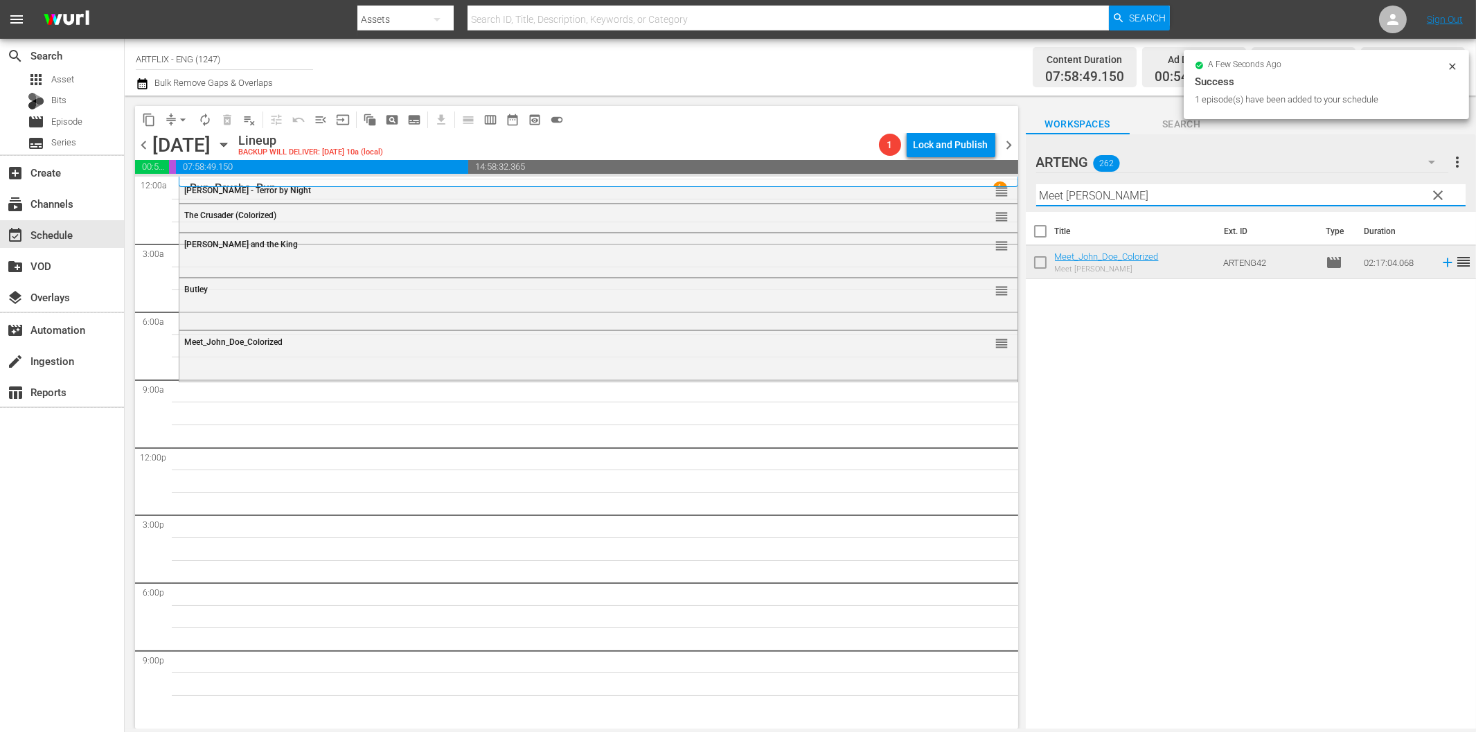
click at [1074, 190] on input "Meet [PERSON_NAME]" at bounding box center [1250, 195] width 429 height 22
paste input "Between the Lines"
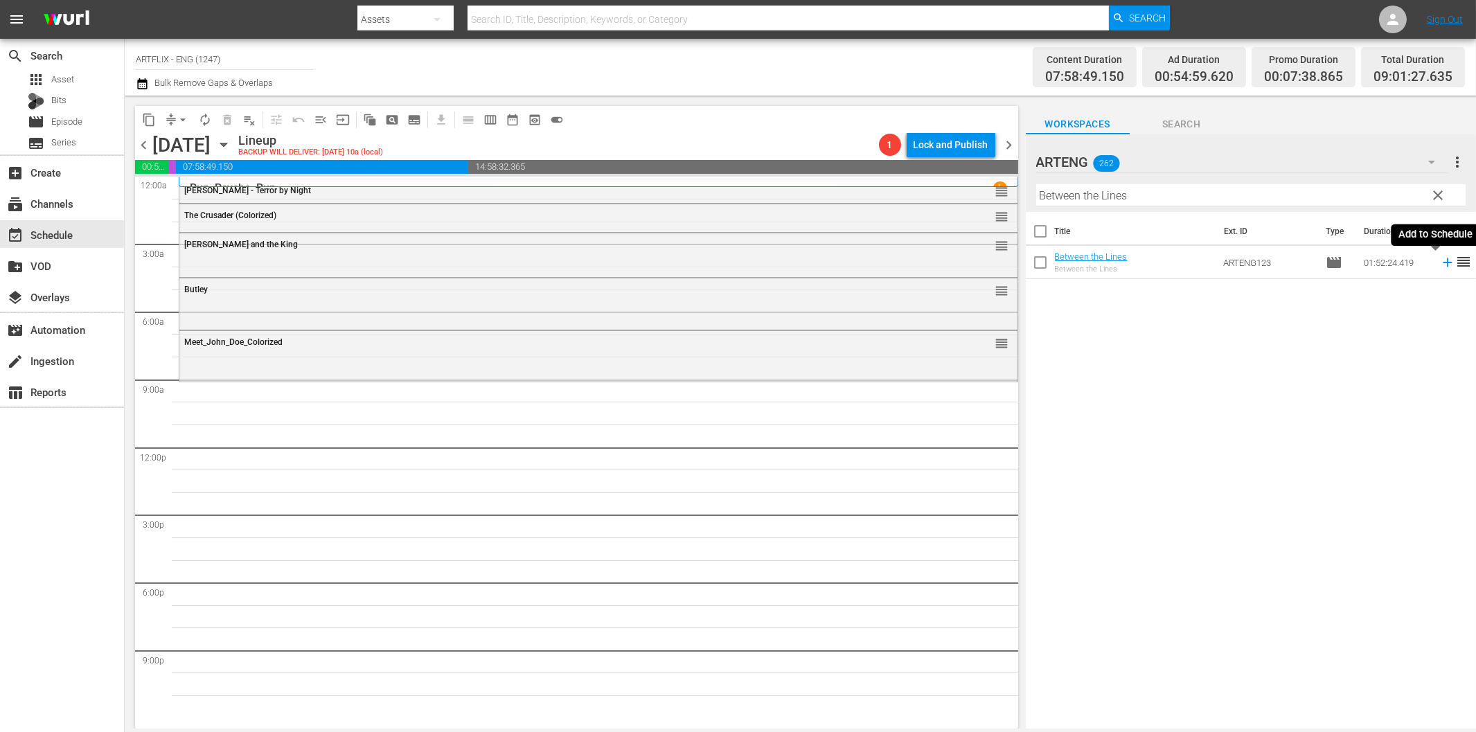
click at [1440, 265] on icon at bounding box center [1447, 262] width 15 height 15
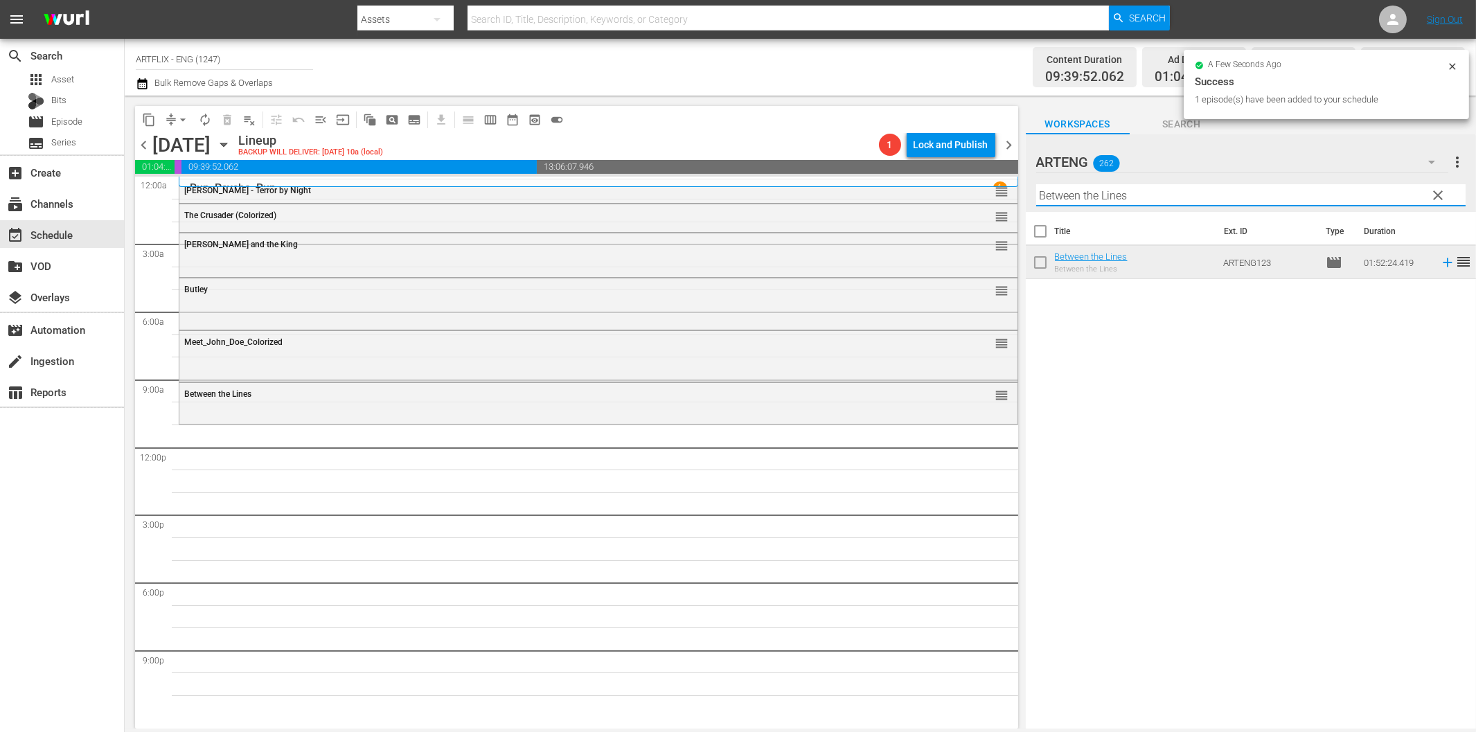
click at [1129, 198] on input "Between the Lines" at bounding box center [1250, 195] width 429 height 22
paste input "[GEOGRAPHIC_DATA]"
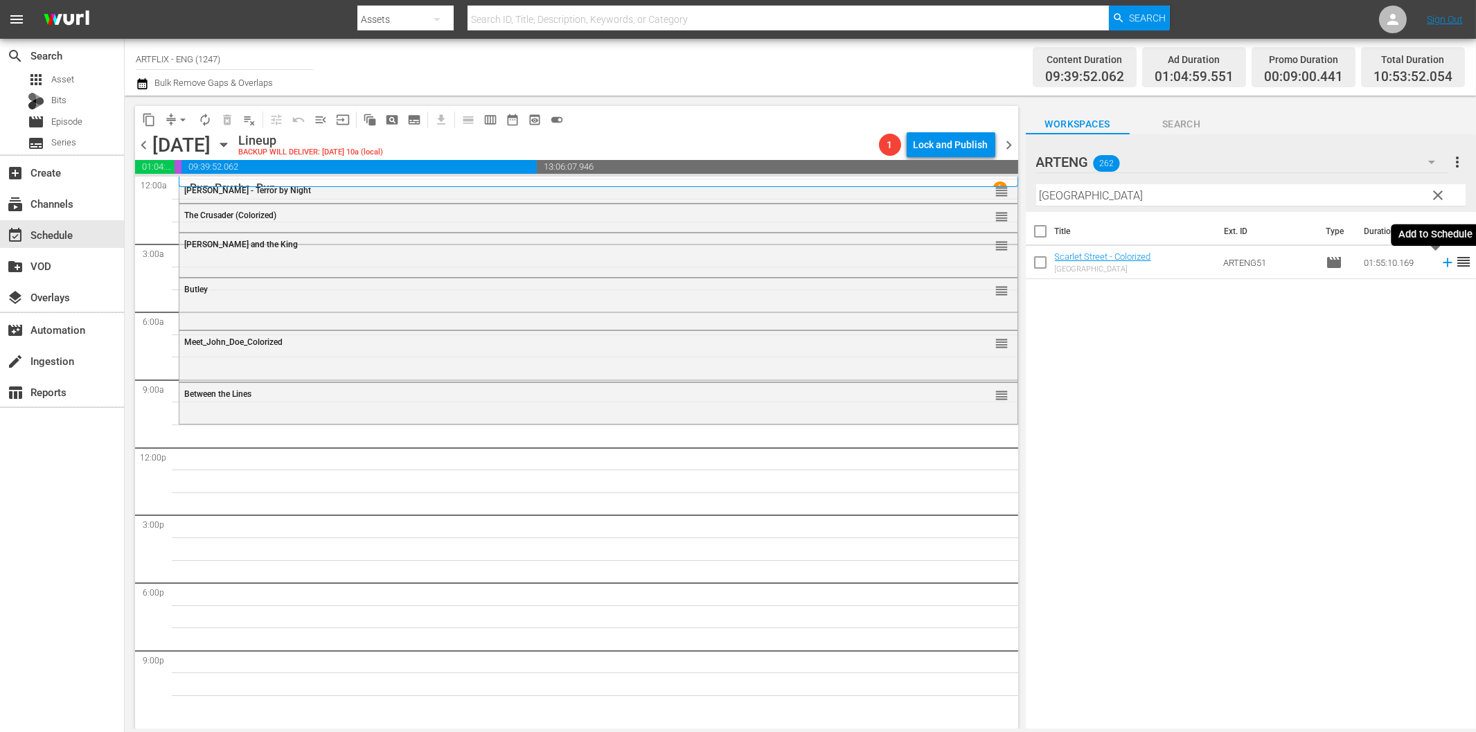
click at [1443, 262] on icon at bounding box center [1447, 262] width 9 height 9
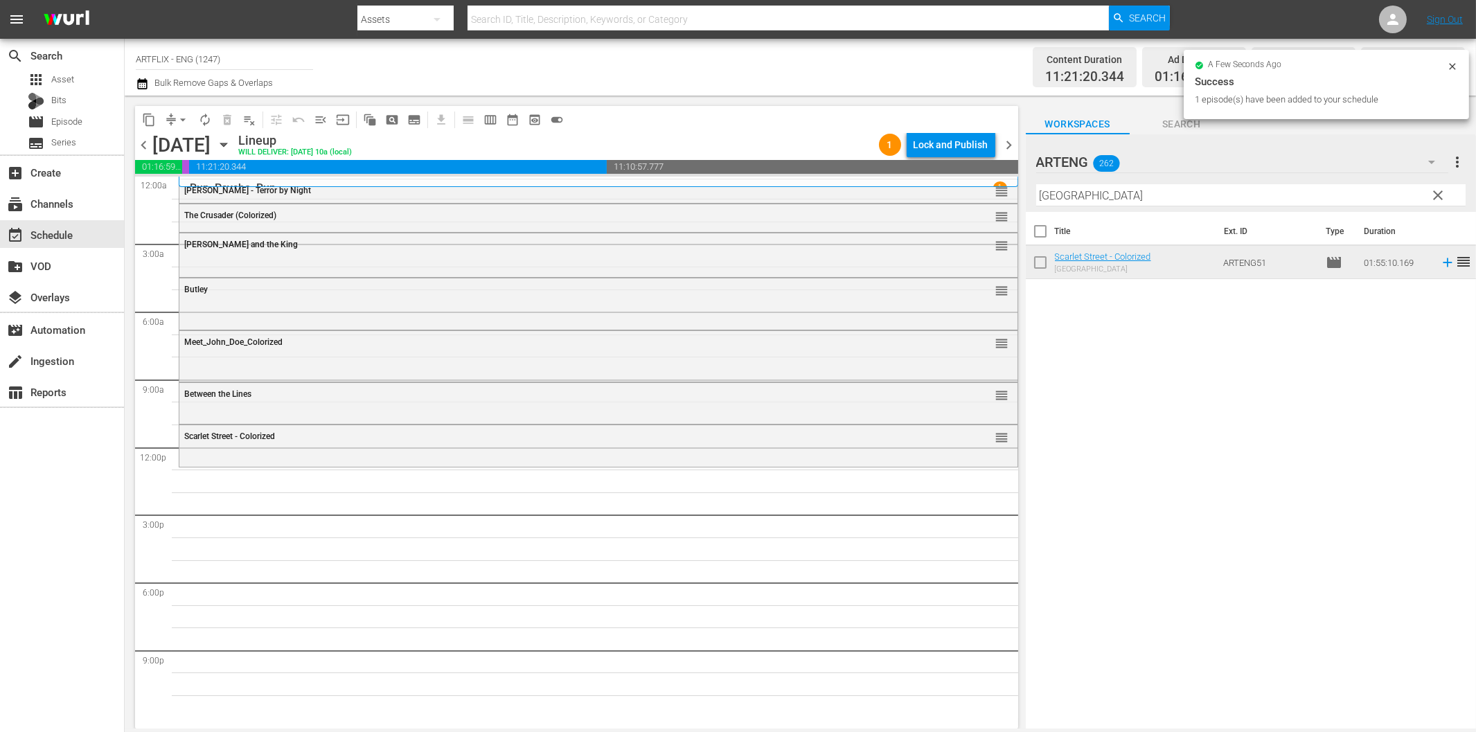
click at [1091, 191] on input "[GEOGRAPHIC_DATA]" at bounding box center [1250, 195] width 429 height 22
paste input "The [DEMOGRAPHIC_DATA] Says No"
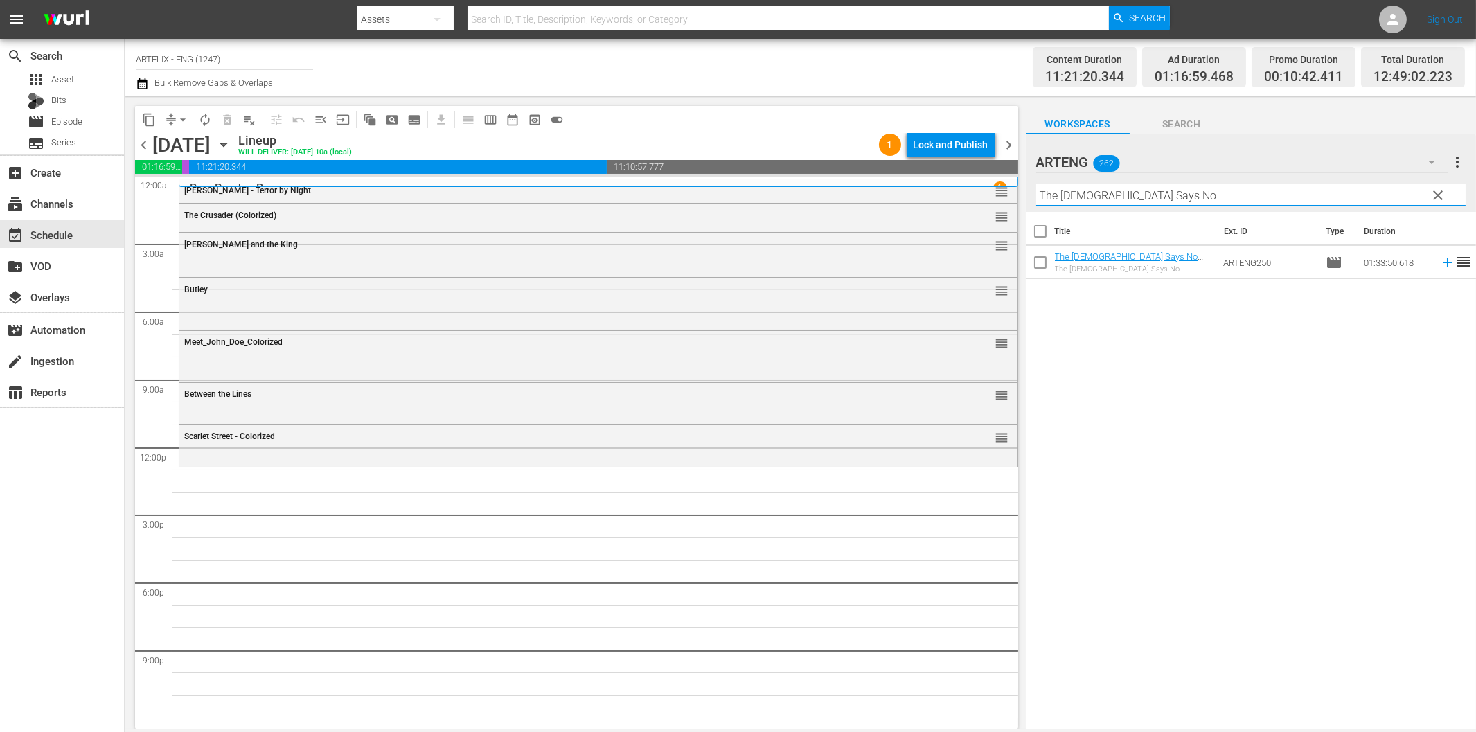
click at [1455, 267] on span "reorder" at bounding box center [1463, 261] width 17 height 17
click at [1443, 262] on icon at bounding box center [1447, 262] width 9 height 9
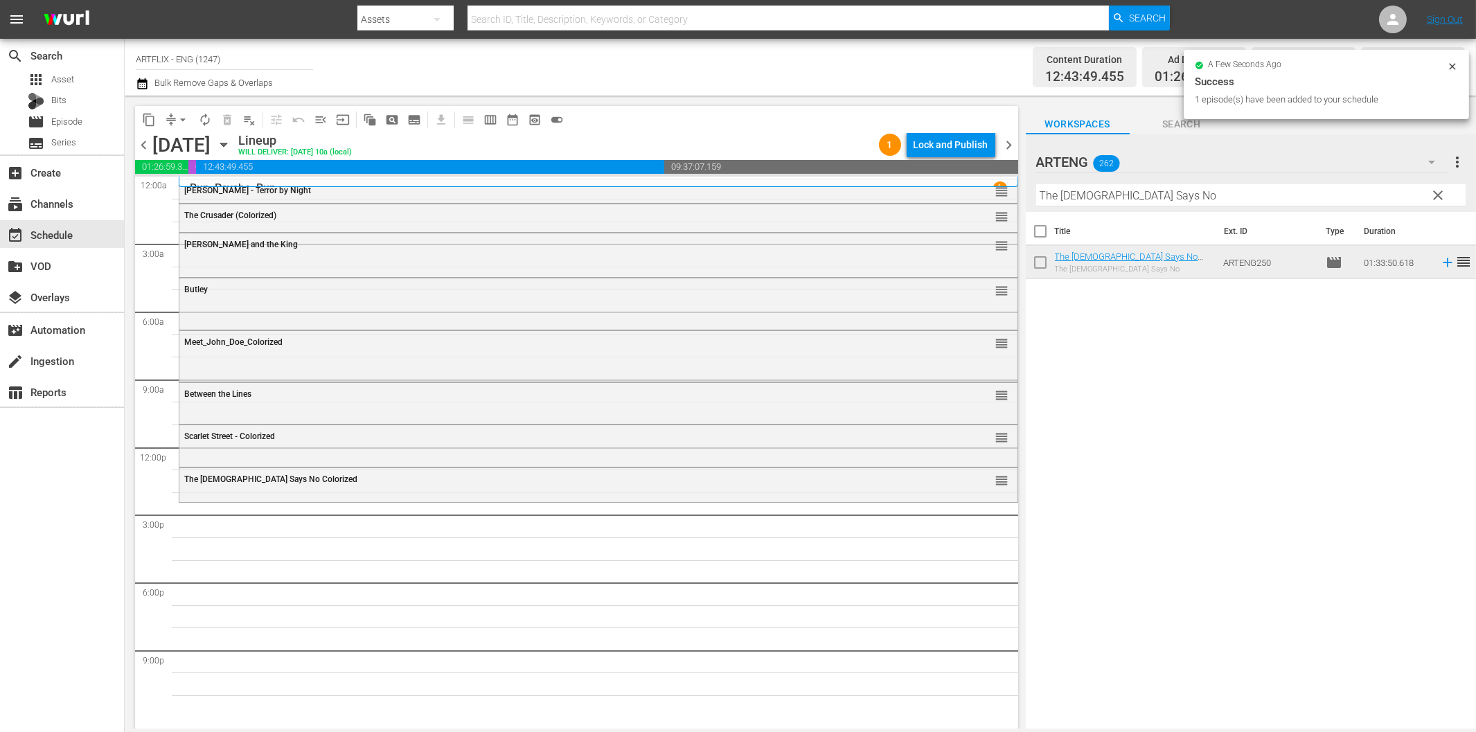
click at [1204, 197] on input "The [DEMOGRAPHIC_DATA] Says No" at bounding box center [1250, 195] width 429 height 22
paste input "Broadway Limited"
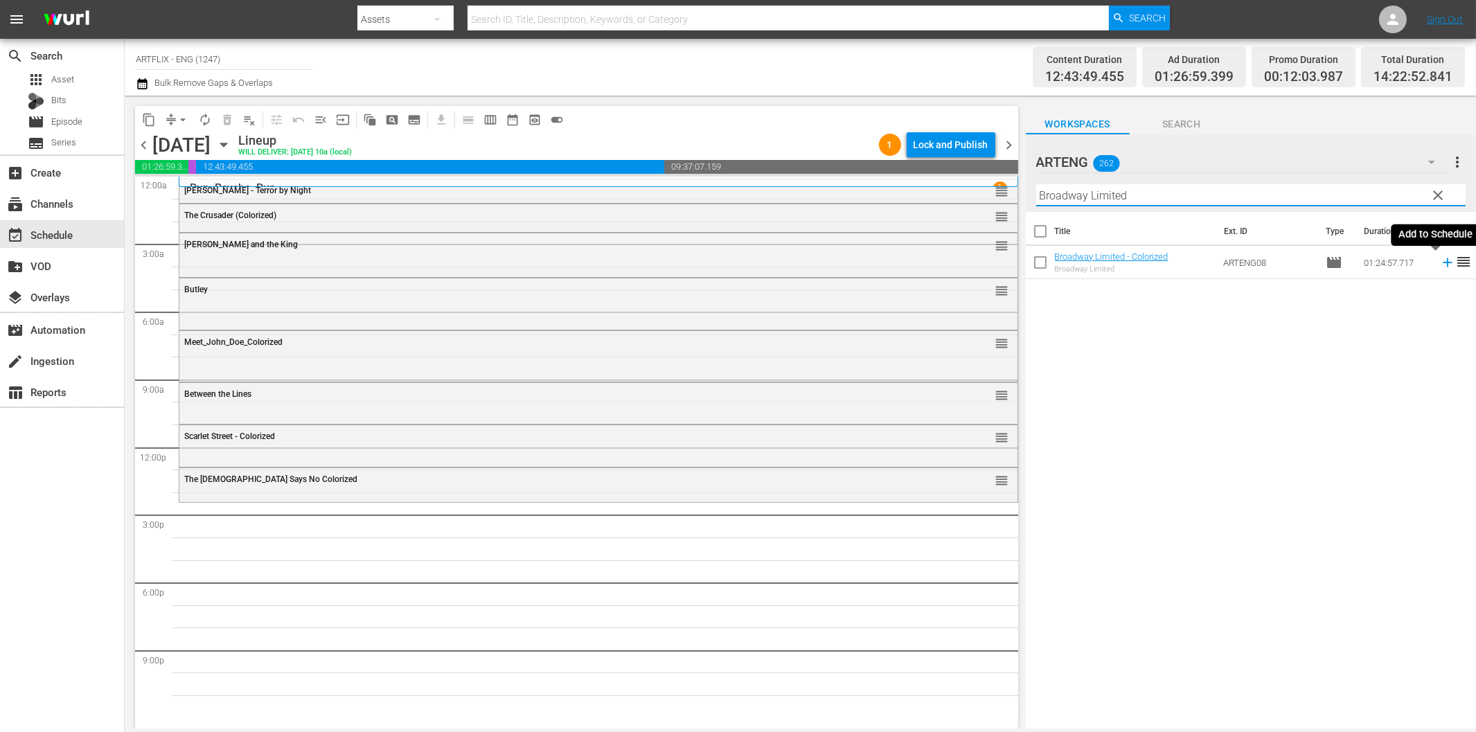
click at [1443, 262] on icon at bounding box center [1447, 262] width 9 height 9
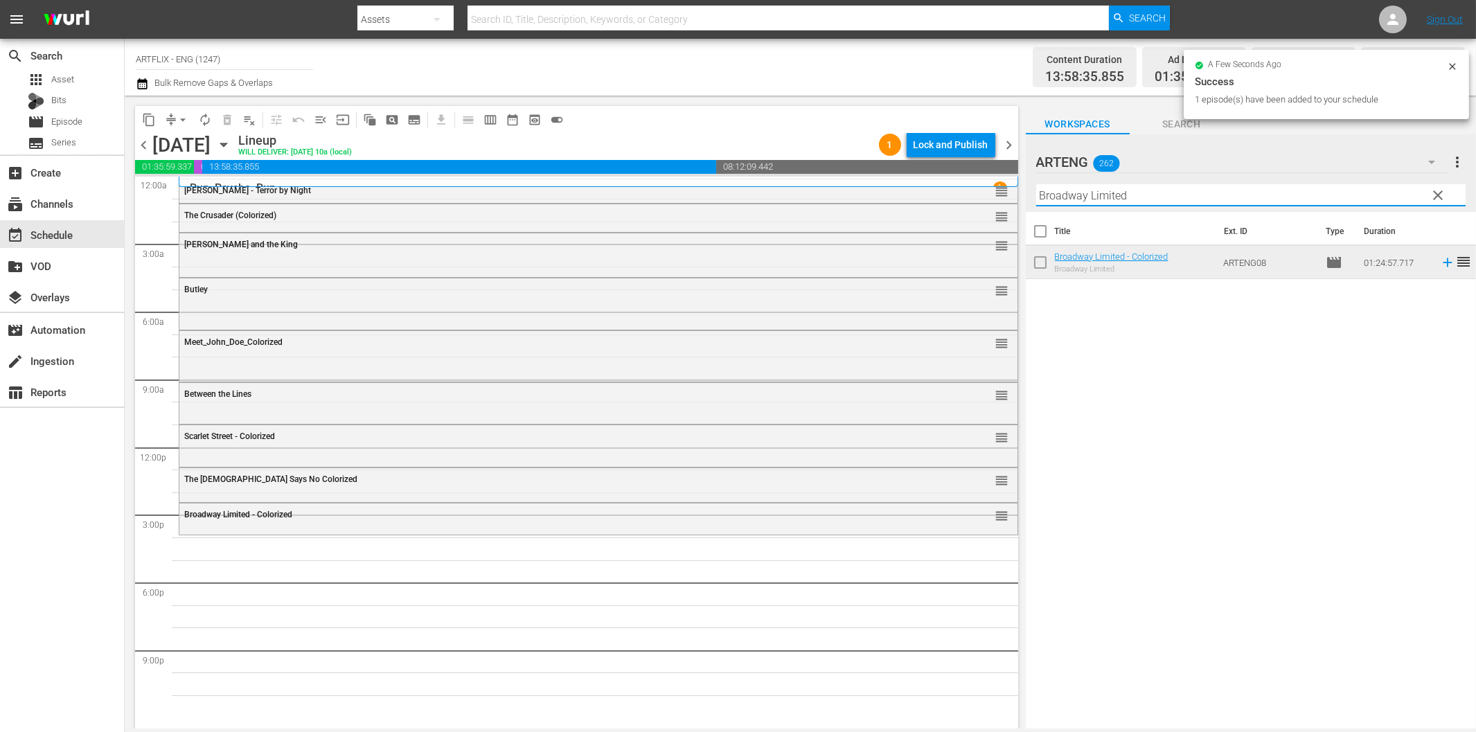
click at [1131, 202] on input "Broadway Limited" at bounding box center [1250, 195] width 429 height 22
paste input "The Young in Heart"
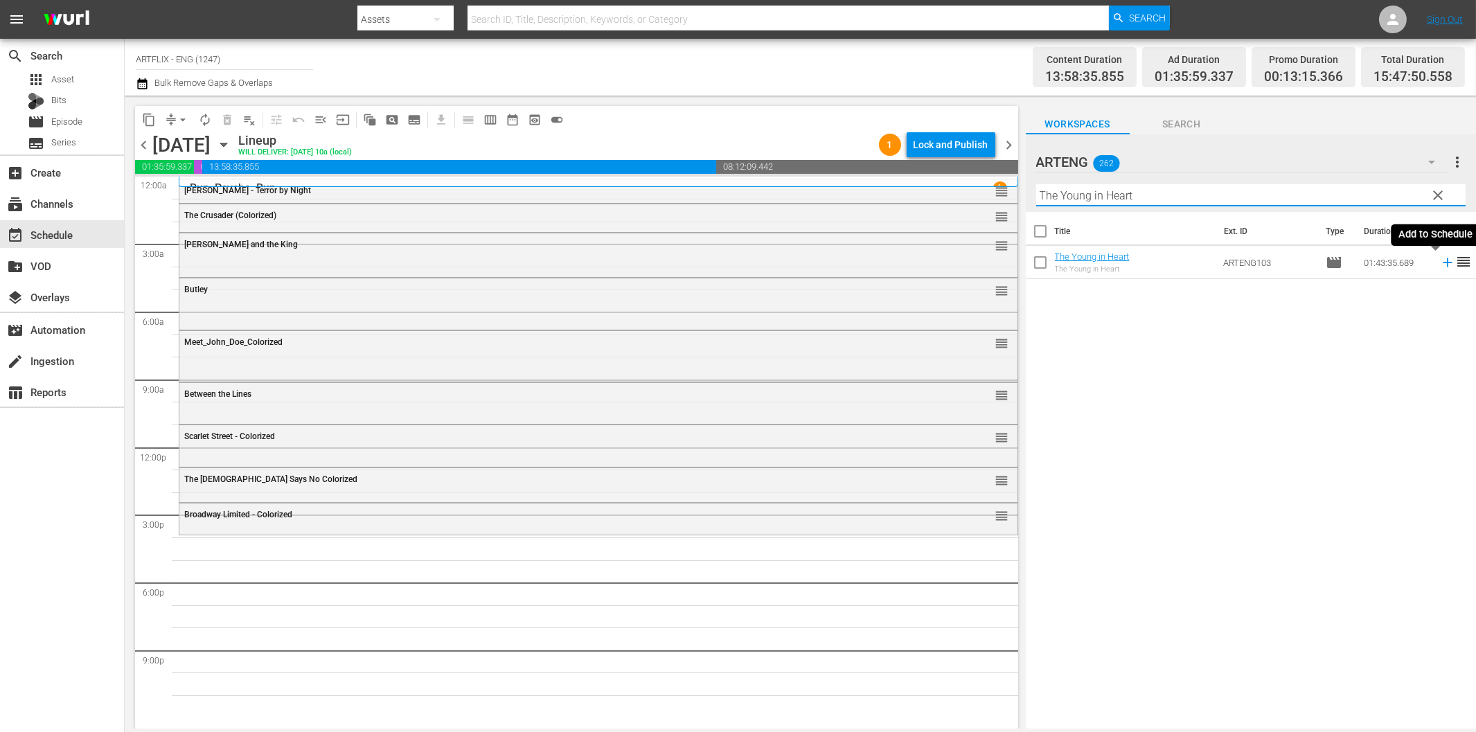
click at [1440, 260] on icon at bounding box center [1447, 262] width 15 height 15
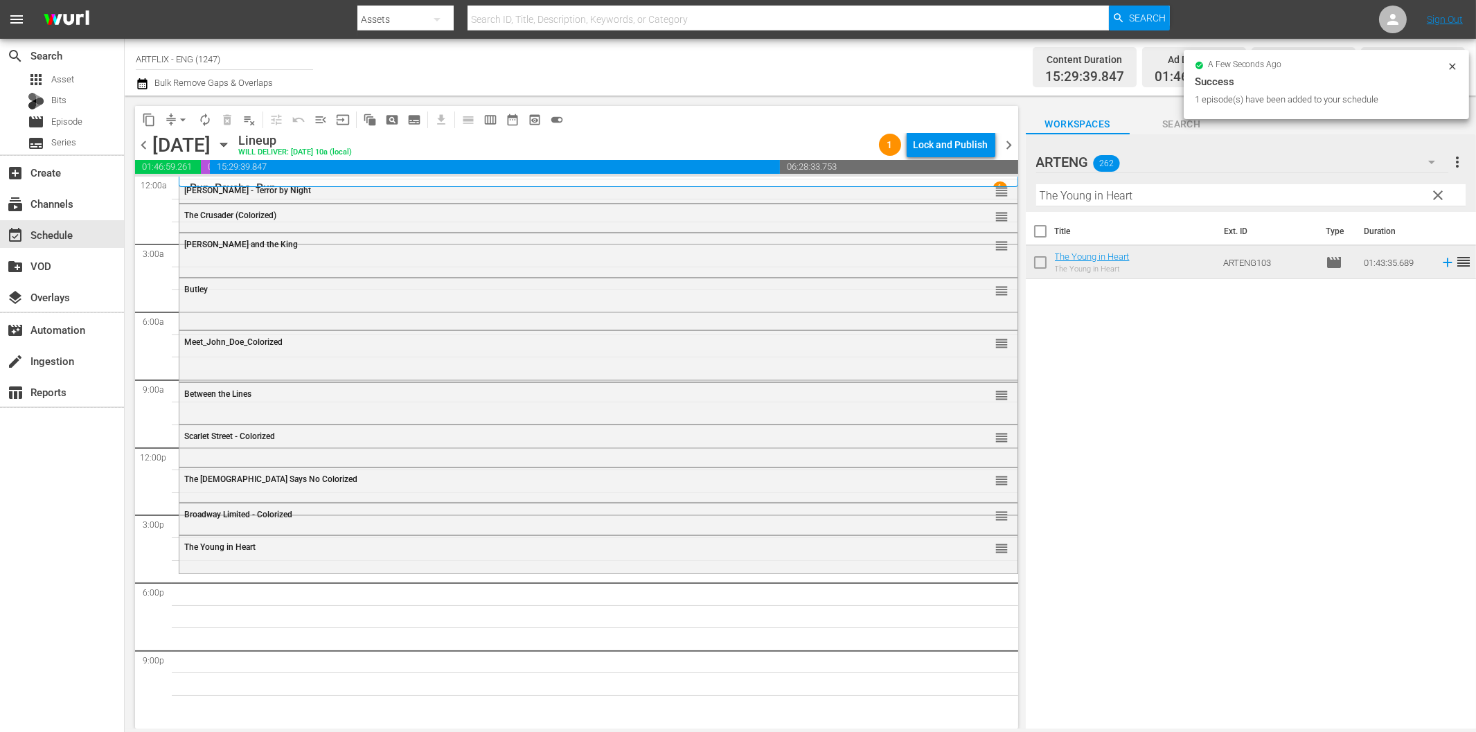
click at [1084, 196] on input "The Young in Heart" at bounding box center [1250, 195] width 429 height 22
paste input "Pilgrimage Play"
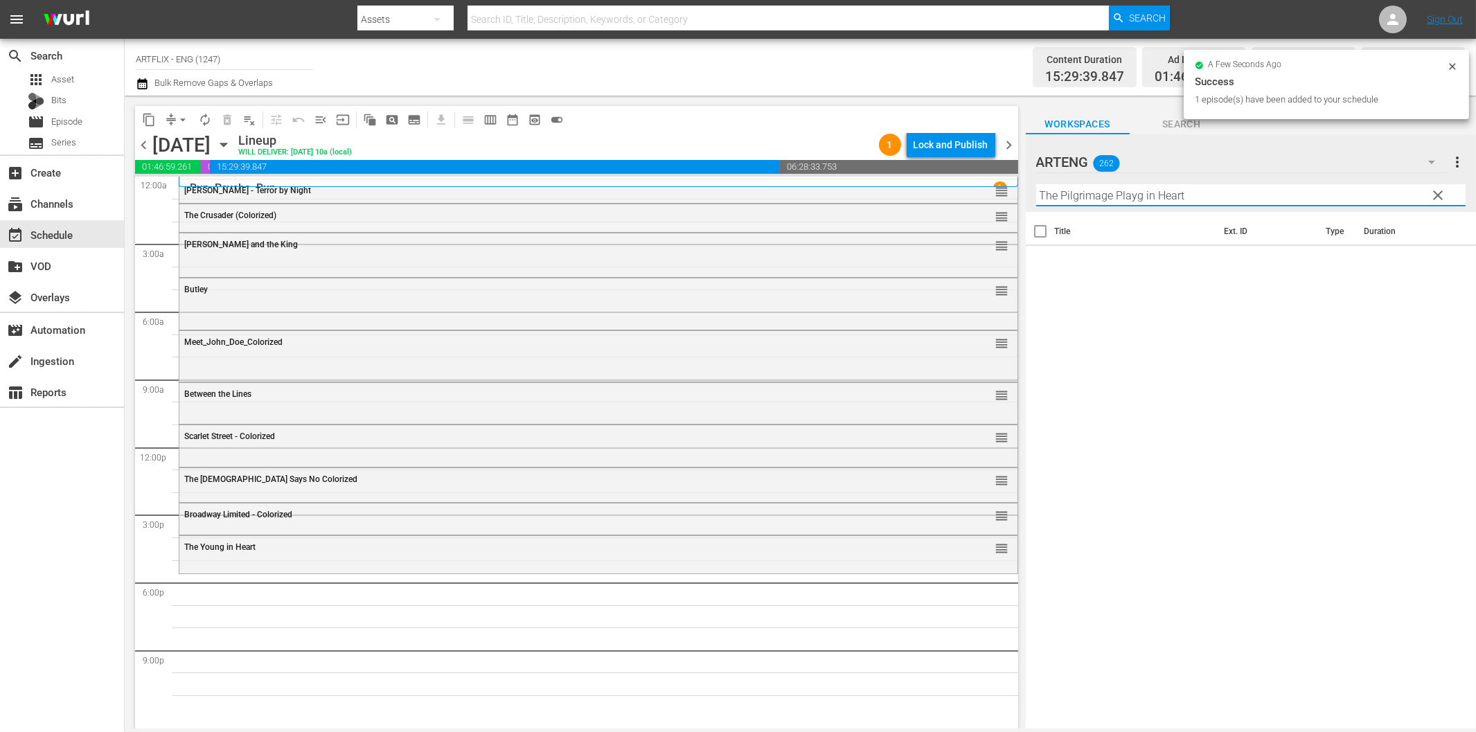
paste input "text"
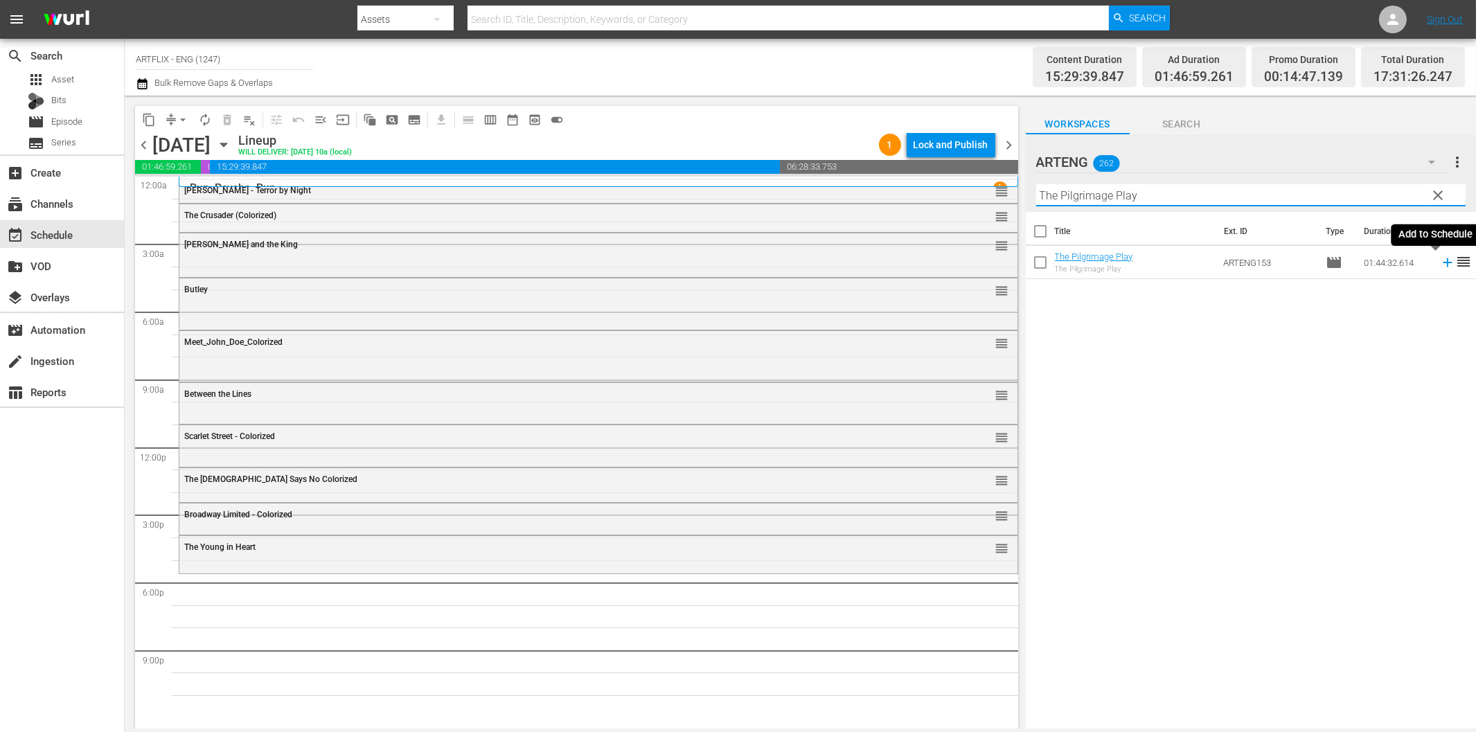
click at [1440, 260] on icon at bounding box center [1447, 262] width 15 height 15
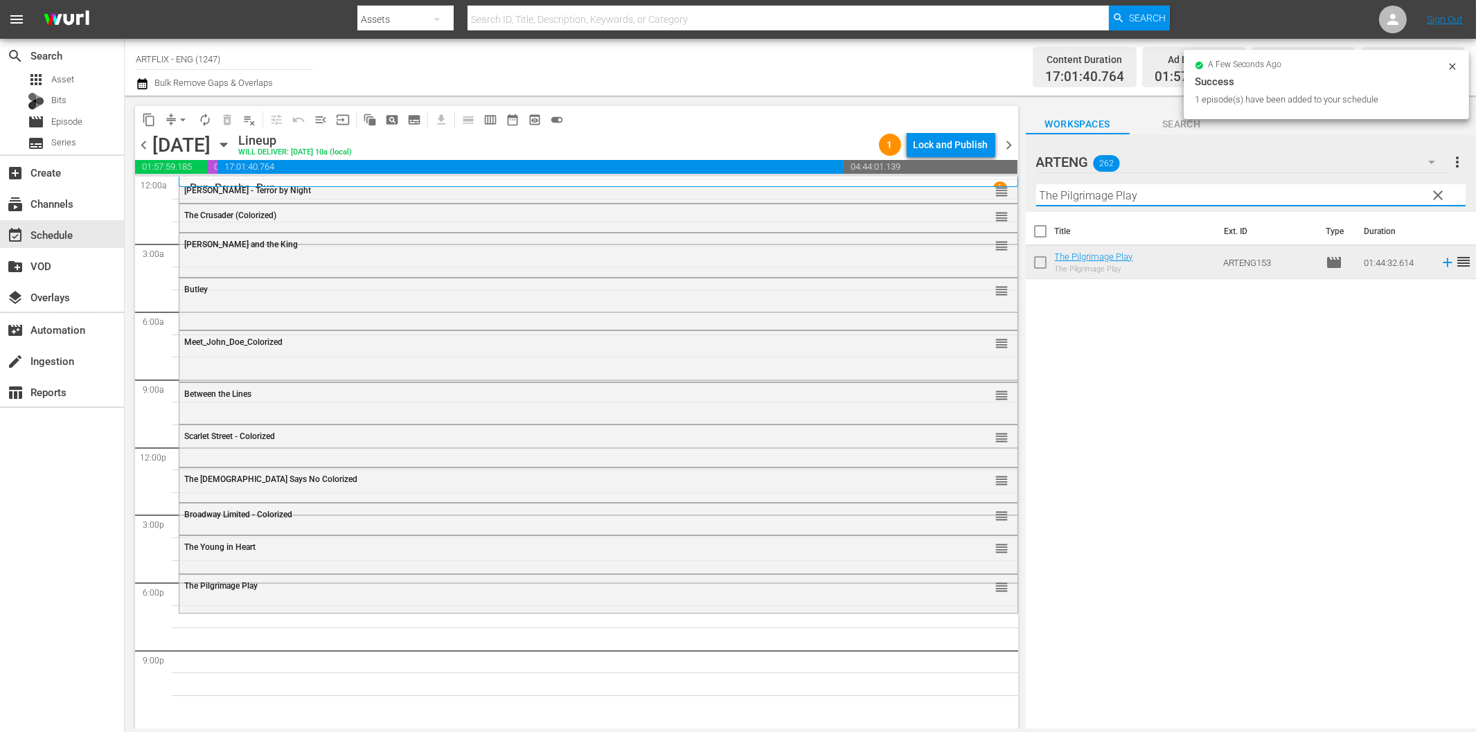
click at [1152, 194] on input "The Pilgrimage Play" at bounding box center [1250, 195] width 429 height 22
paste input "Captain [PERSON_NAME]"
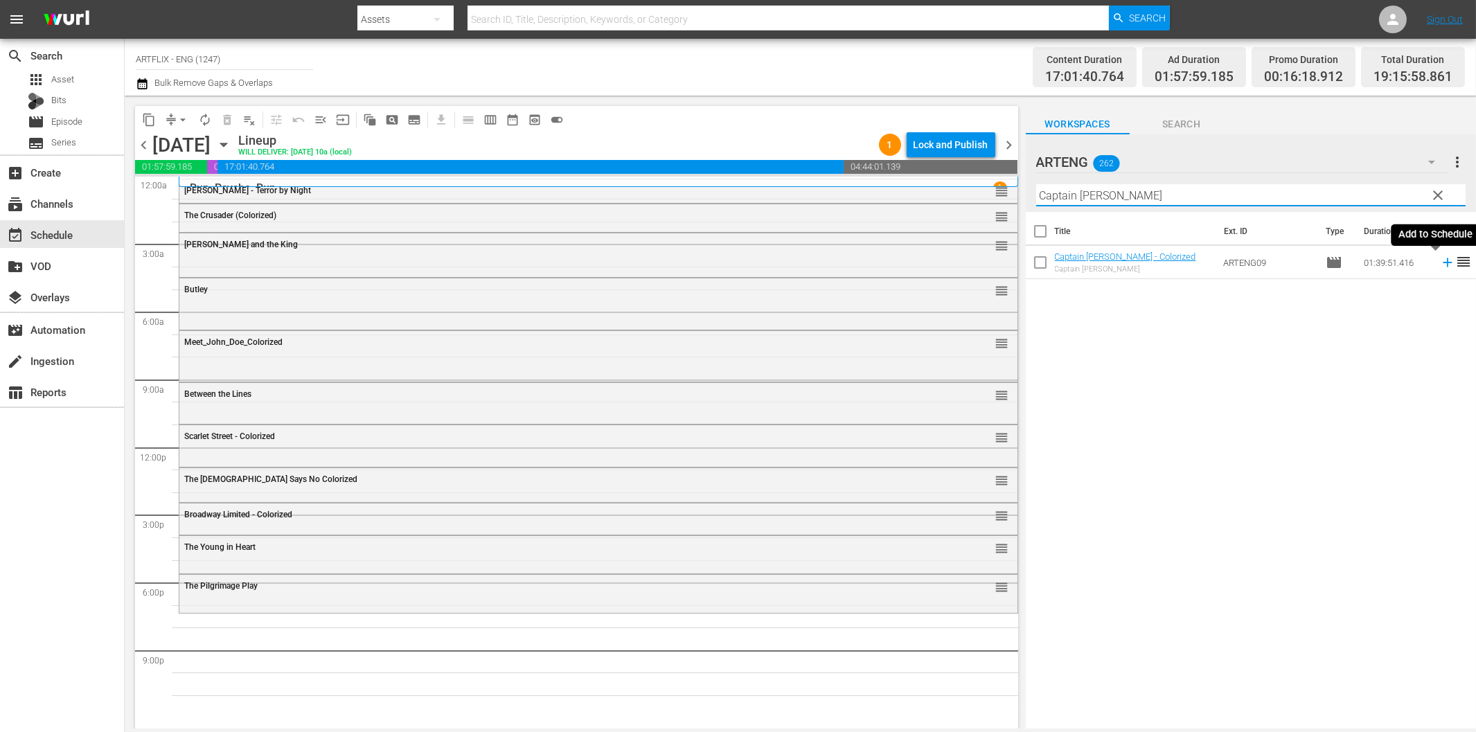
click at [1440, 260] on icon at bounding box center [1447, 262] width 15 height 15
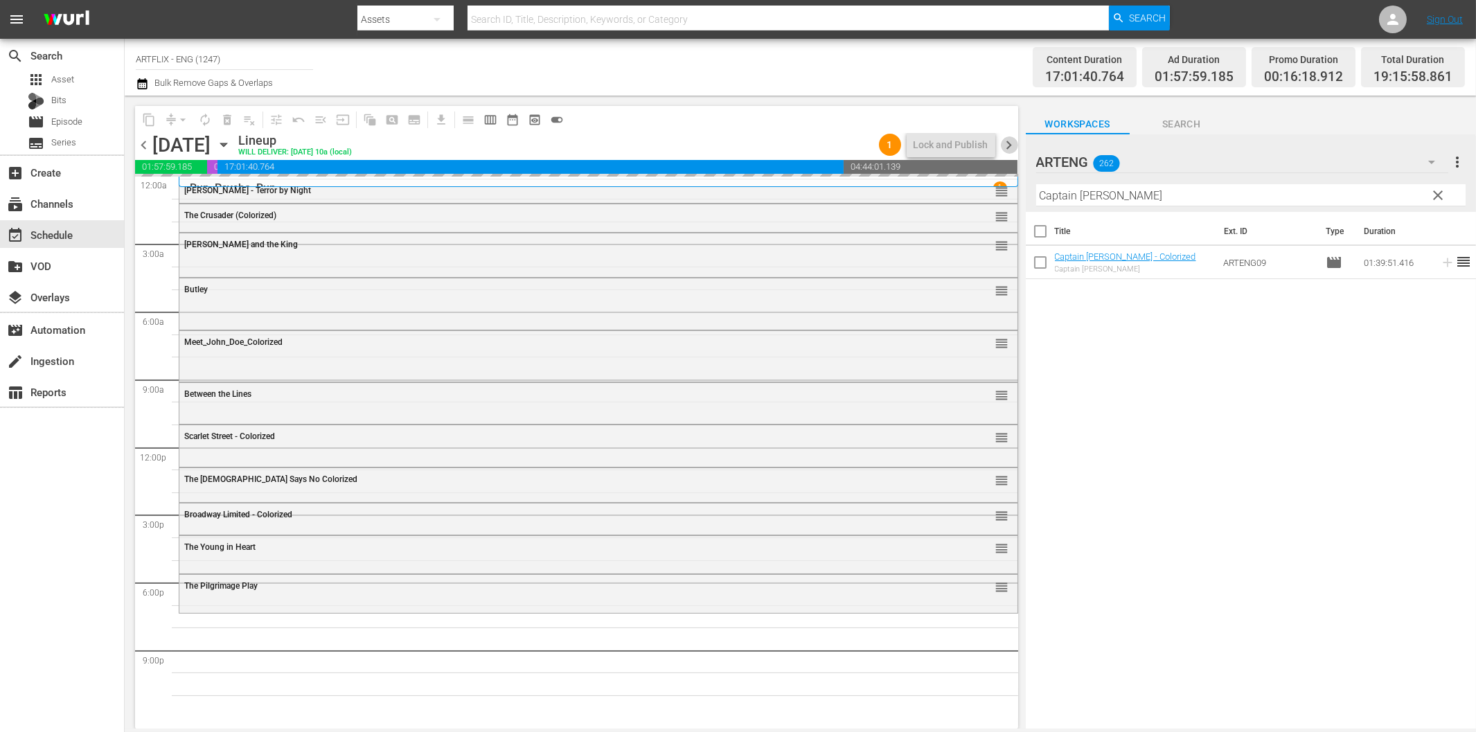
drag, startPoint x: 1009, startPoint y: 141, endPoint x: 511, endPoint y: 145, distance: 497.9
click at [1009, 141] on span "chevron_right" at bounding box center [1009, 144] width 17 height 17
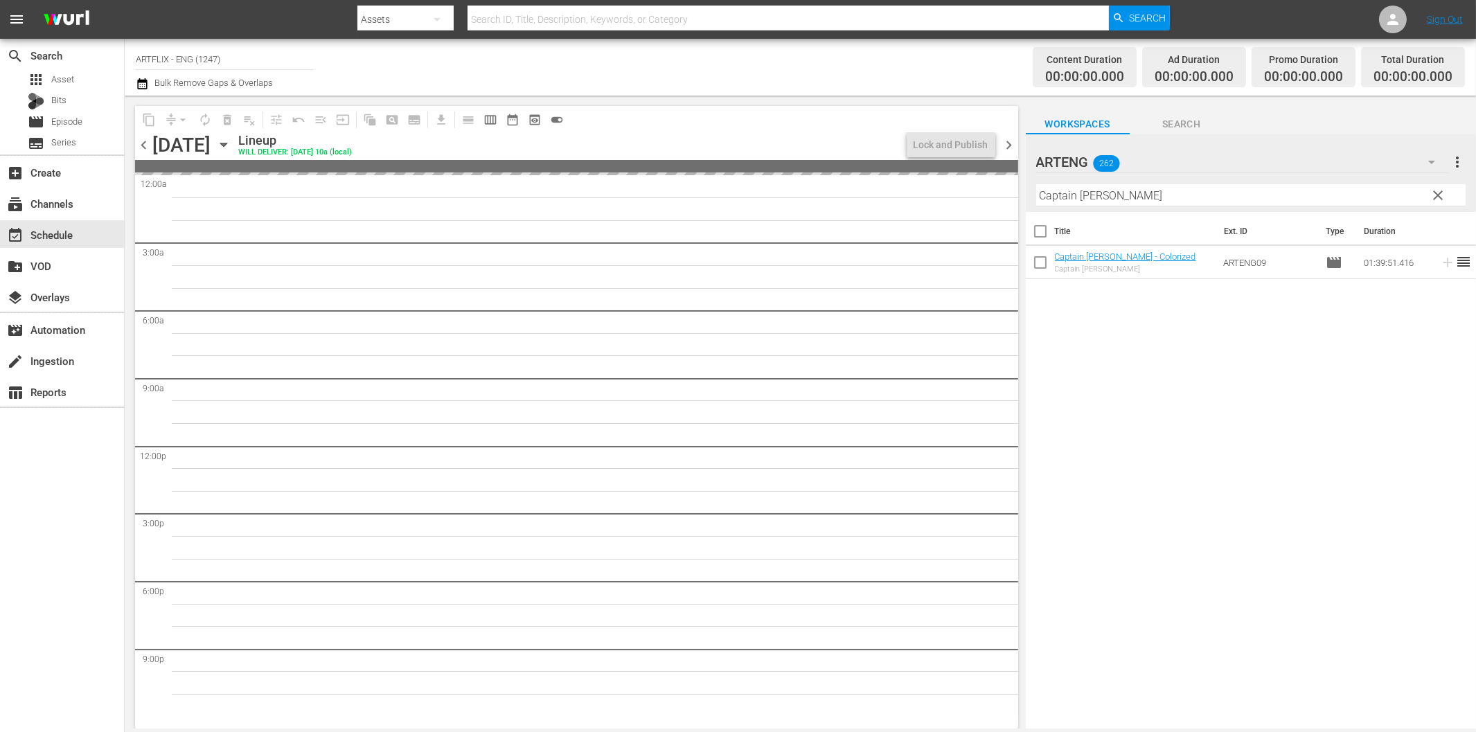
click at [144, 143] on span "chevron_left" at bounding box center [143, 144] width 17 height 17
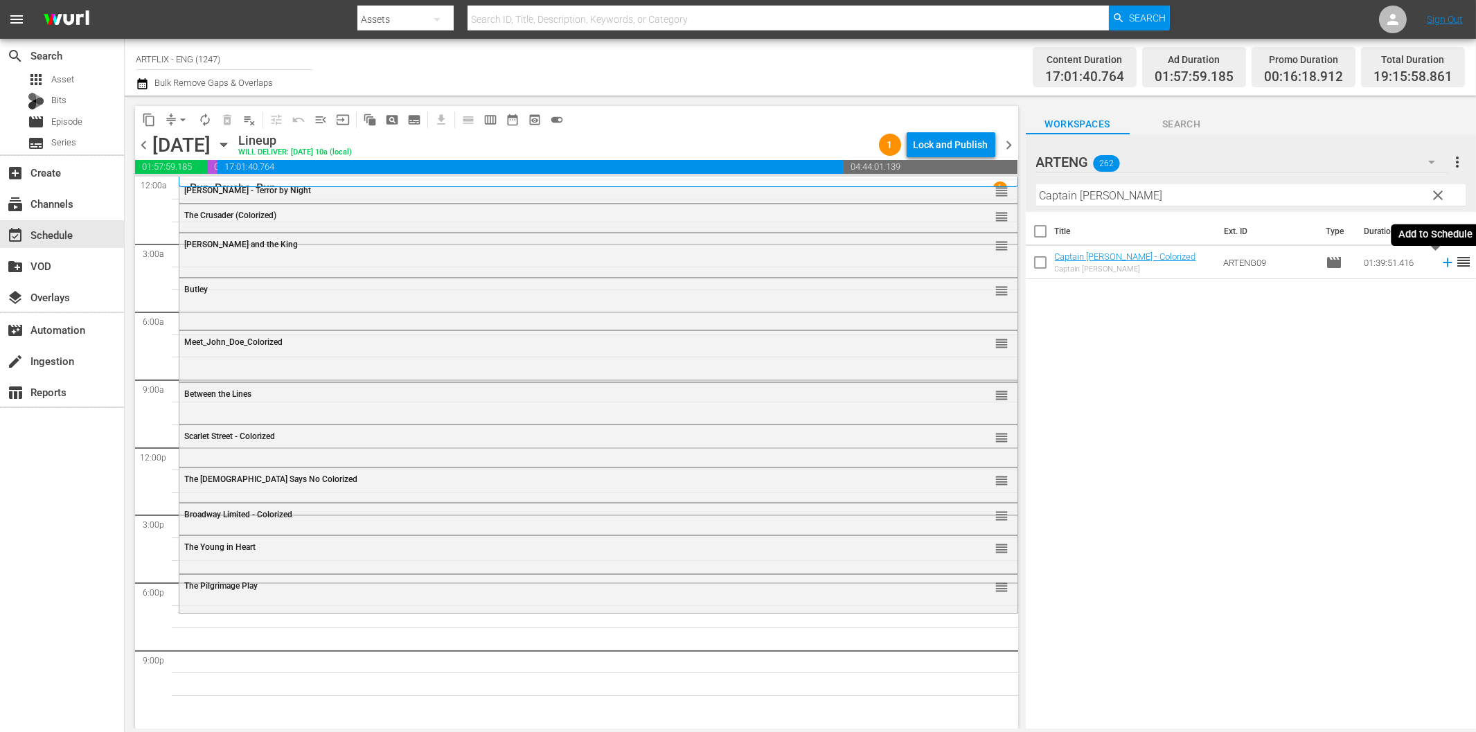
click at [1440, 261] on icon at bounding box center [1447, 262] width 15 height 15
click at [141, 142] on span "chevron_left" at bounding box center [143, 144] width 17 height 17
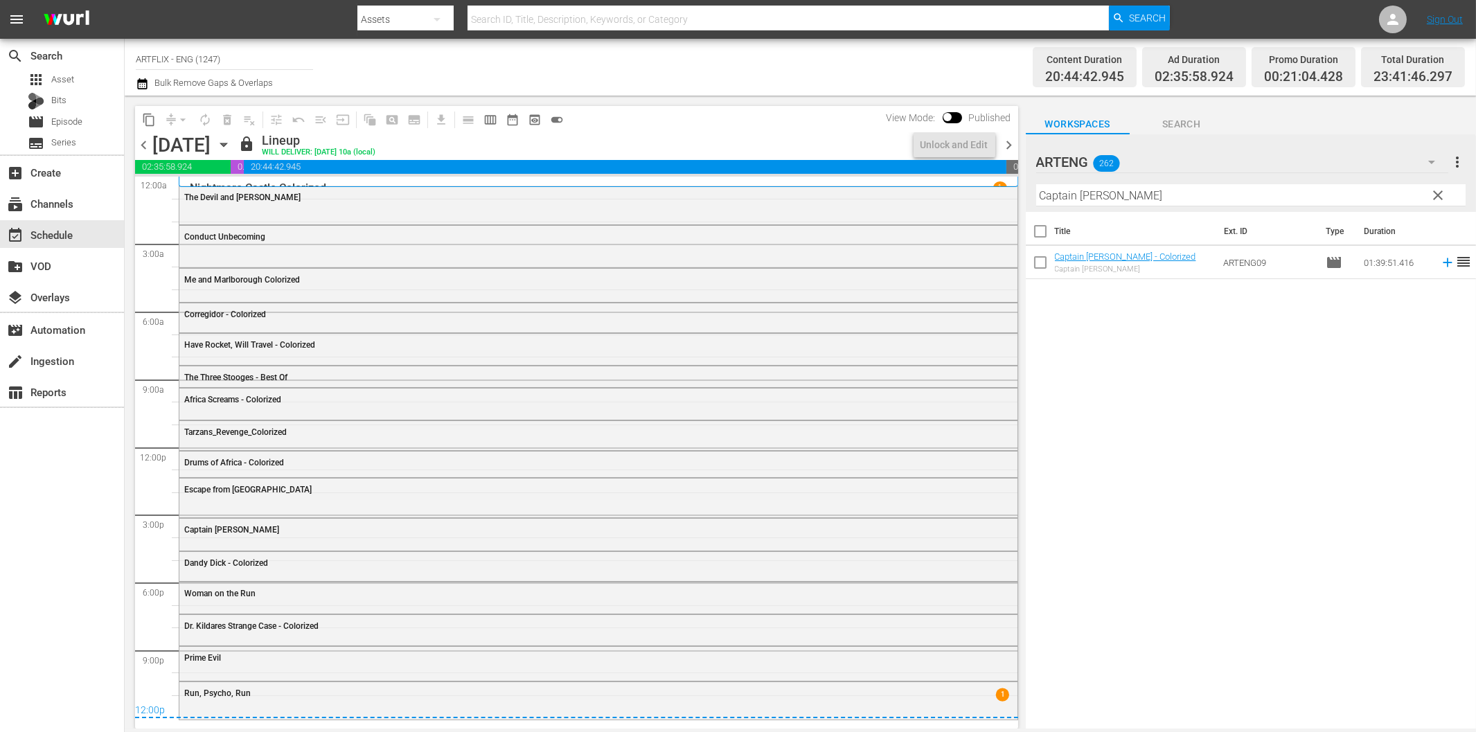
click at [1012, 144] on span "chevron_right" at bounding box center [1009, 144] width 17 height 17
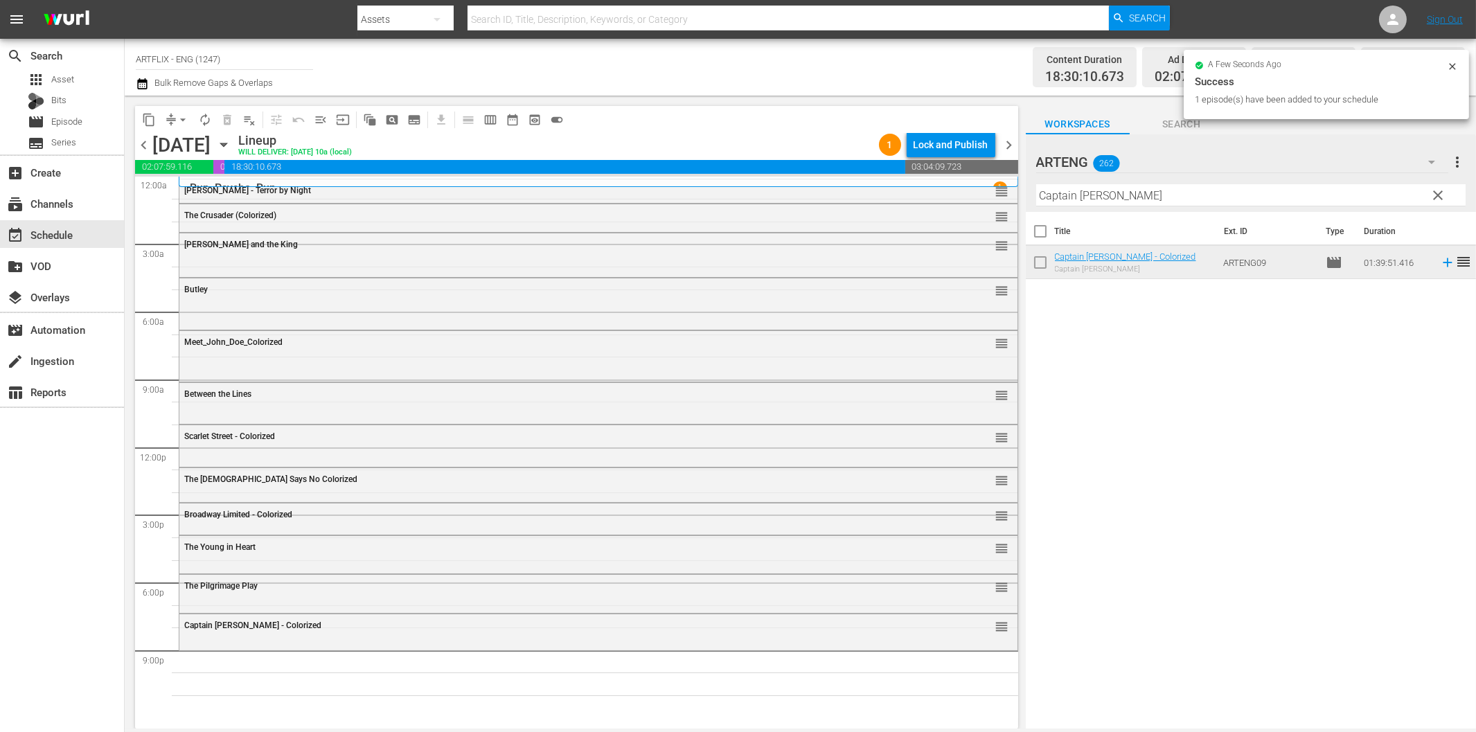
click at [1136, 191] on input "Captain [PERSON_NAME]" at bounding box center [1250, 195] width 429 height 22
paste input "Angel on My Shoulder"
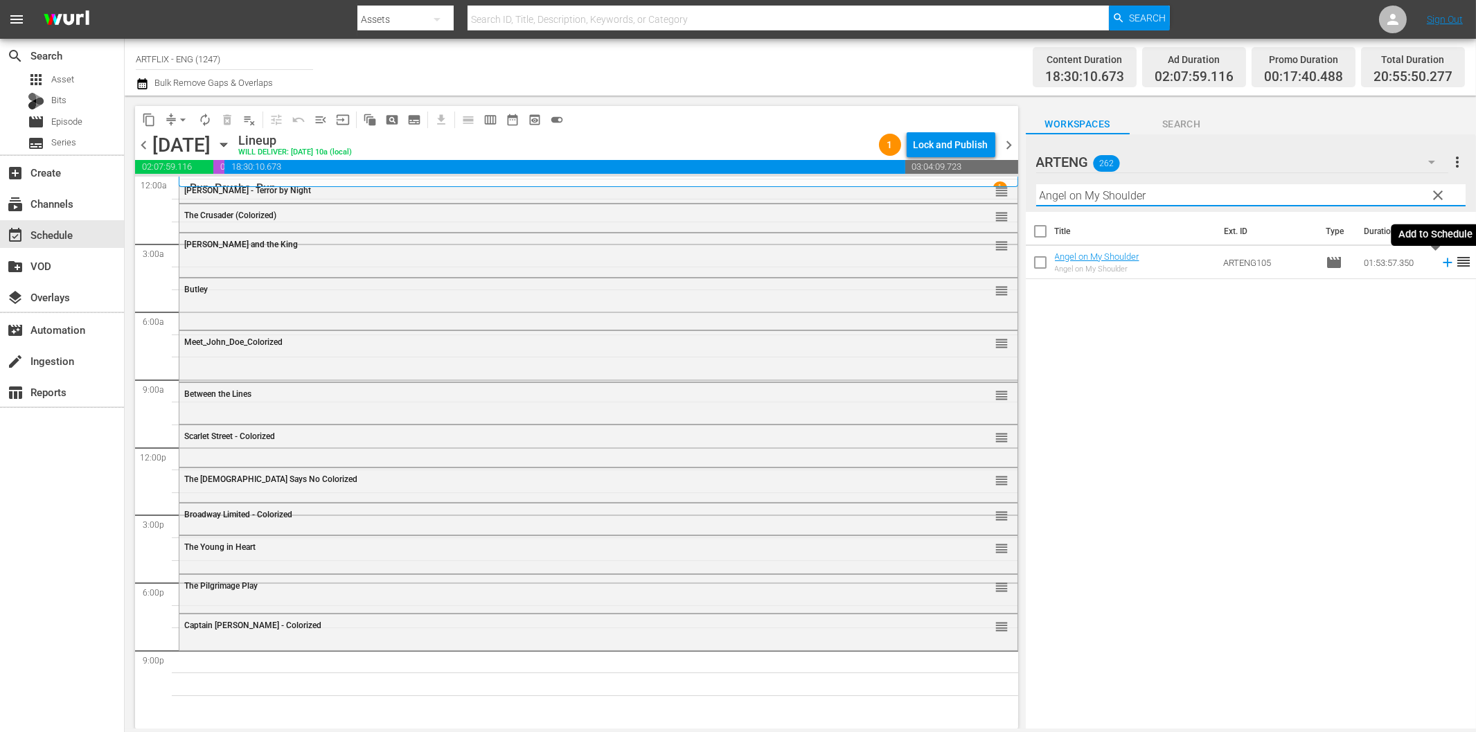
click at [1440, 260] on icon at bounding box center [1447, 262] width 15 height 15
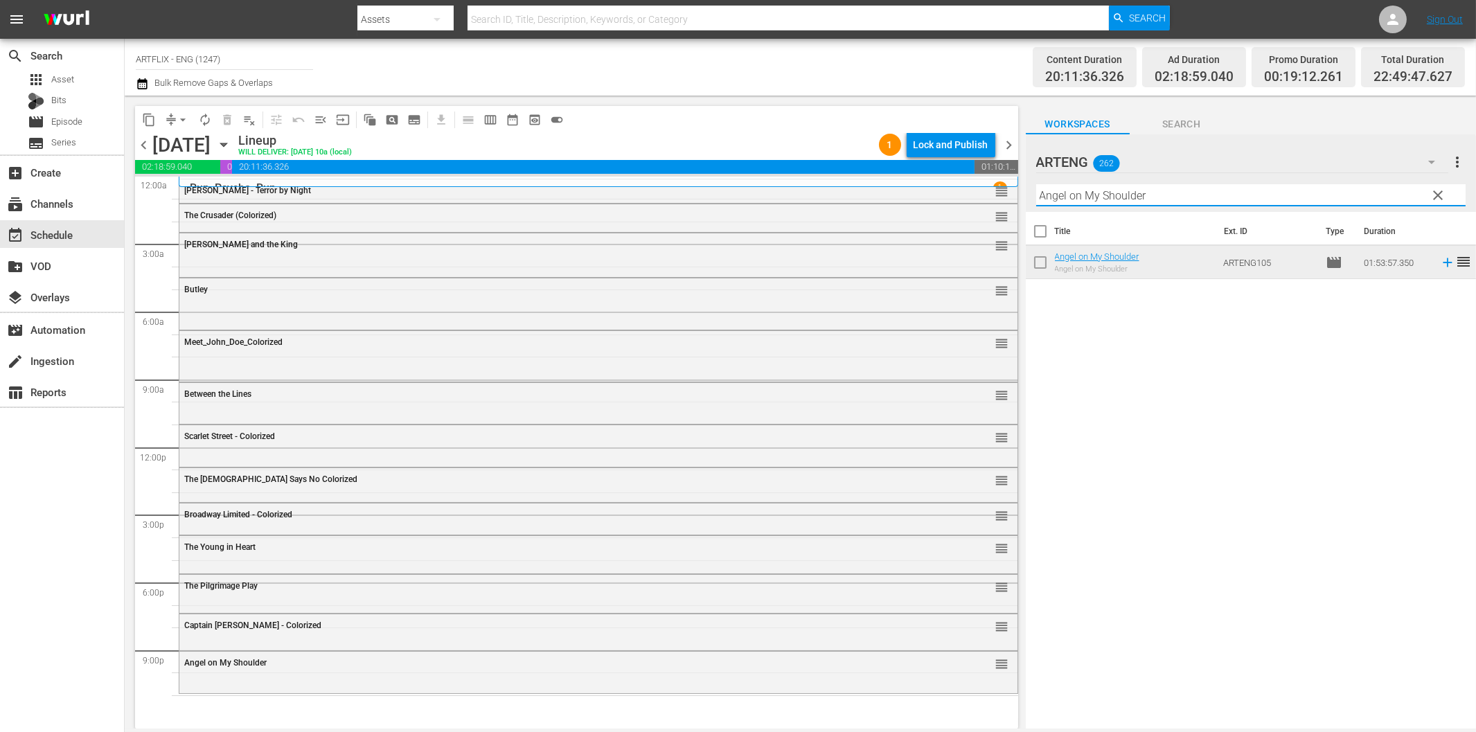
click at [1104, 191] on input "Angel on My Shoulder" at bounding box center [1250, 195] width 429 height 22
paste input "Cyrano de Bergerac"
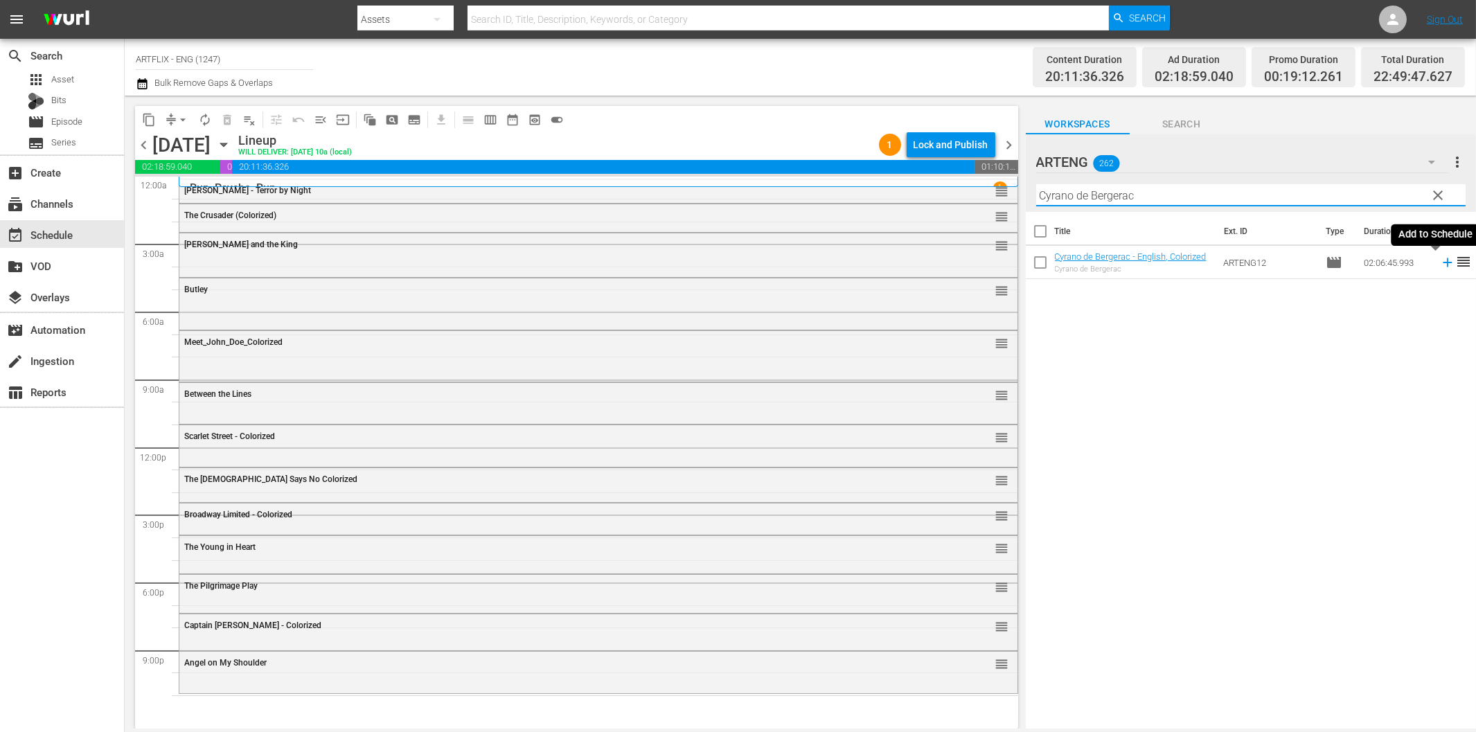
type input "Cyrano de Bergerac"
click at [1440, 261] on icon at bounding box center [1447, 262] width 15 height 15
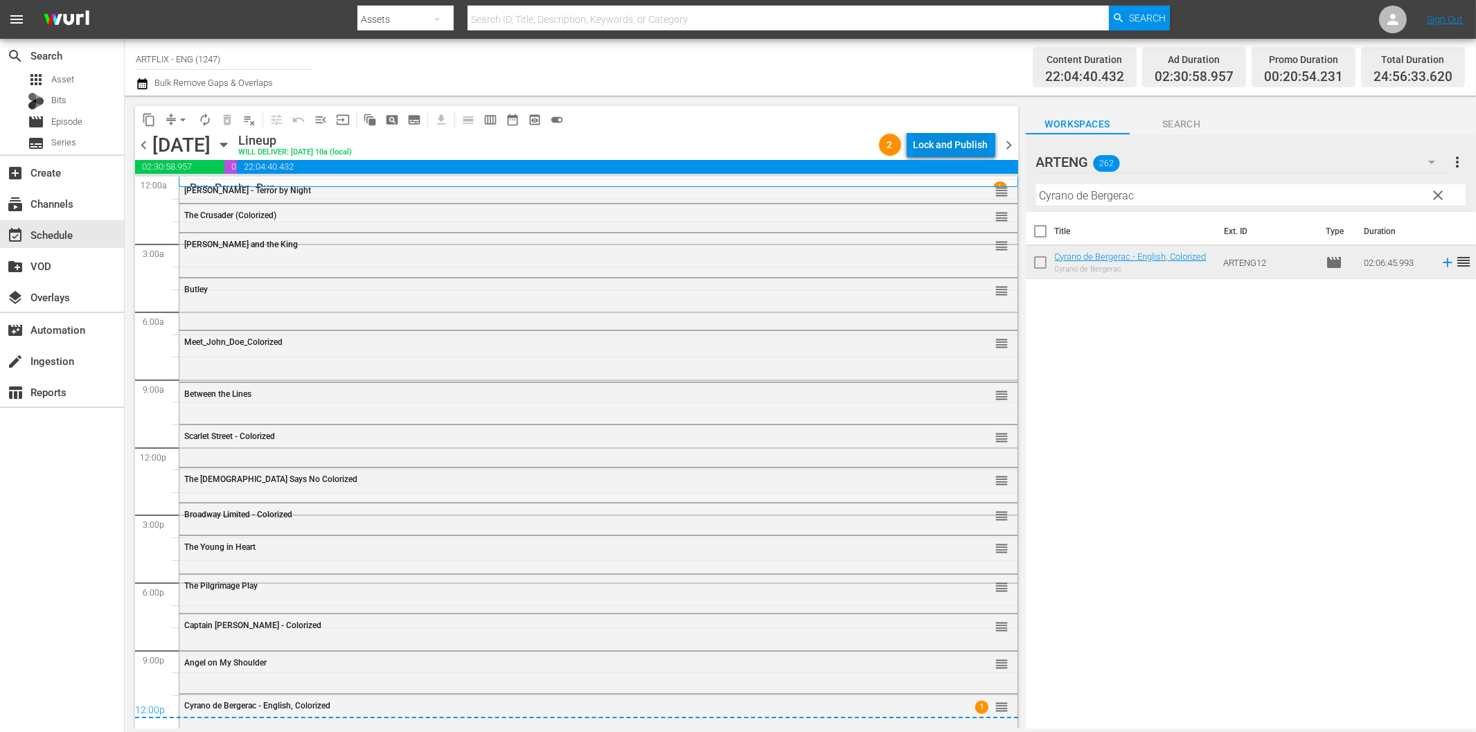
click at [936, 141] on div "Lock and Publish" at bounding box center [950, 144] width 75 height 25
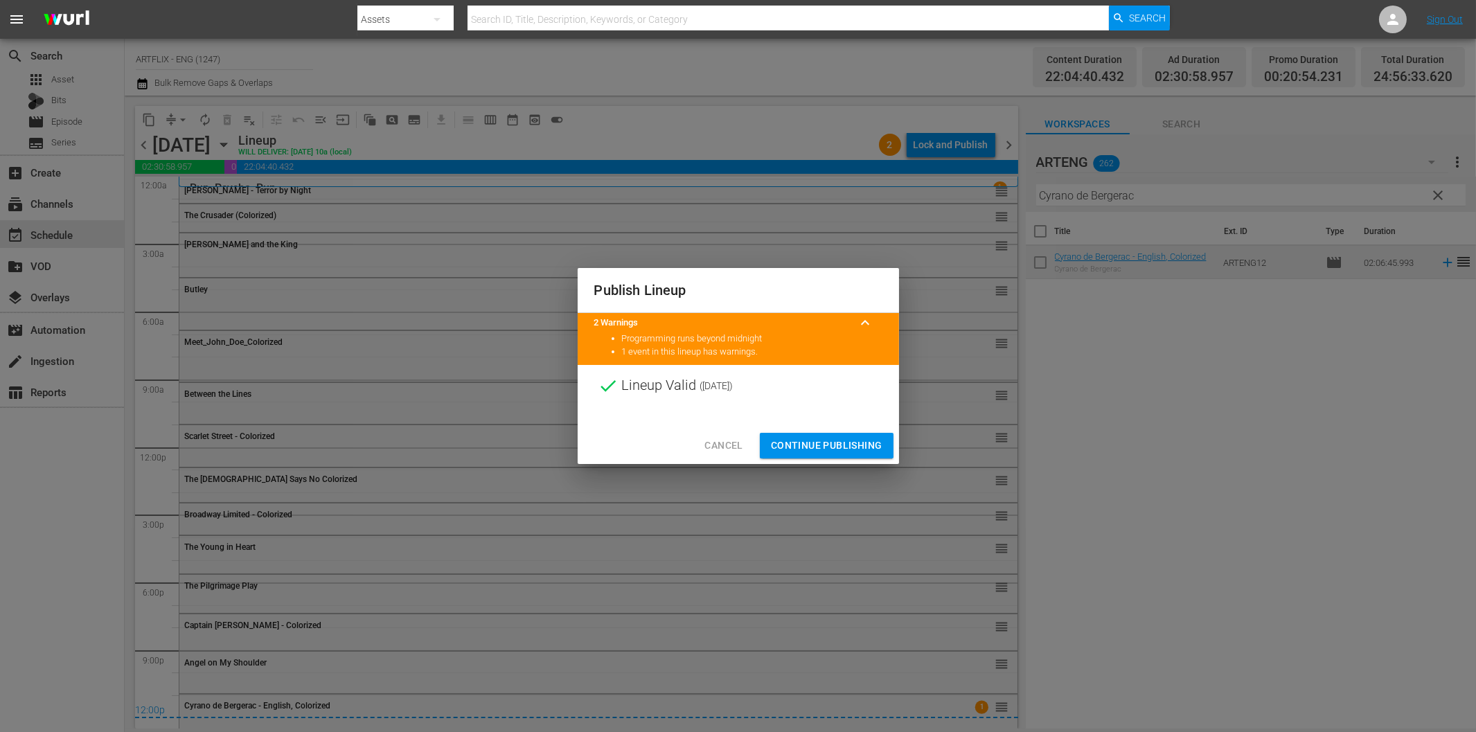
click at [821, 437] on span "Continue Publishing" at bounding box center [826, 445] width 111 height 17
